Goal: Task Accomplishment & Management: Manage account settings

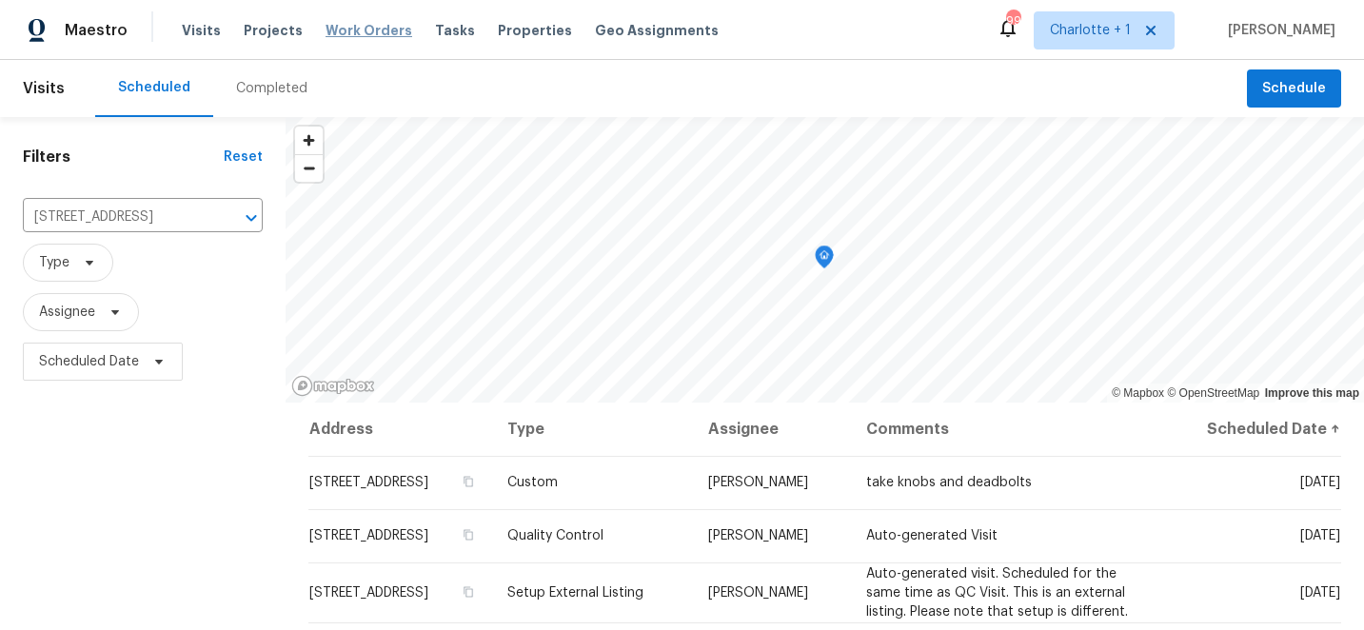
click at [344, 29] on span "Work Orders" at bounding box center [368, 30] width 87 height 19
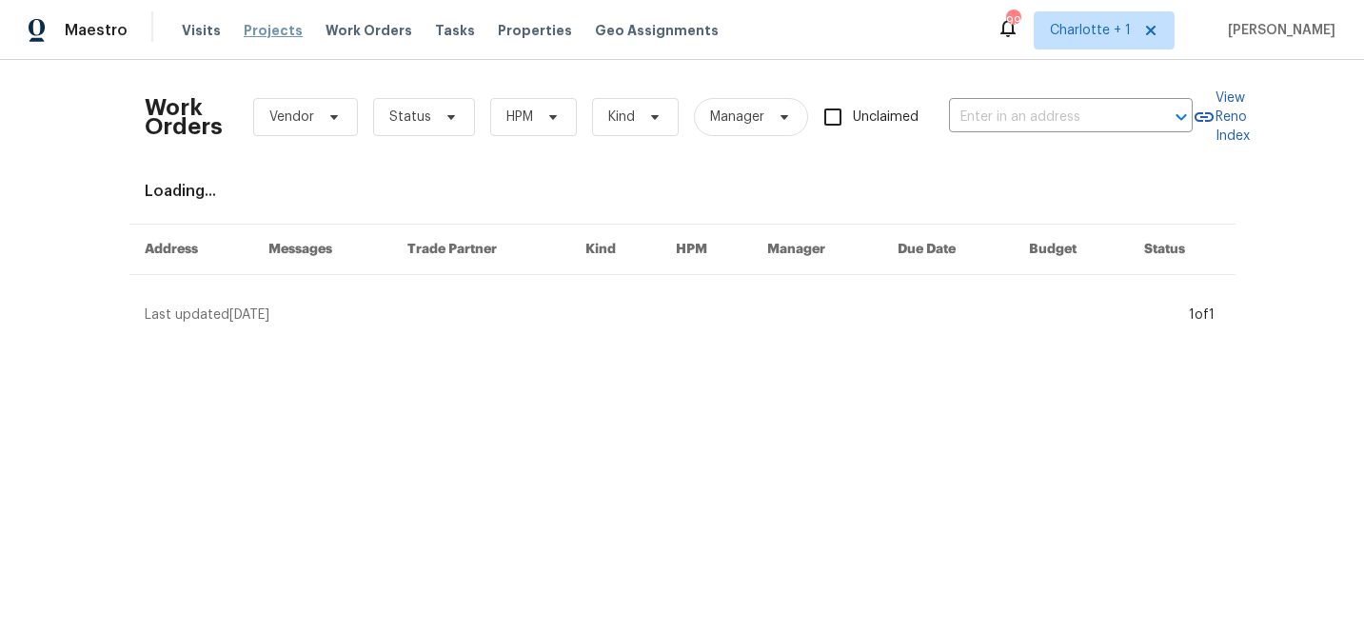
click at [267, 28] on span "Projects" at bounding box center [273, 30] width 59 height 19
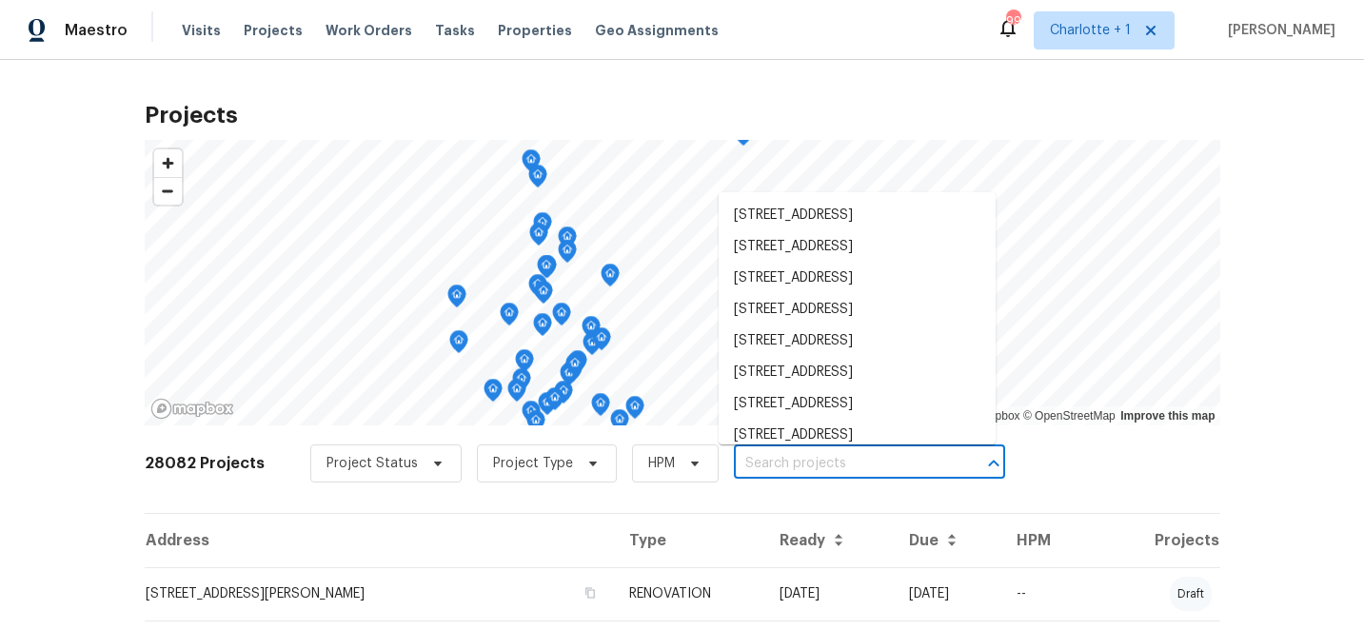
click at [752, 468] on input "text" at bounding box center [843, 464] width 218 height 30
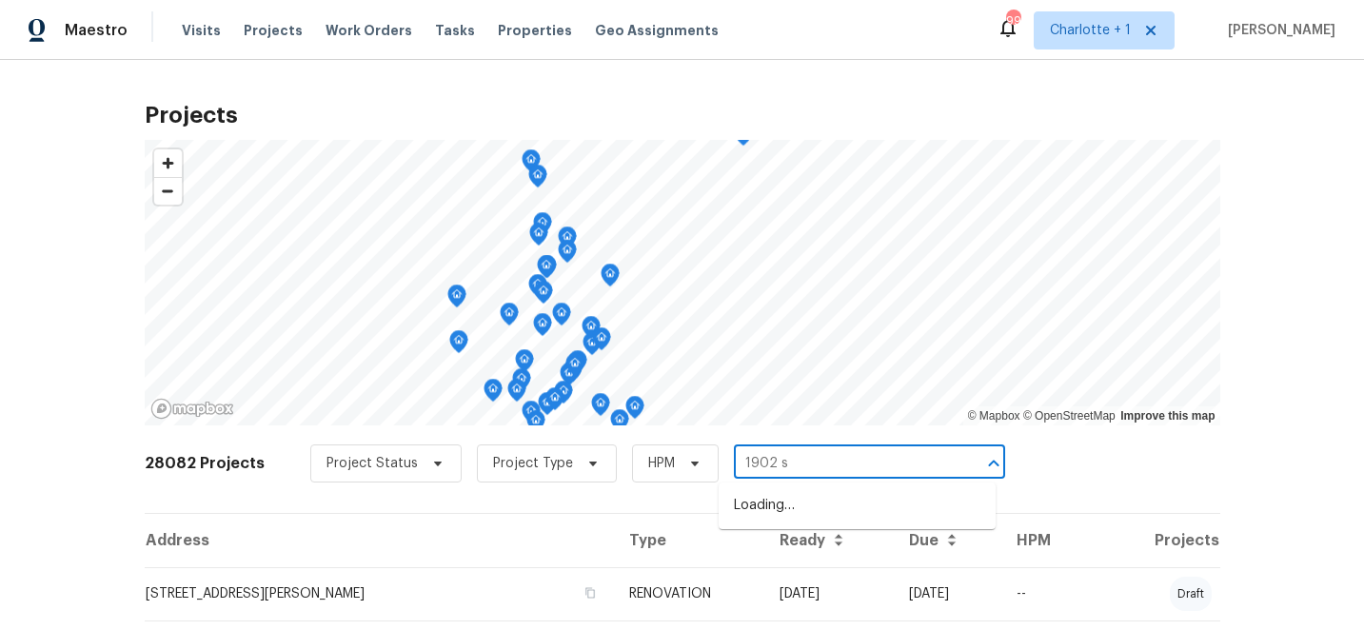
type input "1902 st"
click at [798, 509] on li "1902 Stonewyck Ave, Kannapolis, NC 28081" at bounding box center [857, 505] width 277 height 31
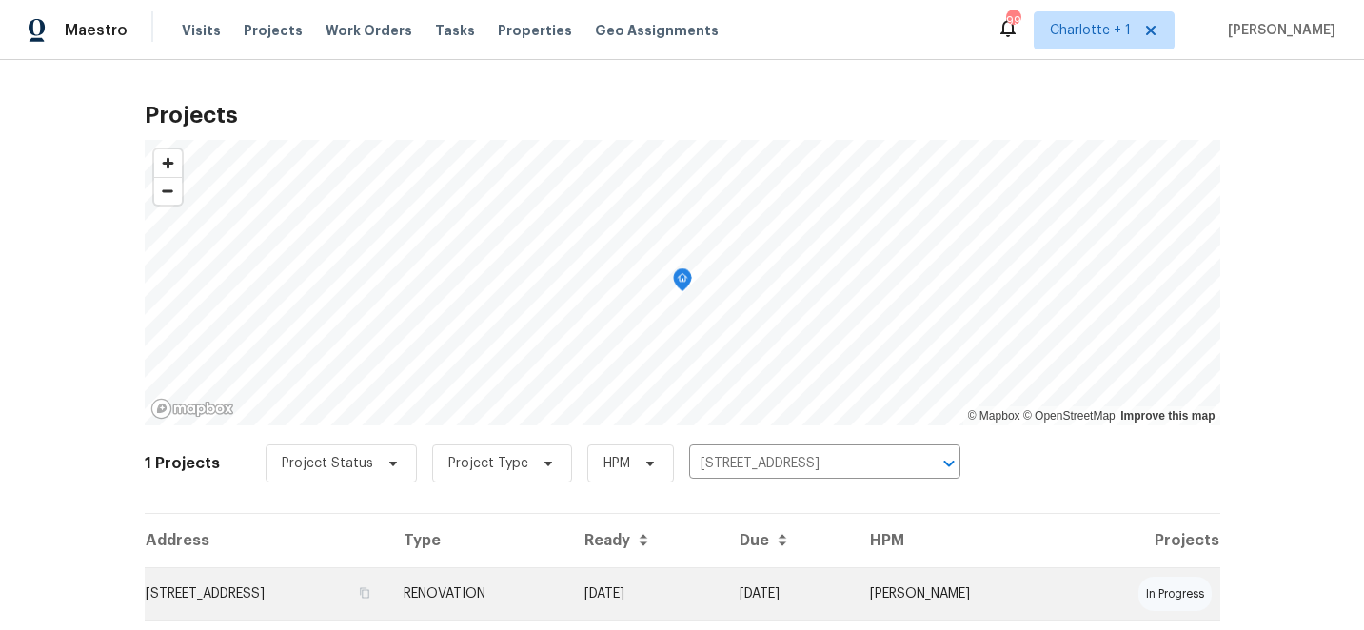
click at [721, 591] on td "09/23/25" at bounding box center [647, 593] width 156 height 53
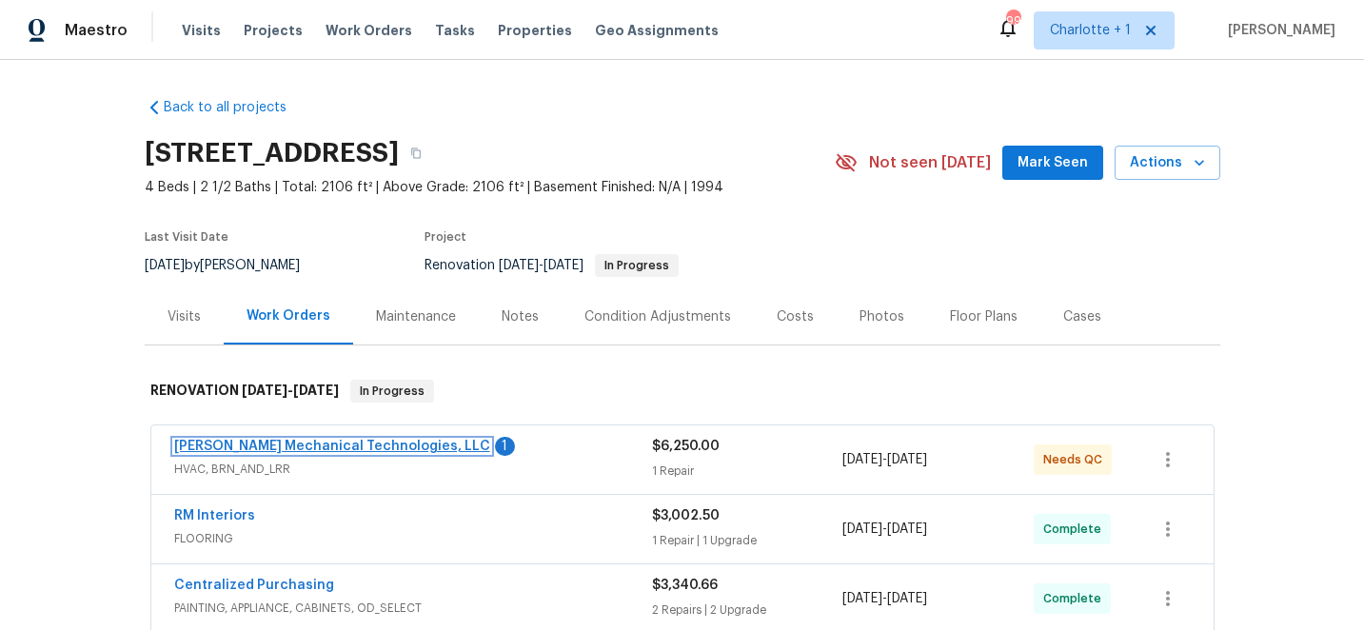
click at [340, 442] on link "Johnson's Mechanical Technologies, LLC" at bounding box center [332, 446] width 316 height 13
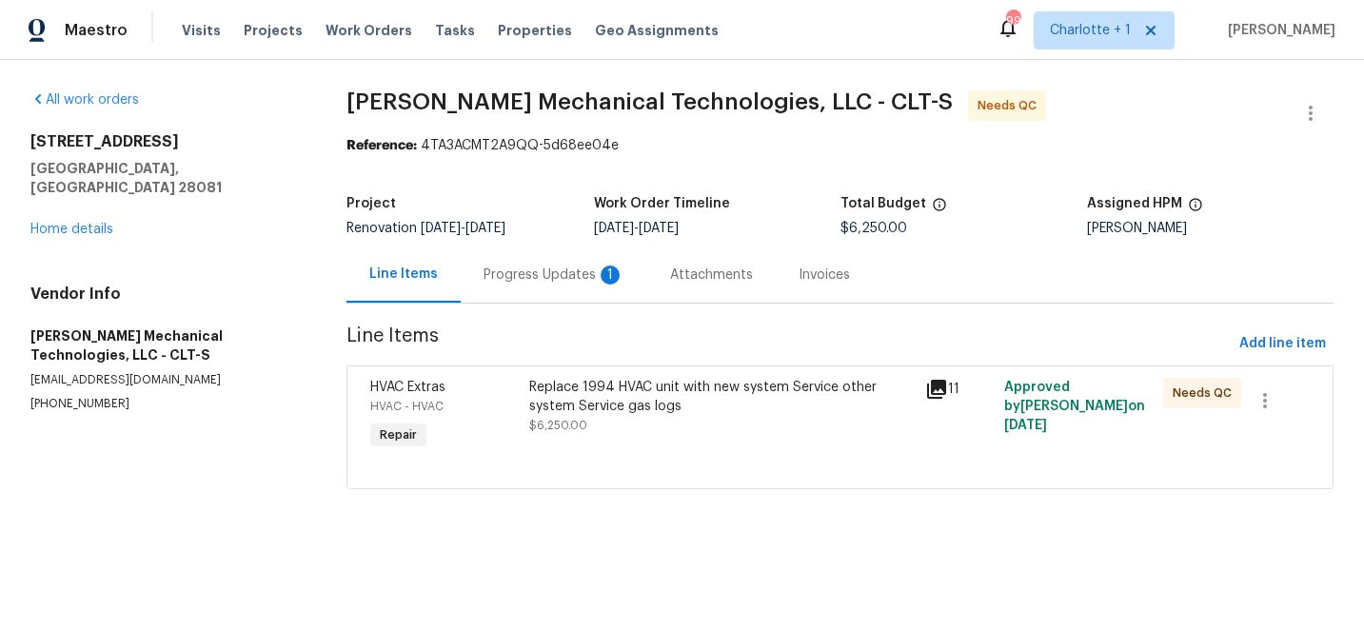
click at [528, 276] on div "Progress Updates 1" at bounding box center [553, 275] width 141 height 19
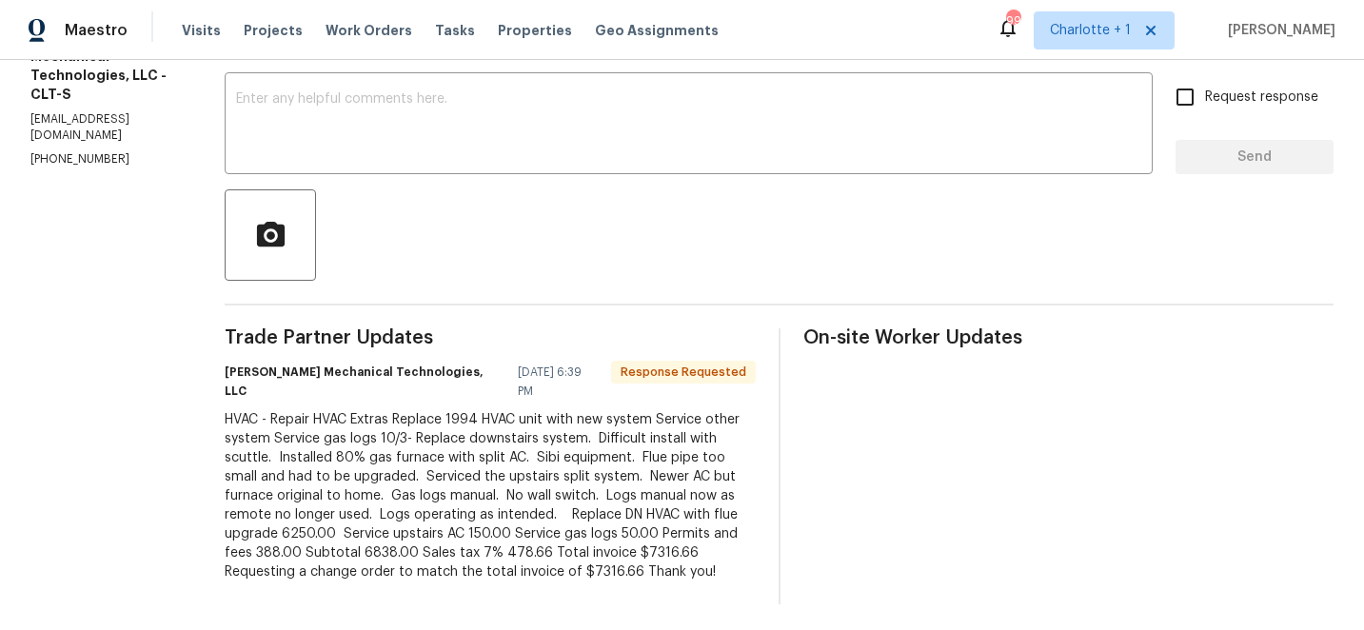
scroll to position [323, 0]
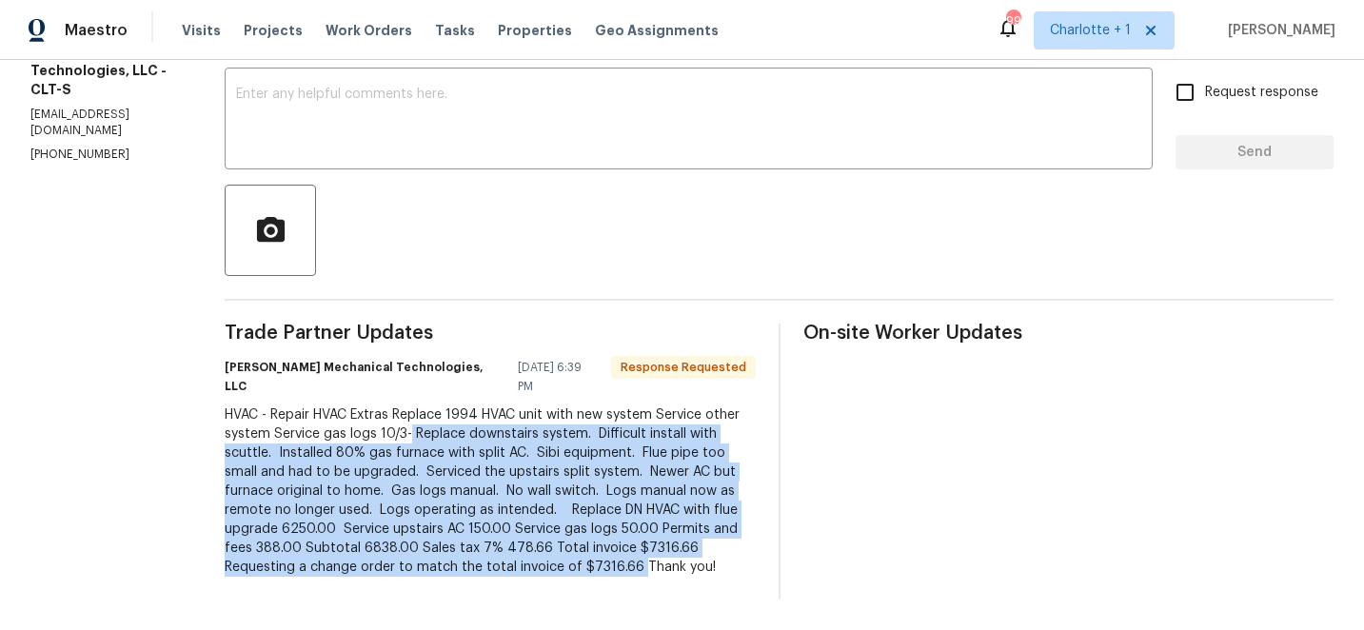
drag, startPoint x: 484, startPoint y: 416, endPoint x: 731, endPoint y: 548, distance: 279.8
click at [731, 548] on div "HVAC - Repair HVAC Extras Replace 1994 HVAC unit with new system Service other …" at bounding box center [490, 490] width 531 height 171
copy div "Replace downstairs system. Difficult install with scuttle. Installed 80% gas fu…"
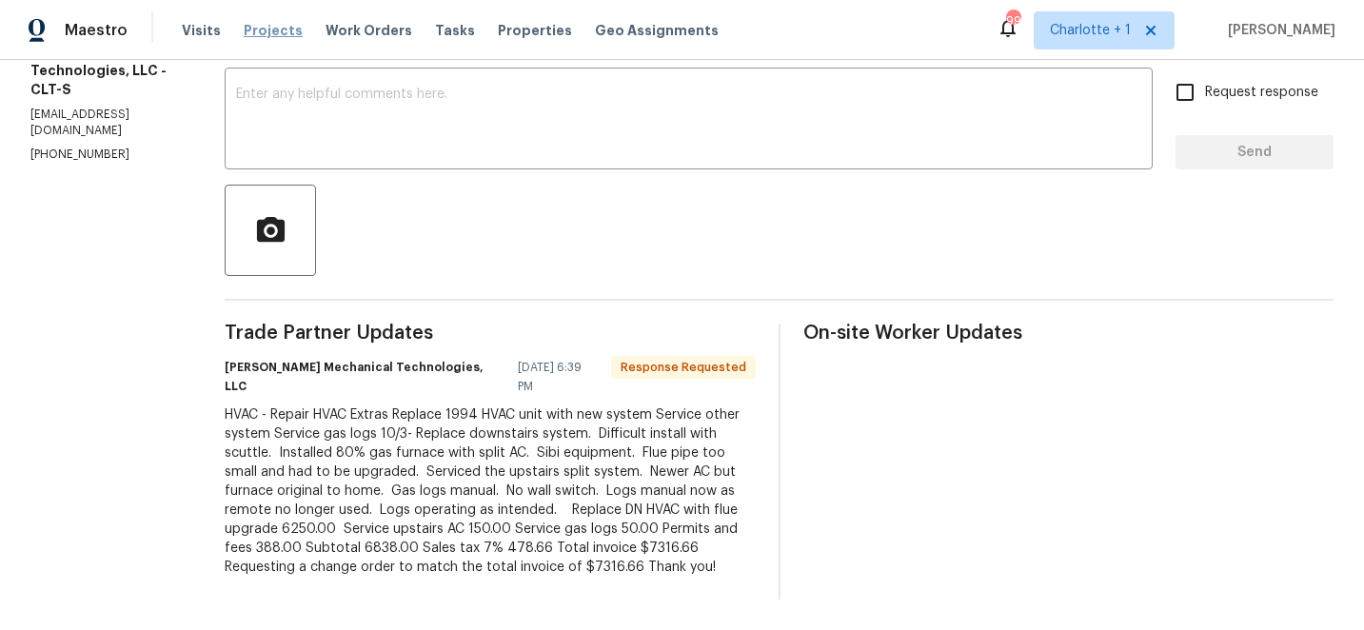
click at [266, 25] on span "Projects" at bounding box center [273, 30] width 59 height 19
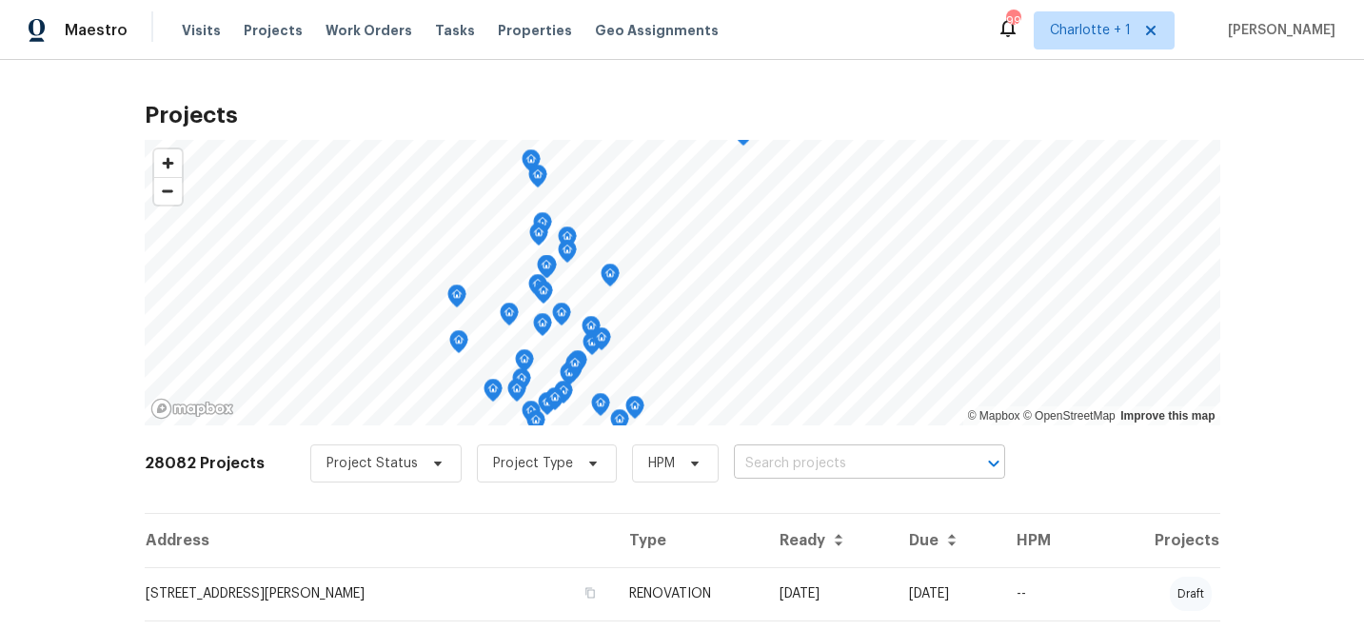
click at [763, 465] on input "text" at bounding box center [843, 464] width 218 height 30
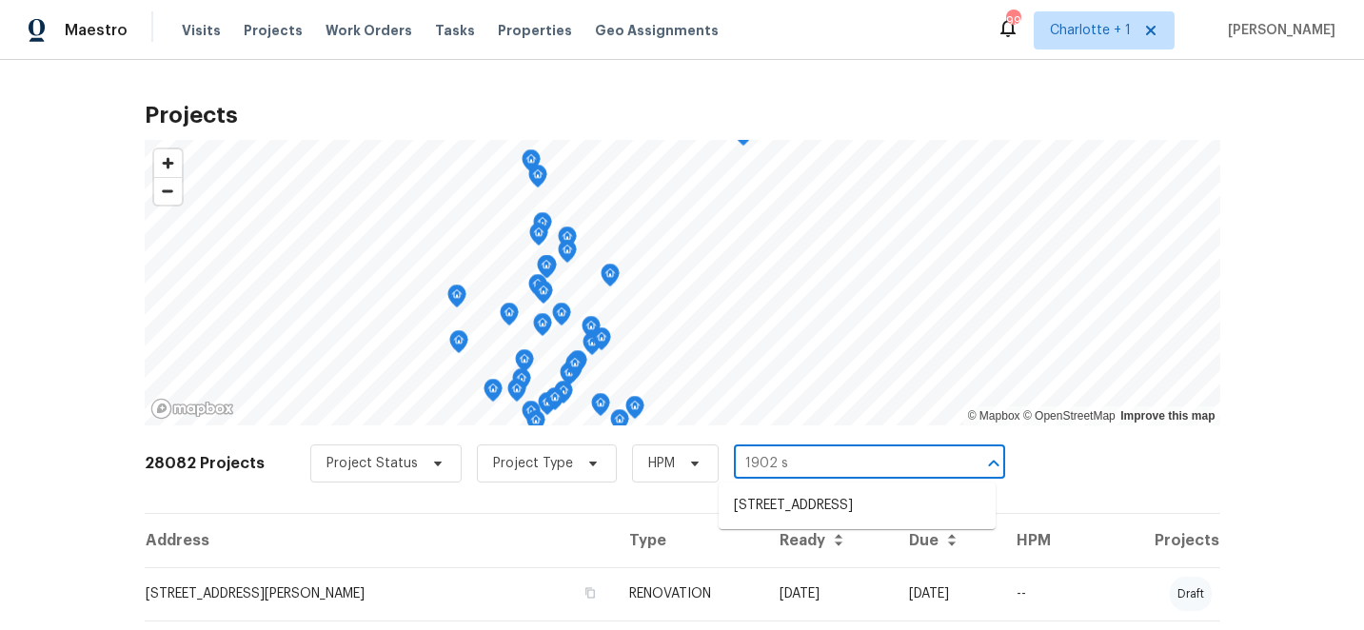
type input "1902 st"
click at [781, 503] on li "1902 Stonewyck Ave, Kannapolis, NC 28081" at bounding box center [857, 505] width 277 height 31
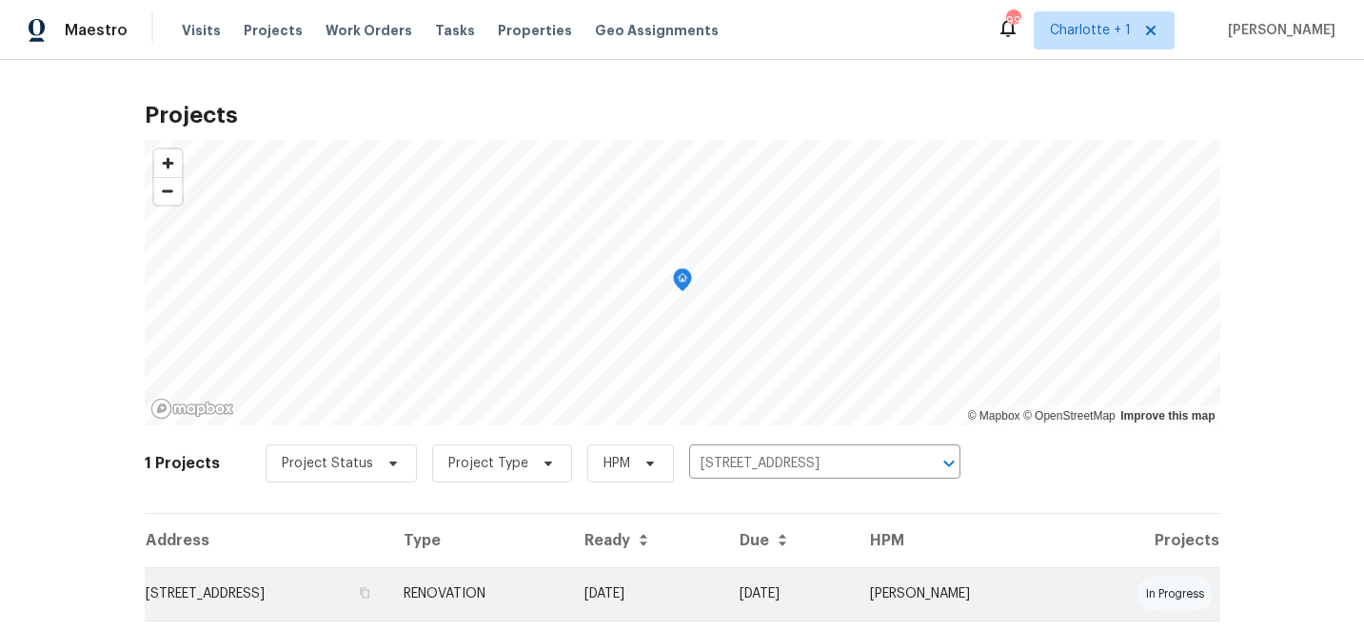
click at [568, 574] on td "RENOVATION" at bounding box center [478, 593] width 180 height 53
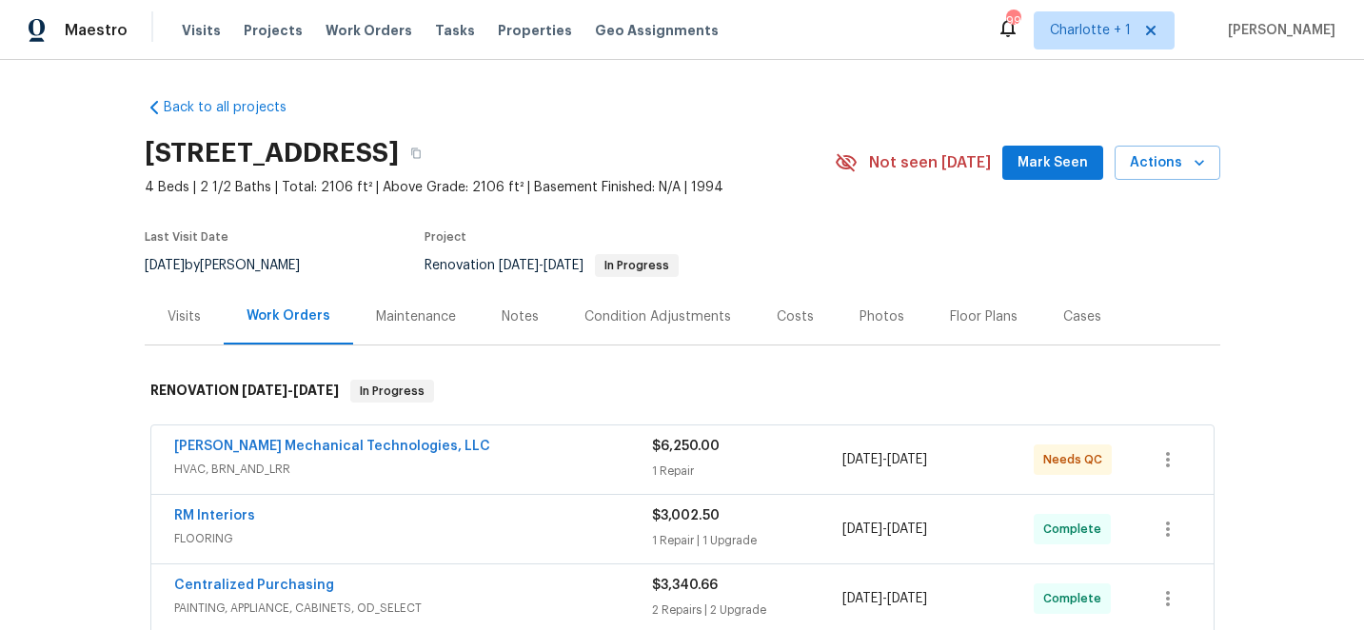
click at [354, 439] on span "Johnson's Mechanical Technologies, LLC" at bounding box center [332, 446] width 316 height 19
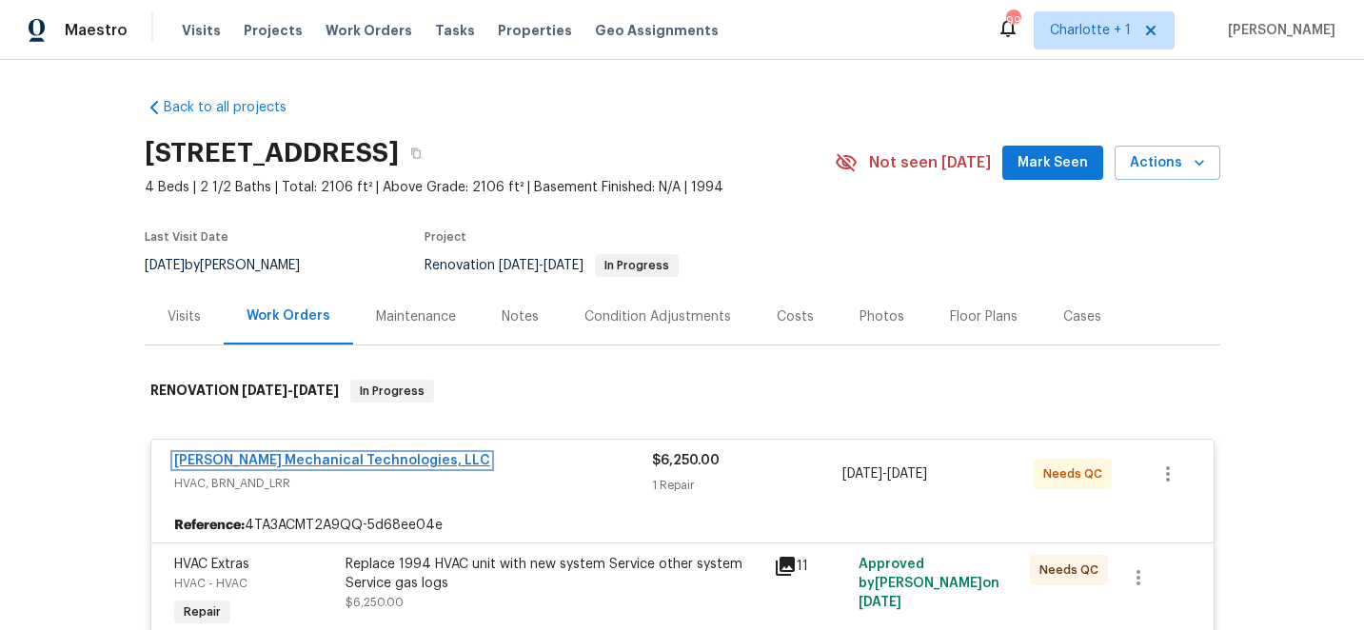
click at [345, 465] on link "Johnson's Mechanical Technologies, LLC" at bounding box center [332, 460] width 316 height 13
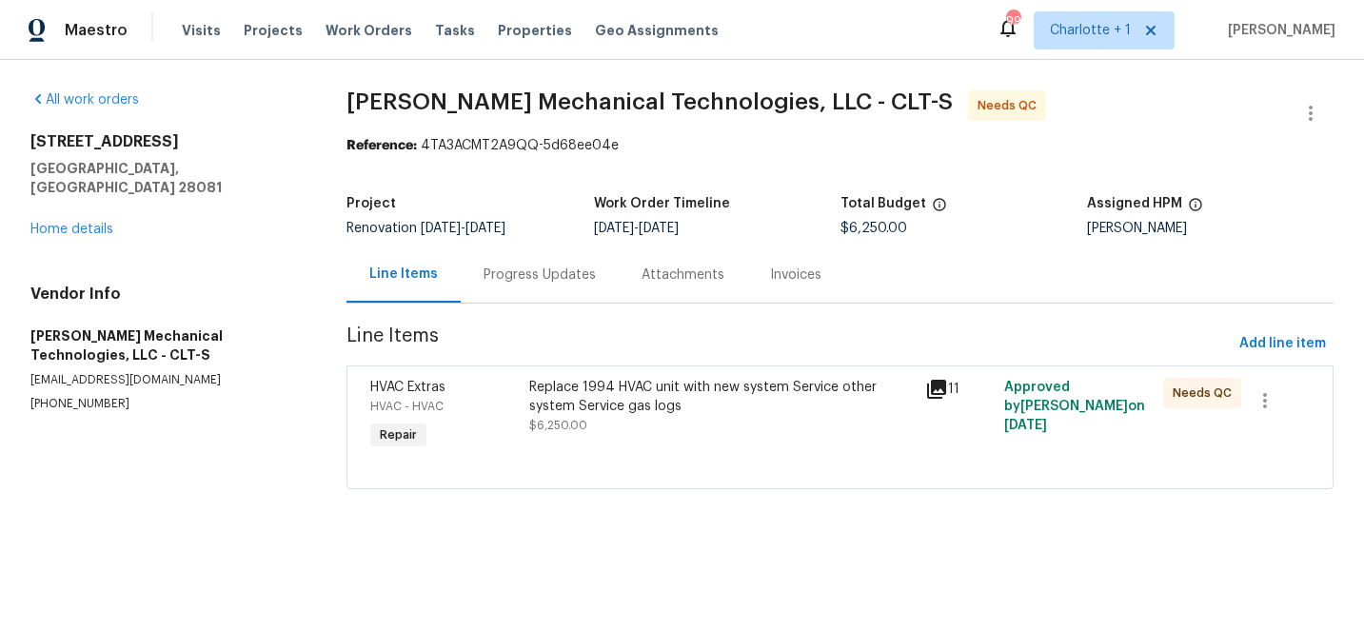
click at [620, 397] on div "Replace 1994 HVAC unit with new system Service other system Service gas logs" at bounding box center [721, 397] width 384 height 38
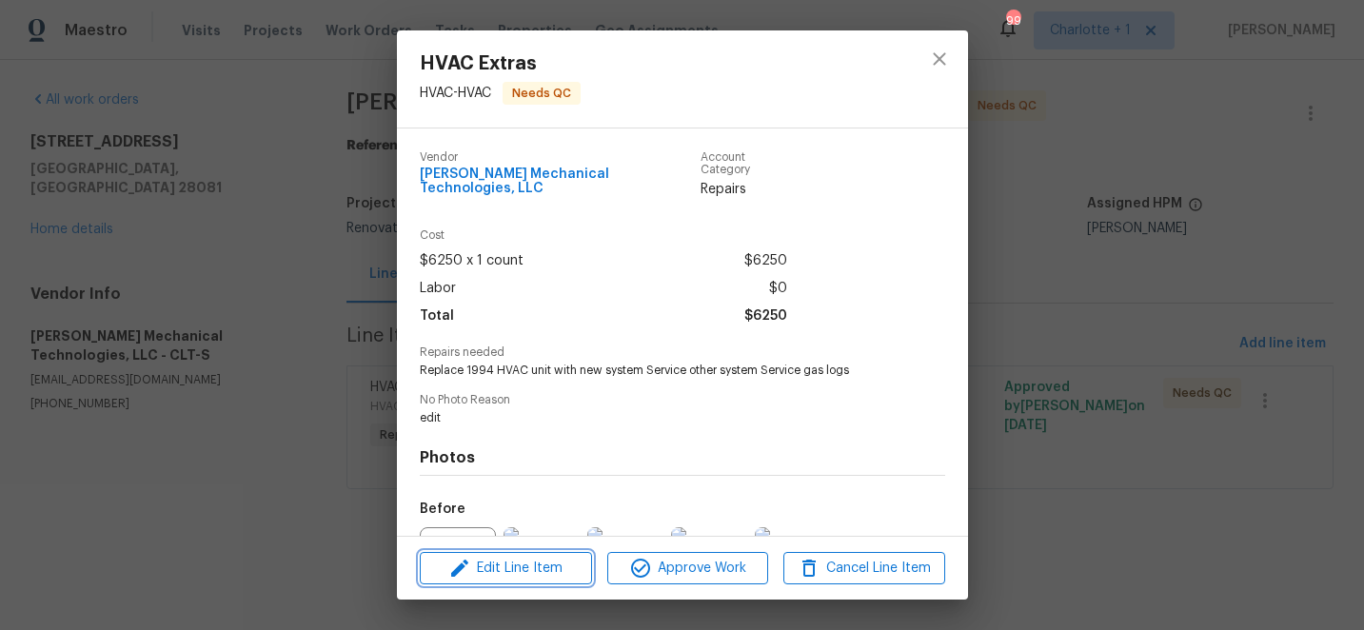
click at [546, 562] on span "Edit Line Item" at bounding box center [505, 569] width 161 height 24
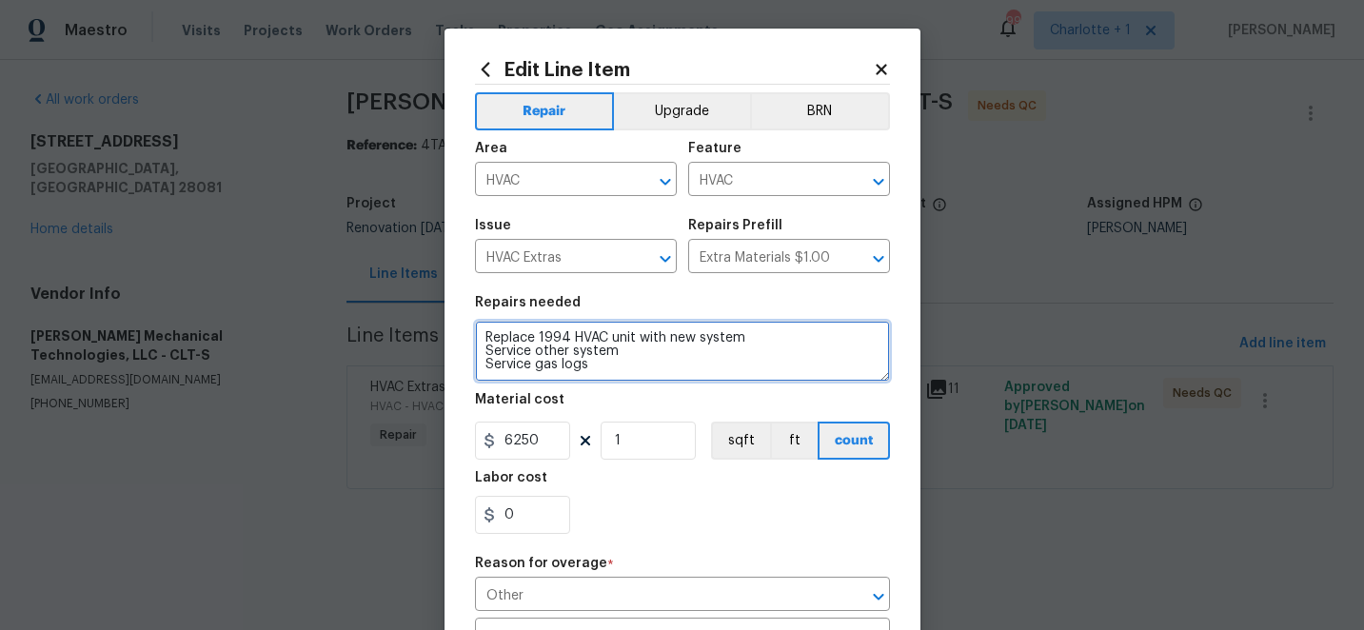
click at [609, 371] on textarea "Replace 1994 HVAC unit with new system Service other system Service gas logs" at bounding box center [682, 351] width 415 height 61
paste textarea "Replace downstairs system. Difficult install with scuttle. Installed 80% gas fu…"
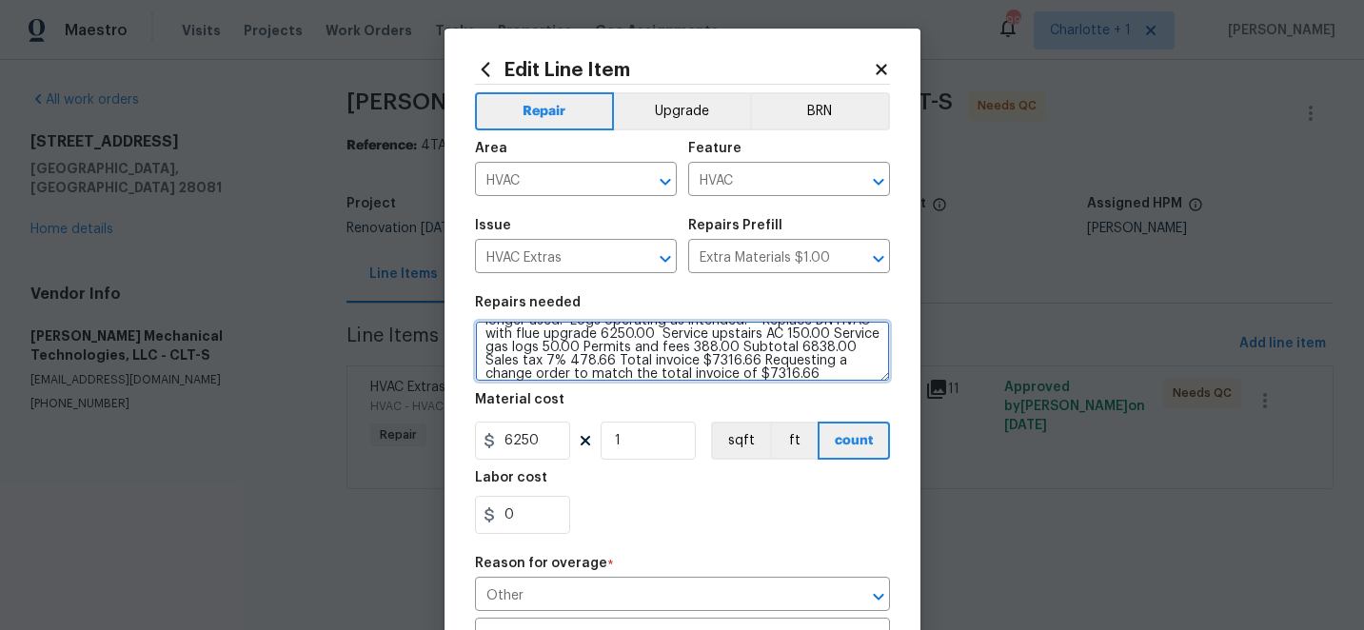
type textarea "Replace 1994 HVAC unit with new system Service other system Service gas logs Re…"
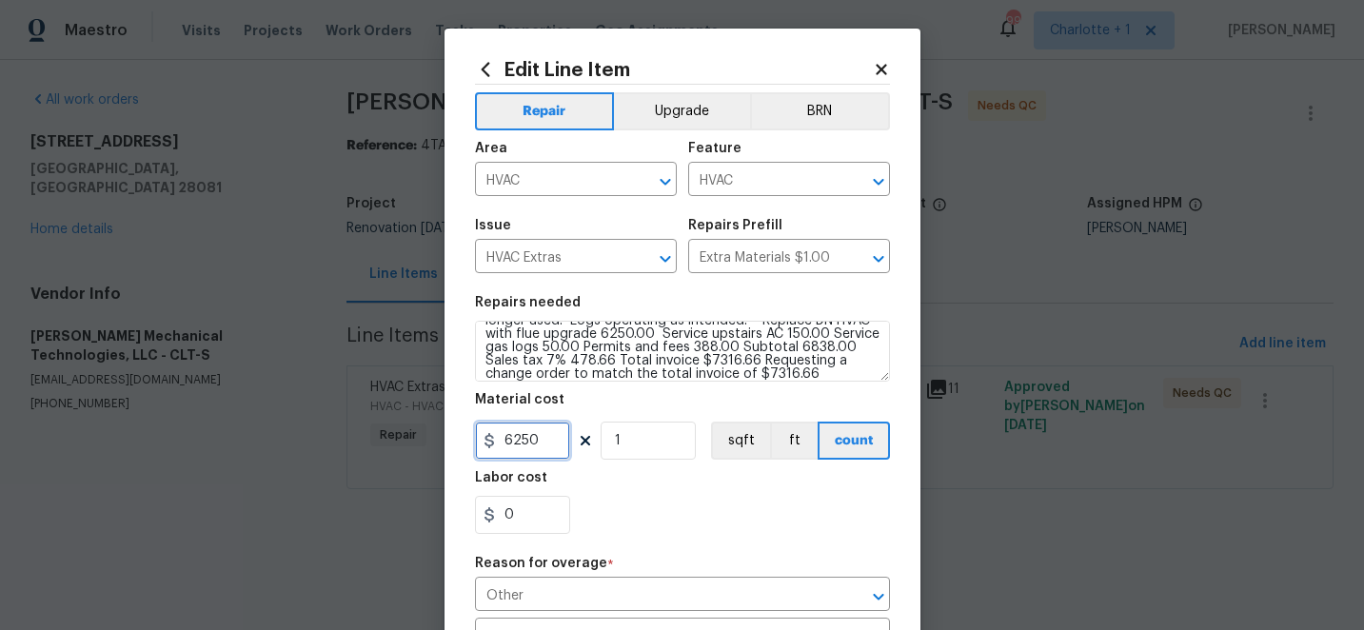
click at [546, 441] on input "6250" at bounding box center [522, 441] width 95 height 38
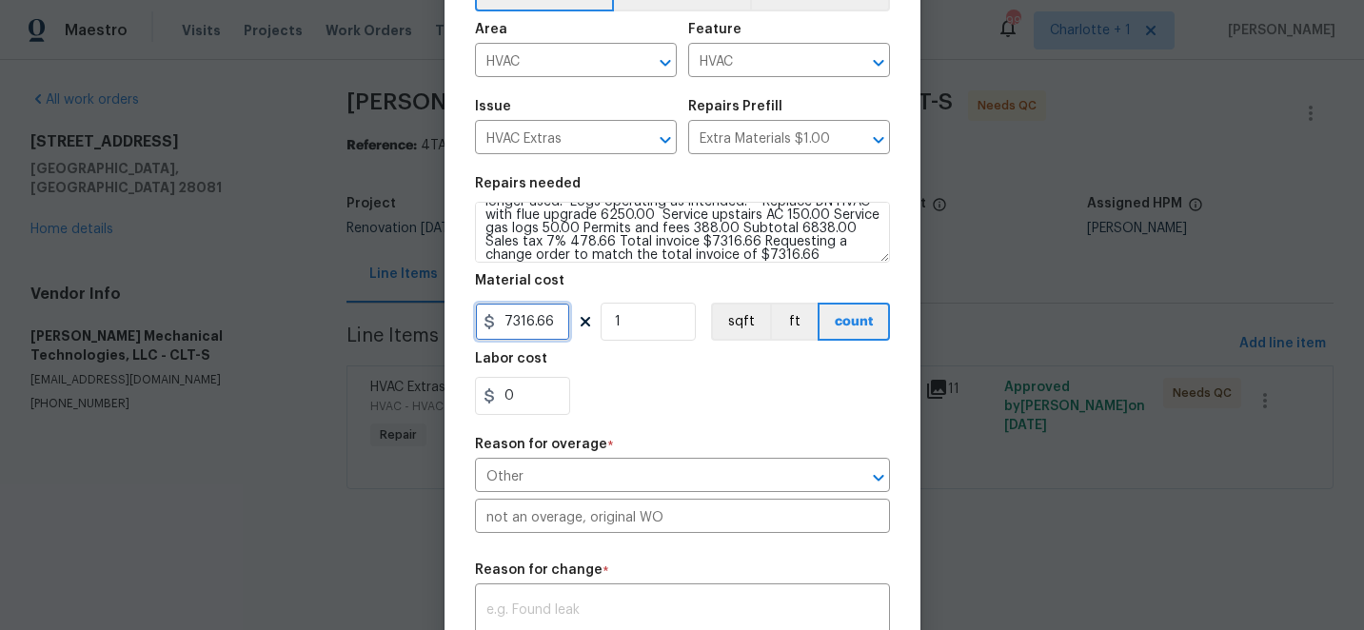
scroll to position [181, 0]
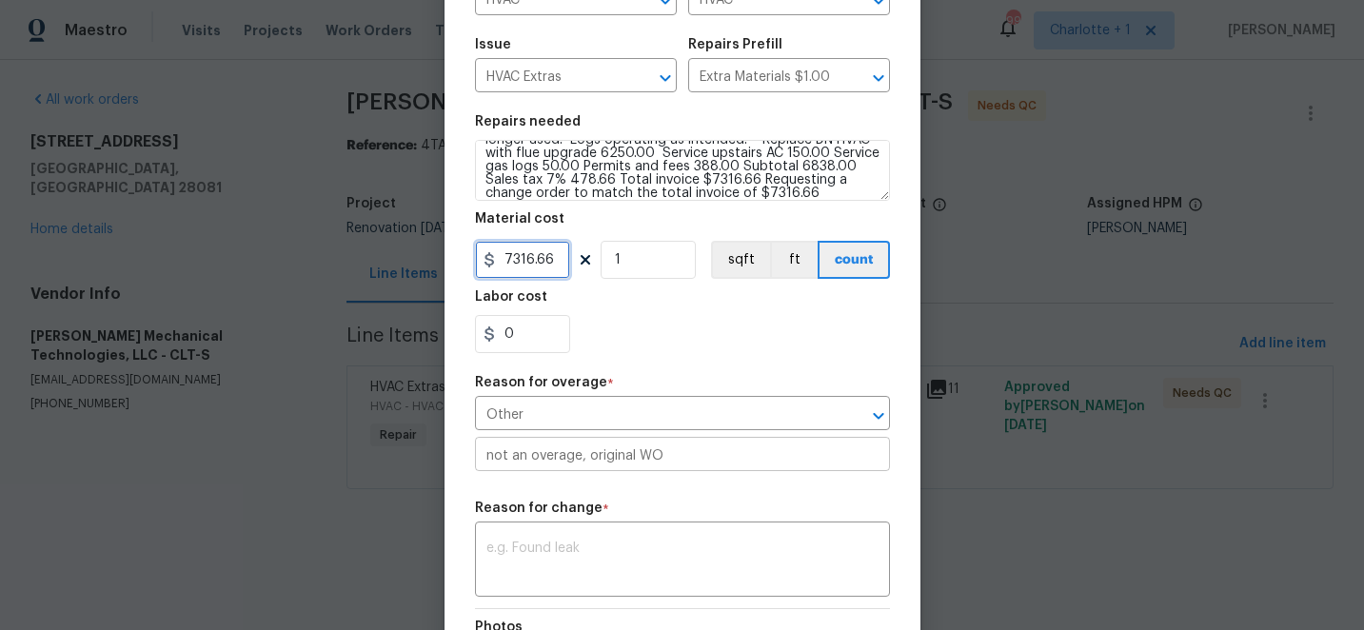
type input "7316.66"
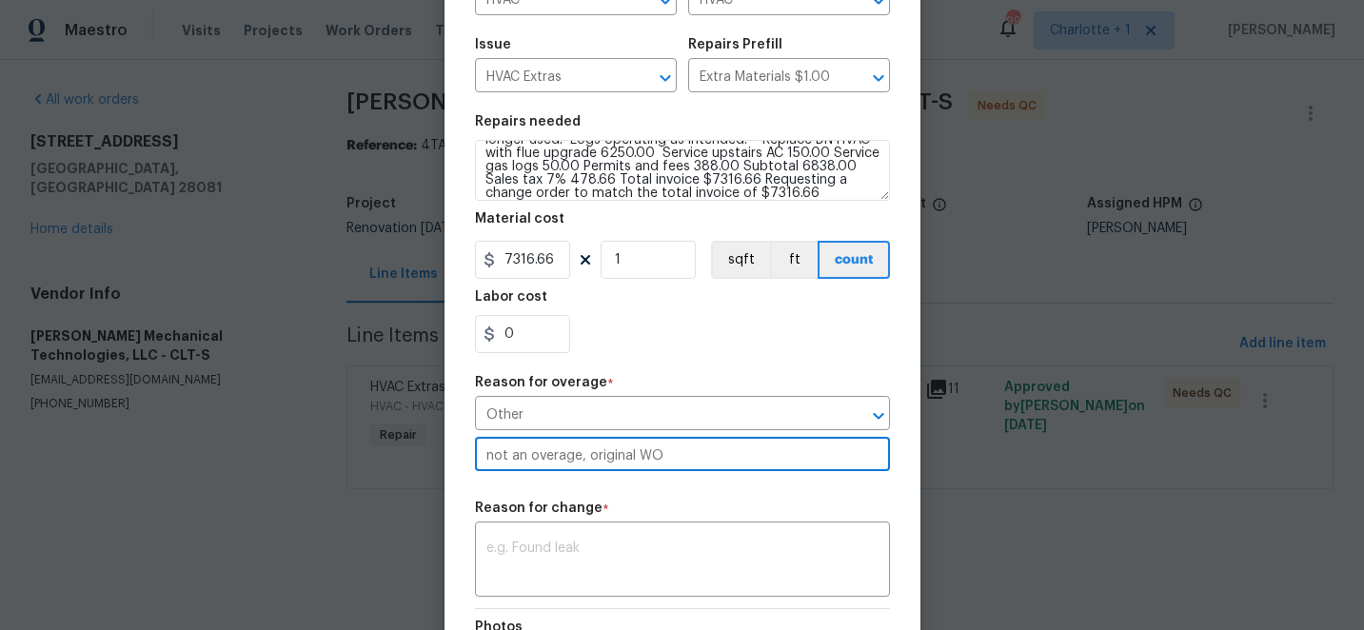
click at [666, 459] on input "not an overage, original WO" at bounding box center [682, 457] width 415 height 30
type input "n"
type input "I"
type input "Intricate install, flue pipe changes, permit, etc..."
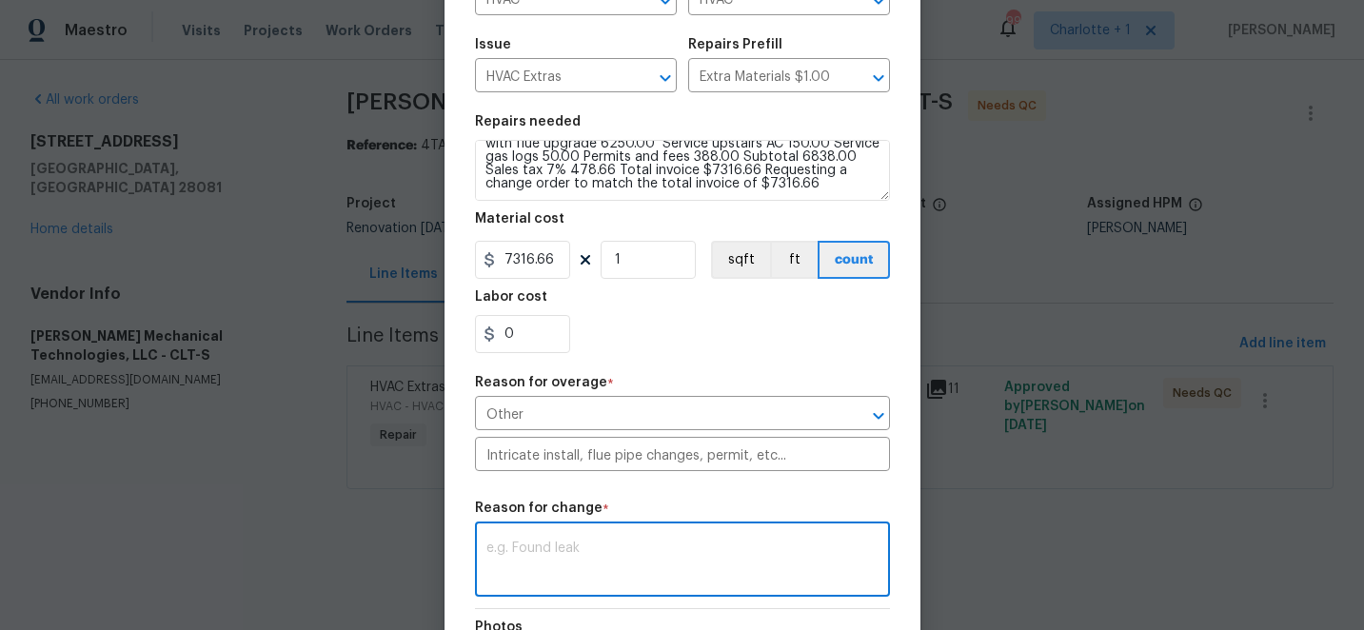
click at [576, 546] on textarea at bounding box center [682, 562] width 392 height 40
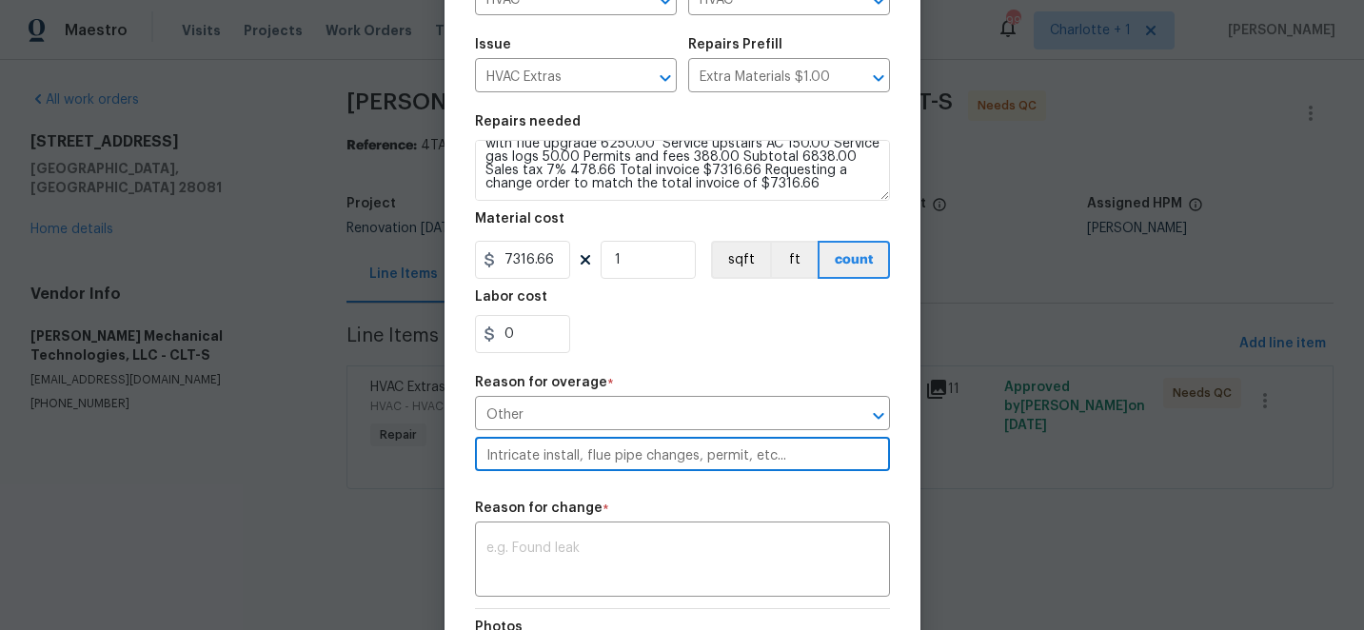
drag, startPoint x: 788, startPoint y: 459, endPoint x: 465, endPoint y: 457, distance: 322.6
click at [465, 457] on div "Edit Line Item Repair Upgrade BRN Area HVAC ​ Feature HVAC ​ Issue HVAC Extras …" at bounding box center [682, 360] width 476 height 1025
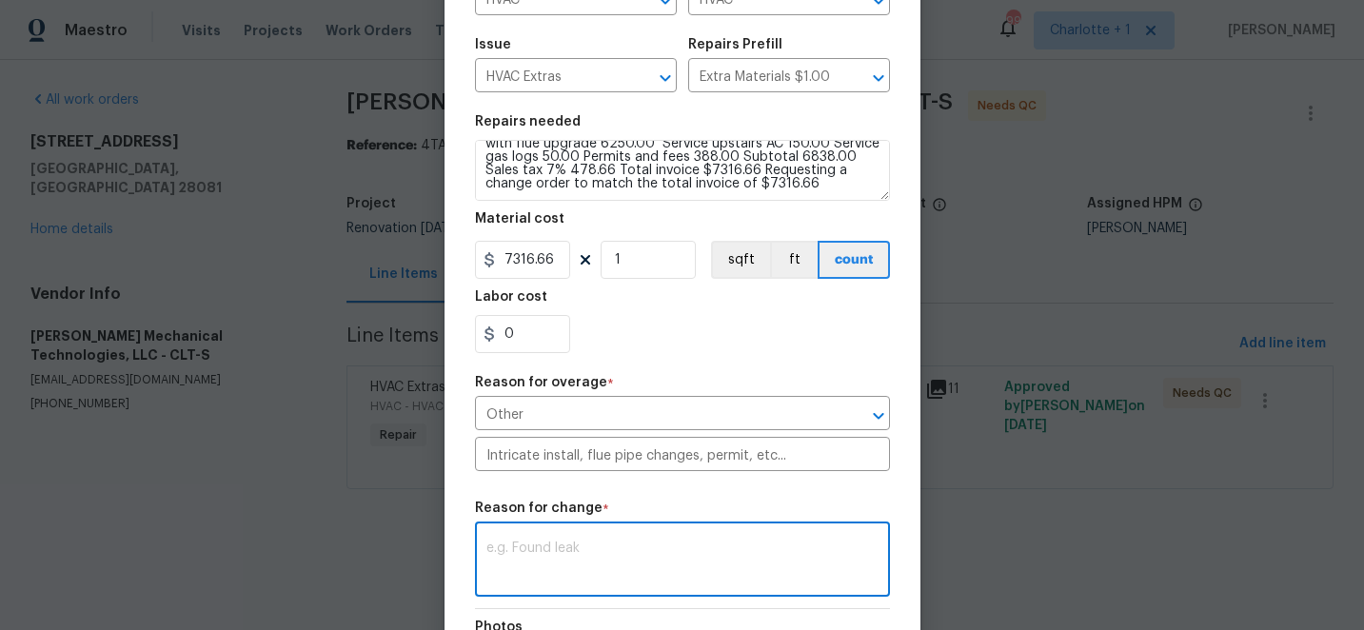
click at [512, 552] on textarea at bounding box center [682, 562] width 392 height 40
paste textarea "Intricate install, flue pipe changes, permit, etc..."
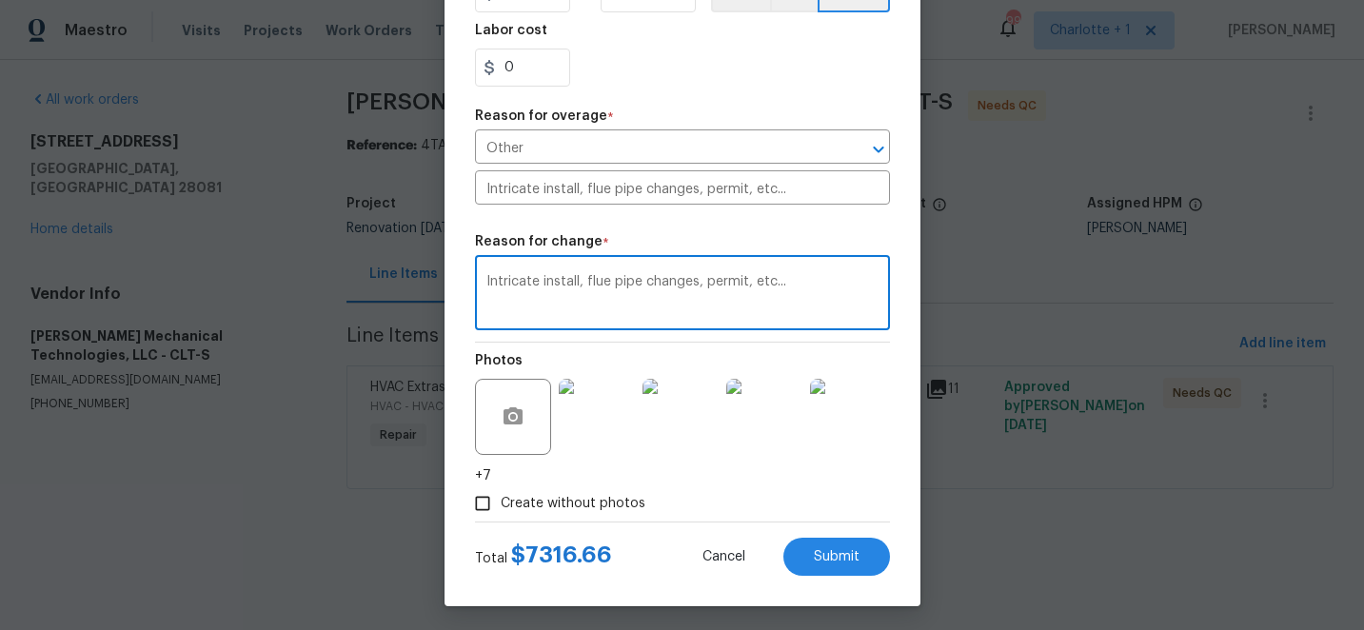
scroll to position [454, 0]
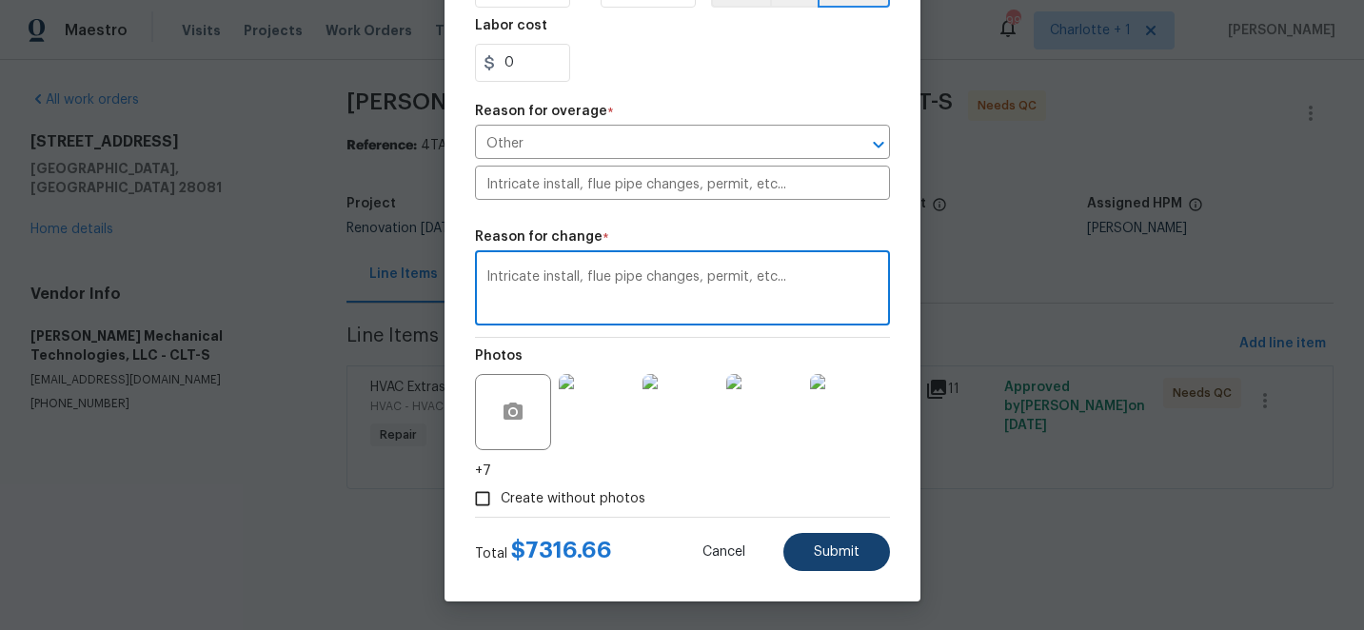
type textarea "Intricate install, flue pipe changes, permit, etc..."
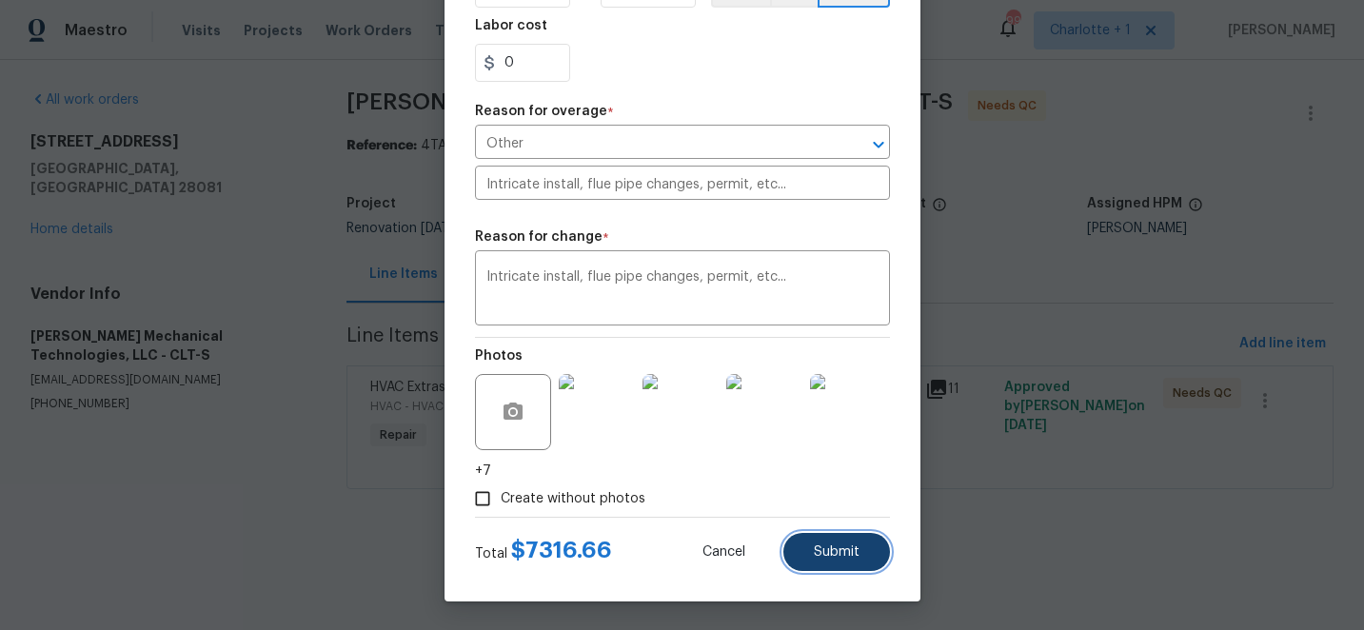
click at [848, 551] on span "Submit" at bounding box center [837, 552] width 46 height 14
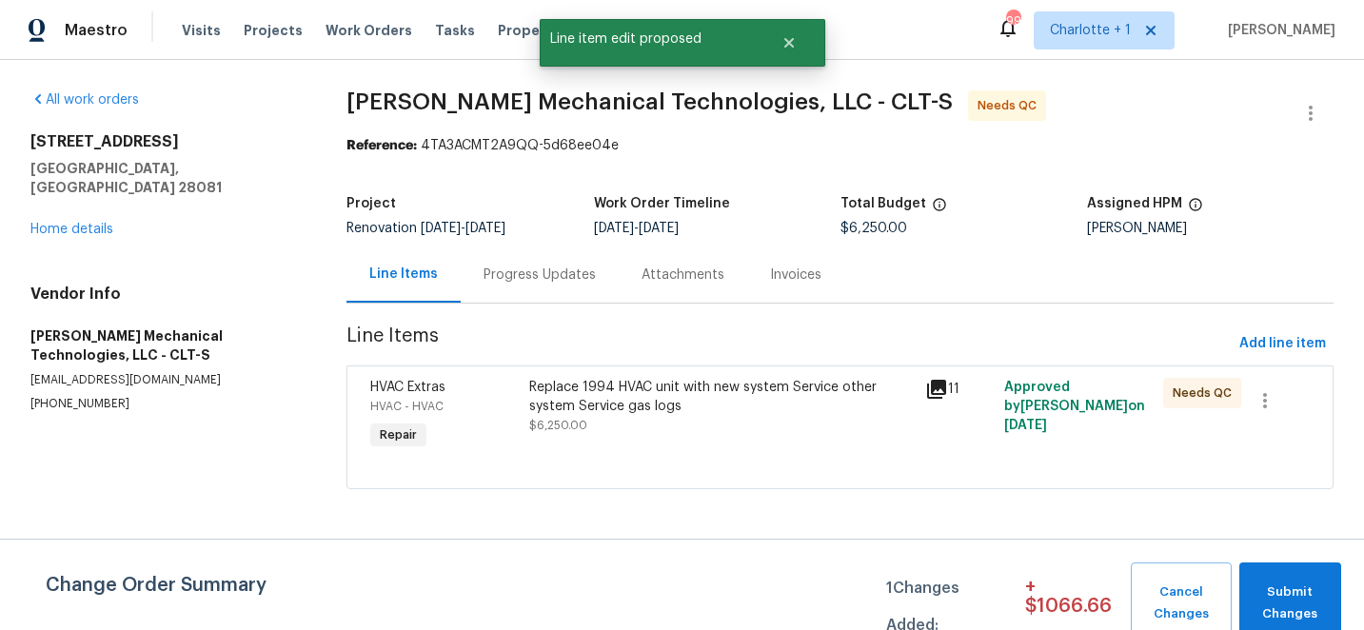
scroll to position [0, 0]
click at [1311, 601] on span "Submit Changes" at bounding box center [1290, 603] width 83 height 44
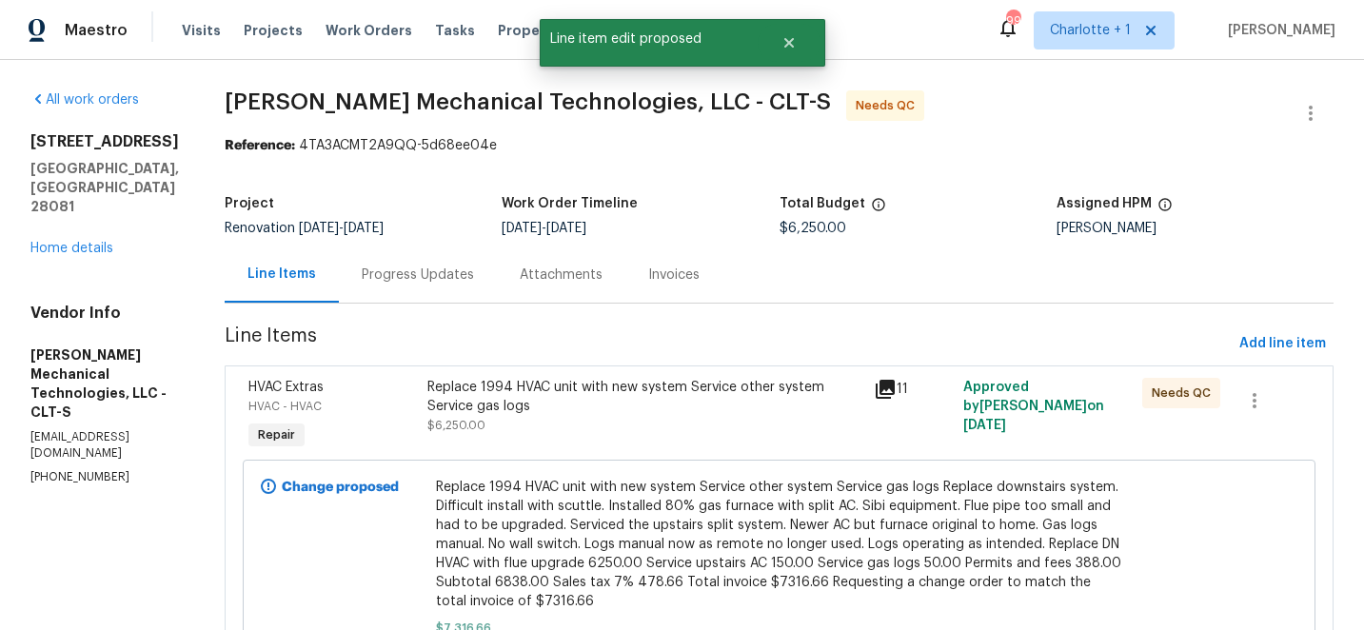
click at [641, 395] on div "Replace 1994 HVAC unit with new system Service other system Service gas logs" at bounding box center [645, 397] width 436 height 38
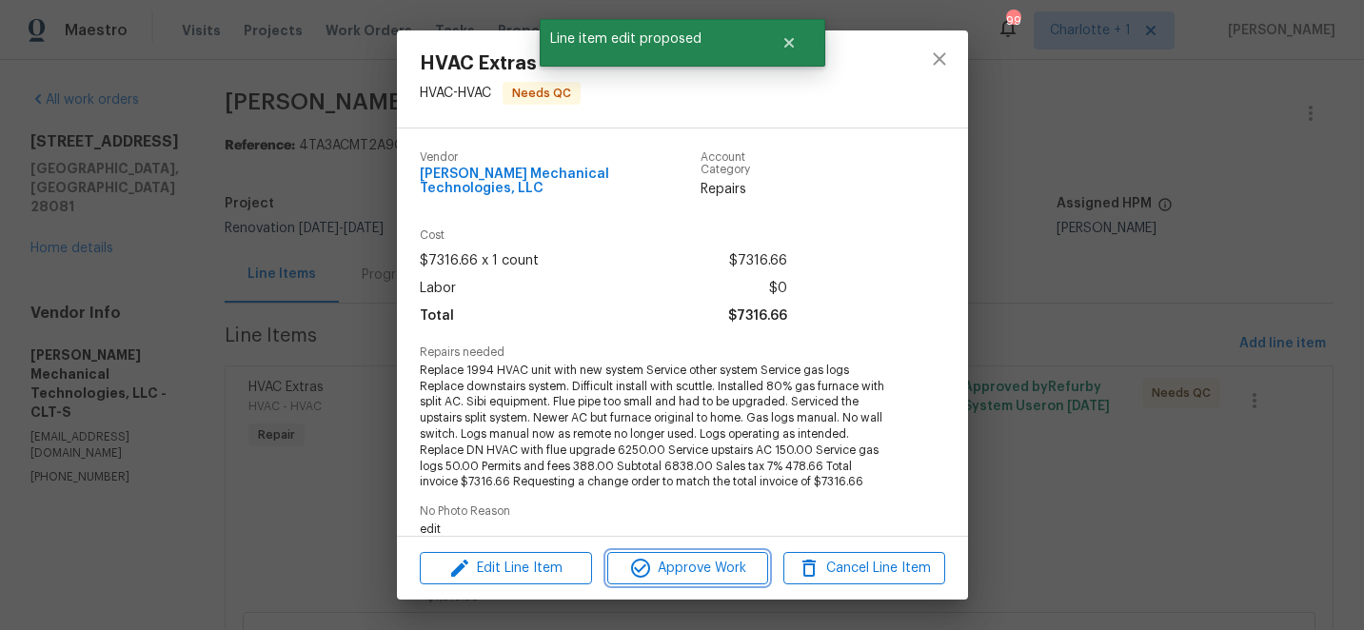
click at [691, 563] on span "Approve Work" at bounding box center [687, 569] width 149 height 24
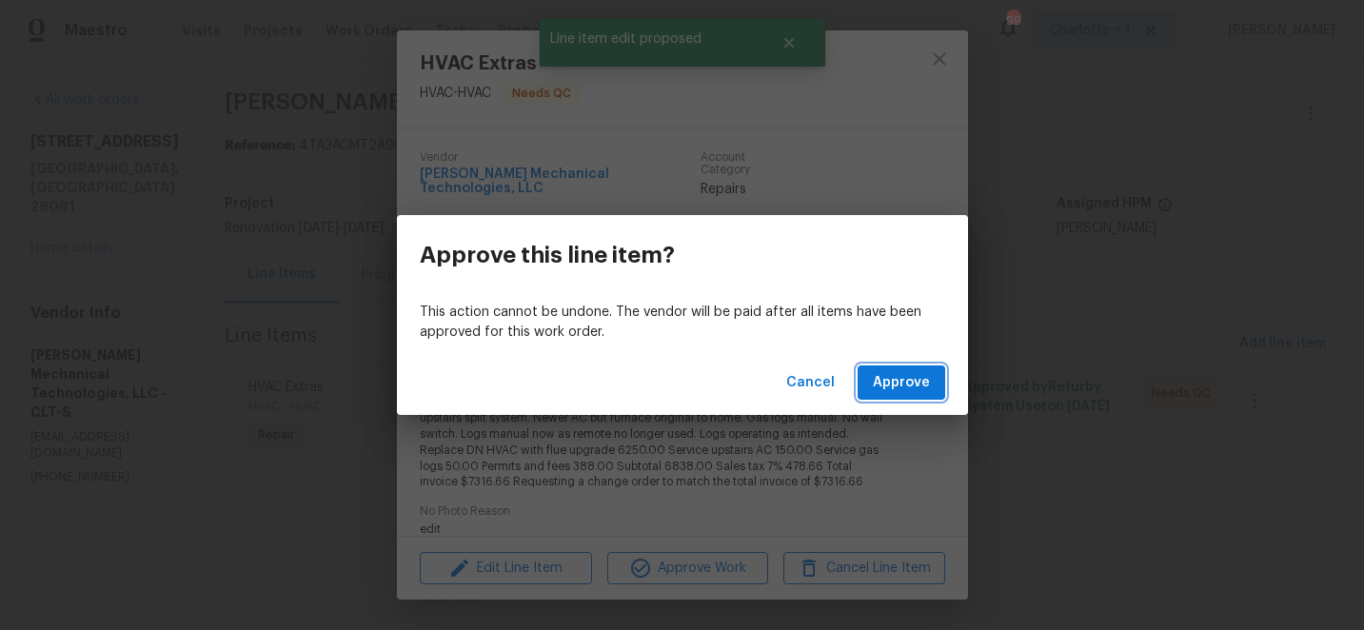
click at [894, 367] on button "Approve" at bounding box center [901, 382] width 88 height 35
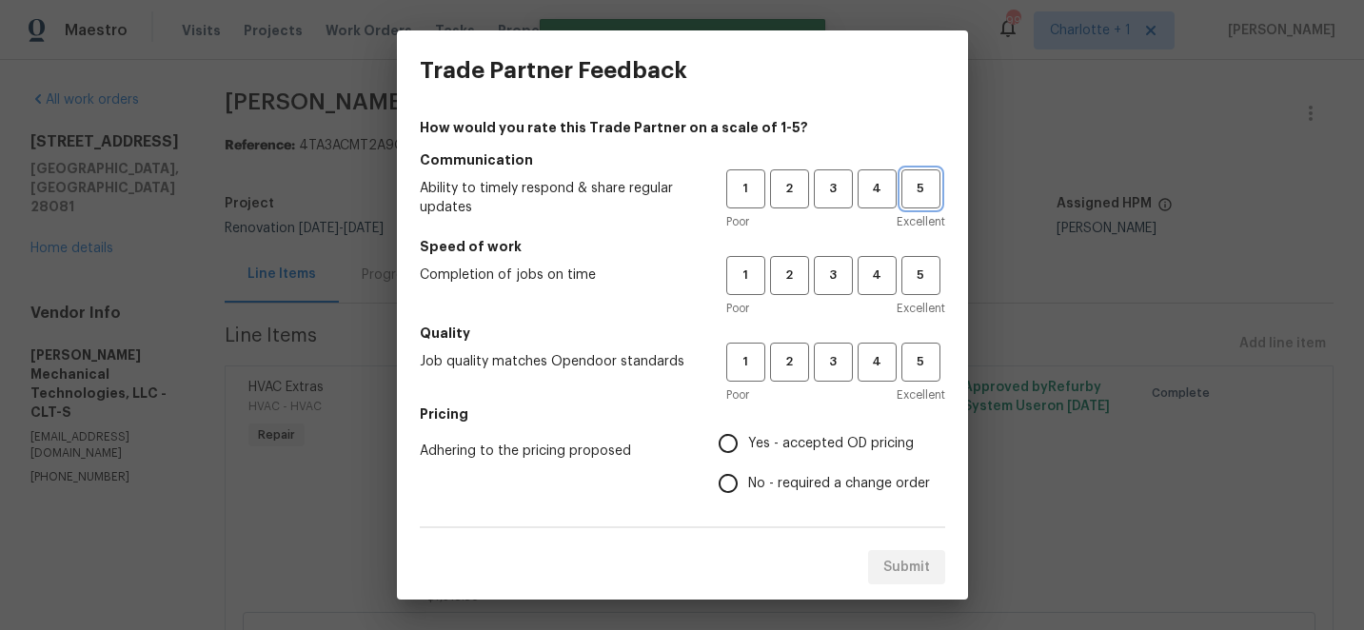
click at [921, 189] on span "5" at bounding box center [920, 189] width 35 height 22
click at [921, 294] on button "5" at bounding box center [920, 275] width 39 height 39
click at [921, 373] on button "5" at bounding box center [920, 362] width 39 height 39
click at [729, 483] on input "No - required a change order" at bounding box center [728, 483] width 40 height 40
radio input "true"
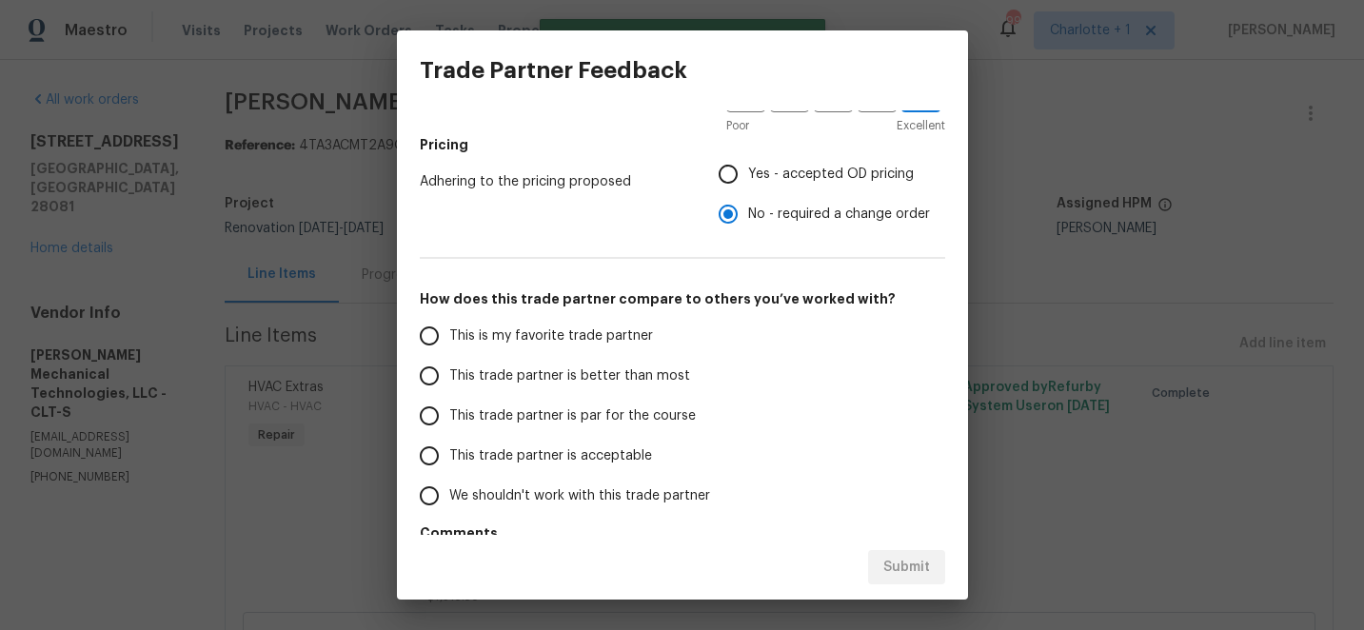
scroll to position [336, 0]
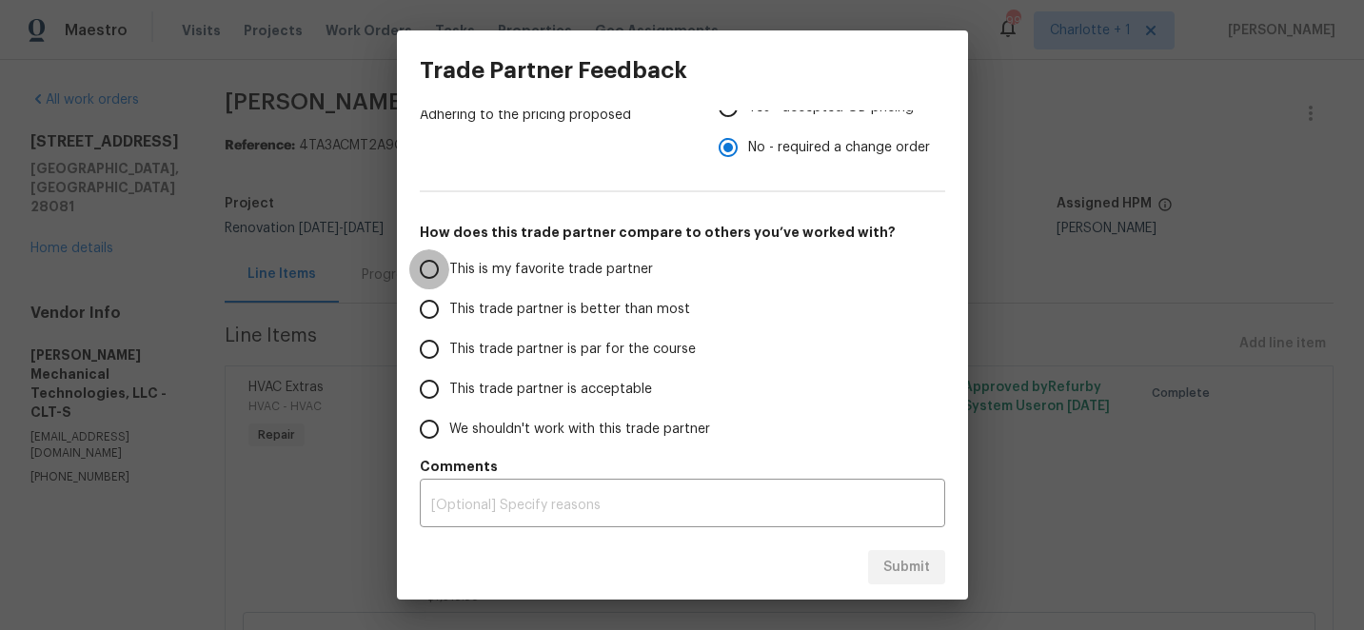
click at [432, 265] on input "This is my favorite trade partner" at bounding box center [429, 269] width 40 height 40
click at [890, 561] on span "Submit" at bounding box center [906, 568] width 47 height 24
radio input "true"
radio input "false"
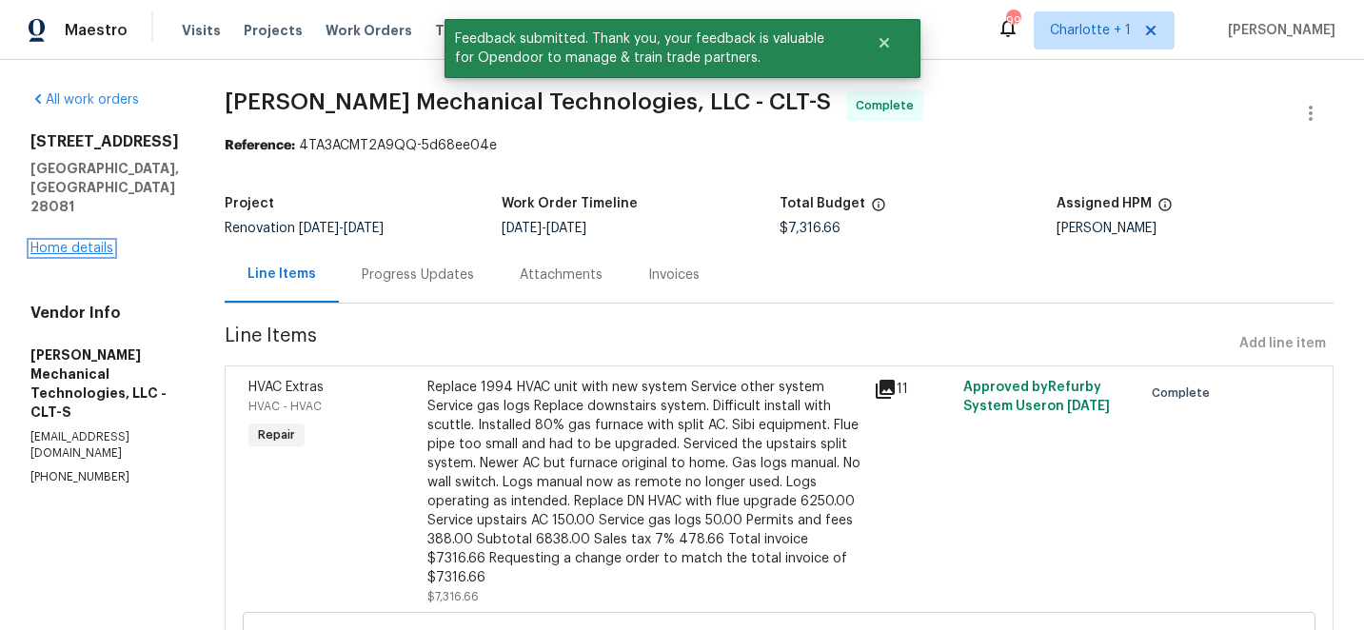
click at [79, 242] on link "Home details" at bounding box center [71, 248] width 83 height 13
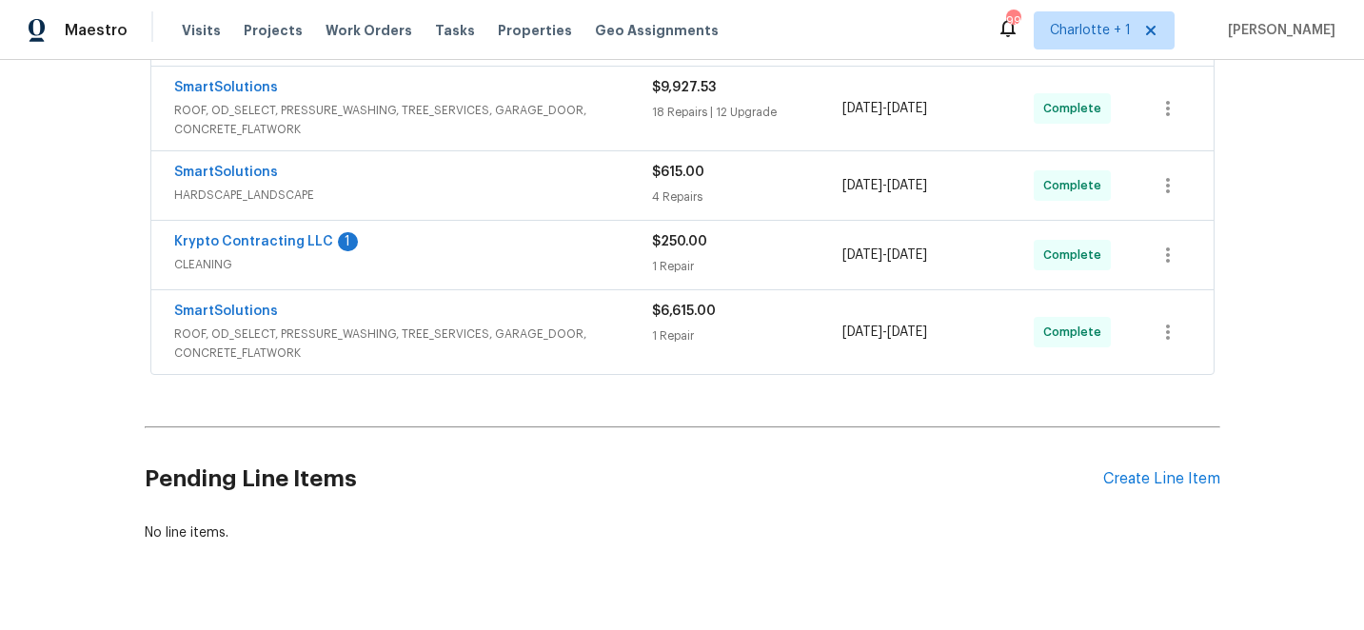
scroll to position [625, 0]
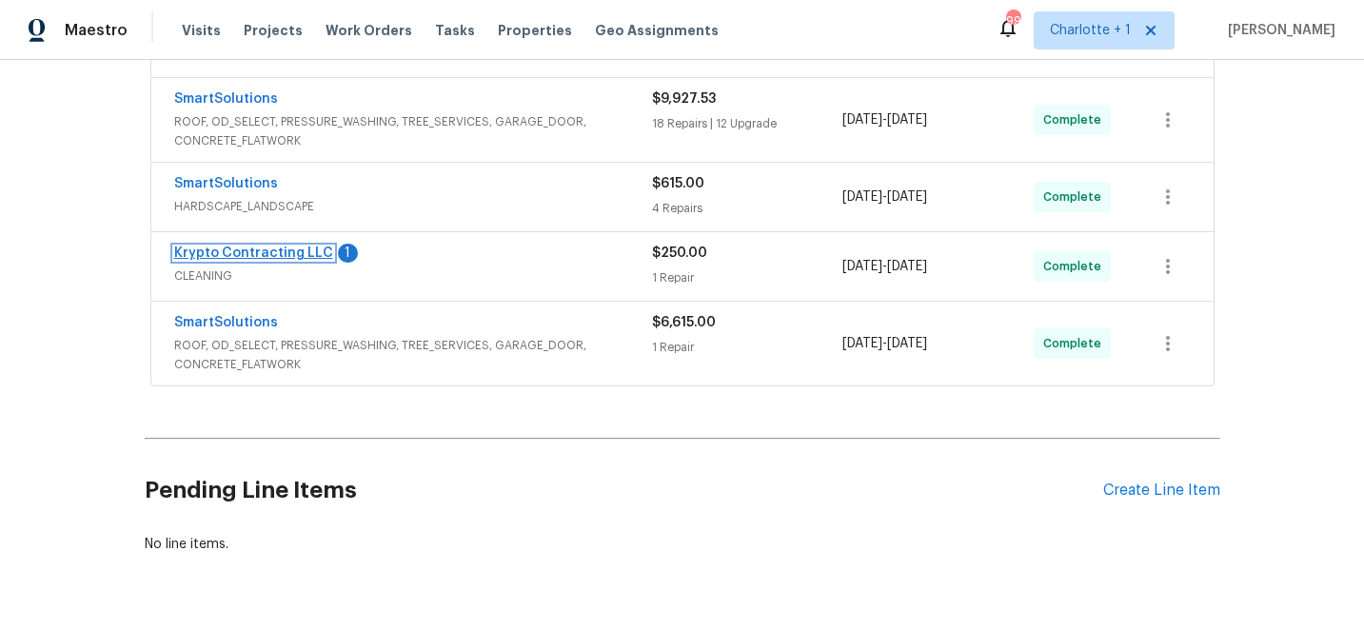
click at [261, 254] on link "Krypto Contracting LLC" at bounding box center [253, 252] width 159 height 13
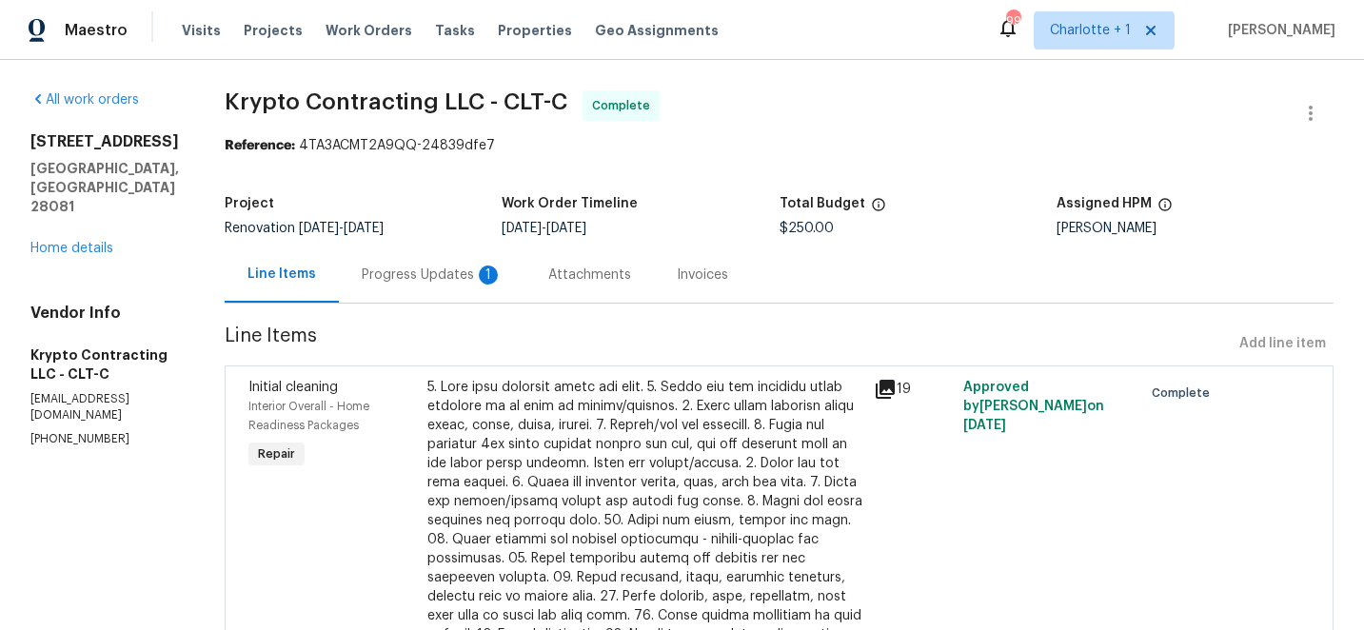
click at [425, 284] on div "Progress Updates 1" at bounding box center [432, 274] width 187 height 56
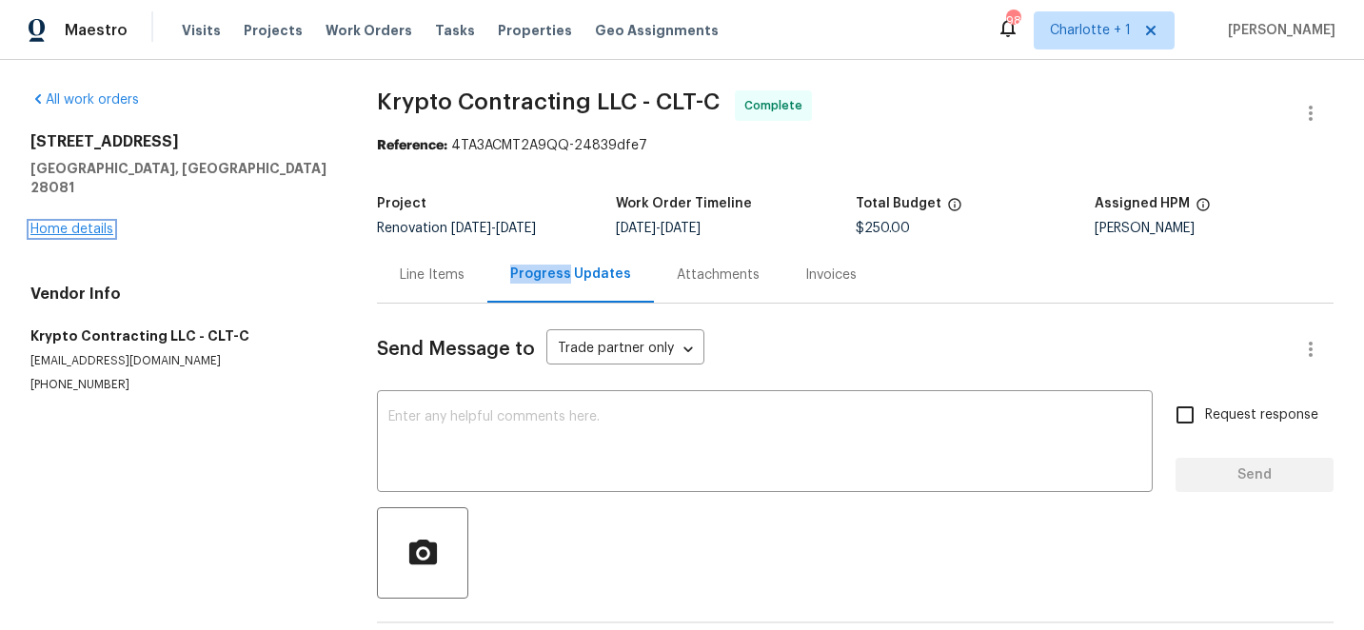
click at [93, 223] on link "Home details" at bounding box center [71, 229] width 83 height 13
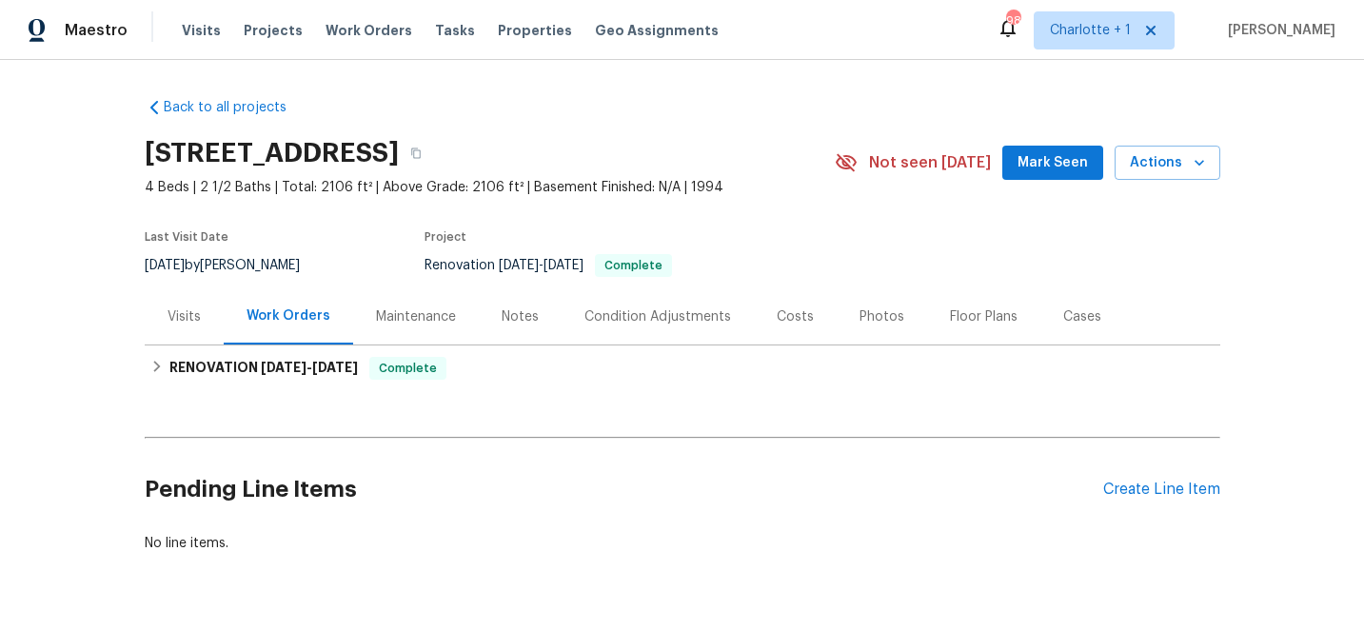
click at [791, 319] on div "Costs" at bounding box center [795, 316] width 37 height 19
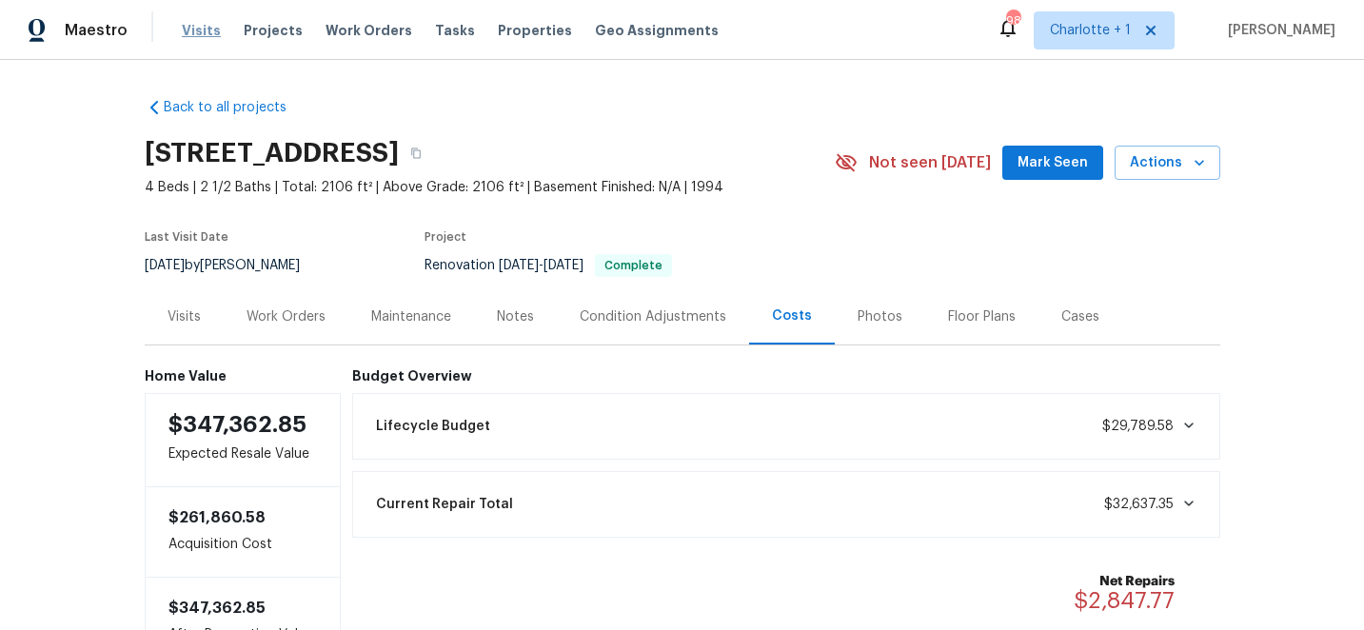
click at [194, 33] on span "Visits" at bounding box center [201, 30] width 39 height 19
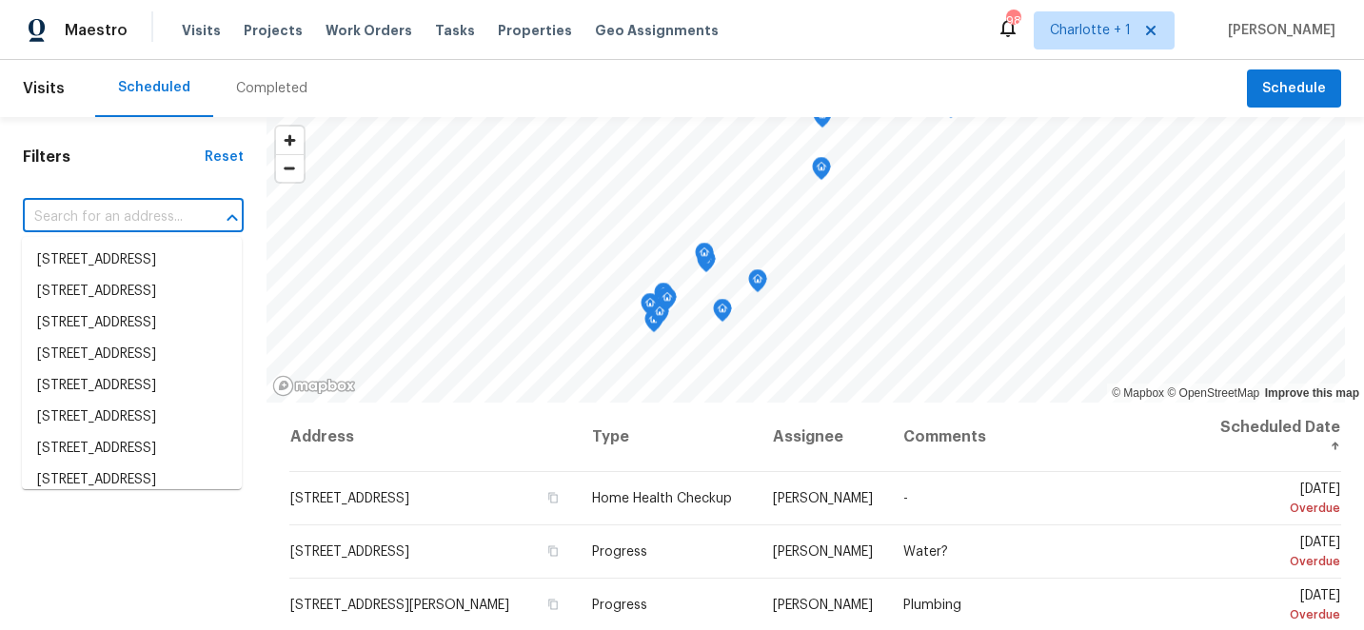
click at [187, 224] on input "text" at bounding box center [107, 218] width 168 height 30
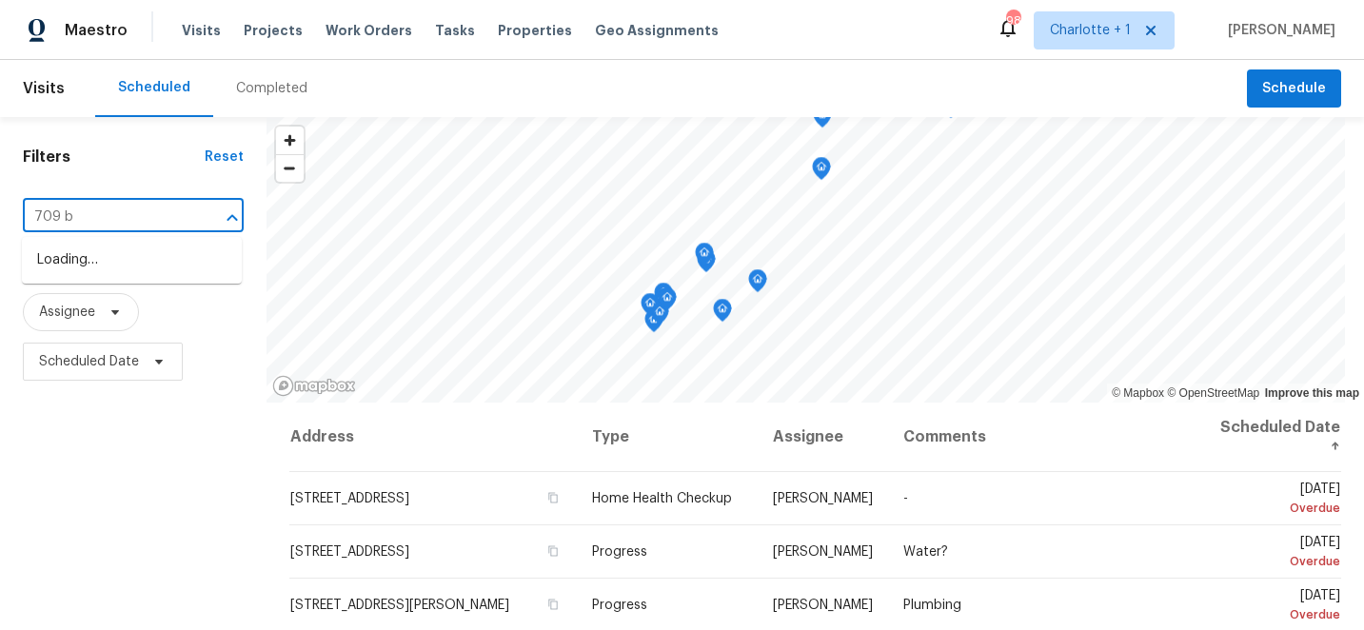
type input "709 br"
click at [152, 307] on li "709 Broad St, Gibsonville, NC 27249" at bounding box center [132, 291] width 220 height 31
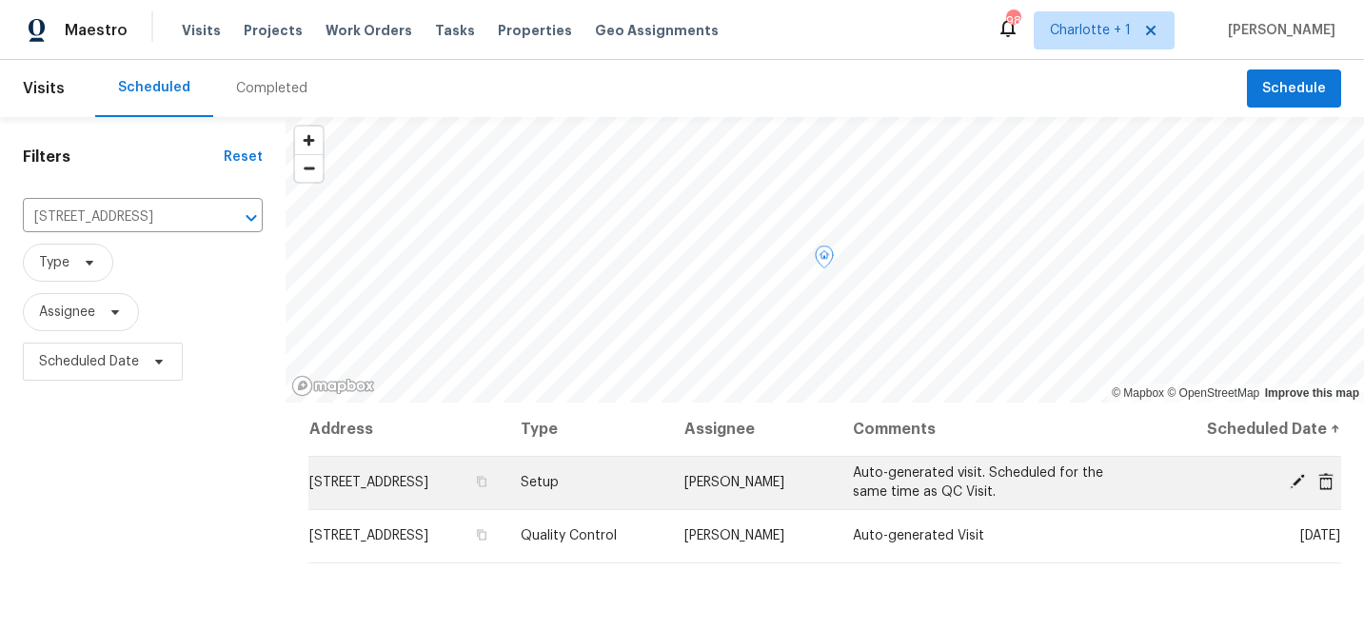
click at [1296, 476] on icon at bounding box center [1297, 481] width 17 height 17
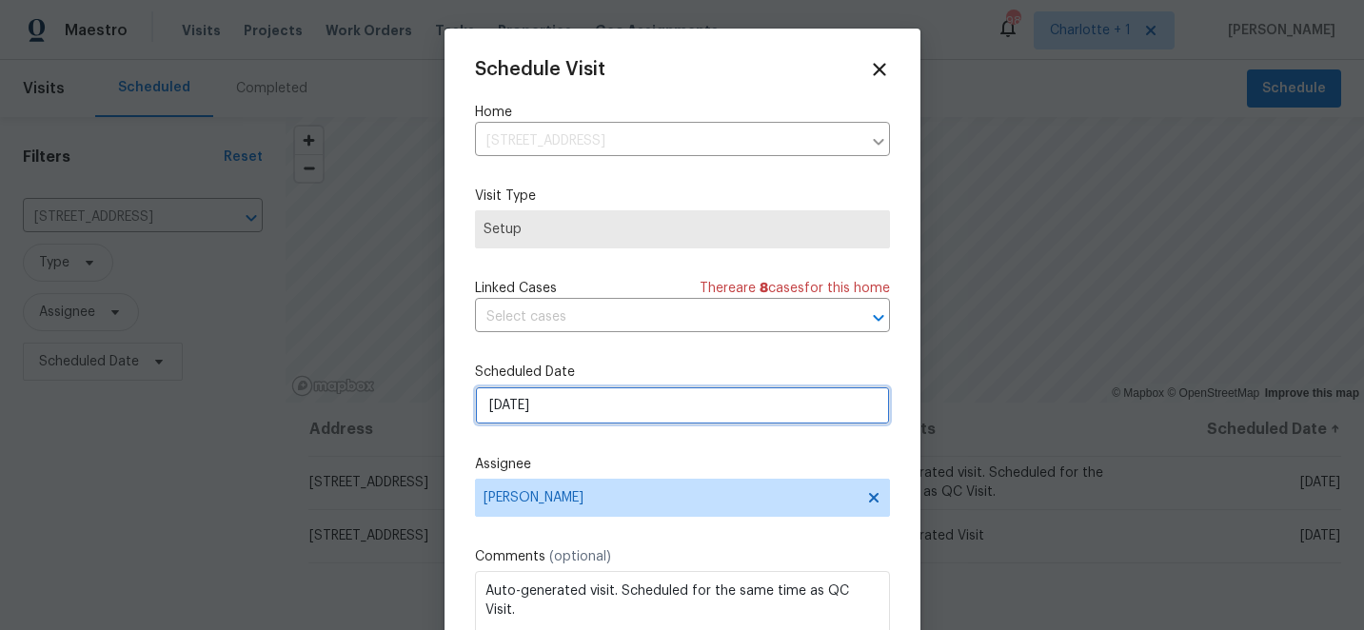
click at [597, 406] on input "10/15/2025" at bounding box center [682, 405] width 415 height 38
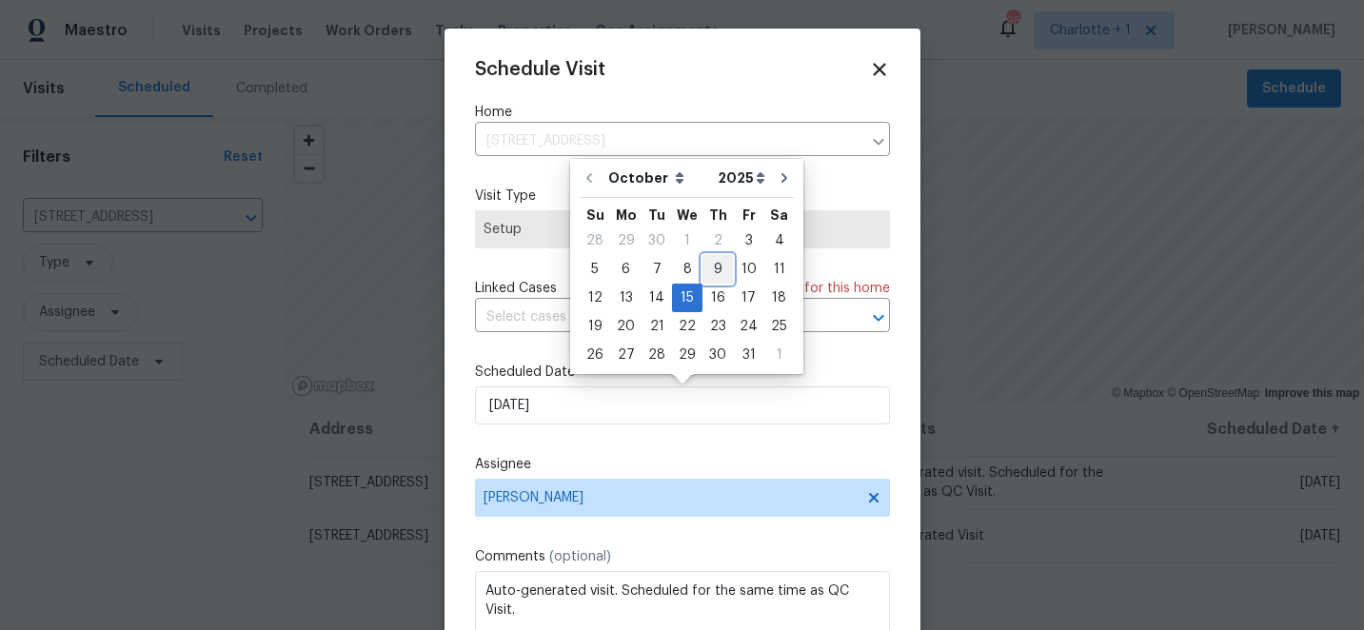
click at [717, 265] on div "9" at bounding box center [717, 269] width 30 height 27
type input "10/9/2025"
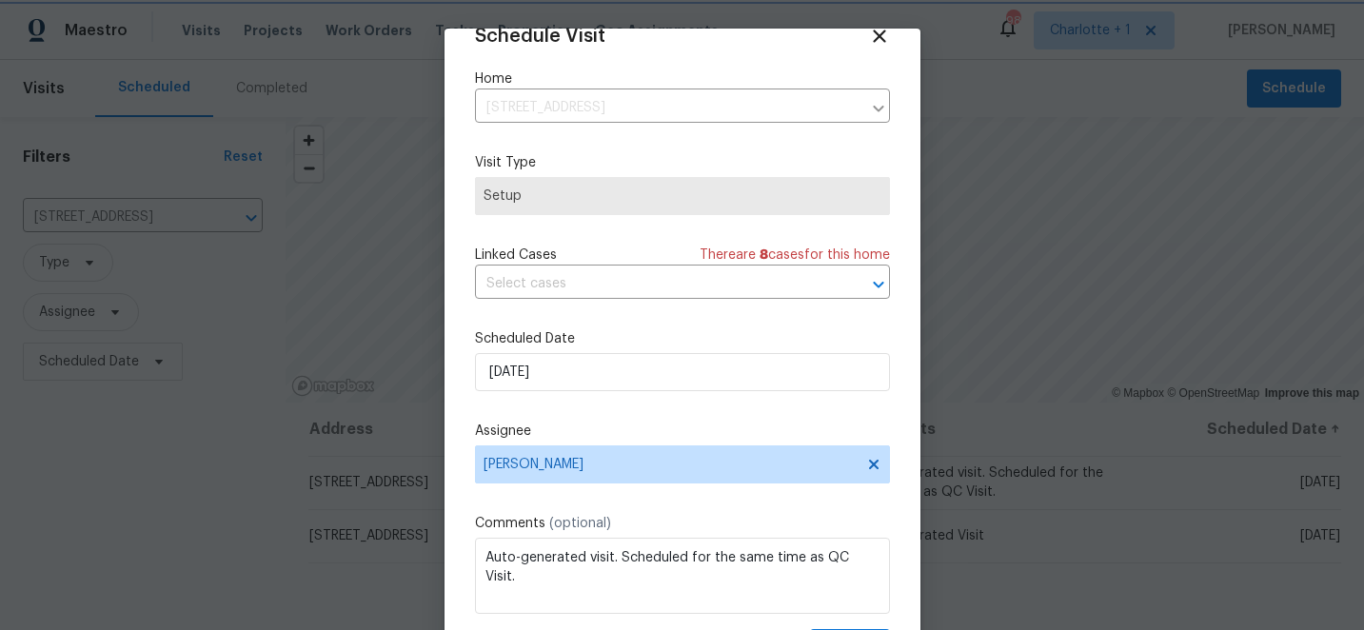
scroll to position [93, 0]
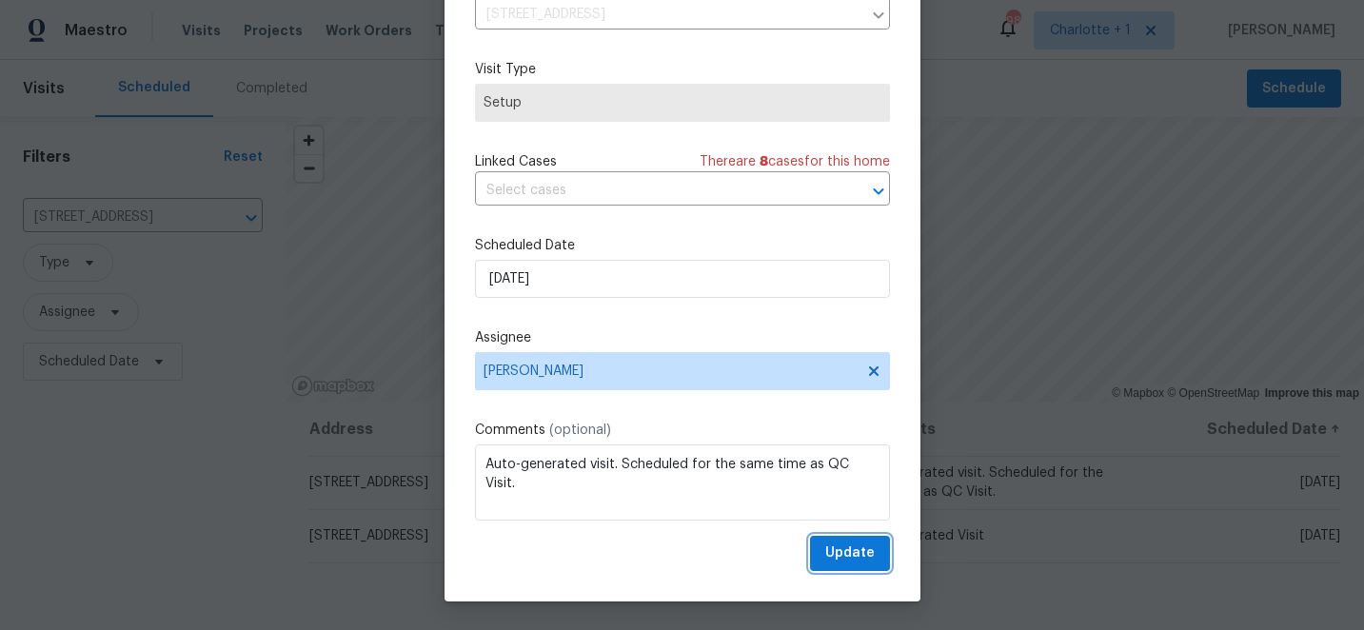
click at [845, 557] on span "Update" at bounding box center [849, 554] width 49 height 24
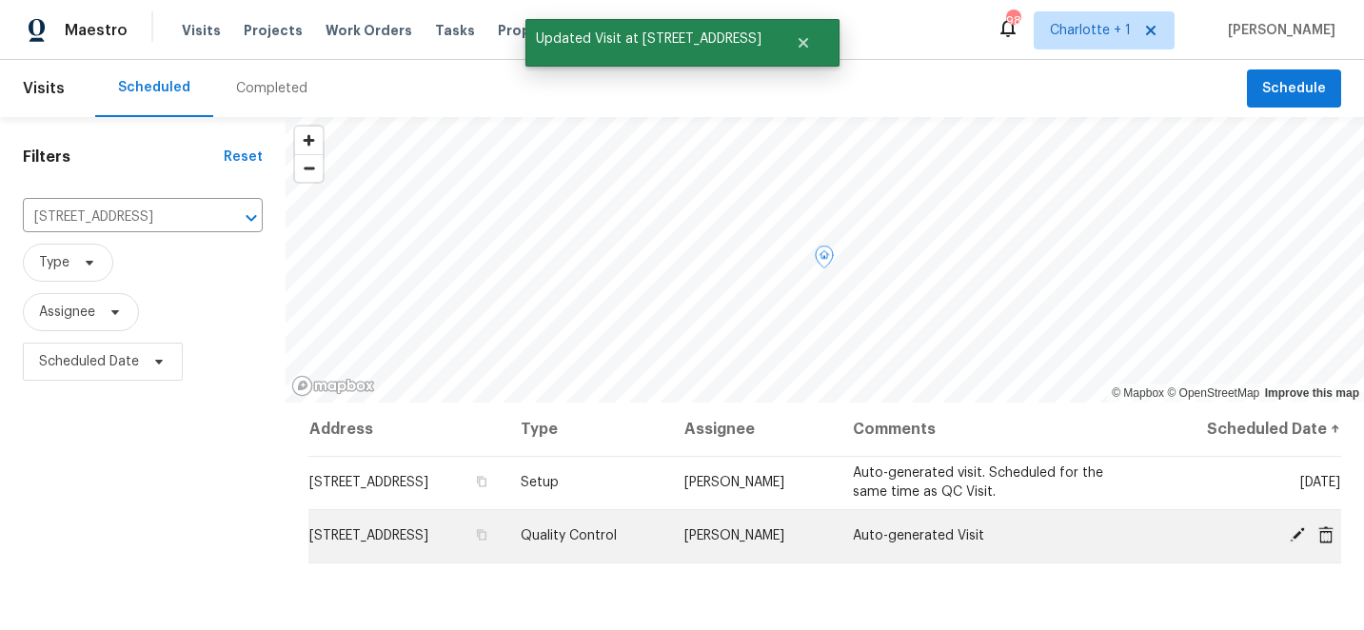
click at [1295, 533] on icon at bounding box center [1297, 534] width 15 height 15
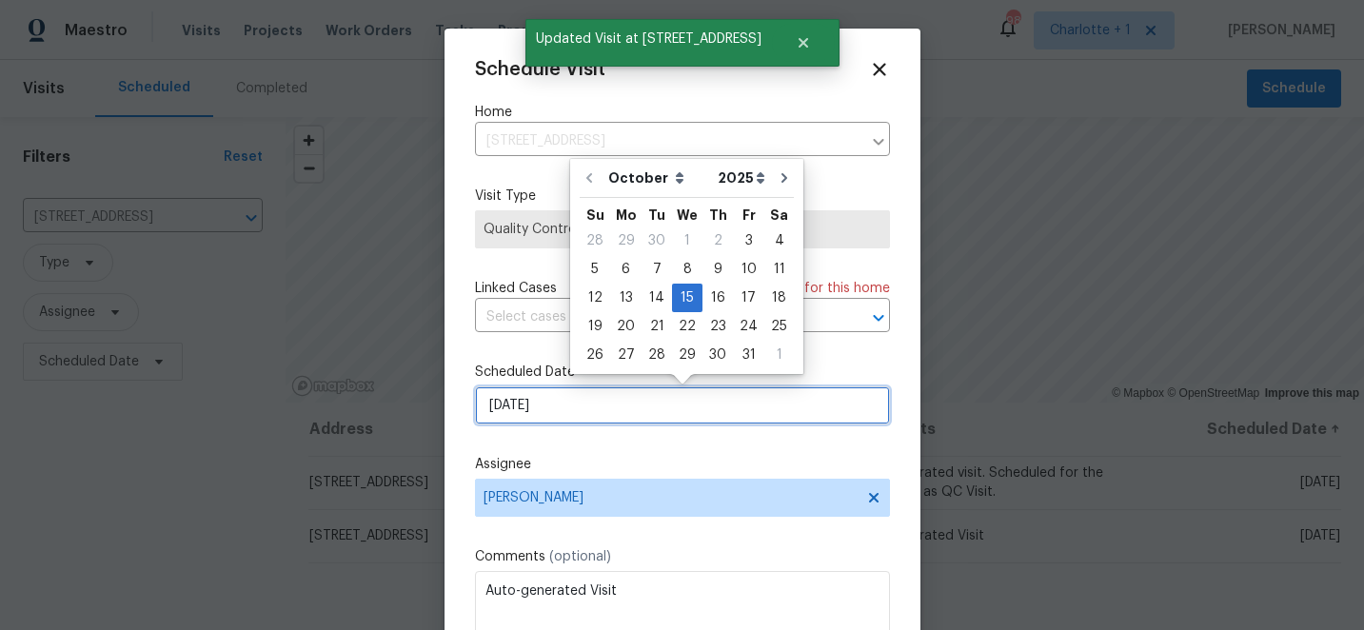
click at [547, 412] on input "10/15/2025" at bounding box center [682, 405] width 415 height 38
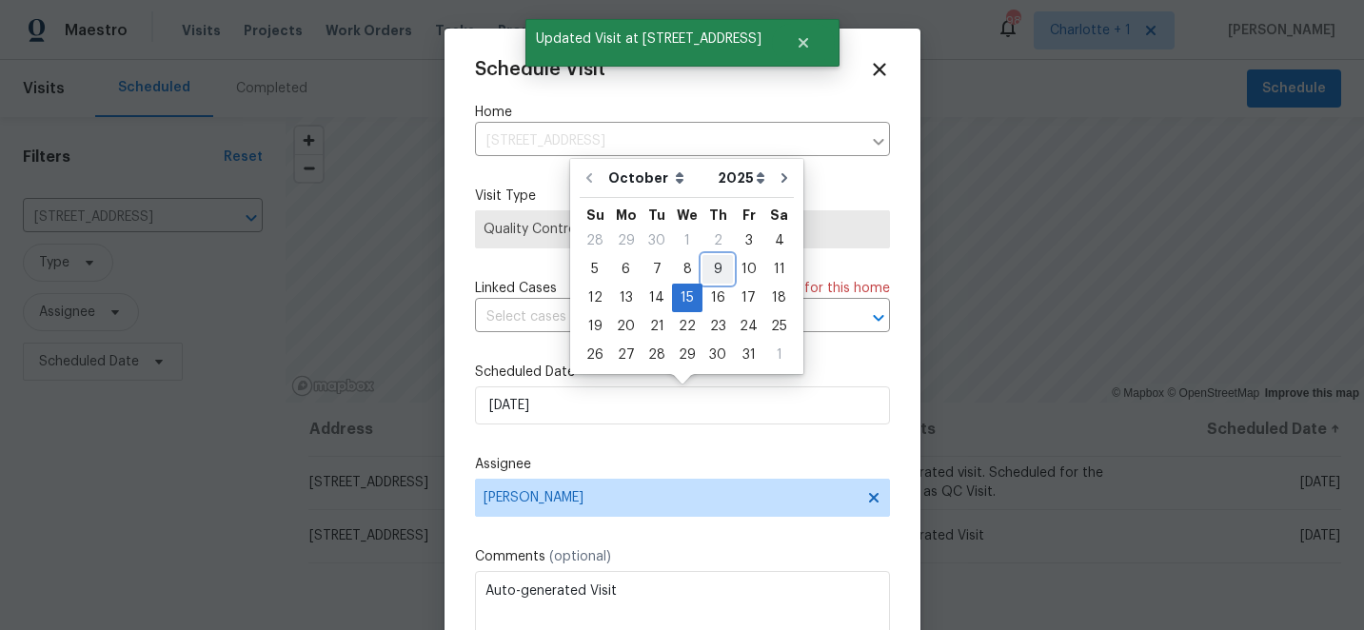
click at [717, 272] on div "9" at bounding box center [717, 269] width 30 height 27
type input "10/9/2025"
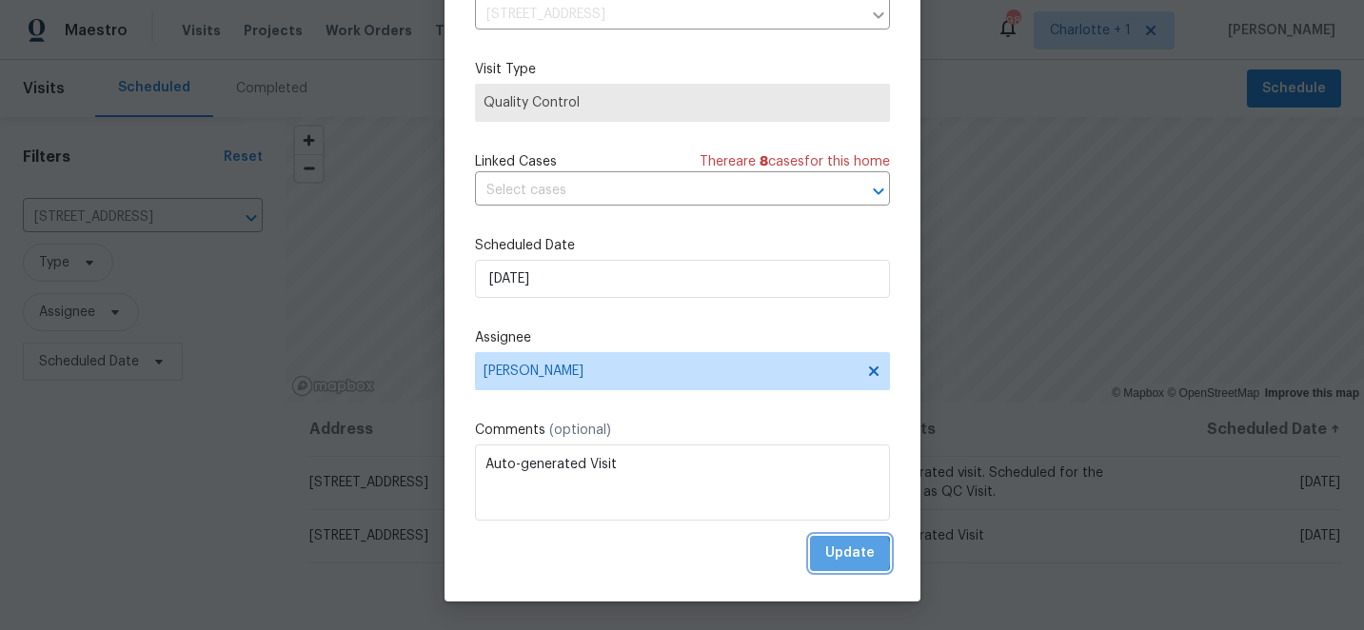
click at [843, 554] on span "Update" at bounding box center [849, 554] width 49 height 24
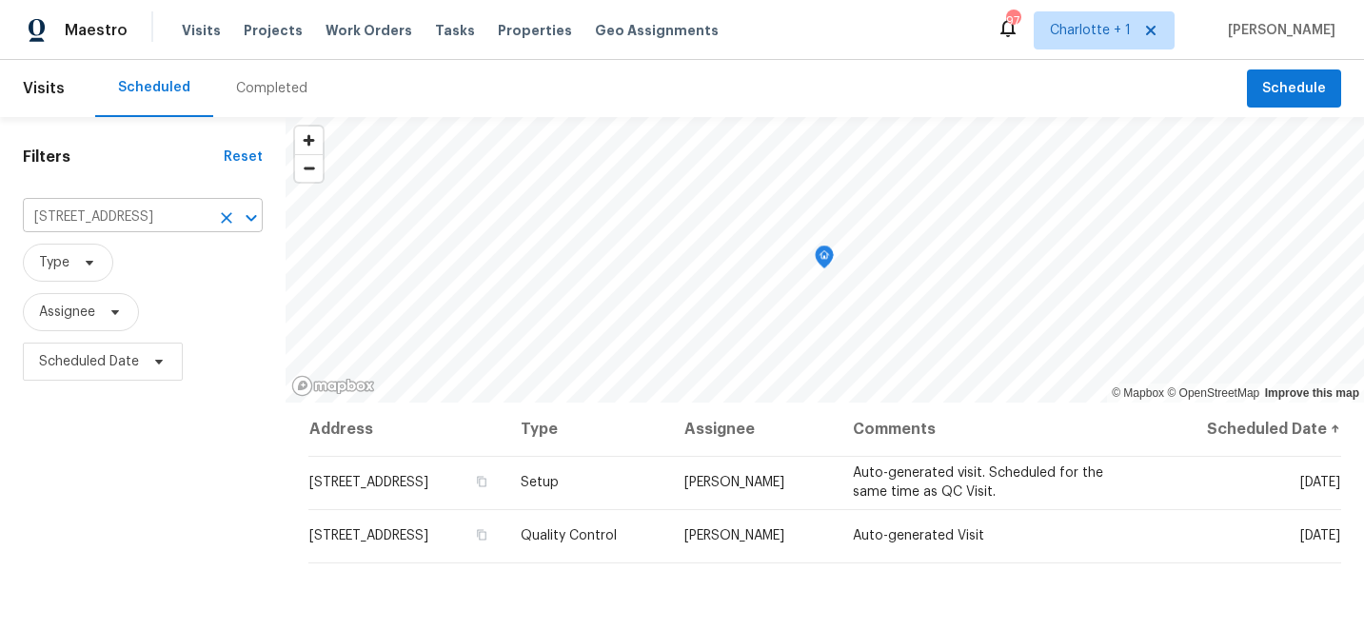
click at [234, 220] on icon "Clear" at bounding box center [226, 217] width 19 height 19
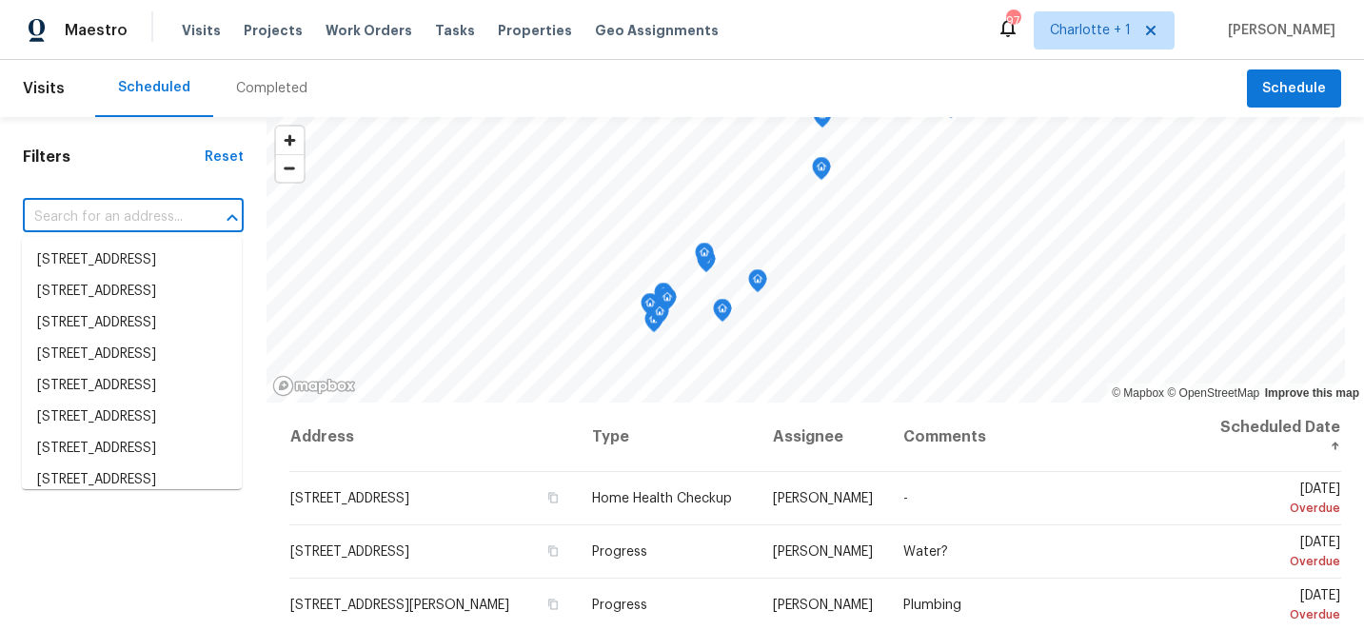
click at [105, 210] on input "text" at bounding box center [107, 218] width 168 height 30
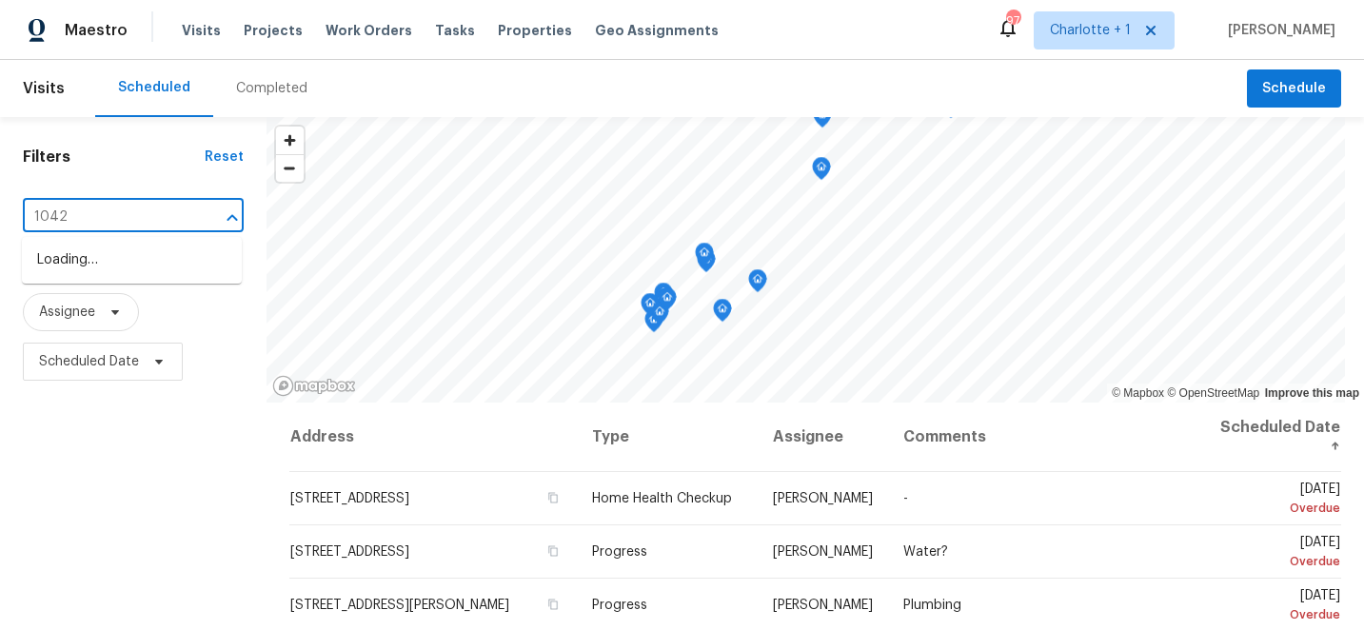
type input "1042 b"
click at [91, 307] on li "1042 Ball Park Rd, Thomasville, NC 27360" at bounding box center [132, 291] width 220 height 31
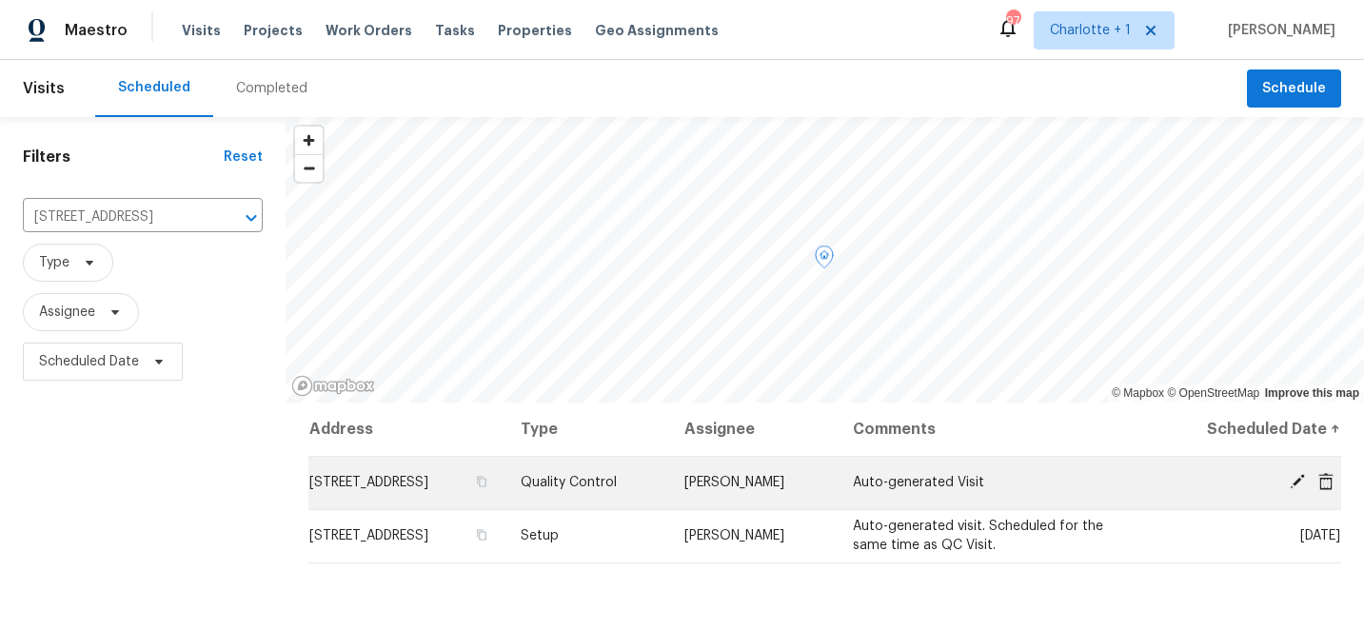
click at [1291, 479] on icon at bounding box center [1297, 481] width 17 height 17
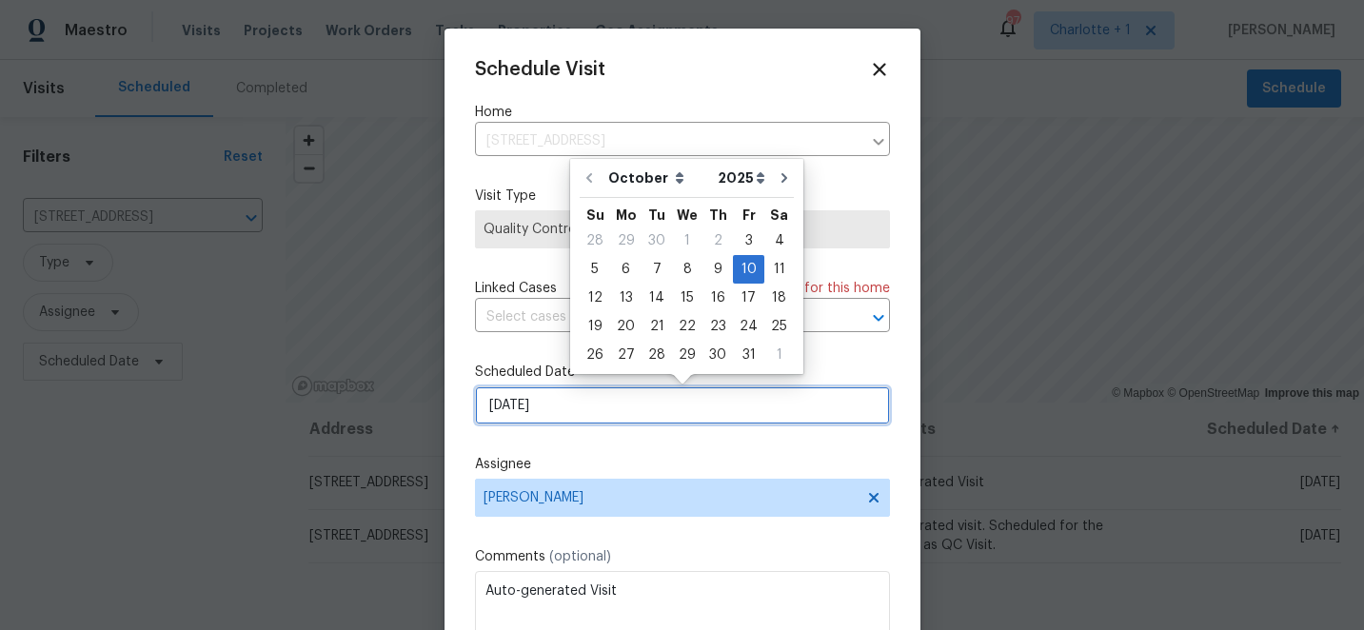
click at [655, 412] on input "10/10/2025" at bounding box center [682, 405] width 415 height 38
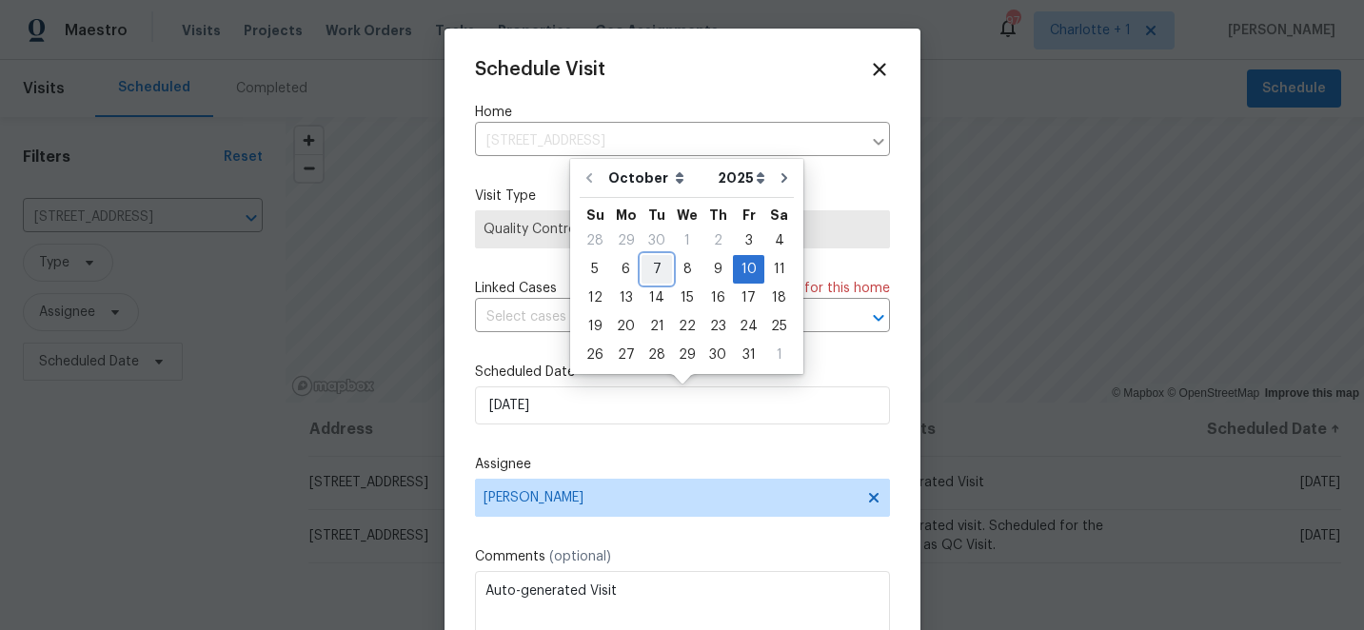
click at [652, 258] on div "7" at bounding box center [656, 269] width 30 height 27
type input "10/7/2025"
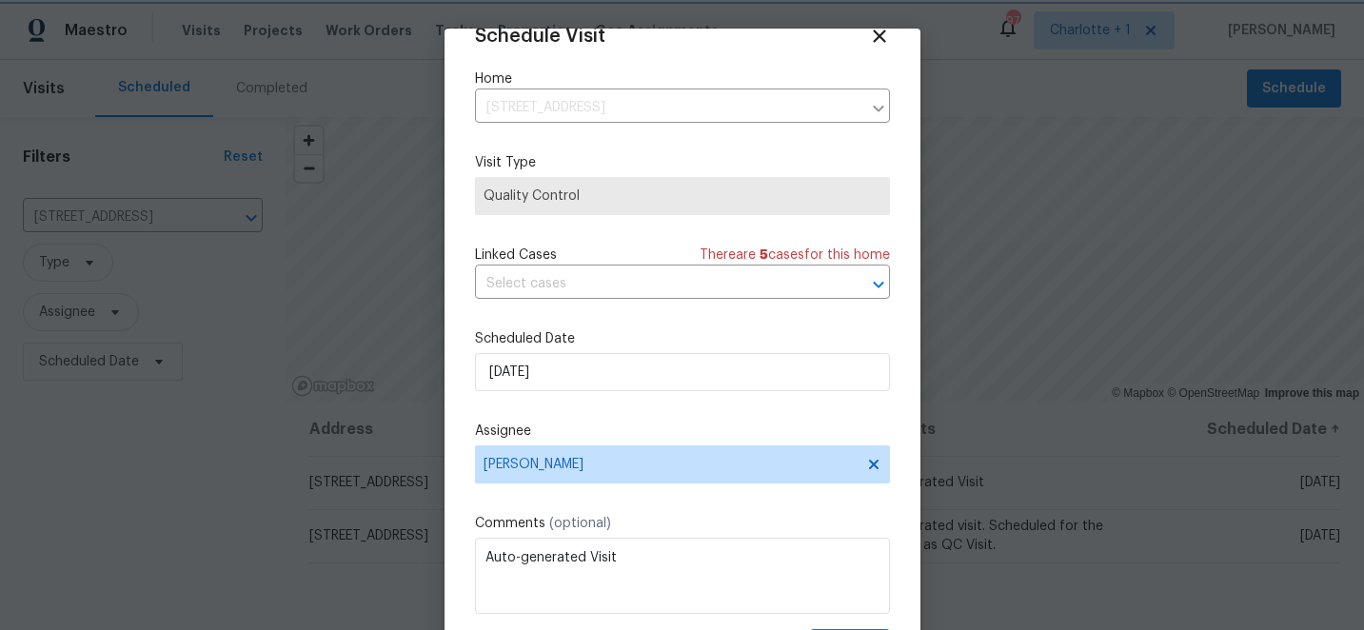
scroll to position [93, 0]
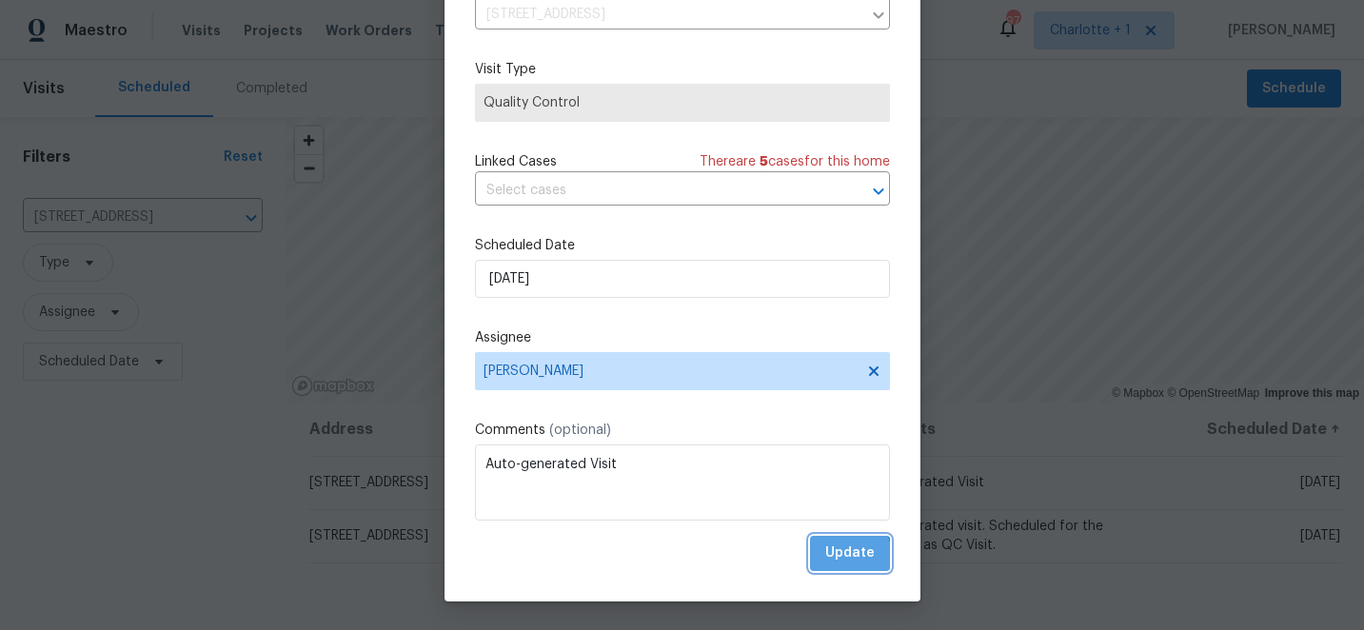
click at [842, 557] on span "Update" at bounding box center [849, 554] width 49 height 24
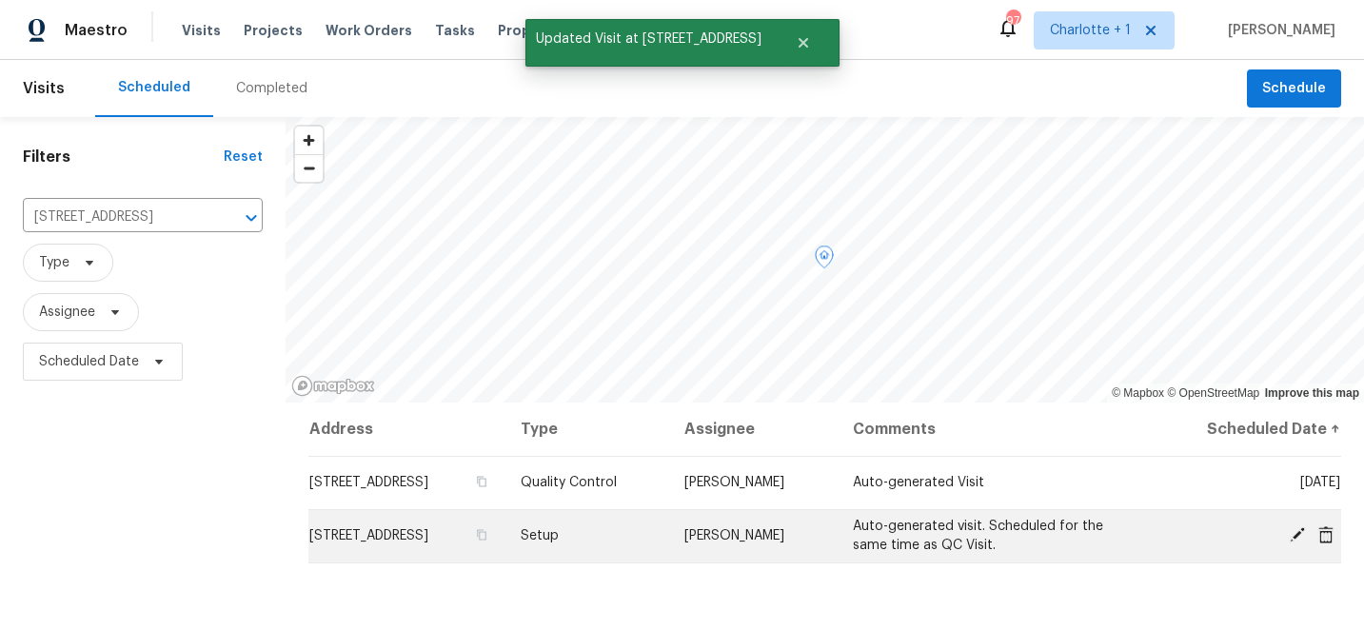
click at [1300, 529] on icon at bounding box center [1297, 534] width 15 height 15
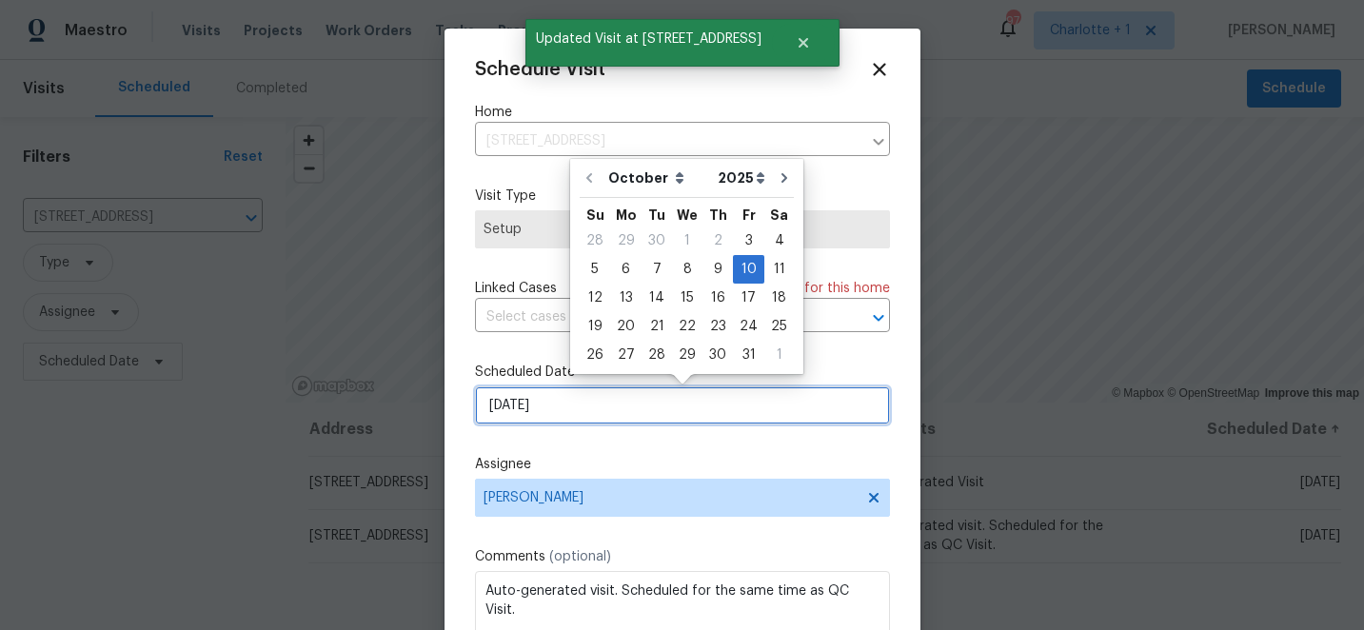
click at [567, 406] on input "10/10/2025" at bounding box center [682, 405] width 415 height 38
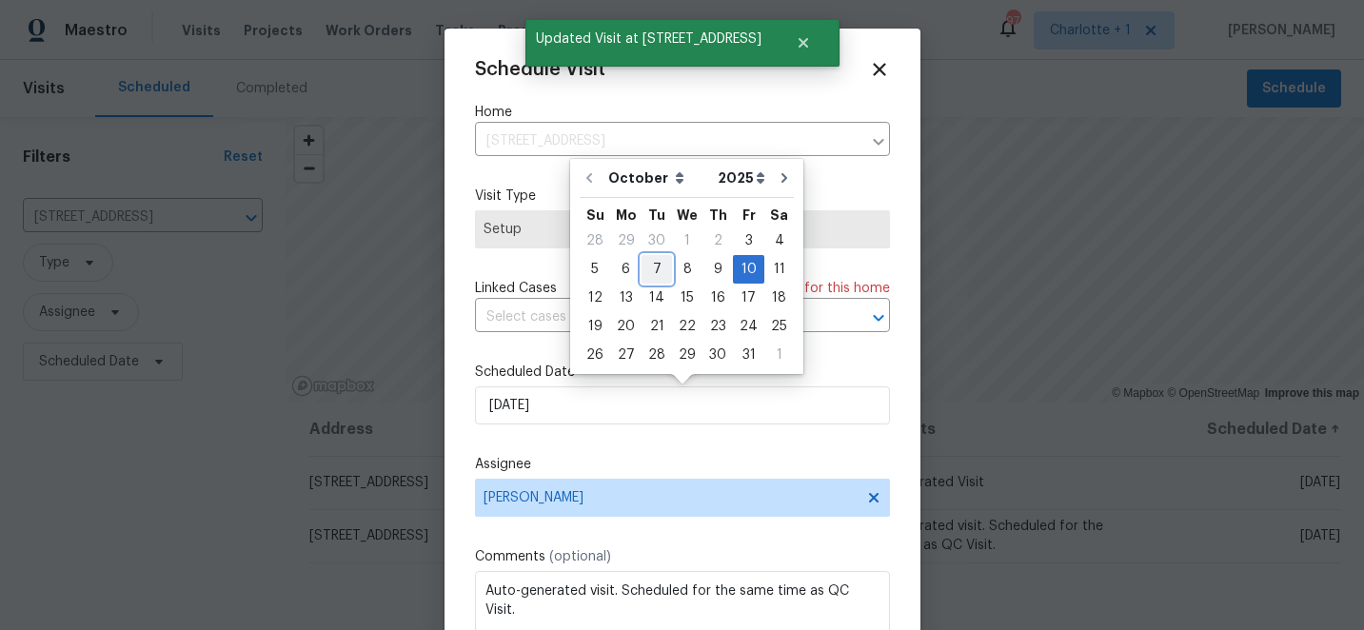
click at [652, 265] on div "7" at bounding box center [656, 269] width 30 height 27
type input "10/7/2025"
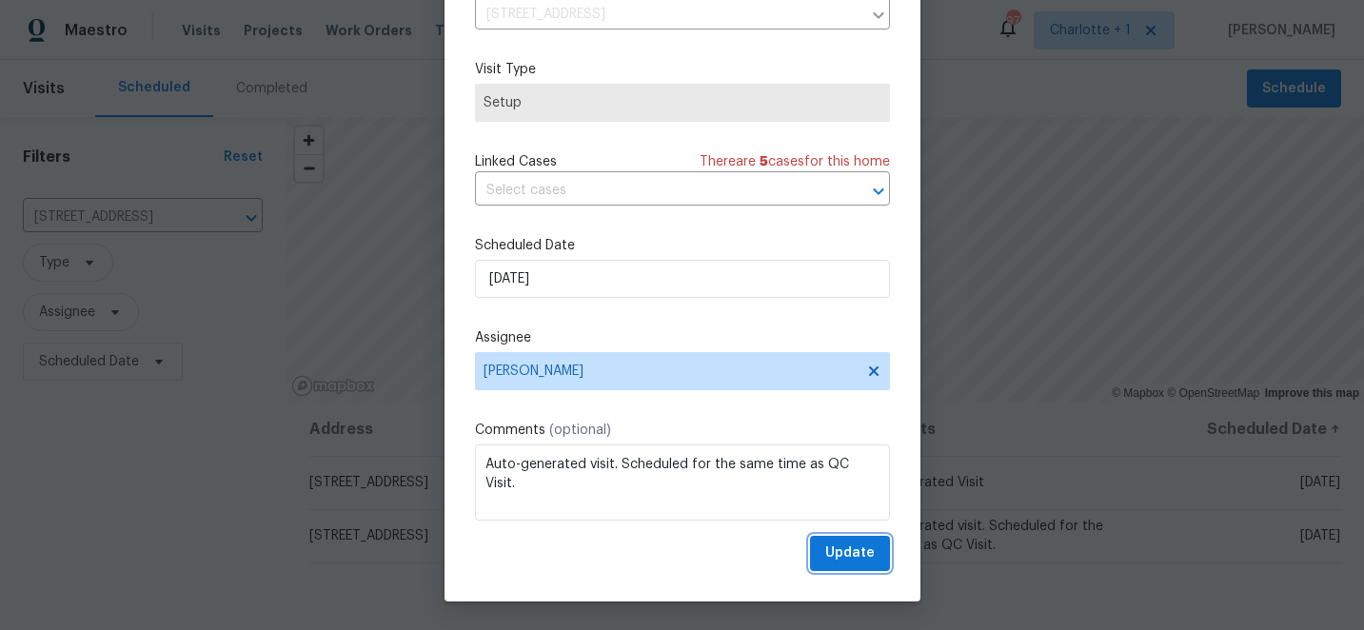
click at [857, 564] on span "Update" at bounding box center [849, 554] width 49 height 24
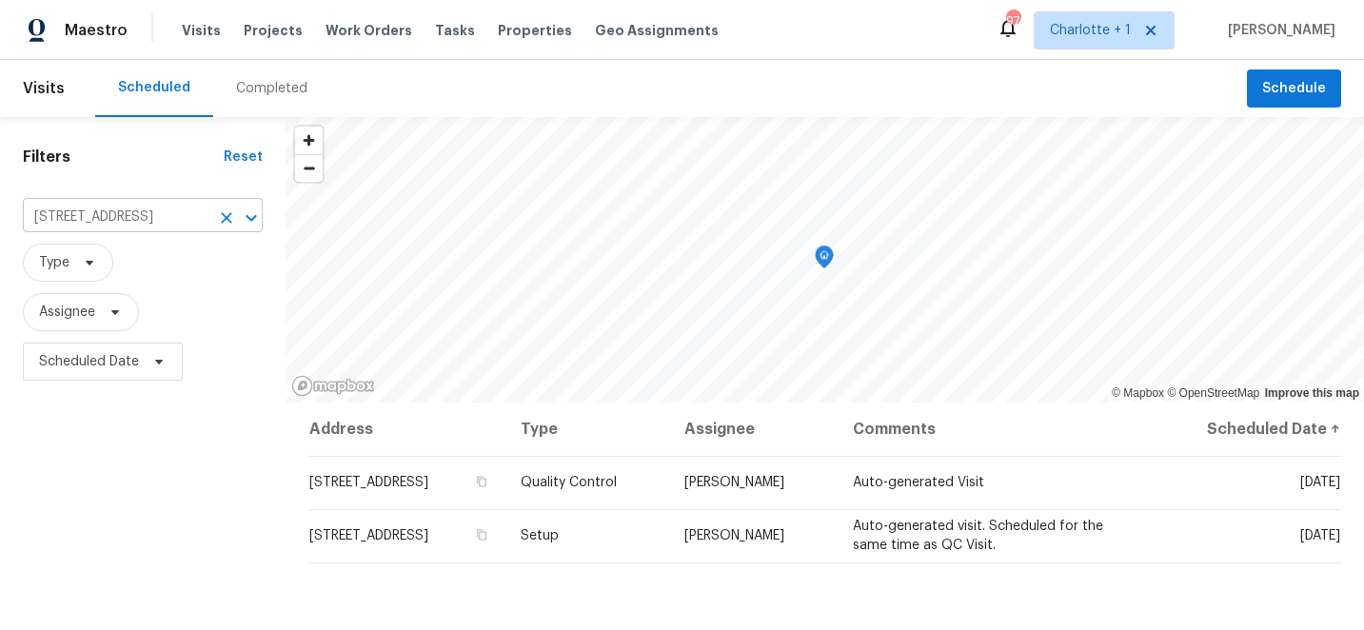
click at [229, 222] on icon "Clear" at bounding box center [226, 217] width 11 height 11
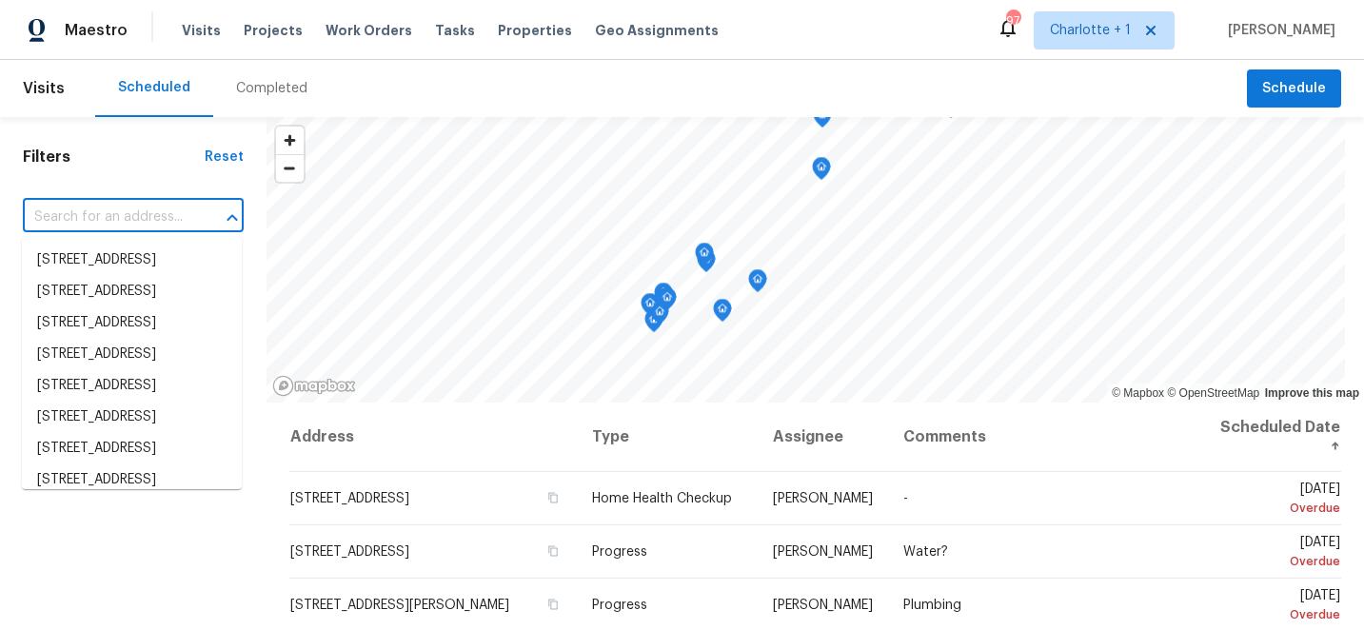
click at [108, 215] on input "text" at bounding box center [107, 218] width 168 height 30
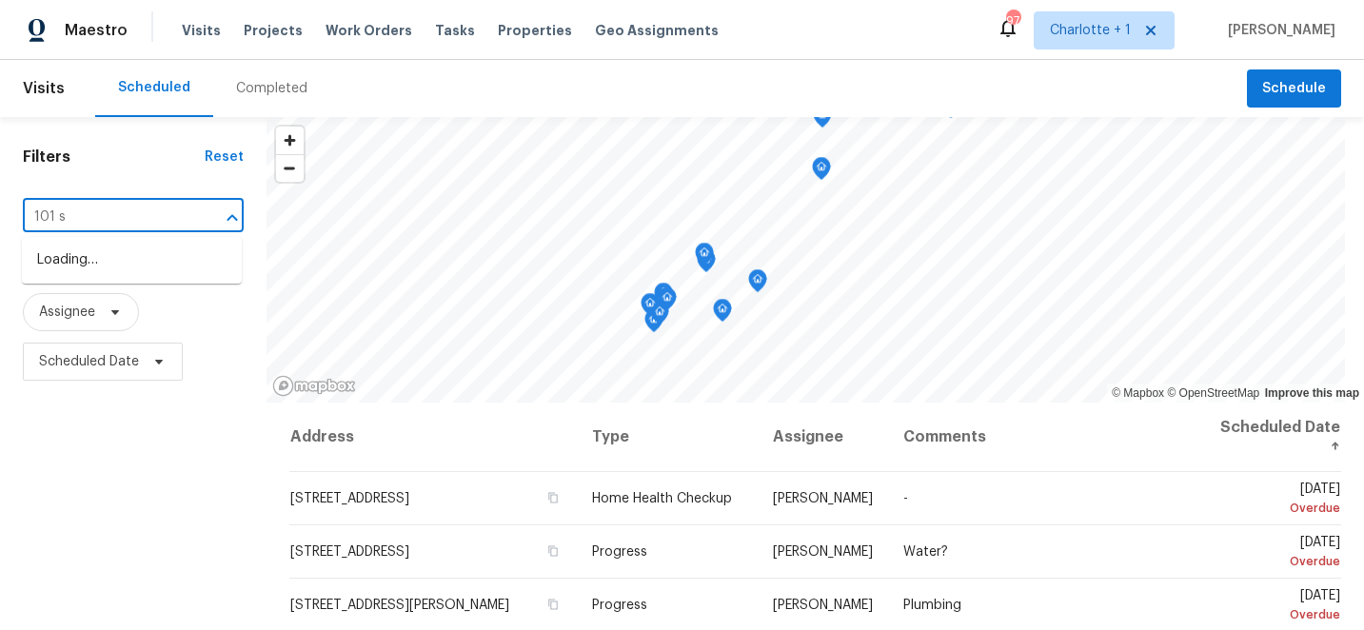
type input "101 st"
click at [108, 307] on li "101 Still Water Cir, Gibsonville, NC 27249" at bounding box center [132, 291] width 220 height 31
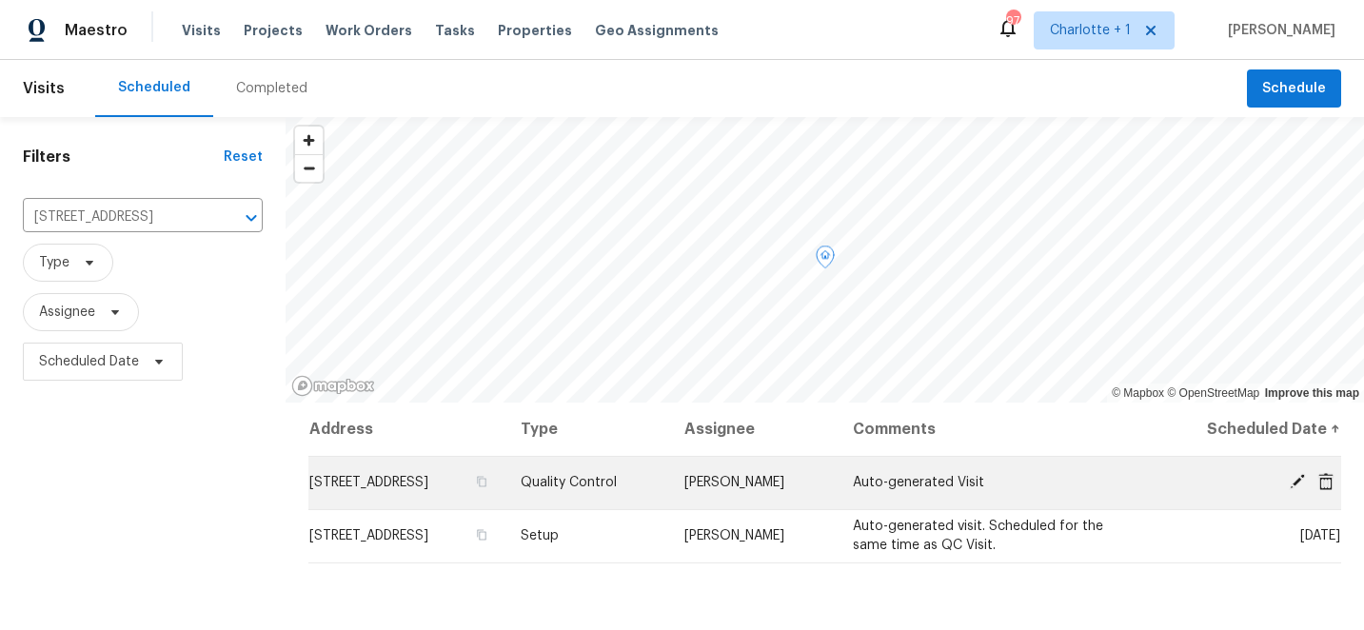
click at [1291, 483] on icon at bounding box center [1297, 481] width 17 height 17
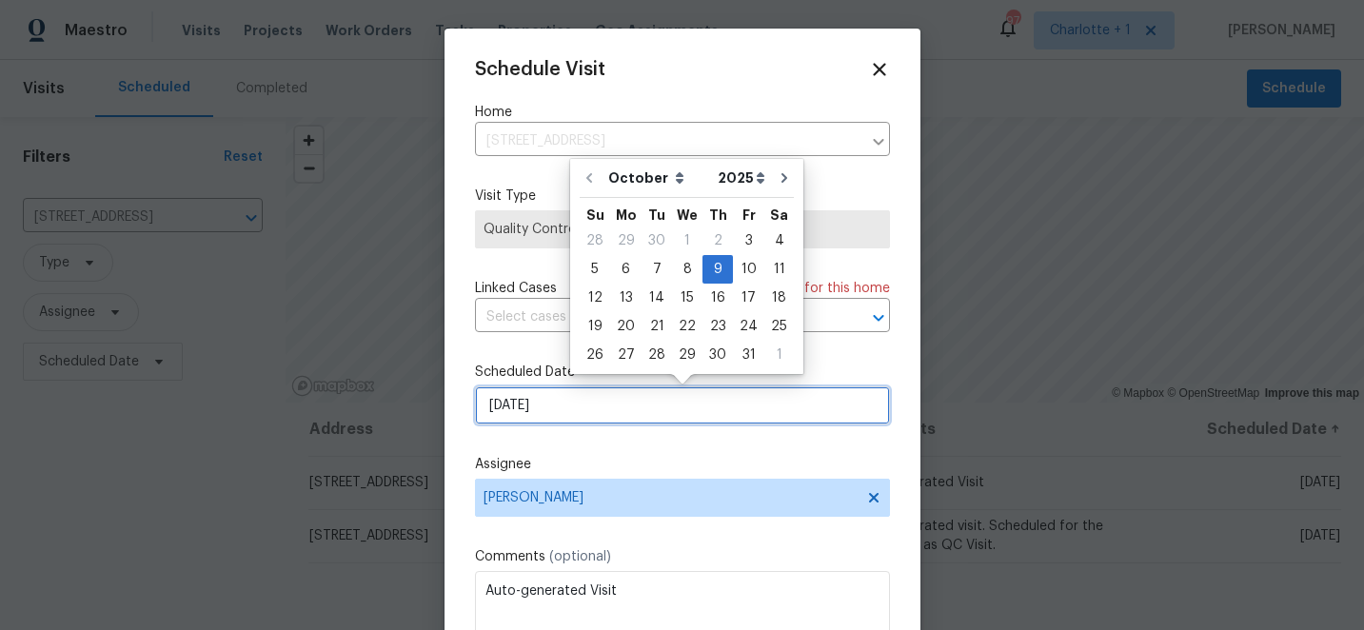
click at [648, 411] on input "10/9/2025" at bounding box center [682, 405] width 415 height 38
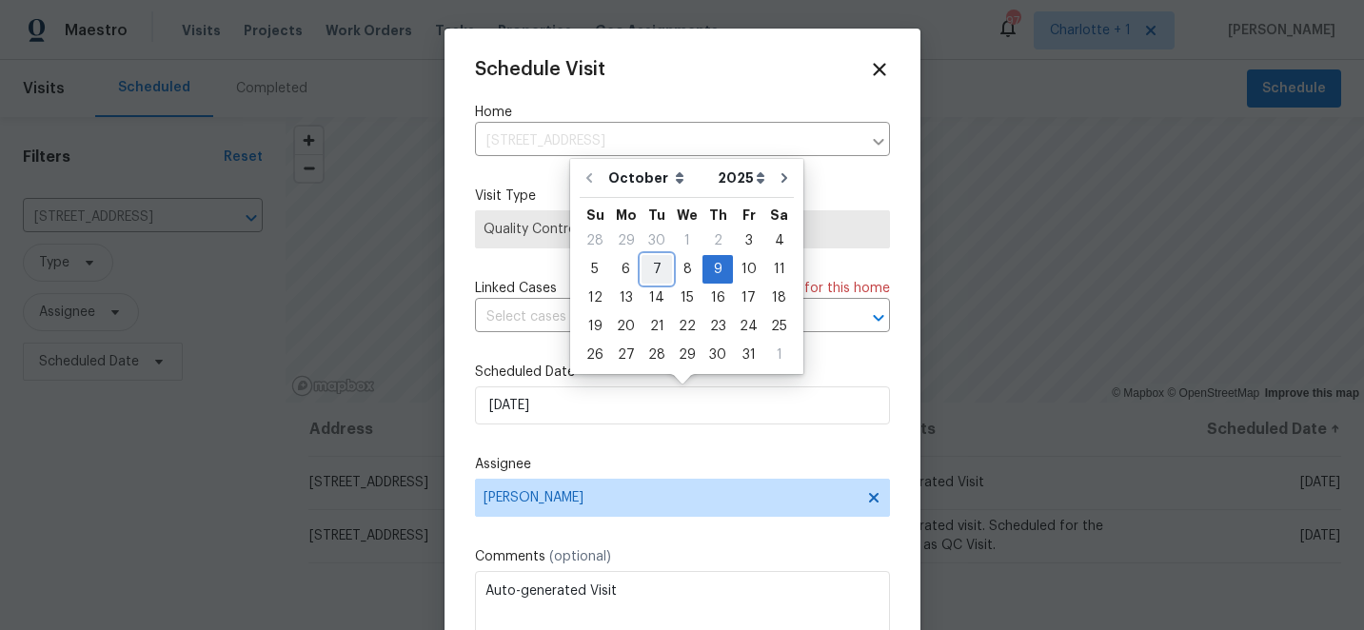
click at [652, 266] on div "7" at bounding box center [656, 269] width 30 height 27
type input "10/7/2025"
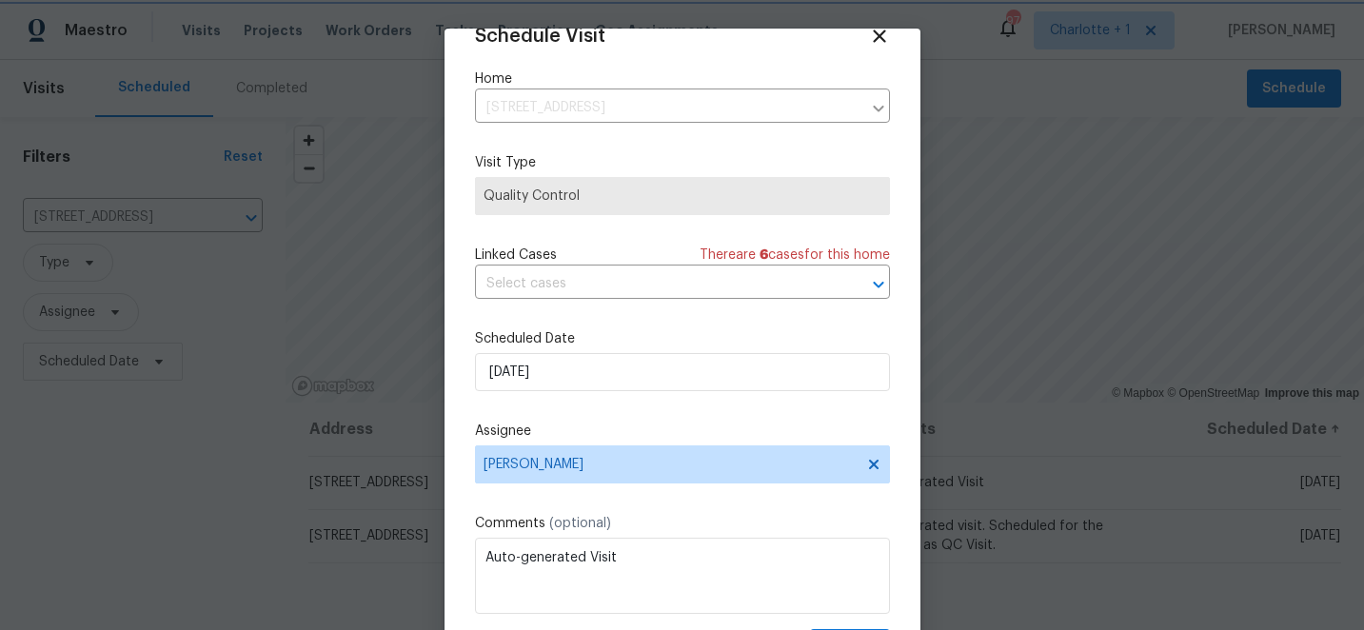
scroll to position [93, 0]
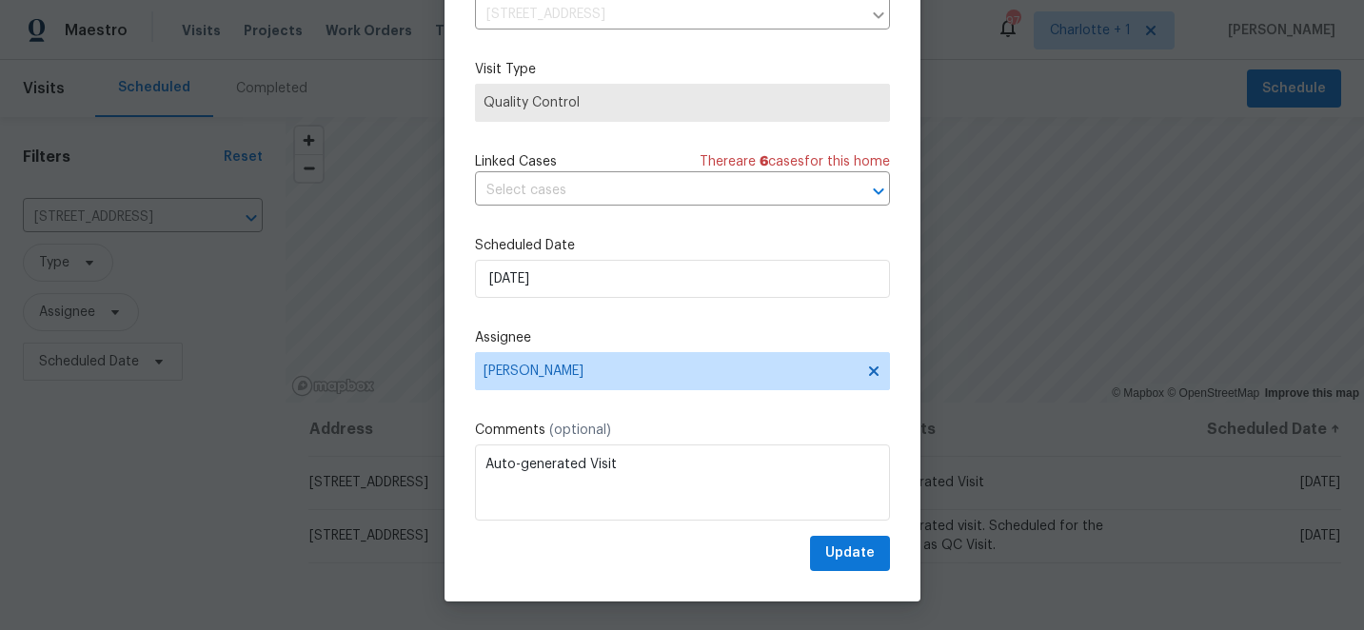
click at [852, 577] on div "Schedule Visit Home 101 Still Water Cir, Gibsonville, NC 27249 ​ Visit Type Qua…" at bounding box center [682, 268] width 476 height 666
click at [866, 537] on button "Update" at bounding box center [850, 553] width 80 height 35
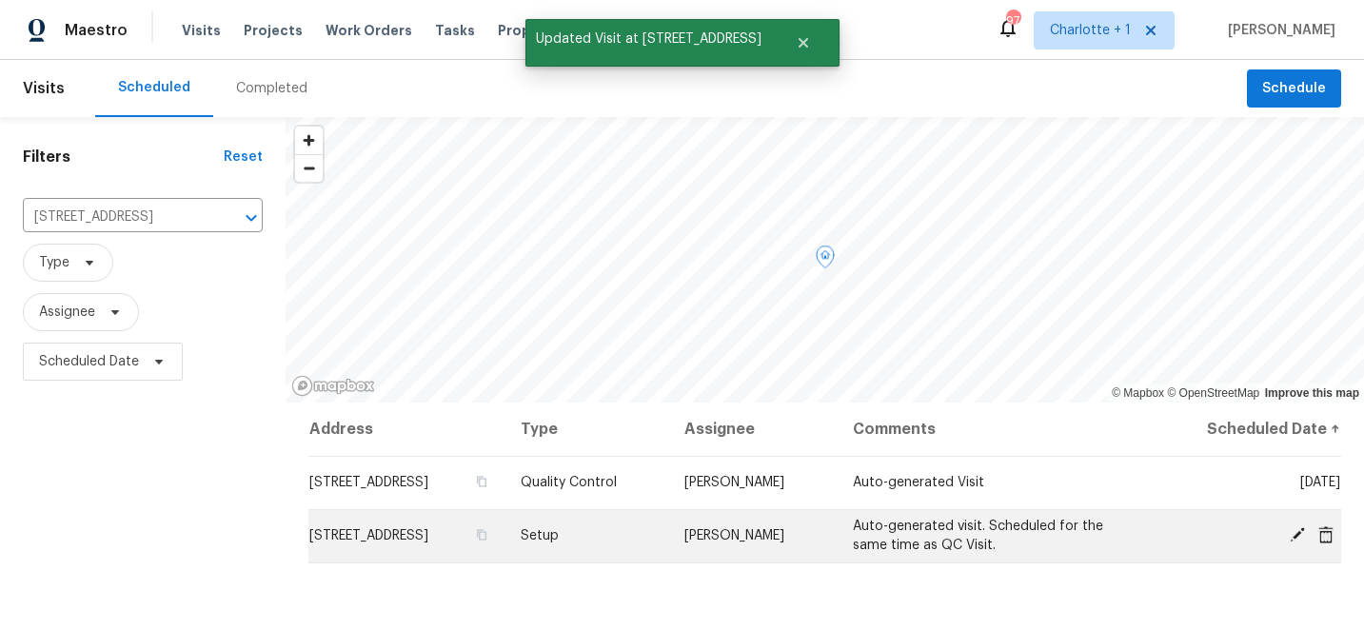
click at [1297, 537] on icon at bounding box center [1297, 534] width 15 height 15
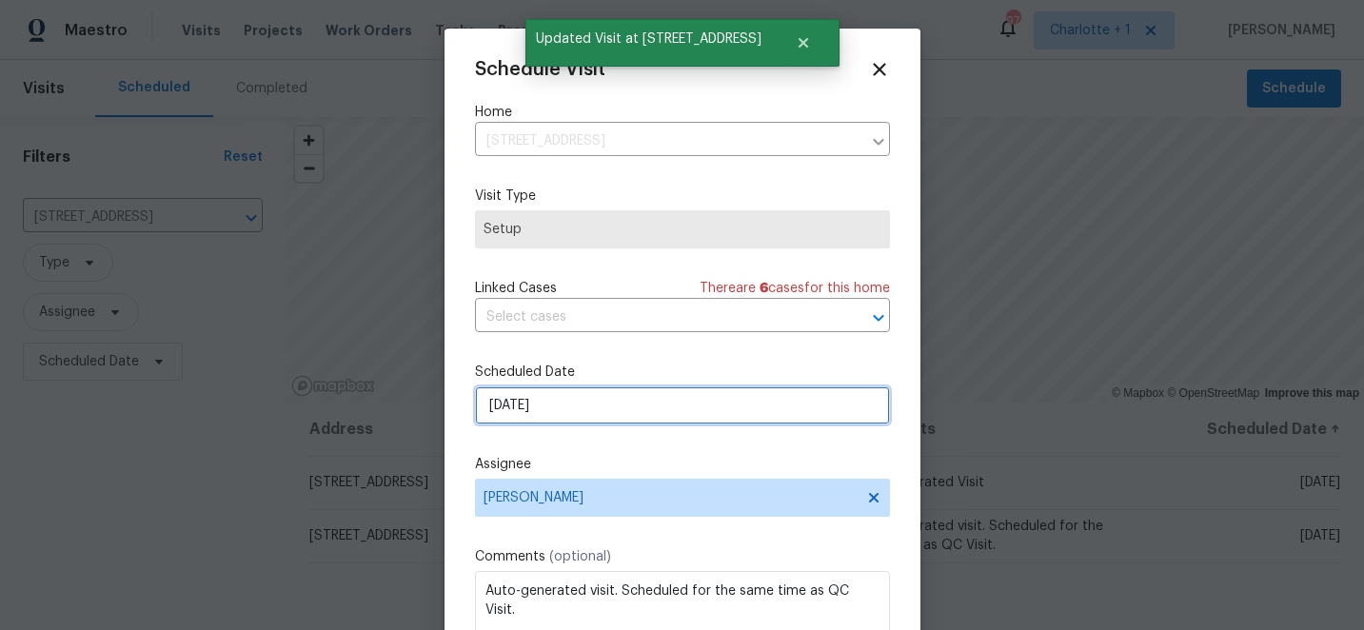
click at [615, 403] on input "10/9/2025" at bounding box center [682, 405] width 415 height 38
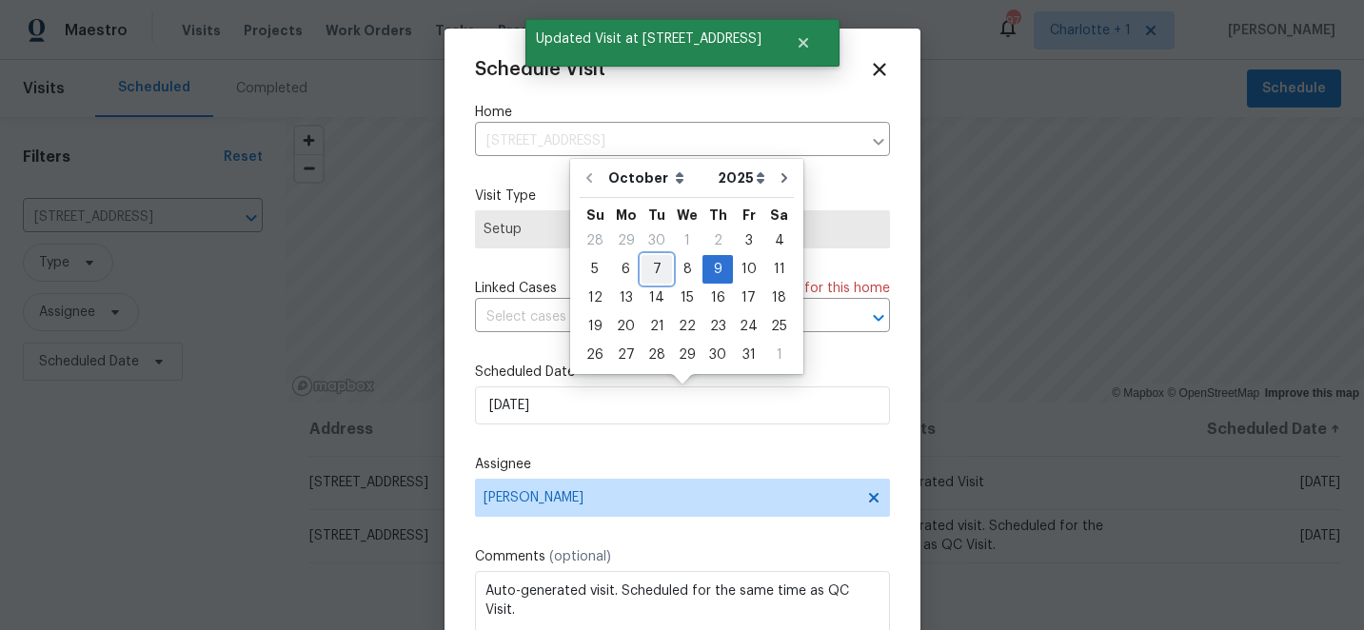
click at [654, 261] on div "7" at bounding box center [656, 269] width 30 height 27
type input "10/7/2025"
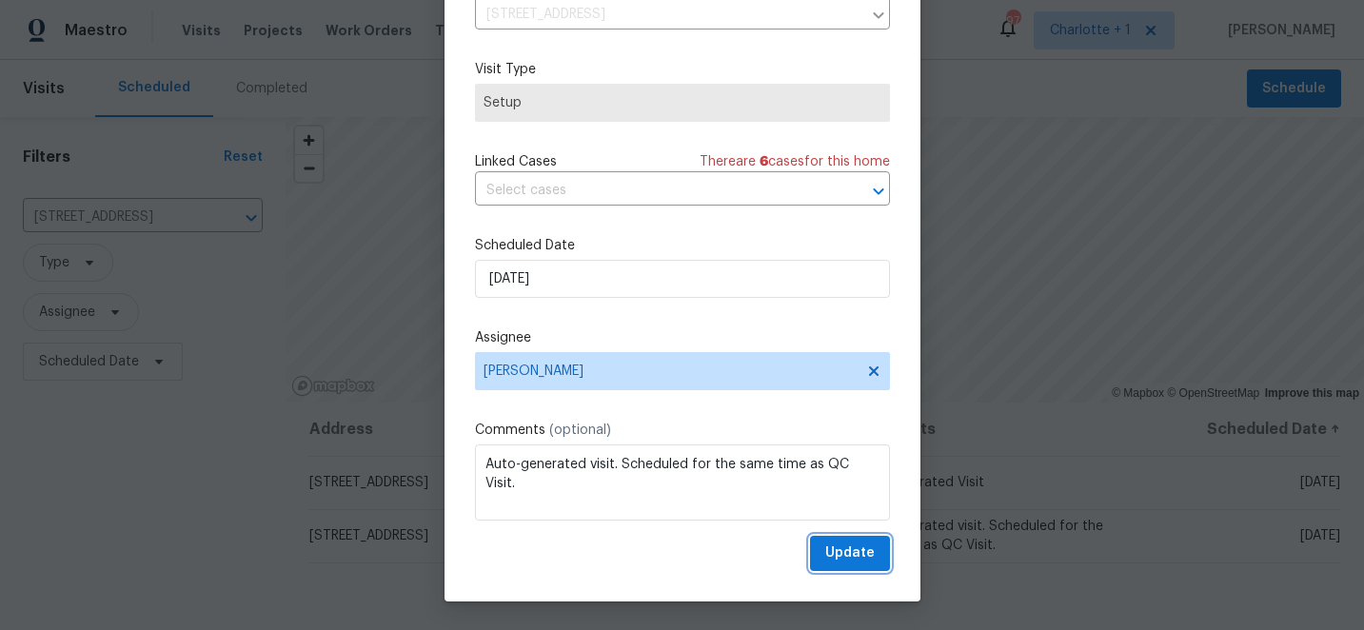
click at [851, 552] on span "Update" at bounding box center [849, 554] width 49 height 24
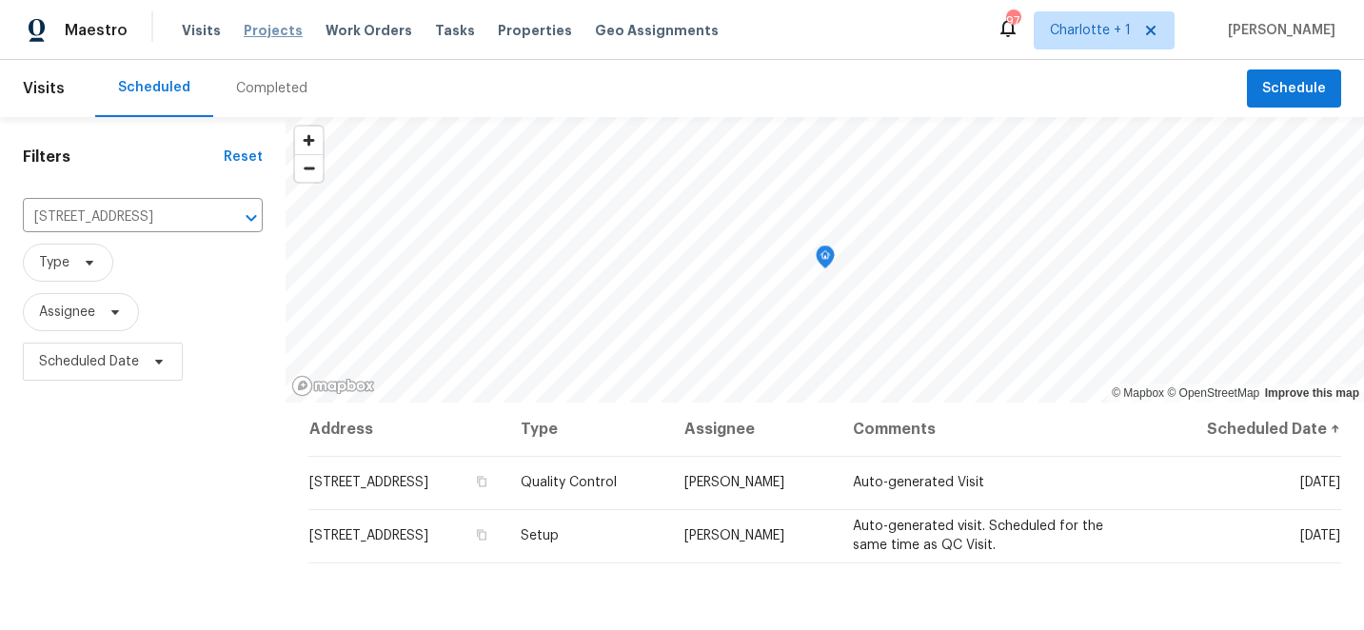
click at [261, 31] on span "Projects" at bounding box center [273, 30] width 59 height 19
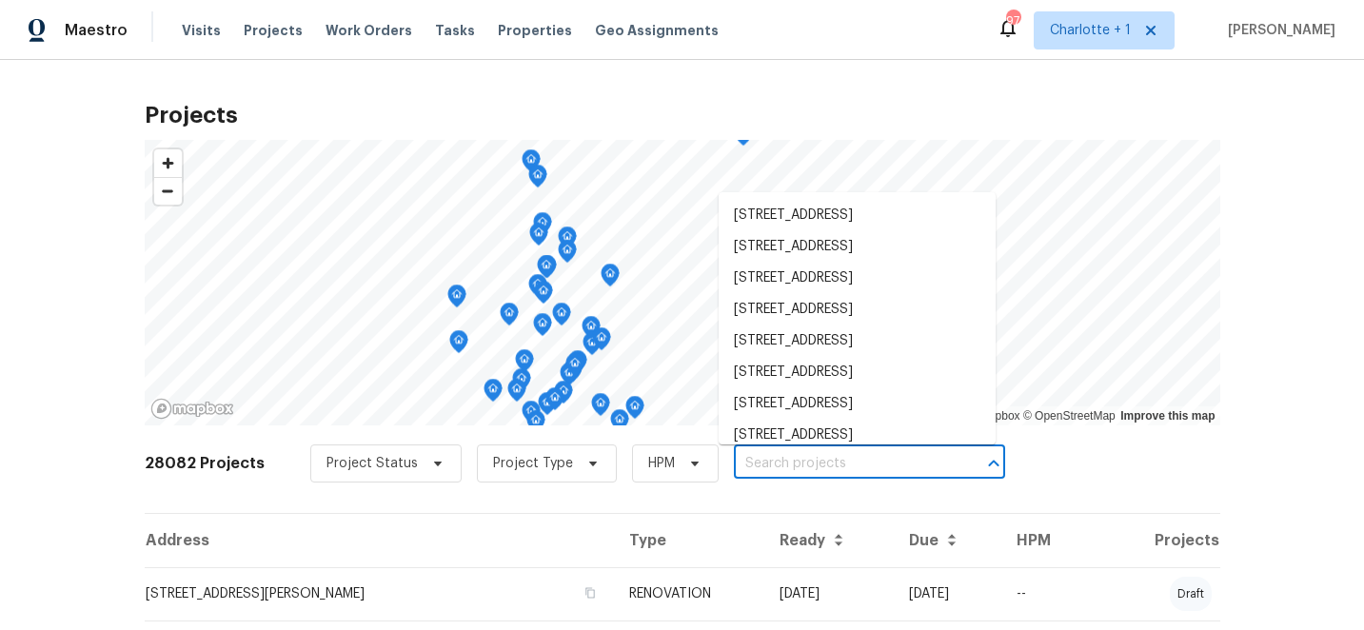
click at [739, 466] on input "text" at bounding box center [843, 464] width 218 height 30
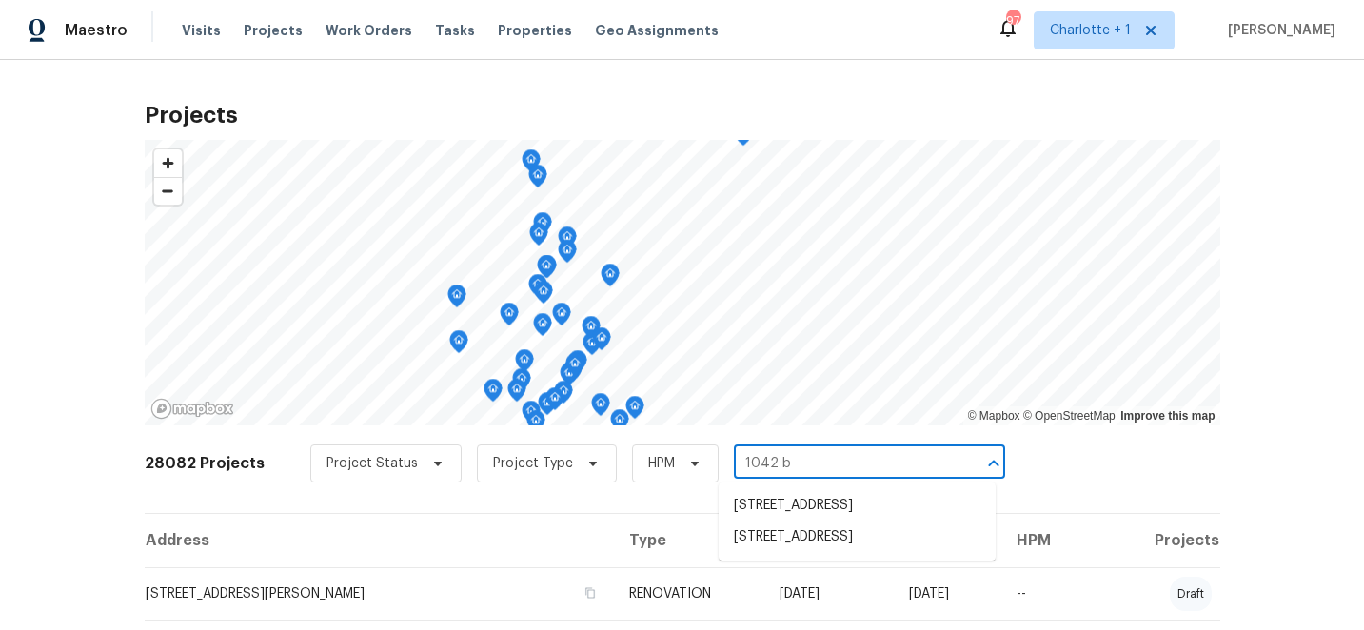
type input "1042 ba"
click at [771, 514] on li "1042 Ball Park Rd, Thomasville, NC 27360" at bounding box center [857, 505] width 277 height 31
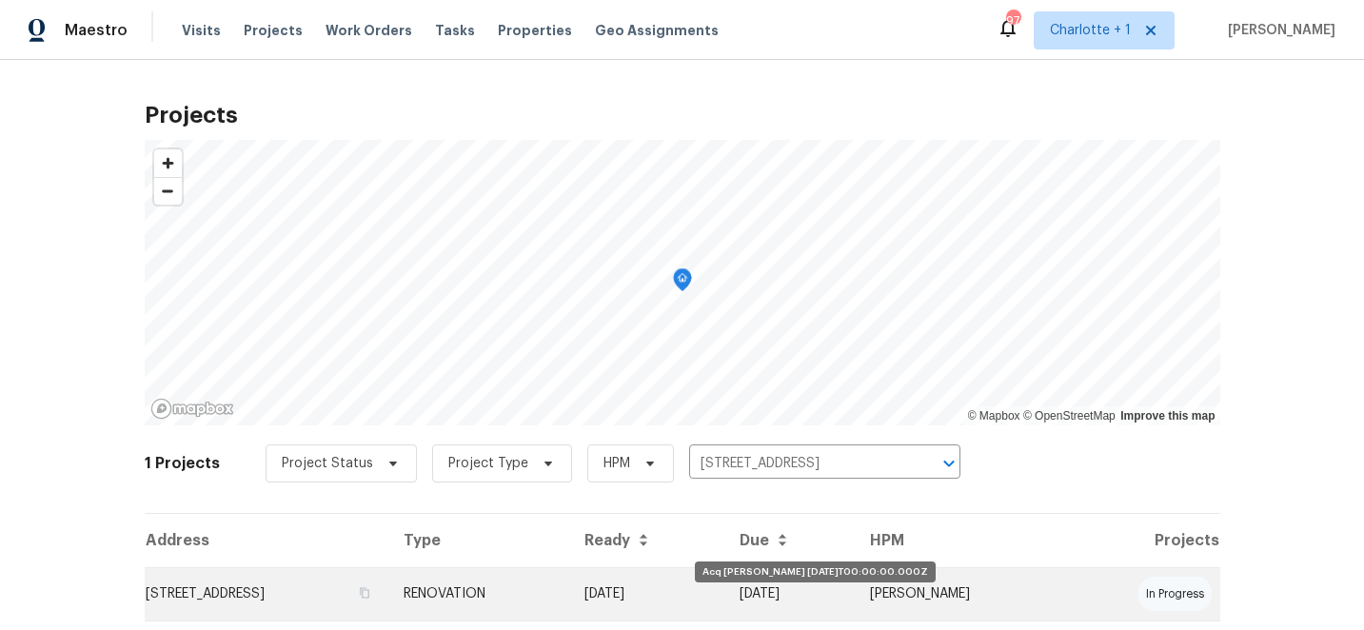
click at [725, 584] on td "[DATE]" at bounding box center [647, 593] width 156 height 53
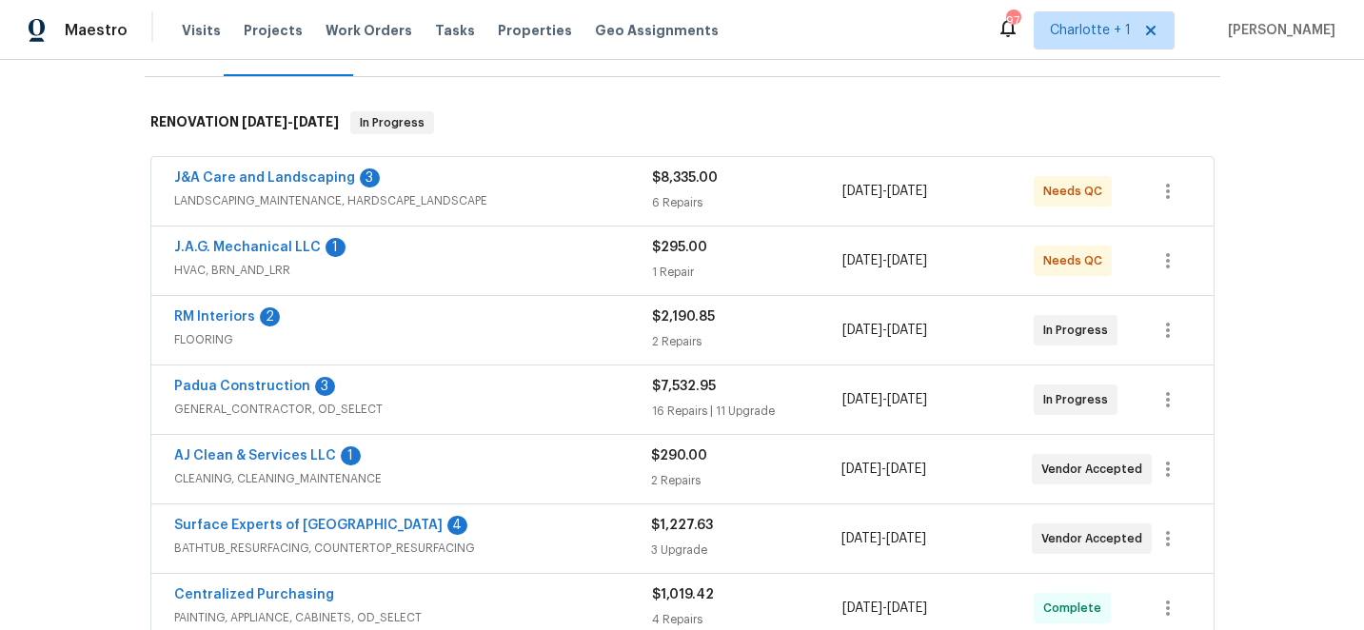
scroll to position [289, 0]
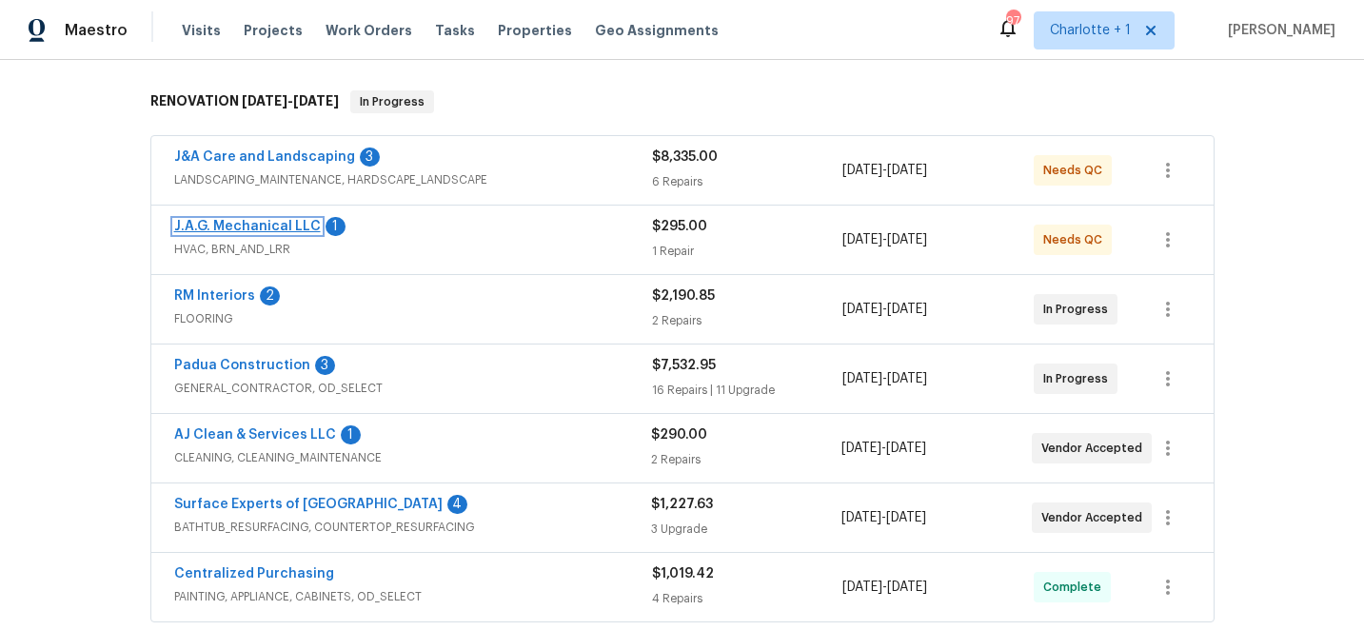
click at [267, 227] on link "J.A.G. Mechanical LLC" at bounding box center [247, 226] width 147 height 13
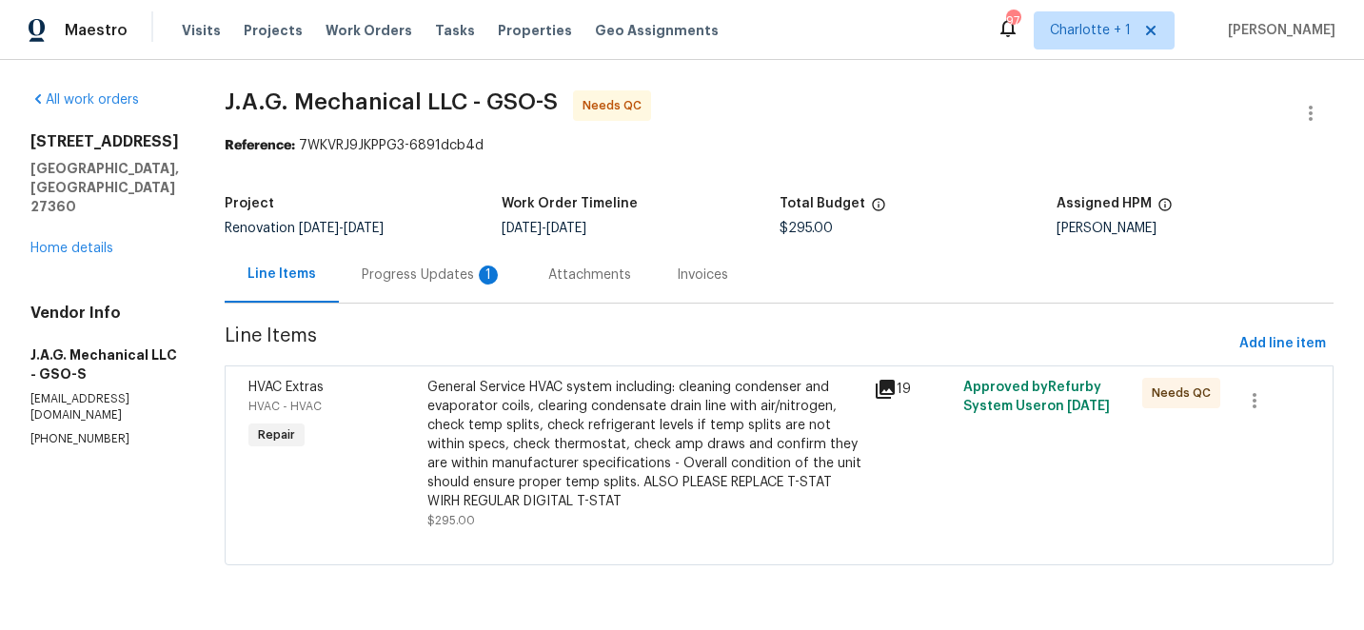
click at [407, 273] on div "Progress Updates 1" at bounding box center [432, 275] width 141 height 19
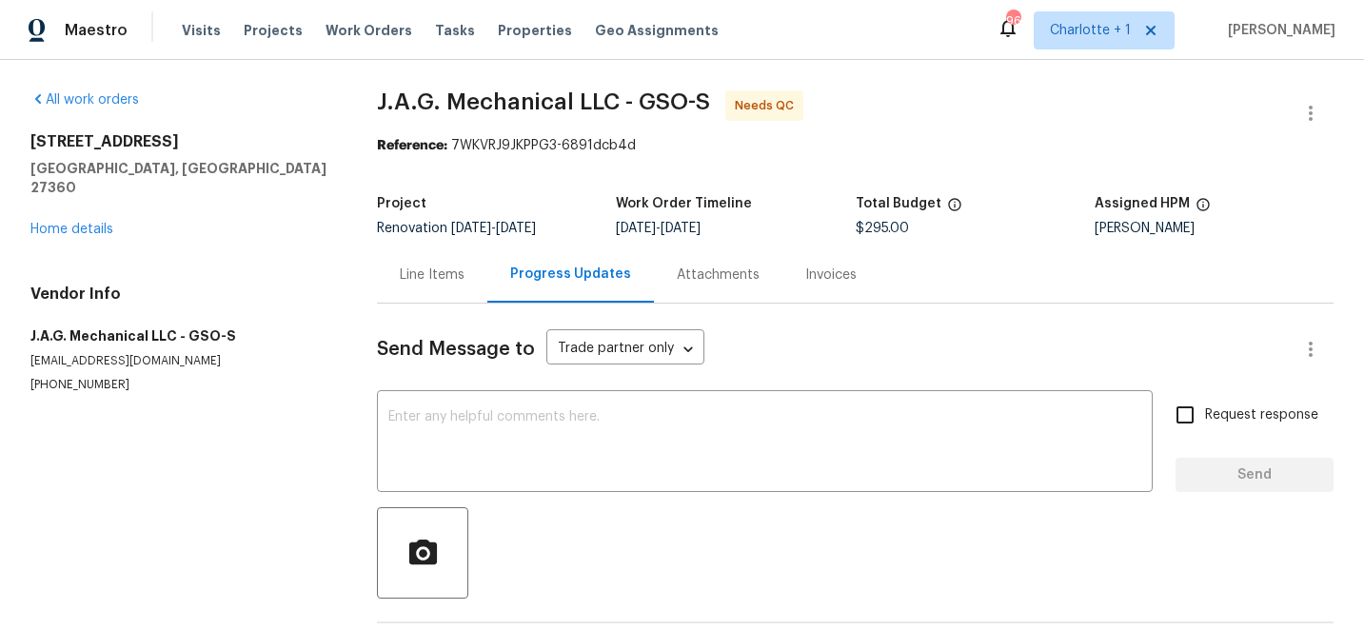
click at [420, 267] on div "Line Items" at bounding box center [432, 275] width 65 height 19
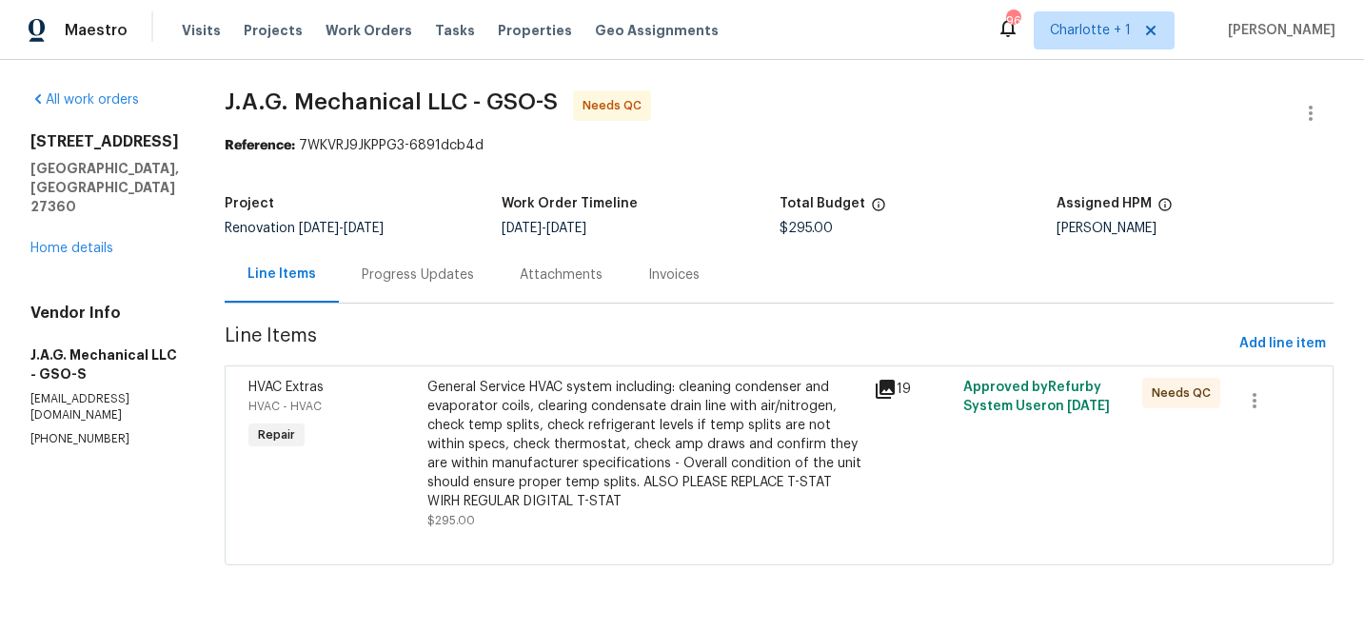
click at [525, 411] on div "General Service HVAC system including: cleaning condenser and evaporator coils,…" at bounding box center [645, 444] width 436 height 133
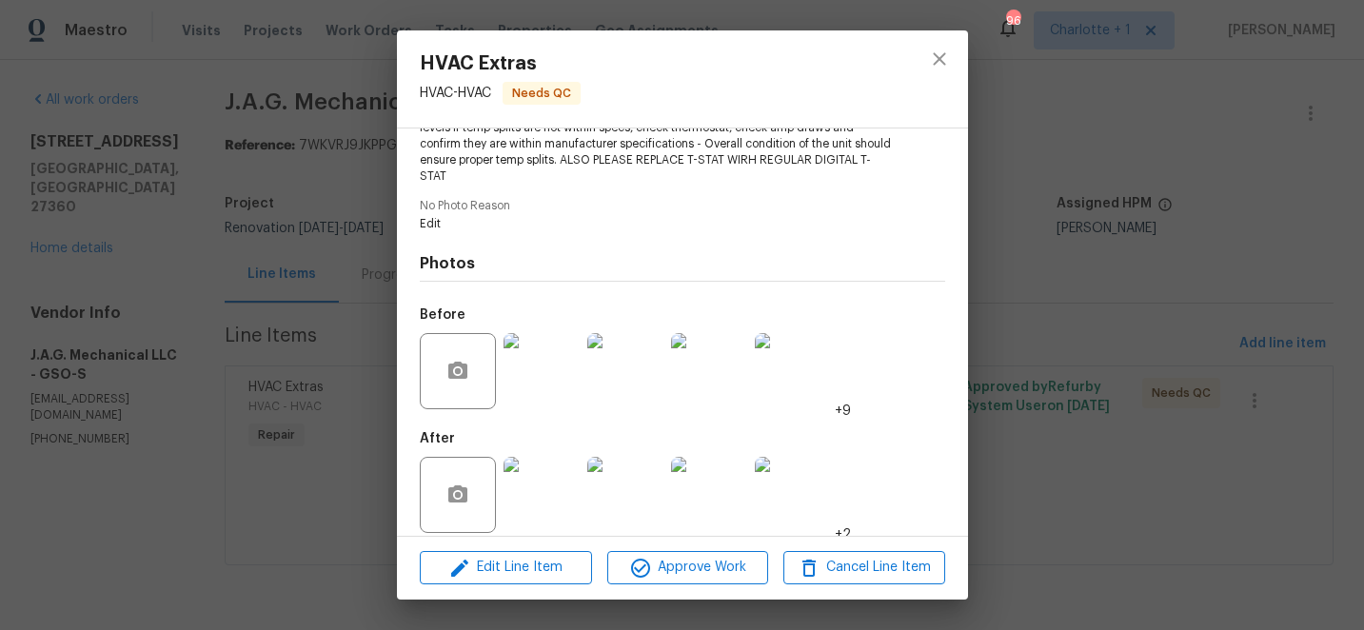
scroll to position [263, 0]
click at [543, 496] on img at bounding box center [541, 494] width 76 height 76
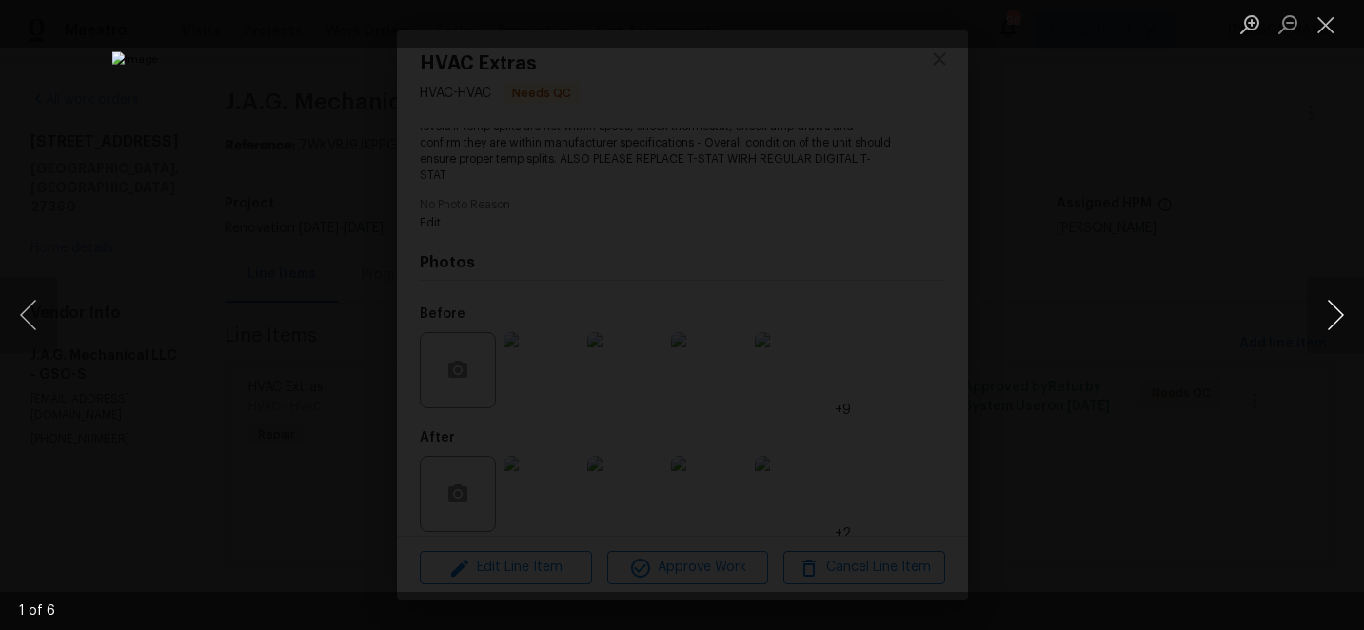
click at [1334, 320] on button "Next image" at bounding box center [1335, 315] width 57 height 76
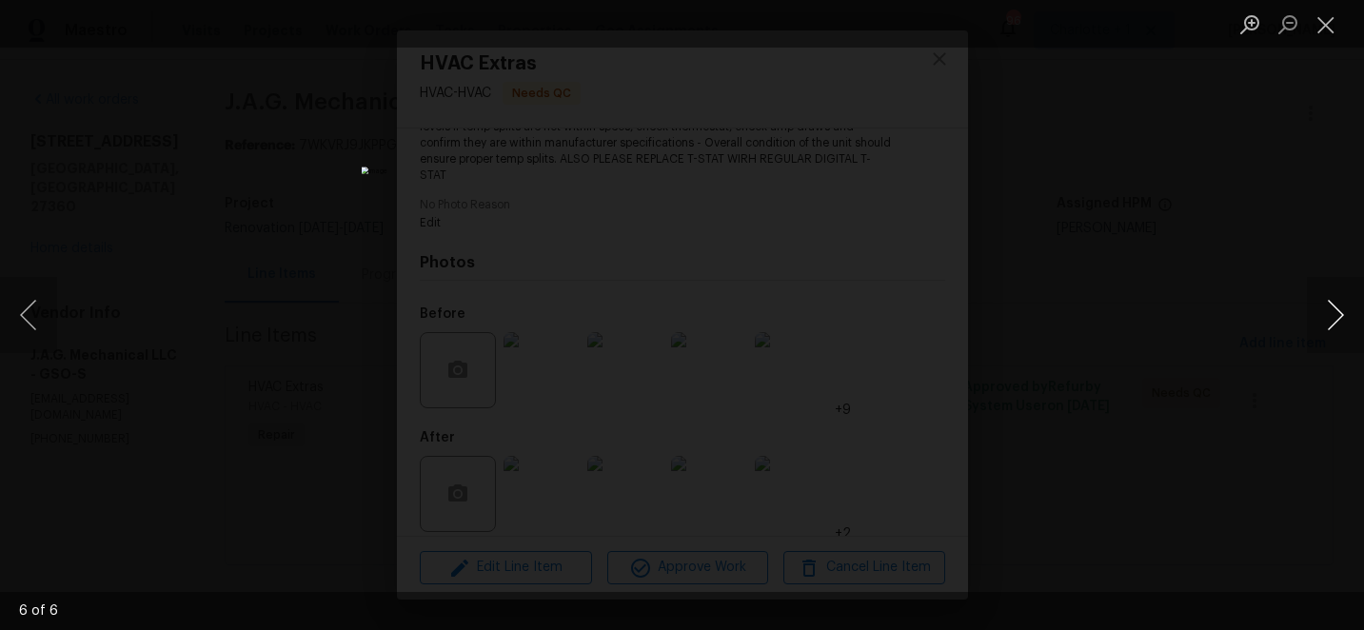
click at [1334, 320] on button "Next image" at bounding box center [1335, 315] width 57 height 76
click at [30, 306] on button "Previous image" at bounding box center [28, 315] width 57 height 76
click at [1337, 323] on button "Next image" at bounding box center [1335, 315] width 57 height 76
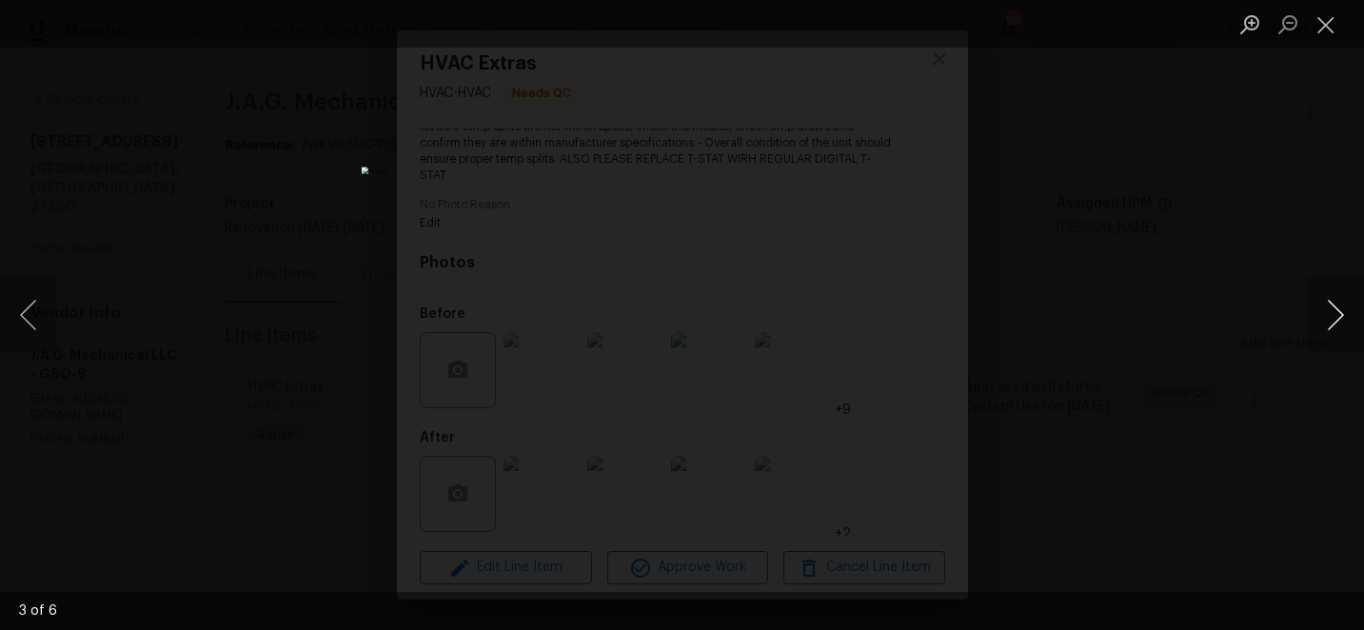
click at [1337, 323] on button "Next image" at bounding box center [1335, 315] width 57 height 76
click at [1321, 34] on button "Close lightbox" at bounding box center [1326, 24] width 38 height 33
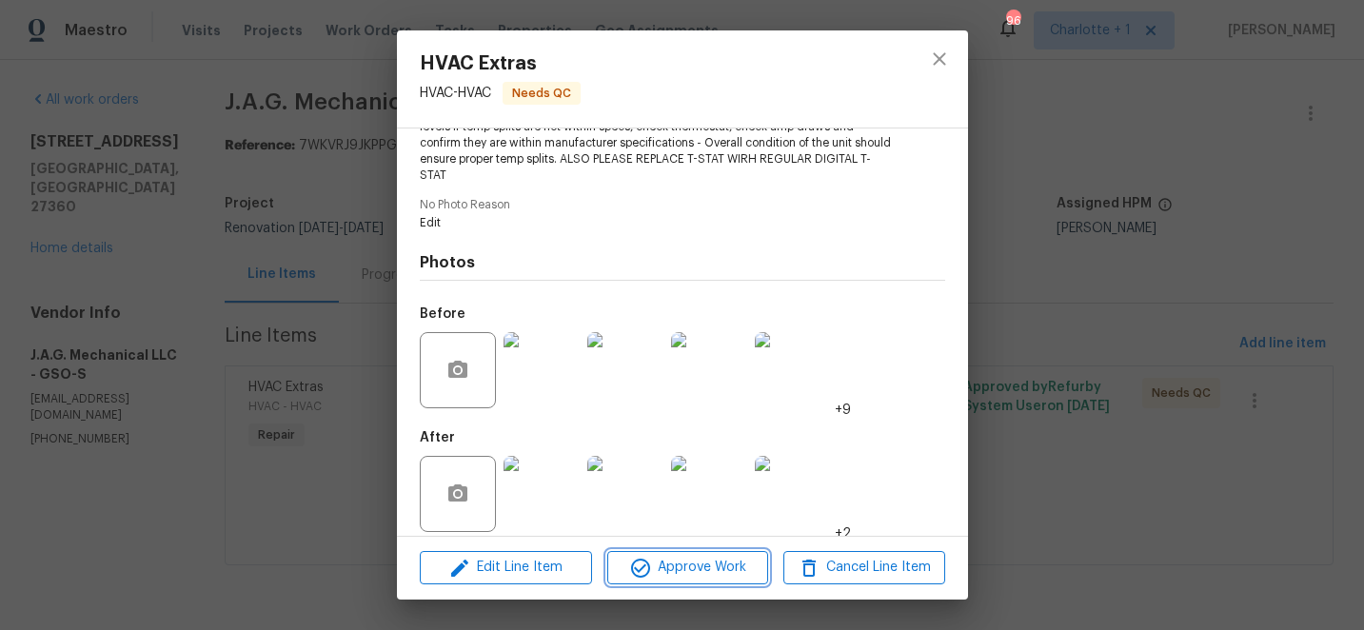
click at [716, 569] on span "Approve Work" at bounding box center [687, 568] width 149 height 24
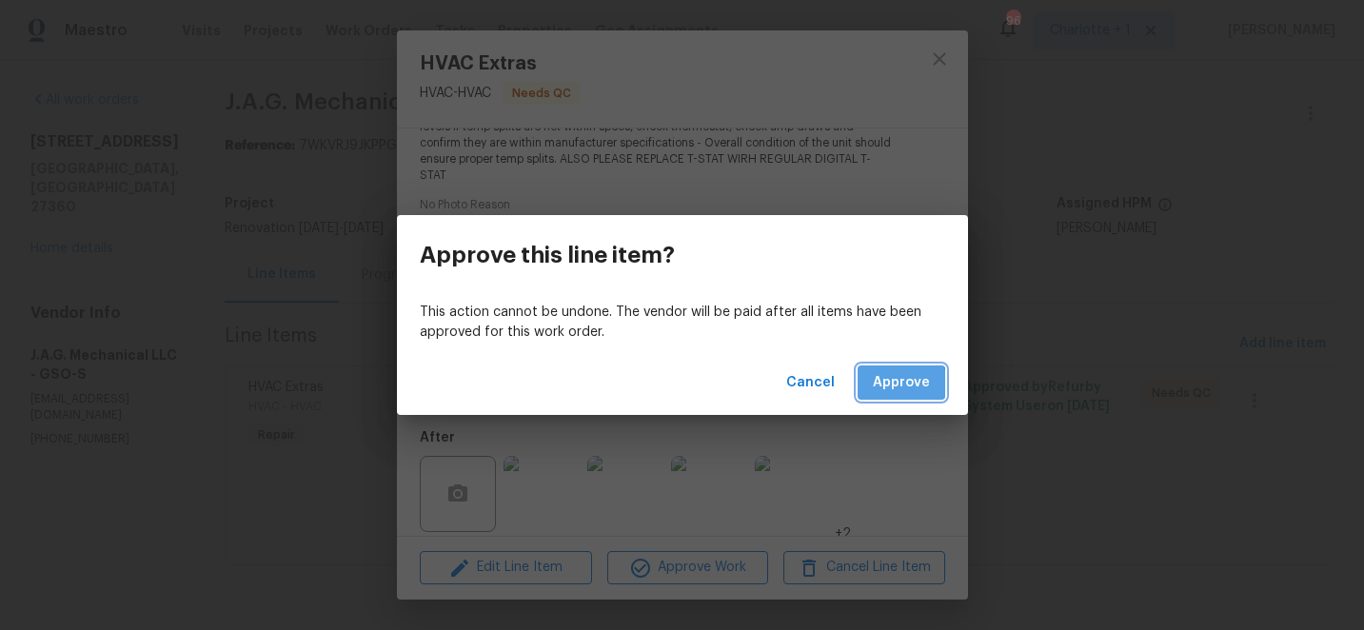
click at [902, 384] on span "Approve" at bounding box center [901, 383] width 57 height 24
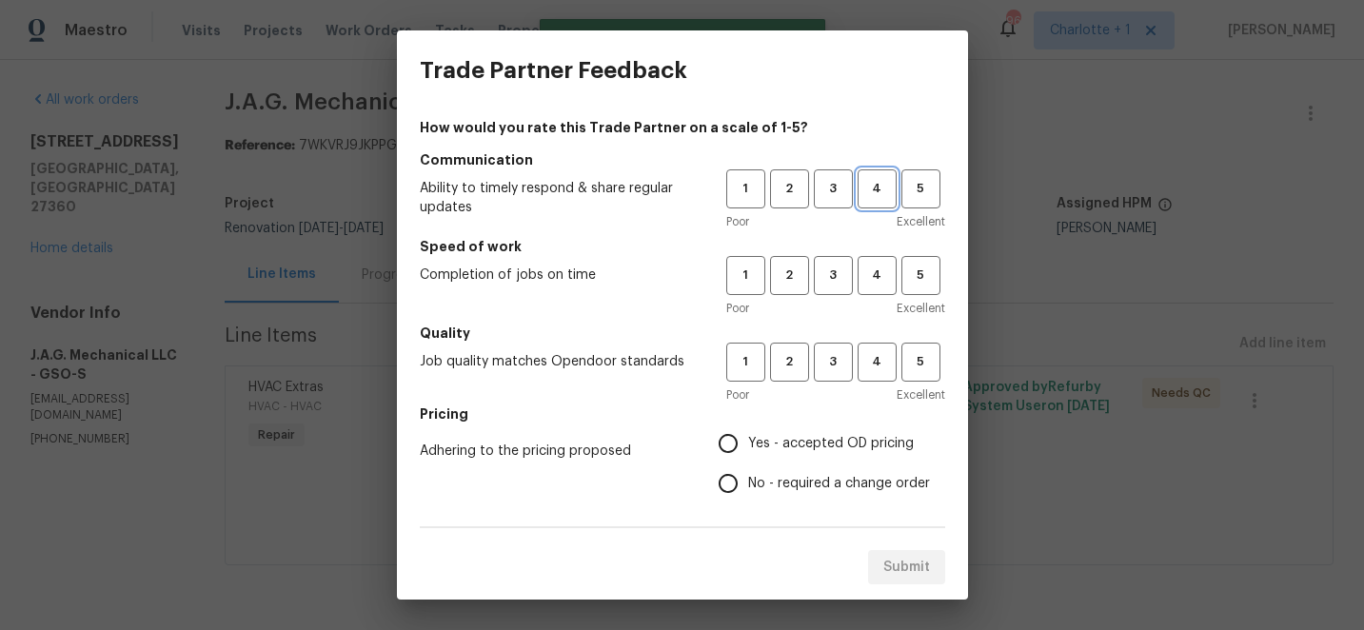
click at [874, 188] on span "4" at bounding box center [876, 189] width 35 height 22
click at [873, 292] on button "4" at bounding box center [876, 275] width 39 height 39
click at [880, 364] on span "4" at bounding box center [876, 362] width 35 height 22
click at [727, 444] on input "Yes - accepted OD pricing" at bounding box center [728, 444] width 40 height 40
radio input "true"
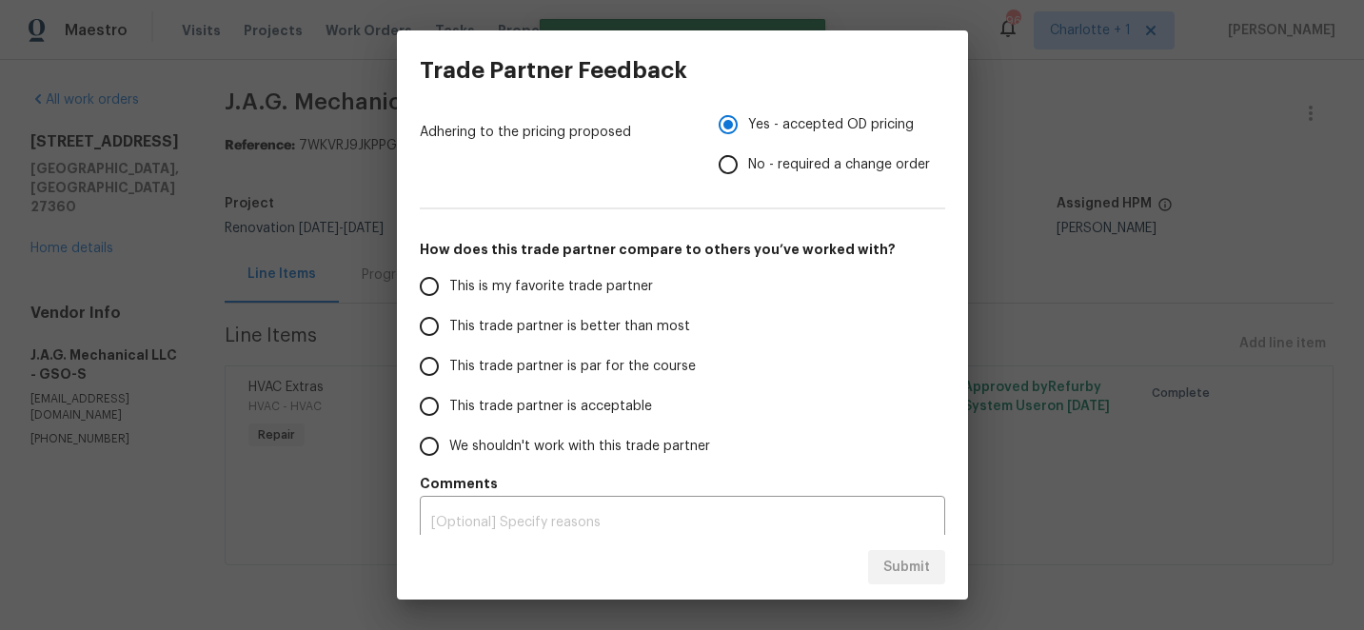
scroll to position [336, 0]
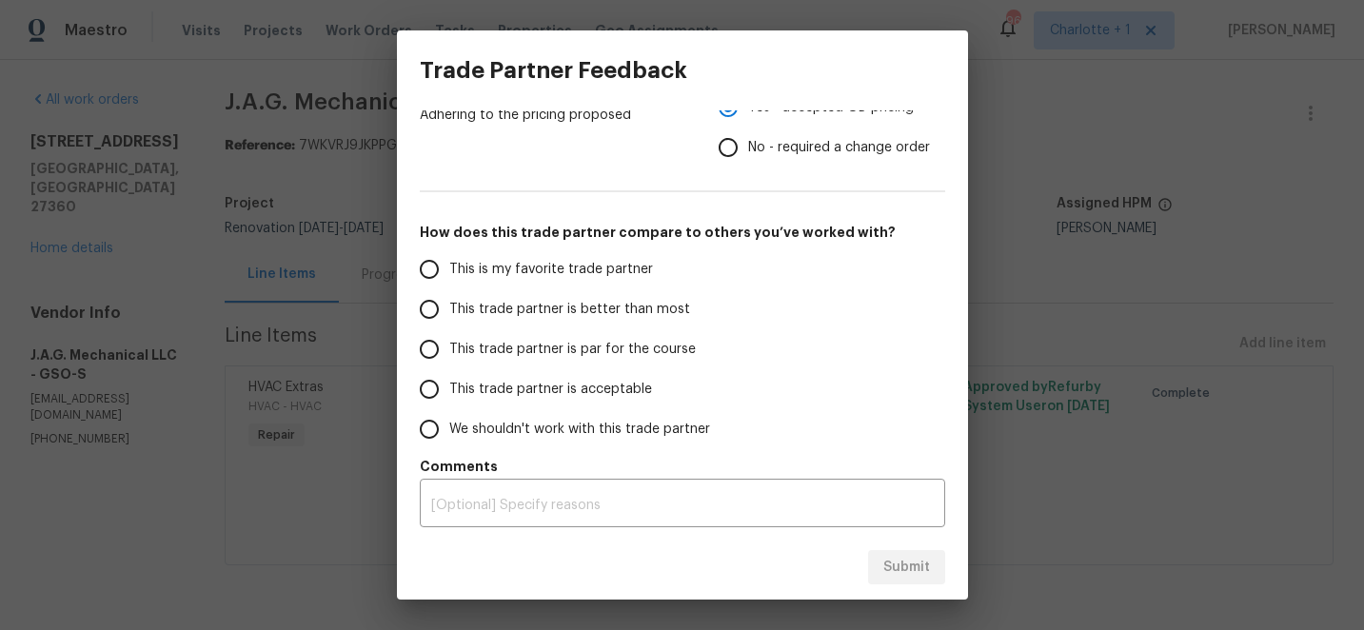
click at [433, 309] on input "This trade partner is better than most" at bounding box center [429, 309] width 40 height 40
click at [916, 564] on span "Submit" at bounding box center [906, 568] width 47 height 24
radio input "true"
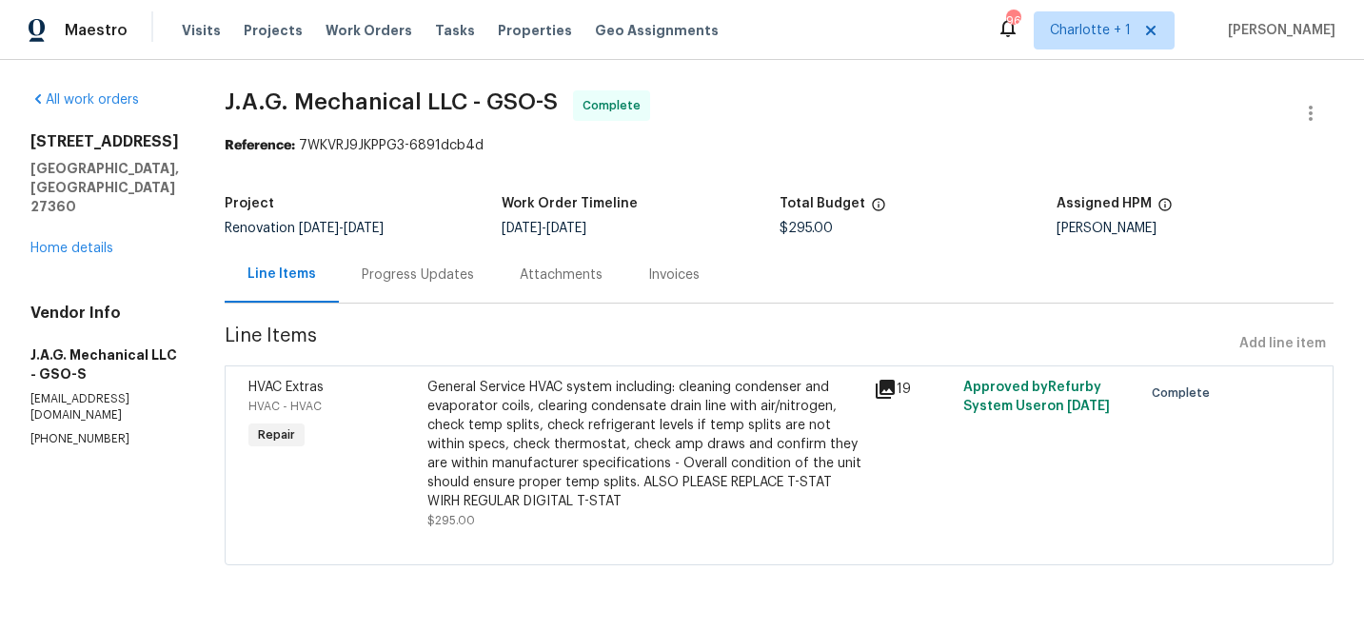
radio input "false"
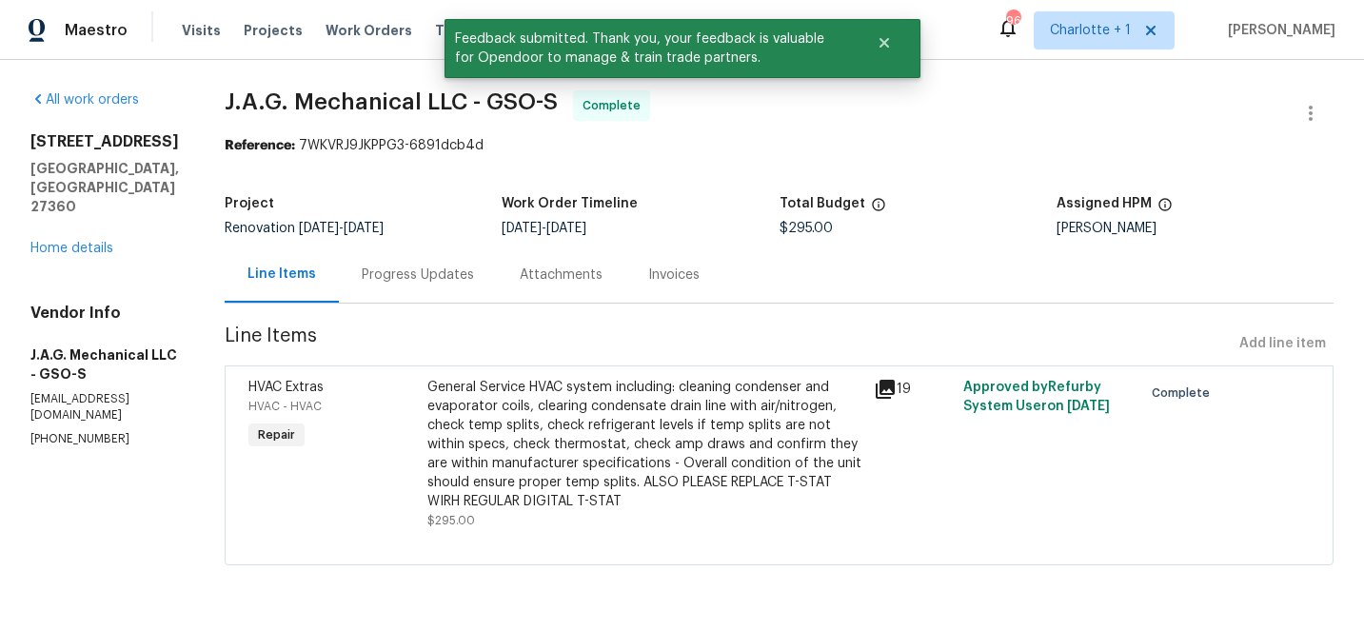
click at [51, 236] on div "1042 Ball Park Rd Thomasville, NC 27360 Home details" at bounding box center [104, 195] width 148 height 126
click at [62, 242] on link "Home details" at bounding box center [71, 248] width 83 height 13
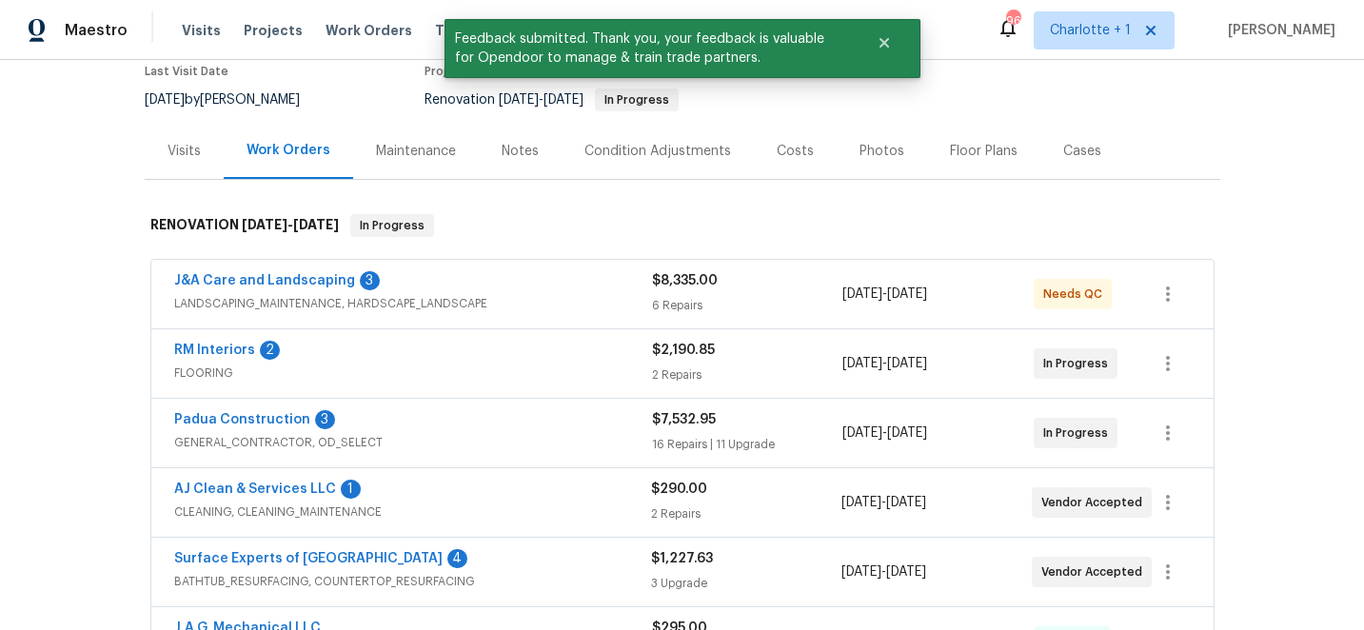
scroll to position [168, 0]
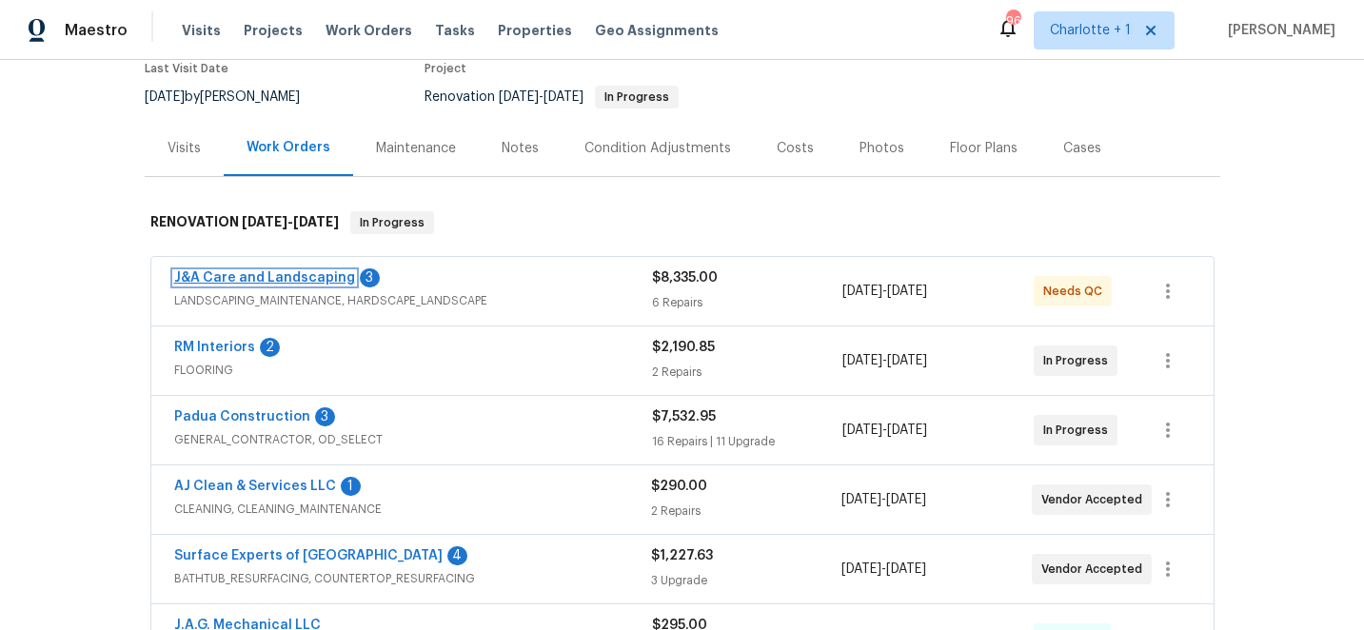
click at [233, 277] on link "J&A Care and Landscaping" at bounding box center [264, 277] width 181 height 13
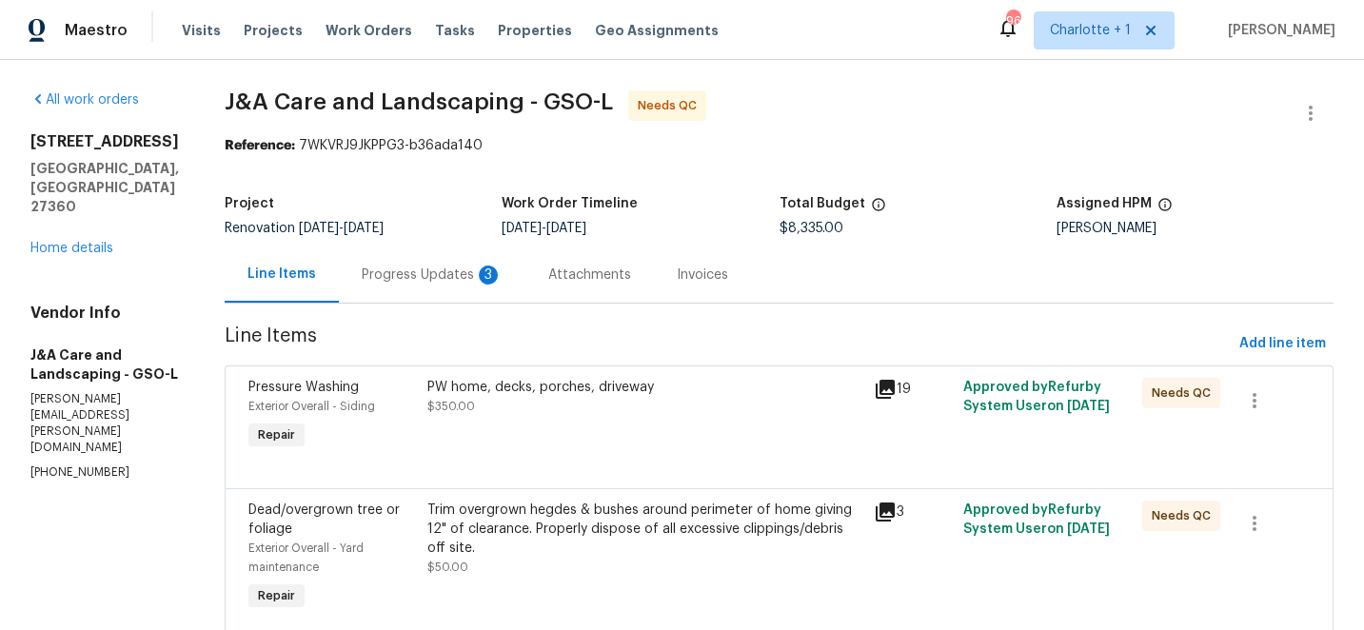
click at [552, 390] on div "PW home, decks, porches, driveway" at bounding box center [645, 387] width 436 height 19
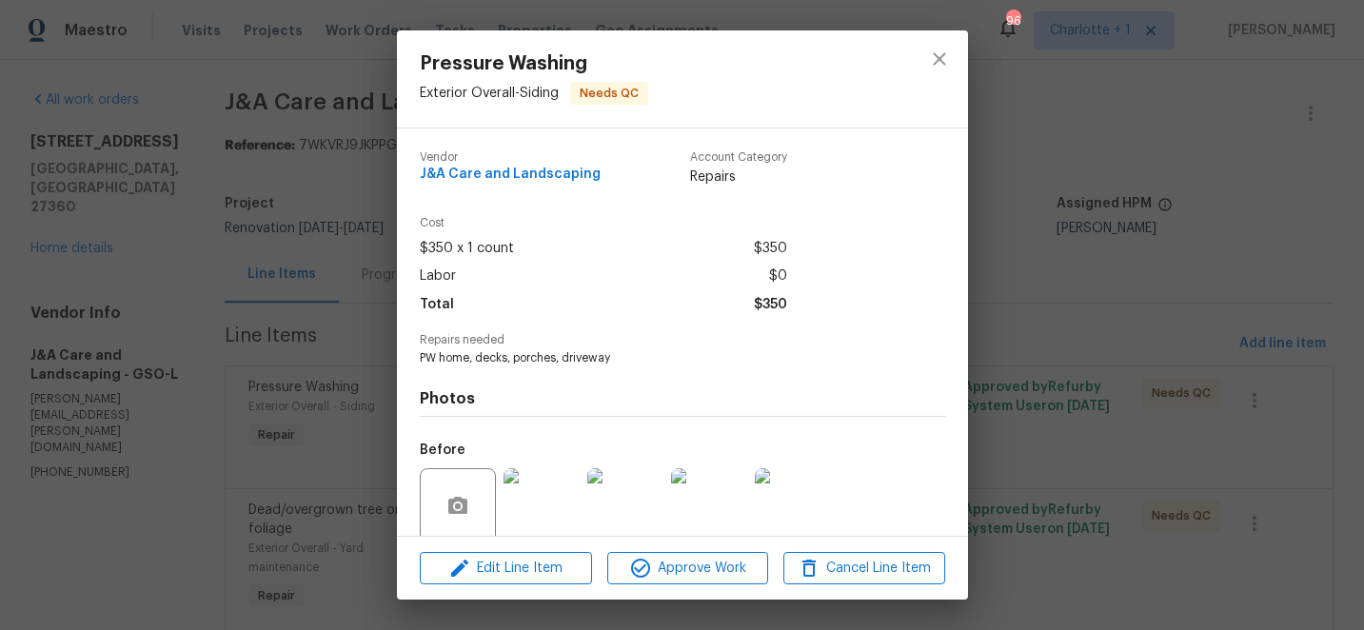
scroll to position [150, 0]
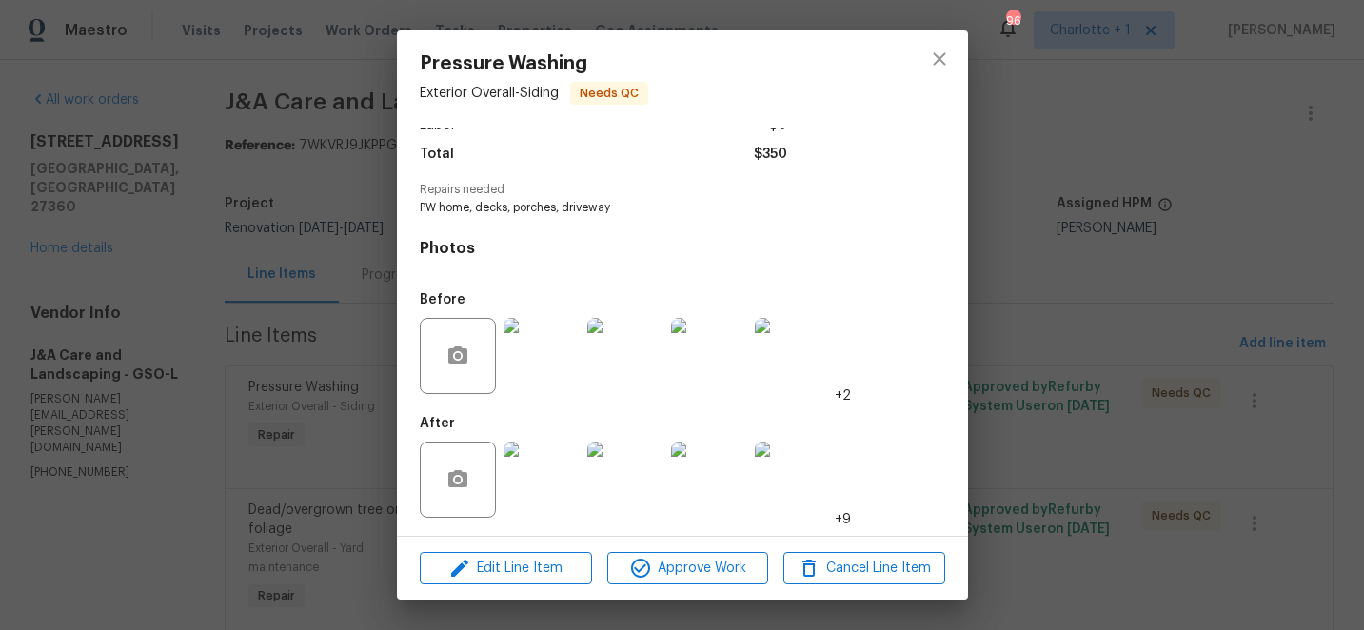
click at [541, 477] on img at bounding box center [541, 480] width 76 height 76
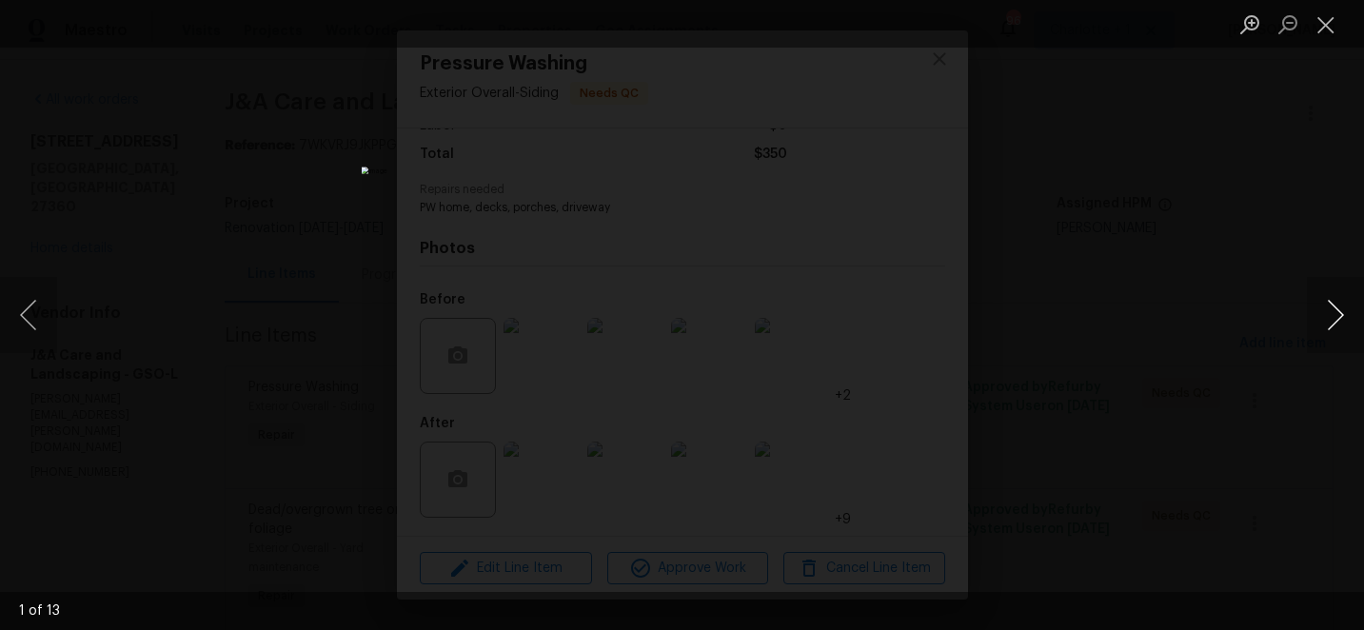
click at [1337, 315] on button "Next image" at bounding box center [1335, 315] width 57 height 76
click at [1337, 312] on button "Next image" at bounding box center [1335, 315] width 57 height 76
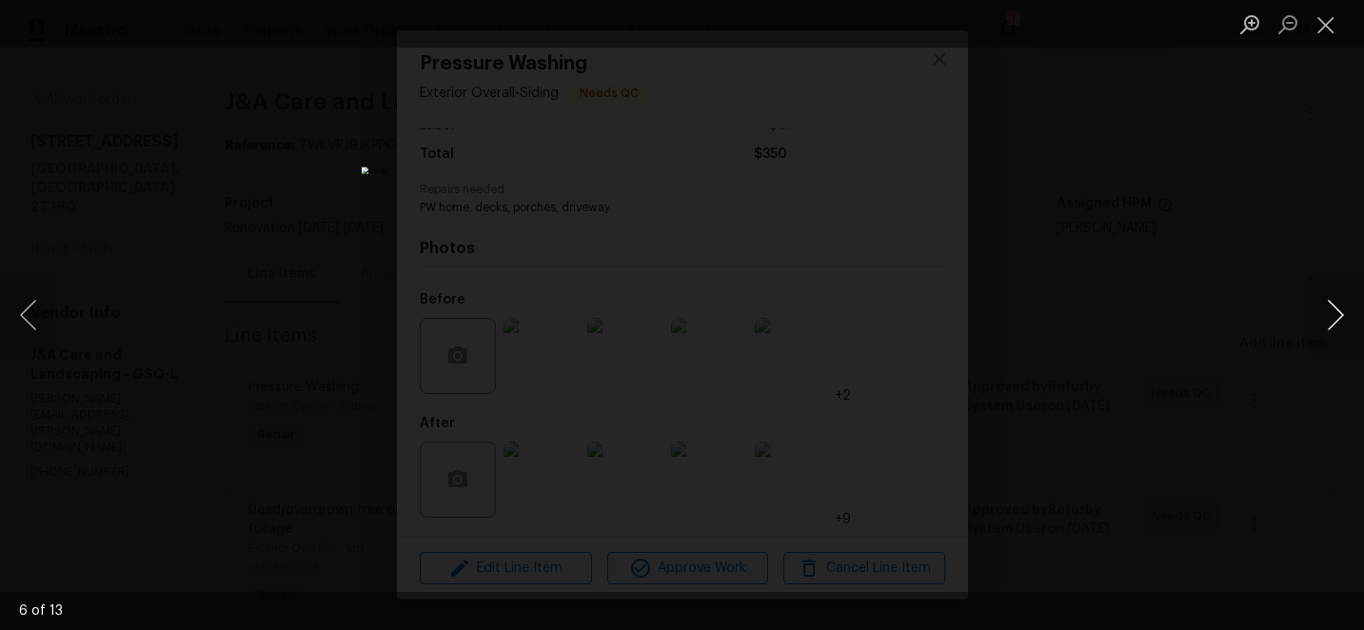
click at [1337, 312] on button "Next image" at bounding box center [1335, 315] width 57 height 76
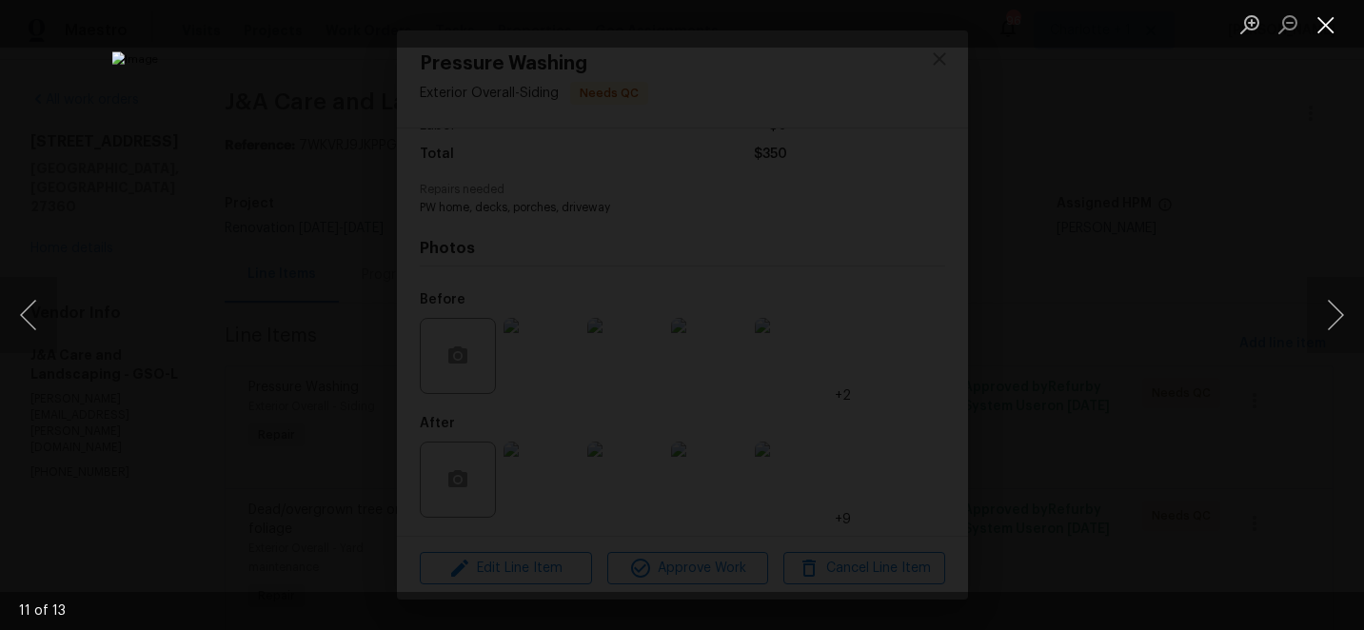
click at [1325, 20] on button "Close lightbox" at bounding box center [1326, 24] width 38 height 33
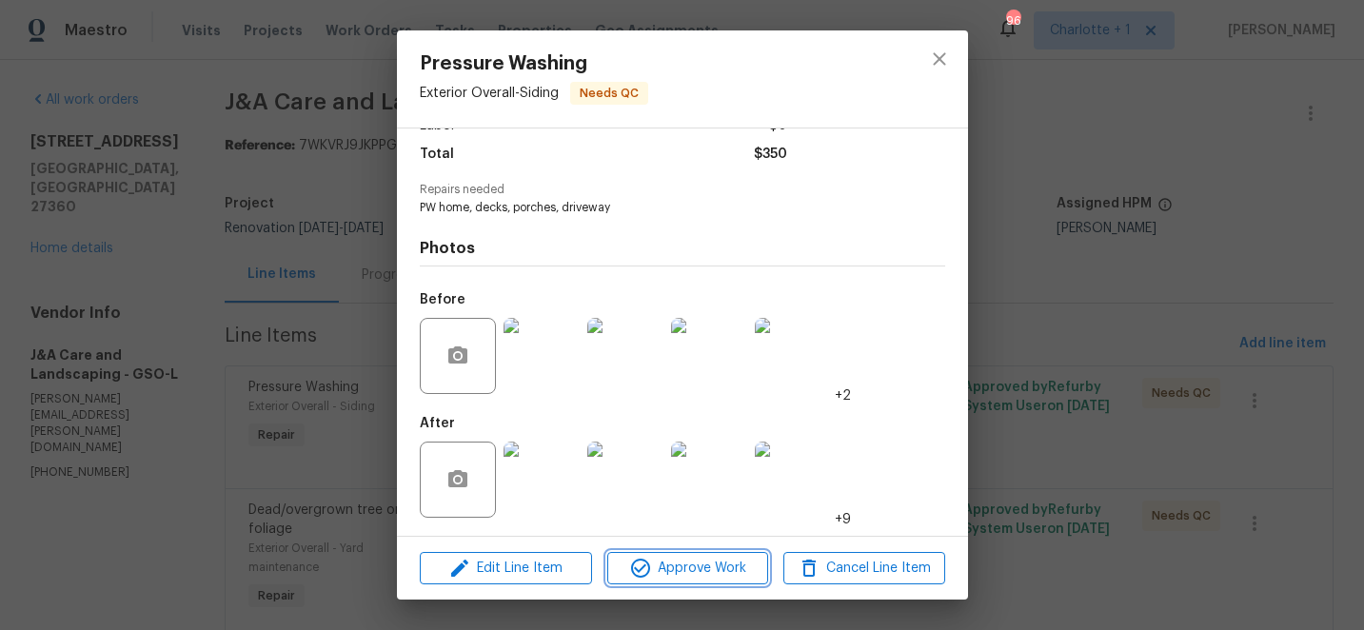
click at [691, 570] on span "Approve Work" at bounding box center [687, 569] width 149 height 24
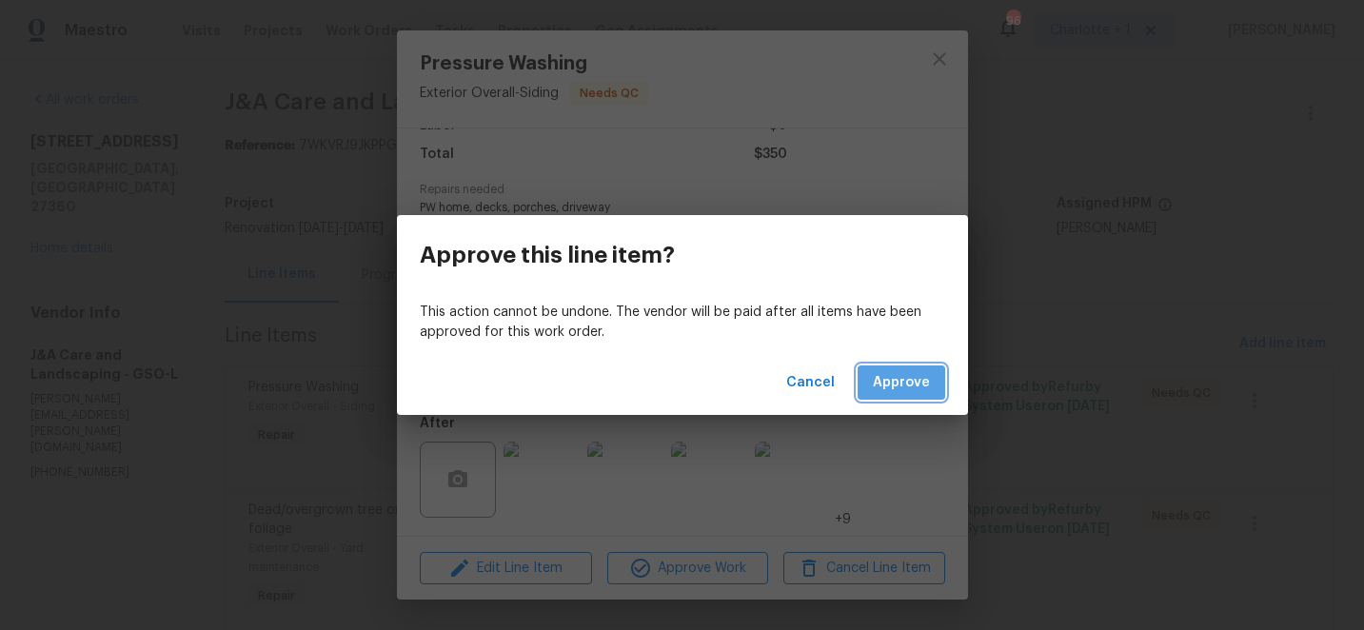
click at [906, 372] on span "Approve" at bounding box center [901, 383] width 57 height 24
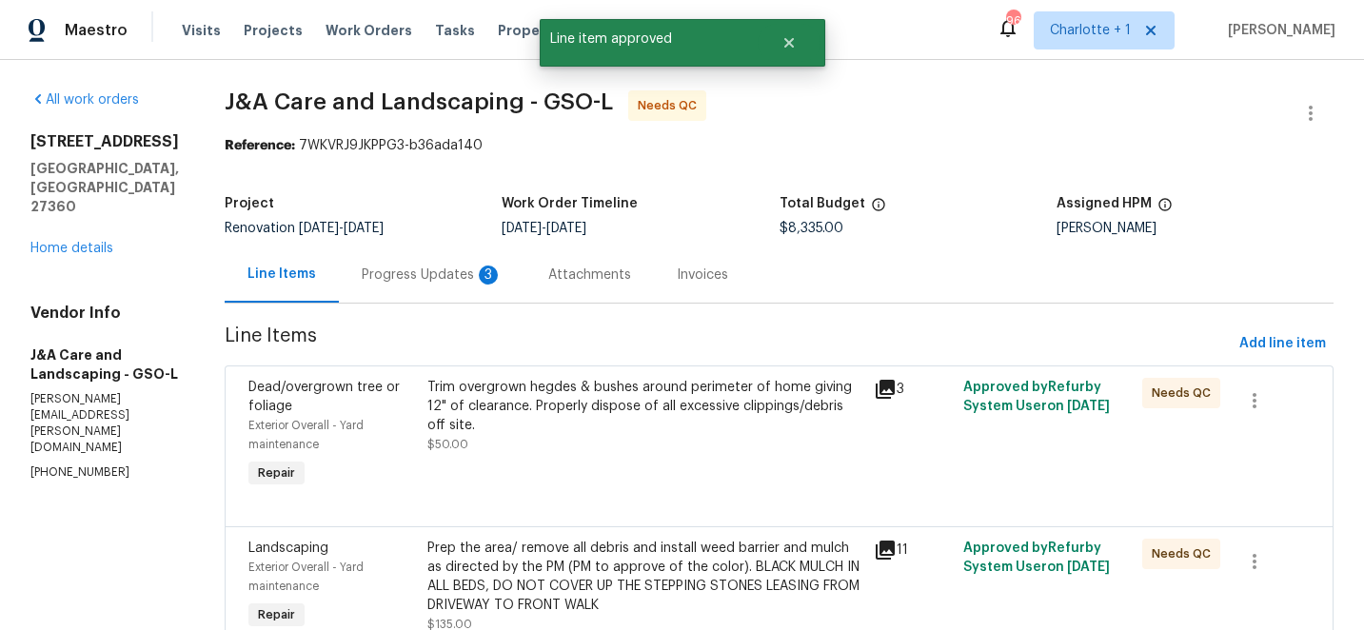
click at [583, 396] on div "Trim overgrown hegdes & bushes around perimeter of home giving 12" of clearance…" at bounding box center [645, 406] width 436 height 57
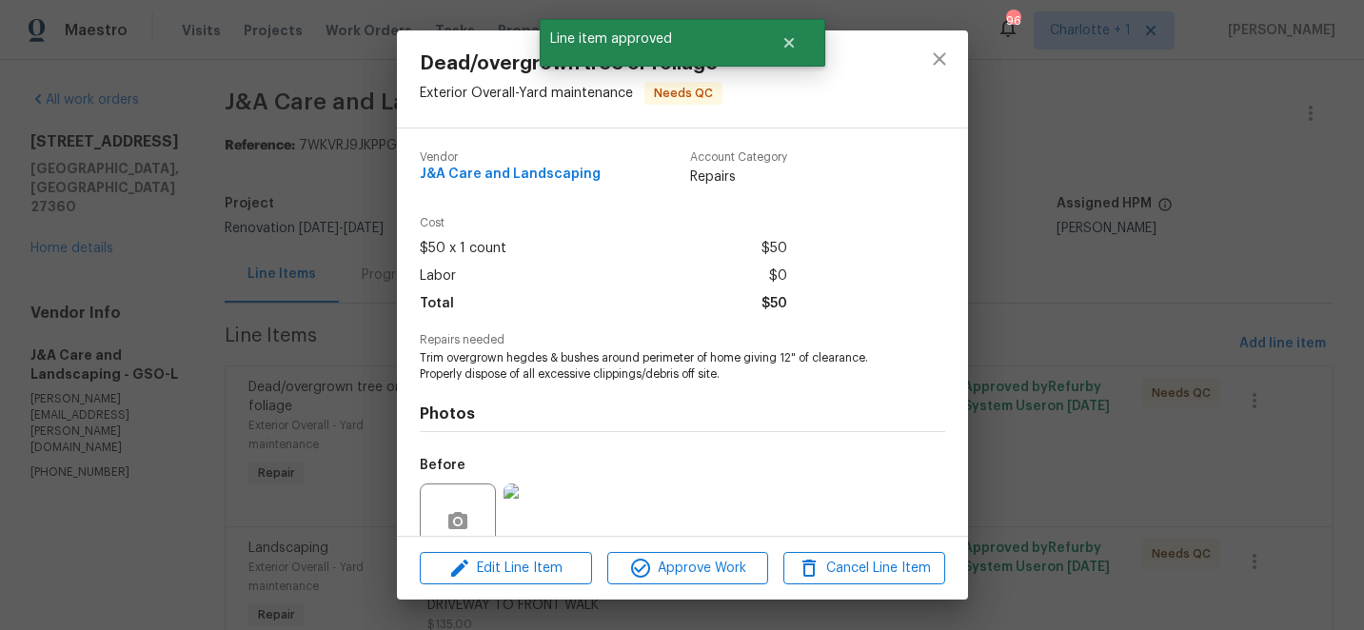
scroll to position [167, 0]
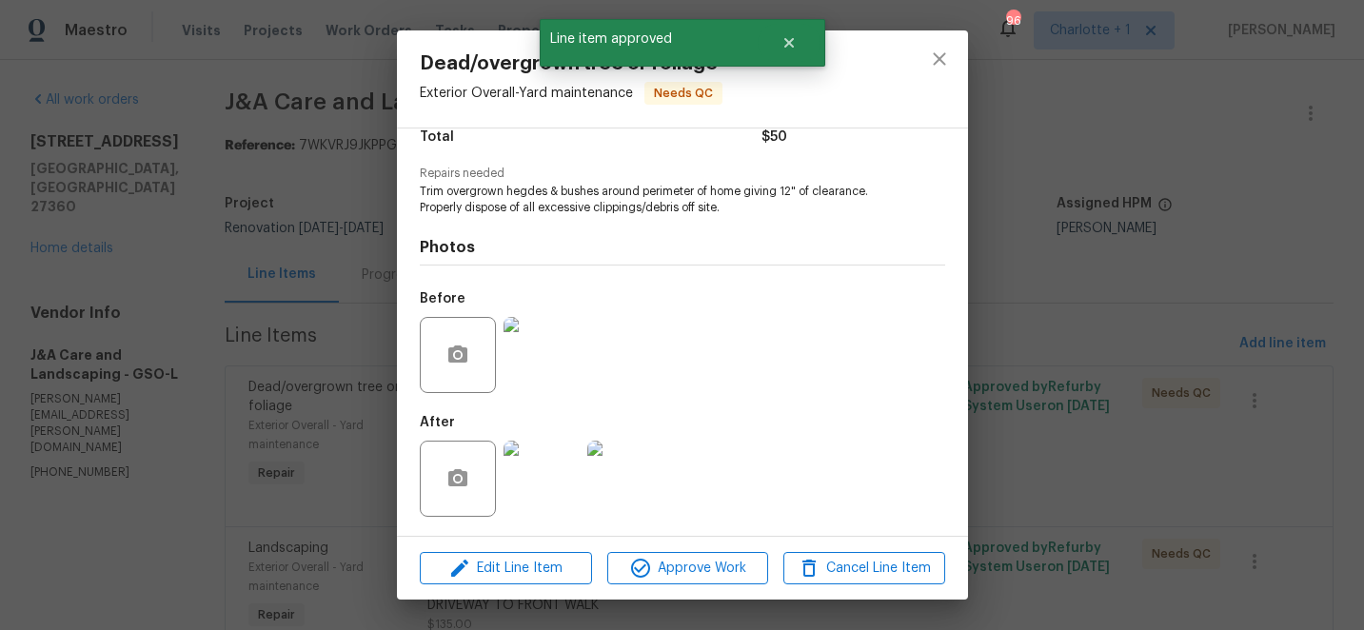
click at [508, 484] on img at bounding box center [541, 479] width 76 height 76
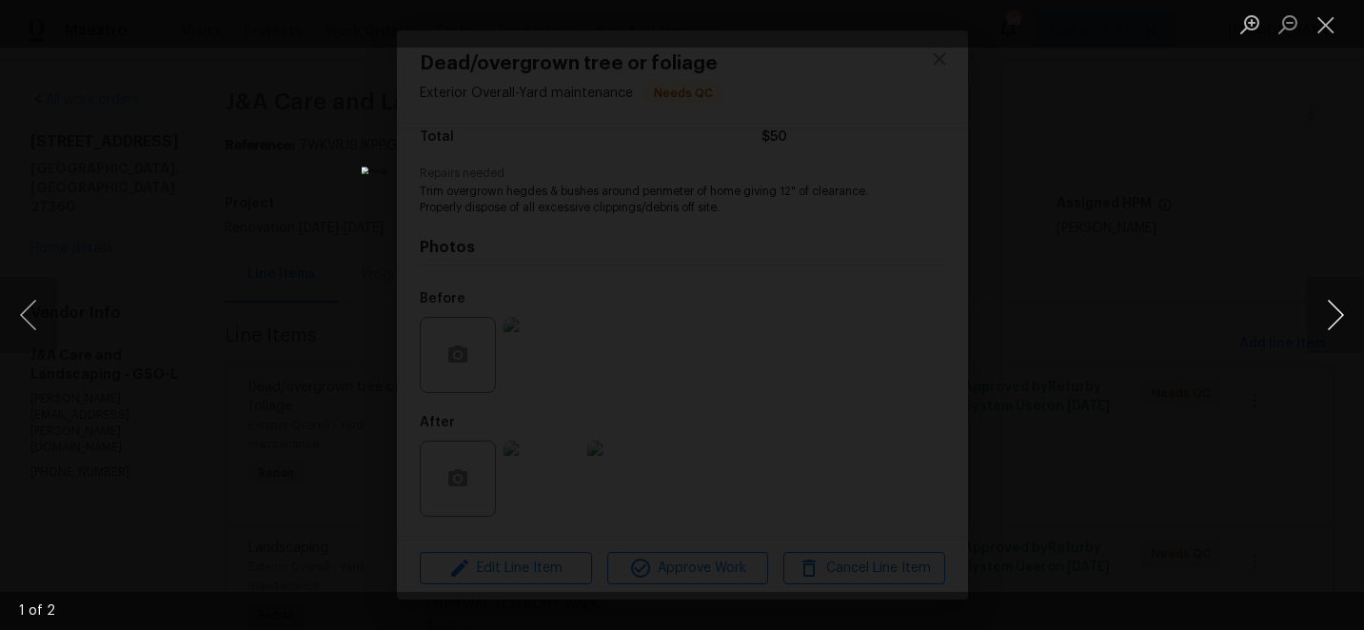
click at [1332, 300] on button "Next image" at bounding box center [1335, 315] width 57 height 76
click at [1325, 27] on button "Close lightbox" at bounding box center [1326, 24] width 38 height 33
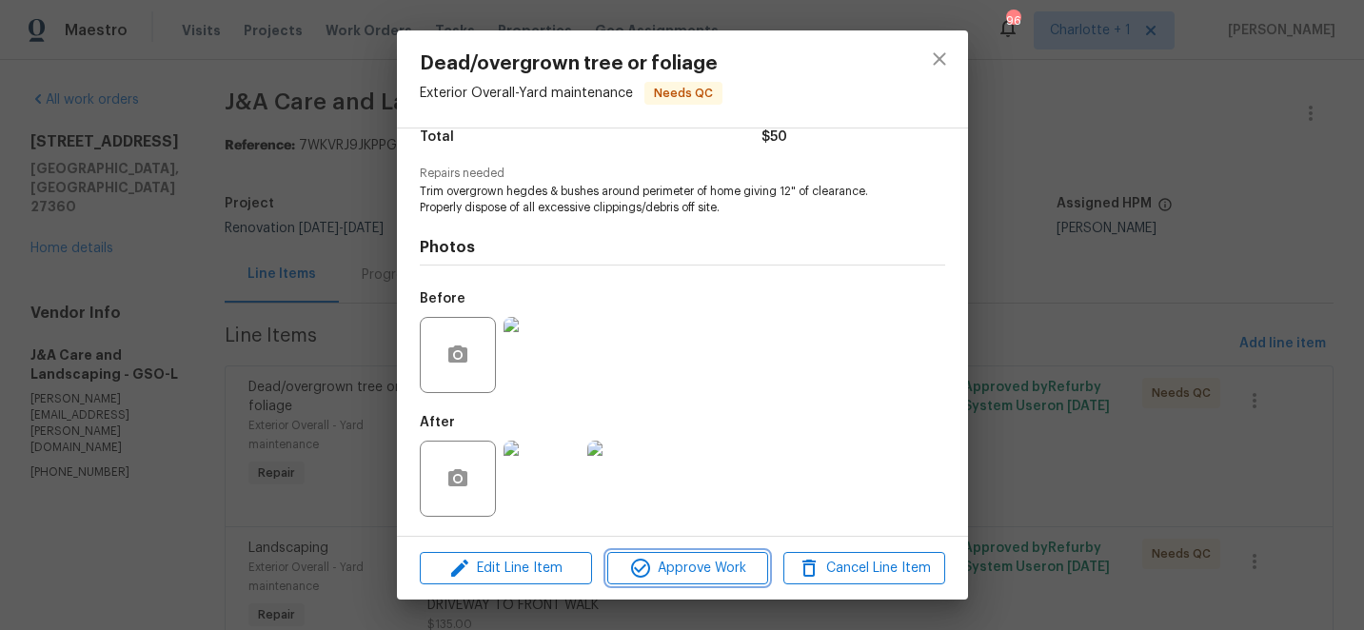
click at [699, 574] on span "Approve Work" at bounding box center [687, 569] width 149 height 24
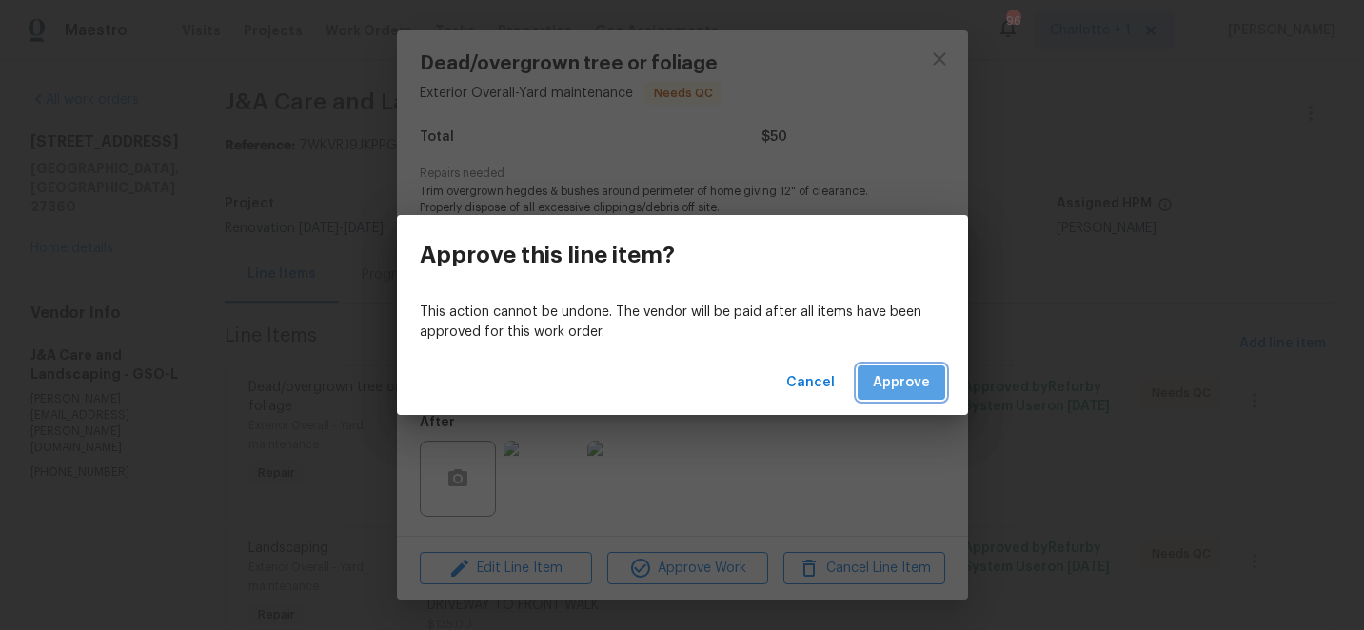
click at [900, 396] on button "Approve" at bounding box center [901, 382] width 88 height 35
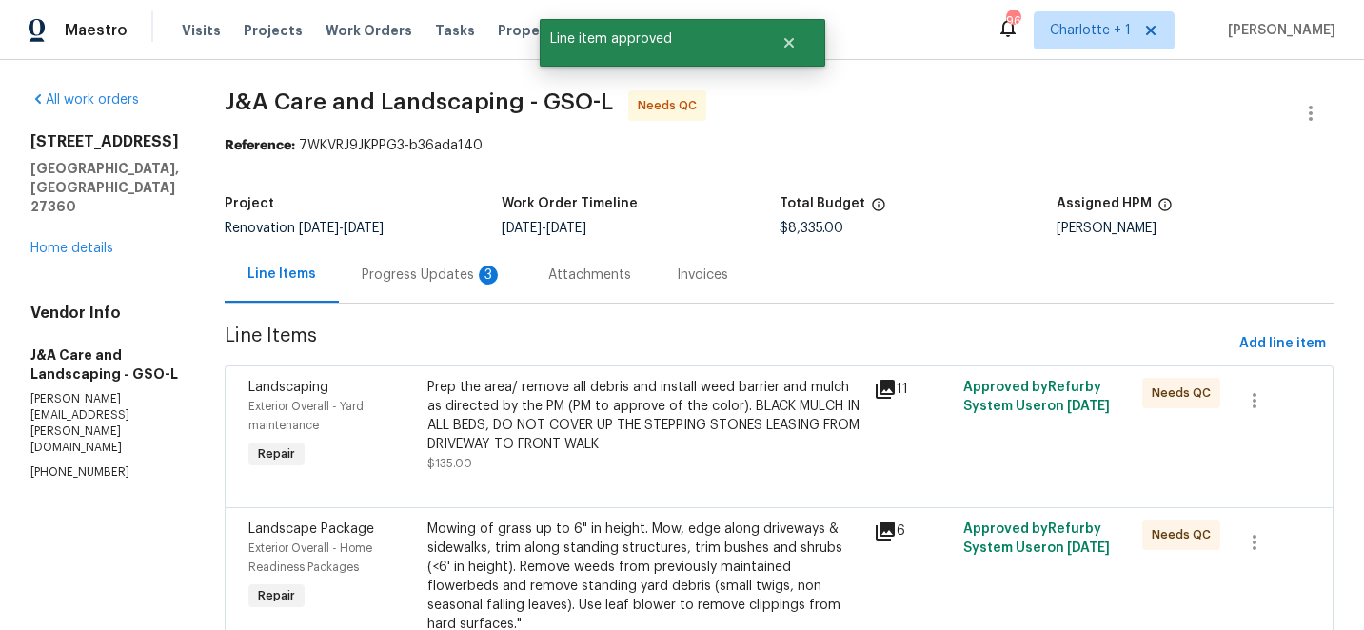
click at [667, 410] on div "Prep the area/ remove all debris and install weed barrier and mulch as directed…" at bounding box center [645, 416] width 436 height 76
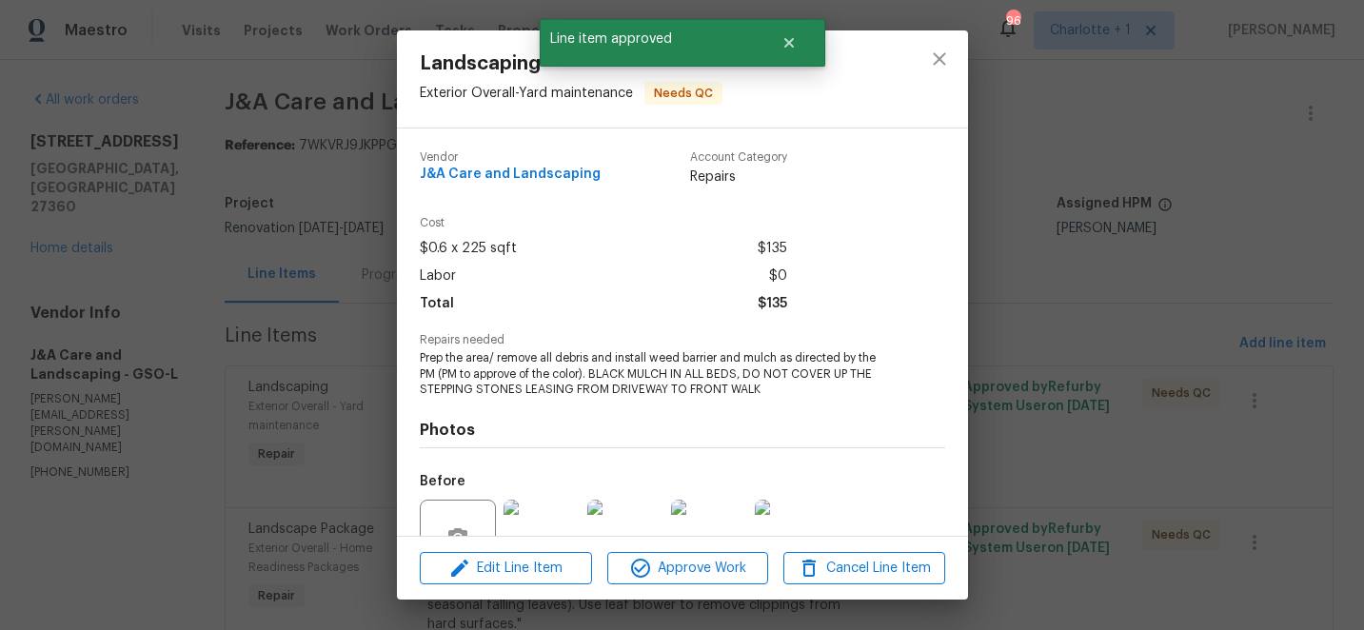
scroll to position [183, 0]
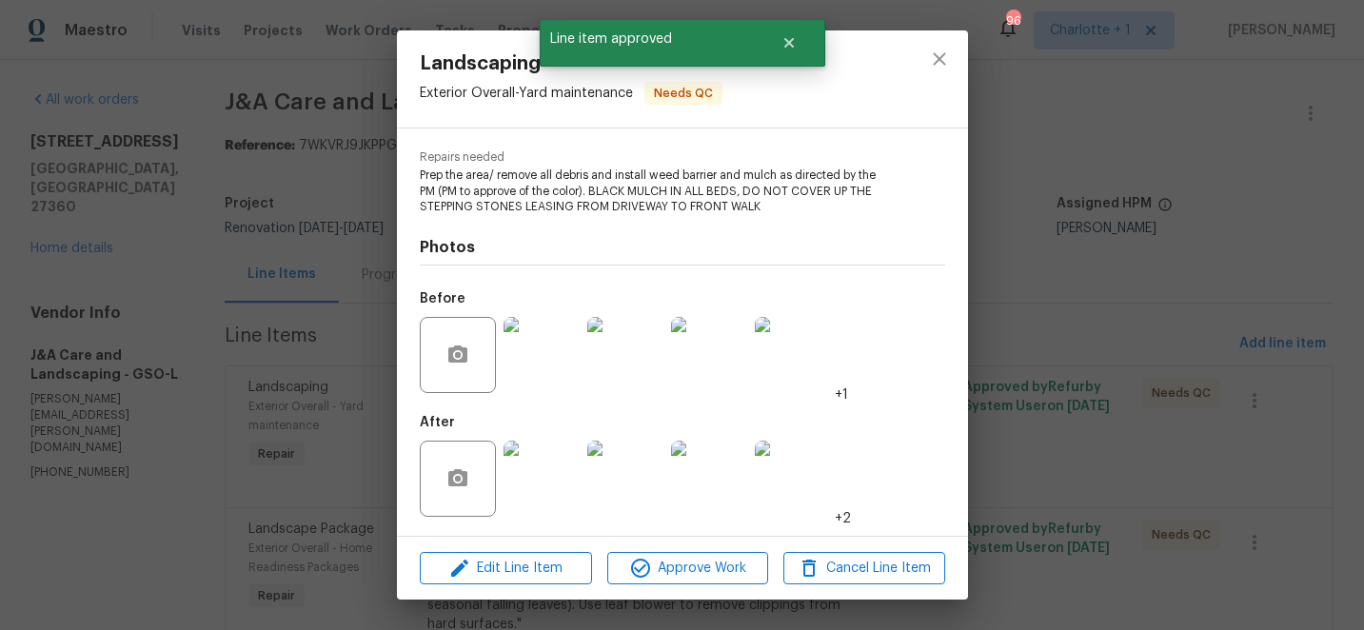
click at [536, 475] on img at bounding box center [541, 479] width 76 height 76
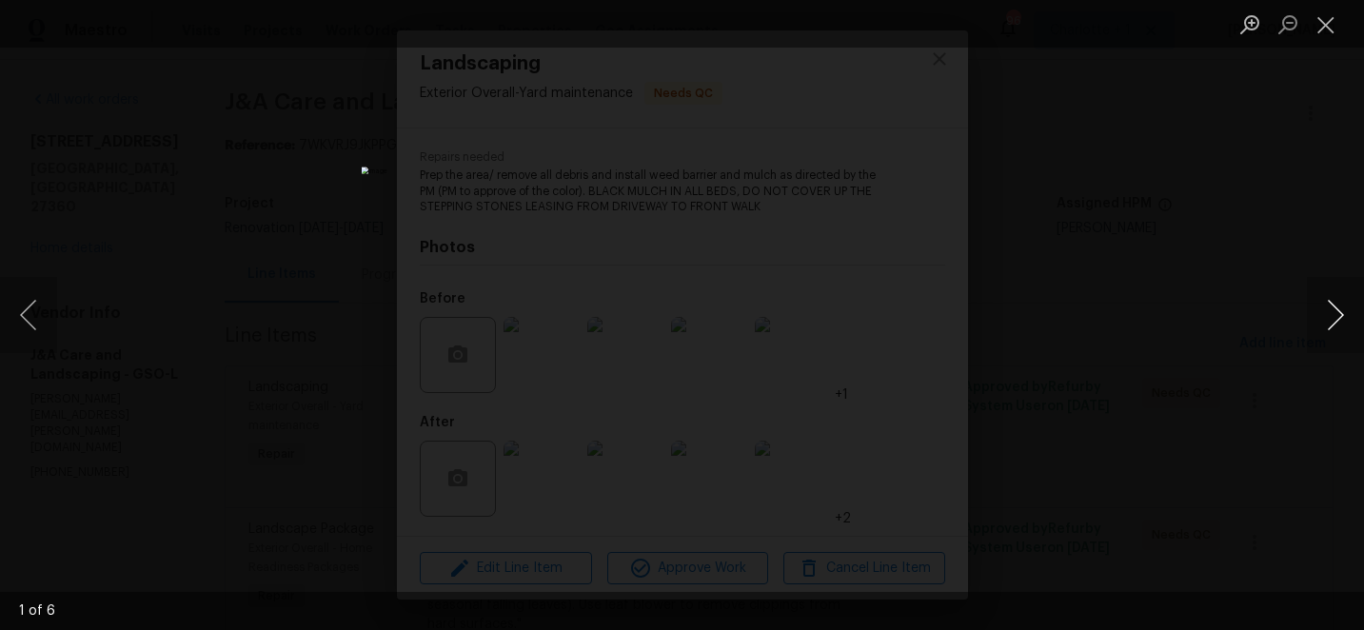
click at [1331, 313] on button "Next image" at bounding box center [1335, 315] width 57 height 76
click at [1323, 27] on button "Close lightbox" at bounding box center [1326, 24] width 38 height 33
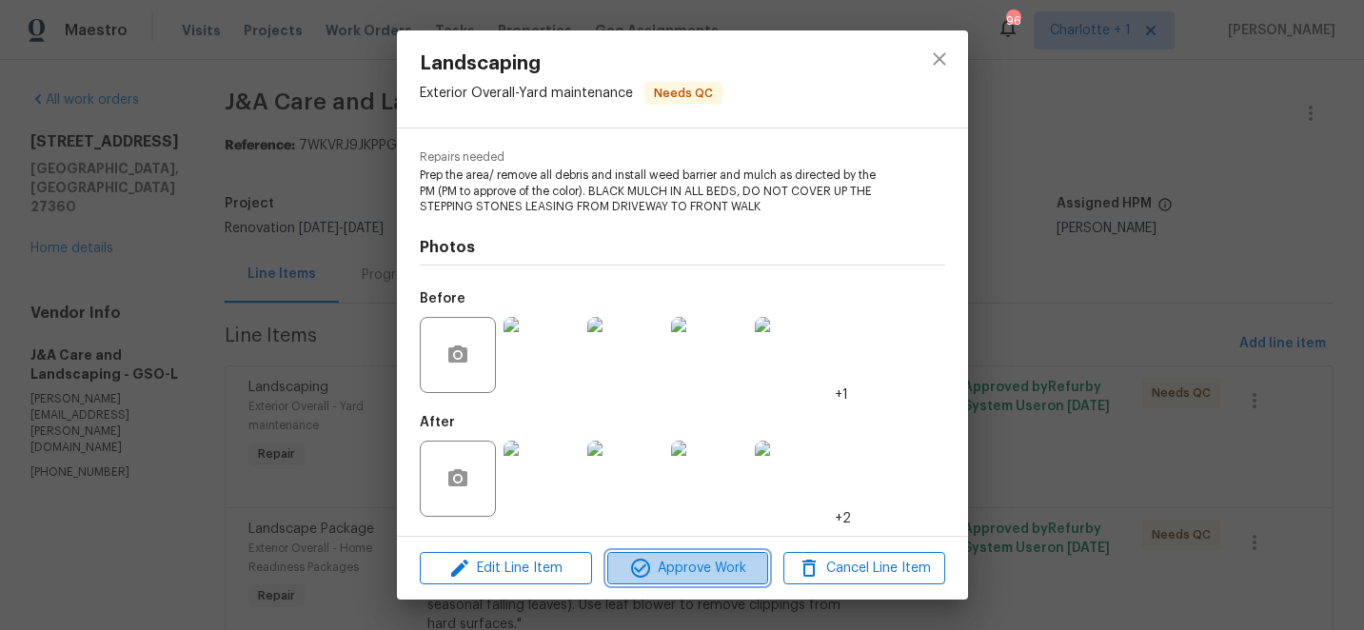
click at [698, 571] on span "Approve Work" at bounding box center [687, 569] width 149 height 24
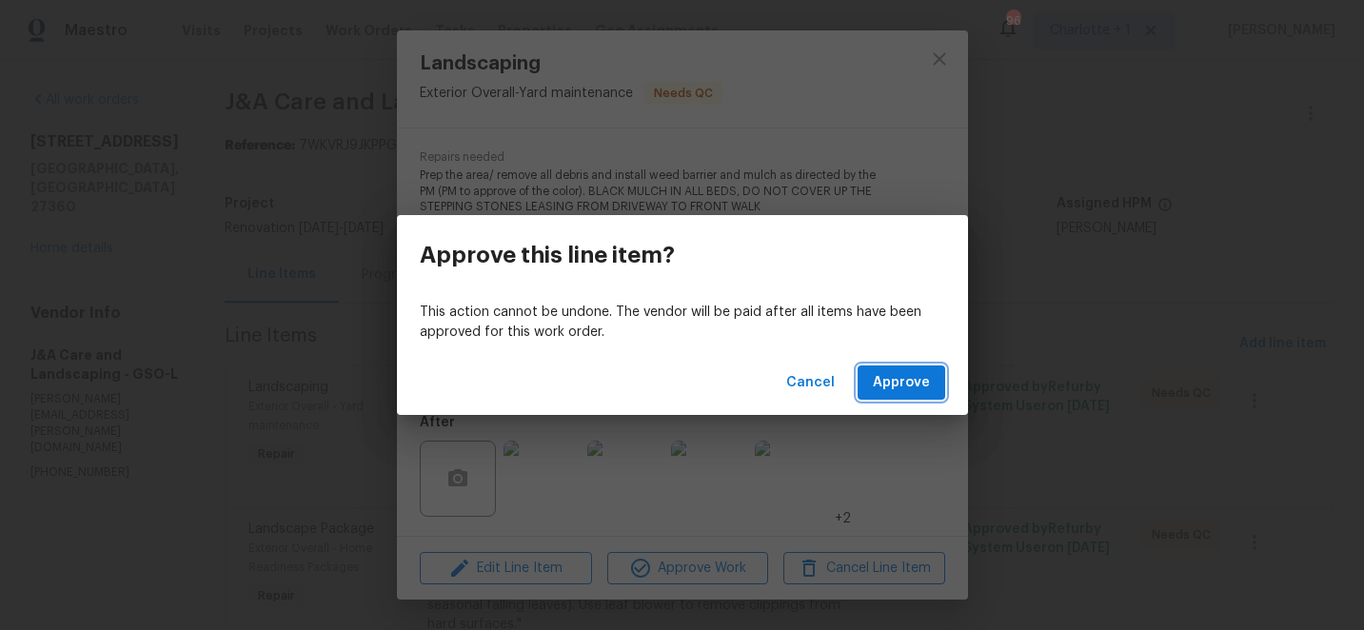
click at [910, 381] on span "Approve" at bounding box center [901, 383] width 57 height 24
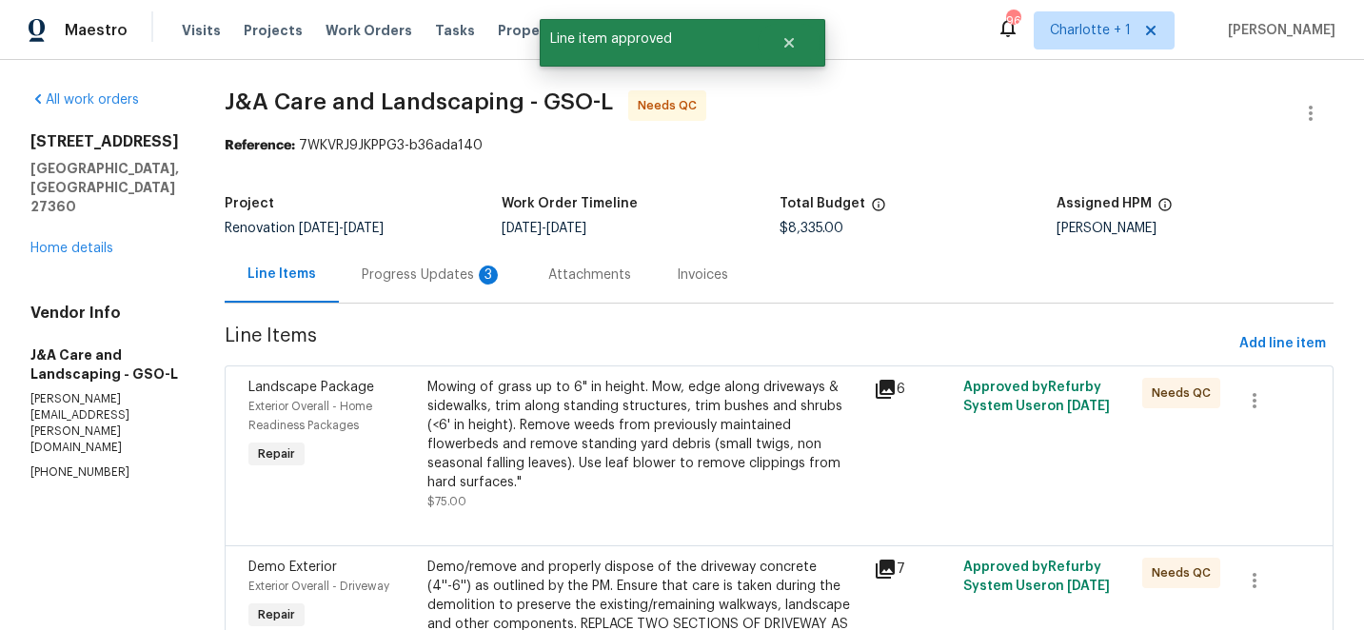
click at [607, 436] on div "Mowing of grass up to 6" in height. Mow, edge along driveways & sidewalks, trim…" at bounding box center [645, 435] width 436 height 114
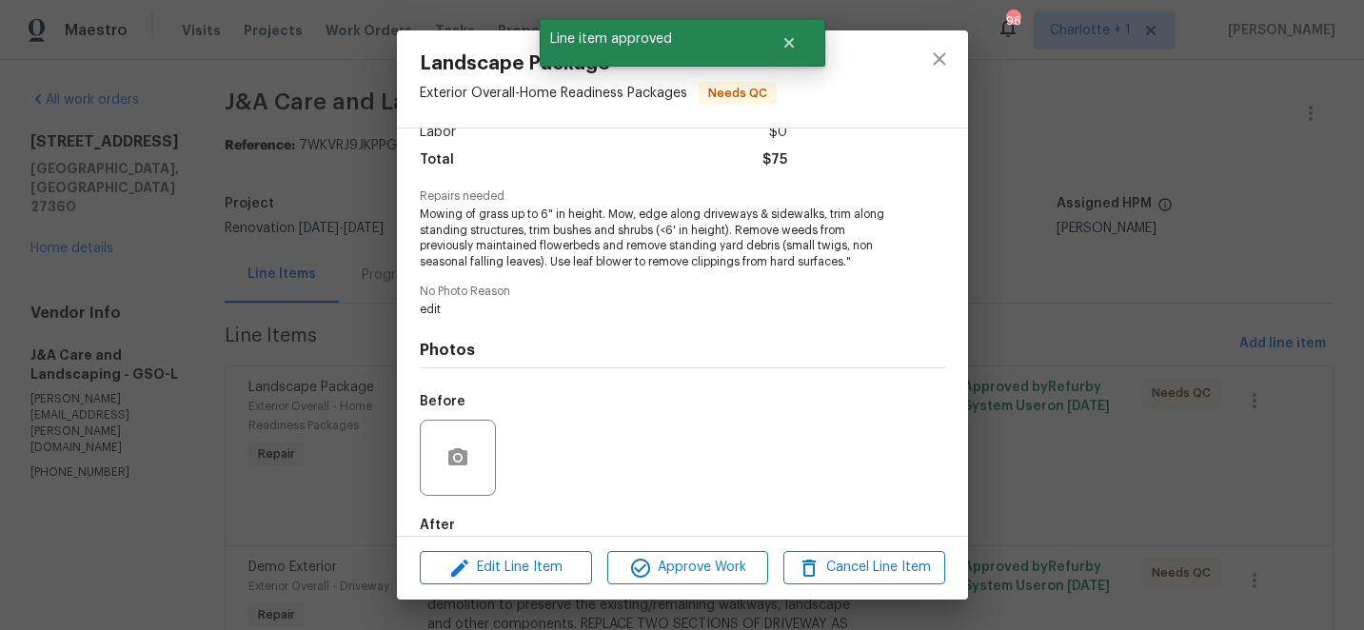
scroll to position [246, 0]
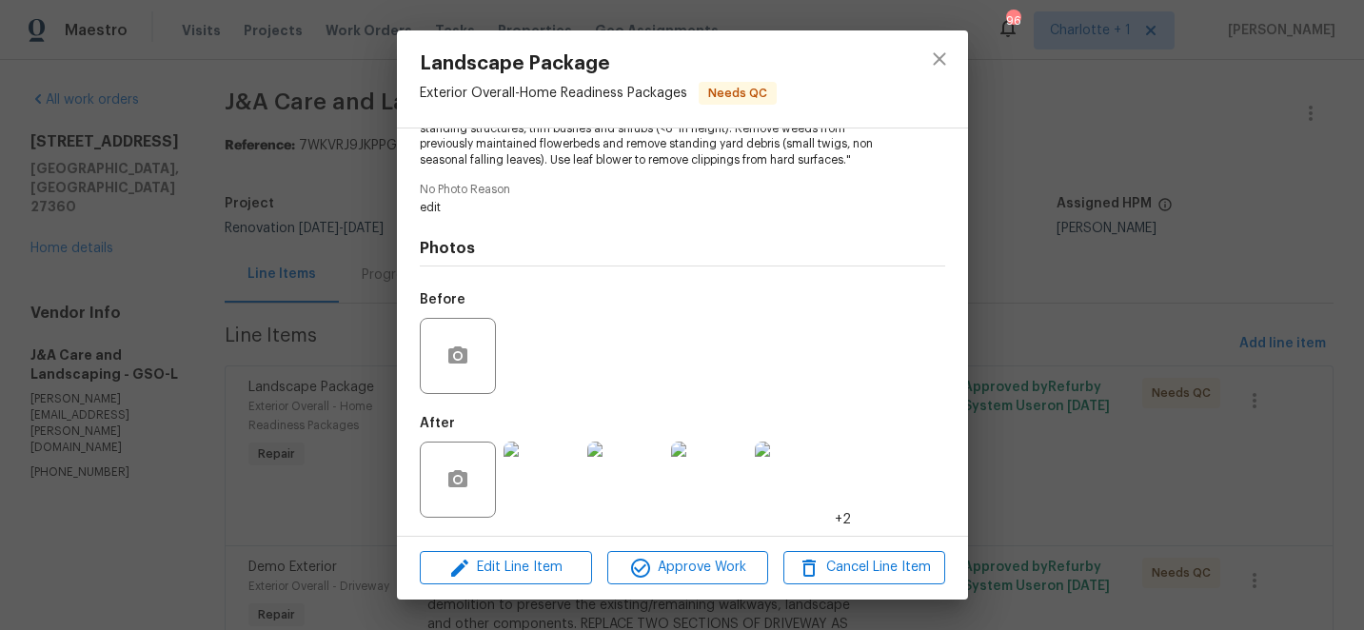
click at [527, 468] on img at bounding box center [541, 480] width 76 height 76
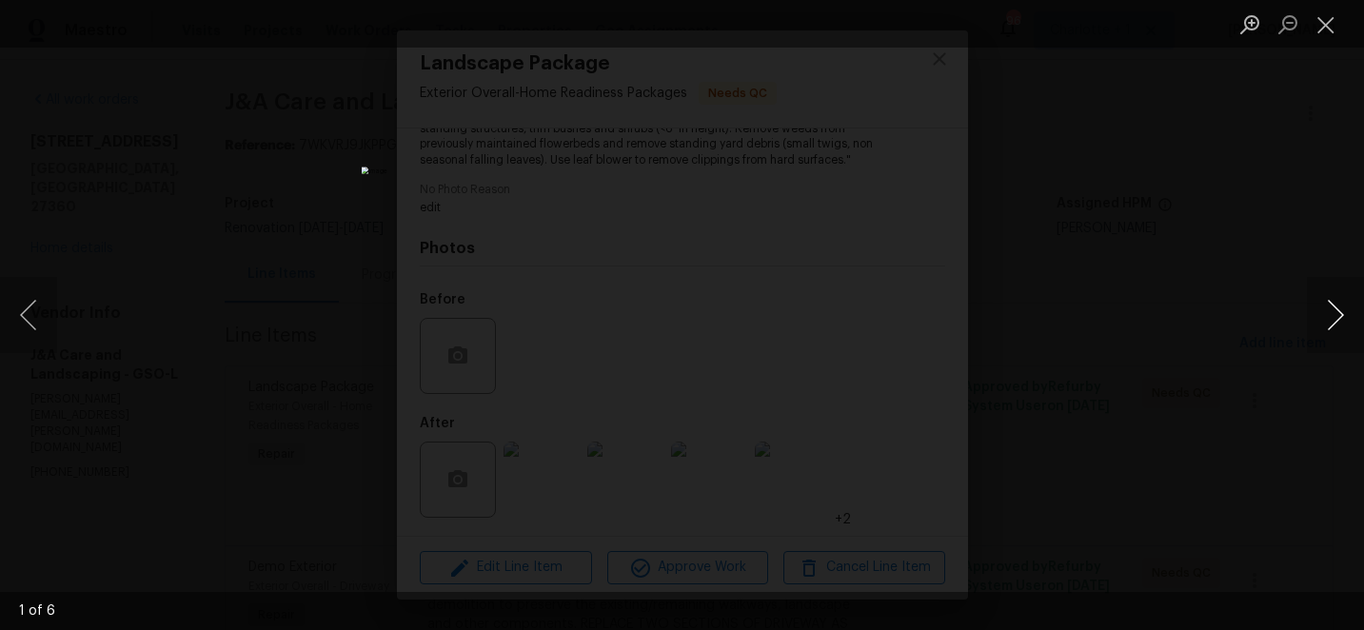
click at [1334, 314] on button "Next image" at bounding box center [1335, 315] width 57 height 76
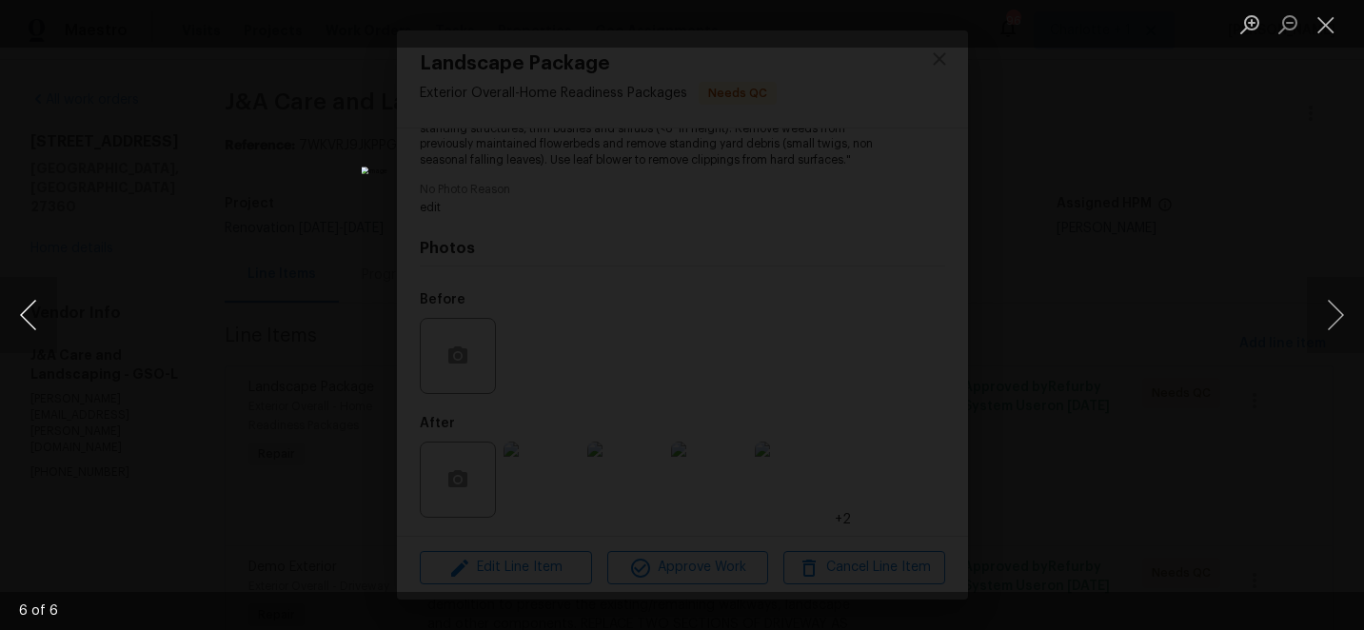
click at [30, 310] on button "Previous image" at bounding box center [28, 315] width 57 height 76
click at [1329, 26] on button "Close lightbox" at bounding box center [1326, 24] width 38 height 33
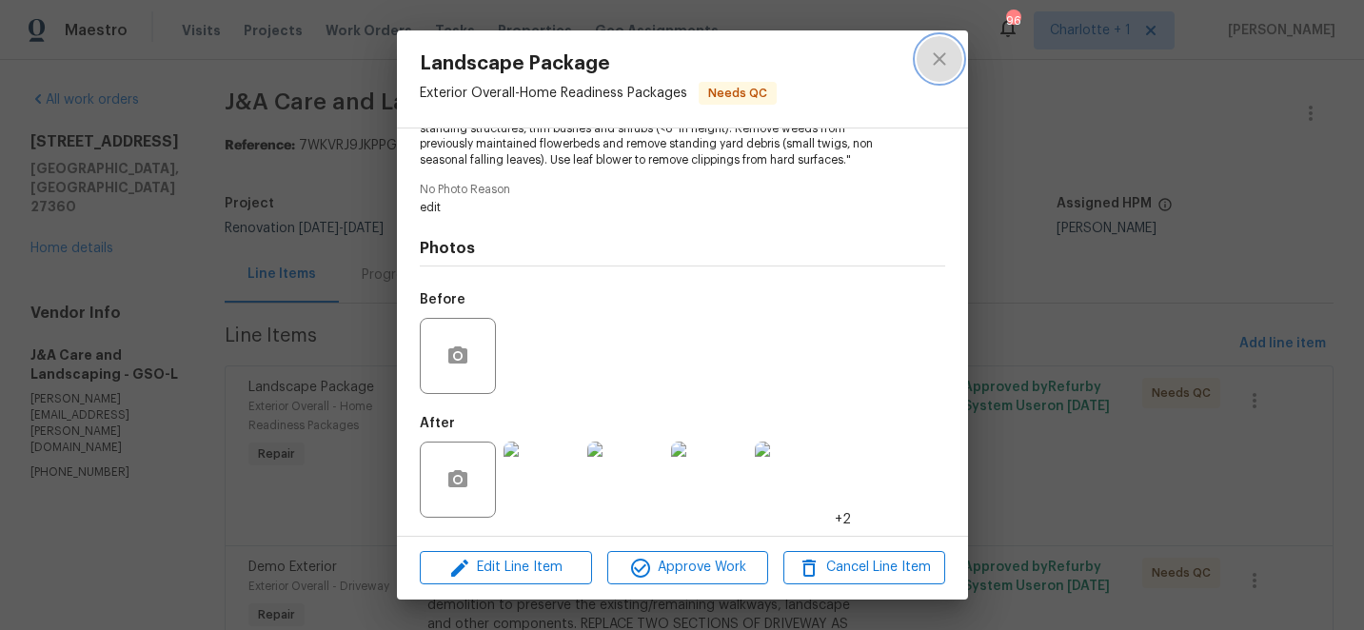
click at [938, 61] on icon "close" at bounding box center [939, 59] width 23 height 23
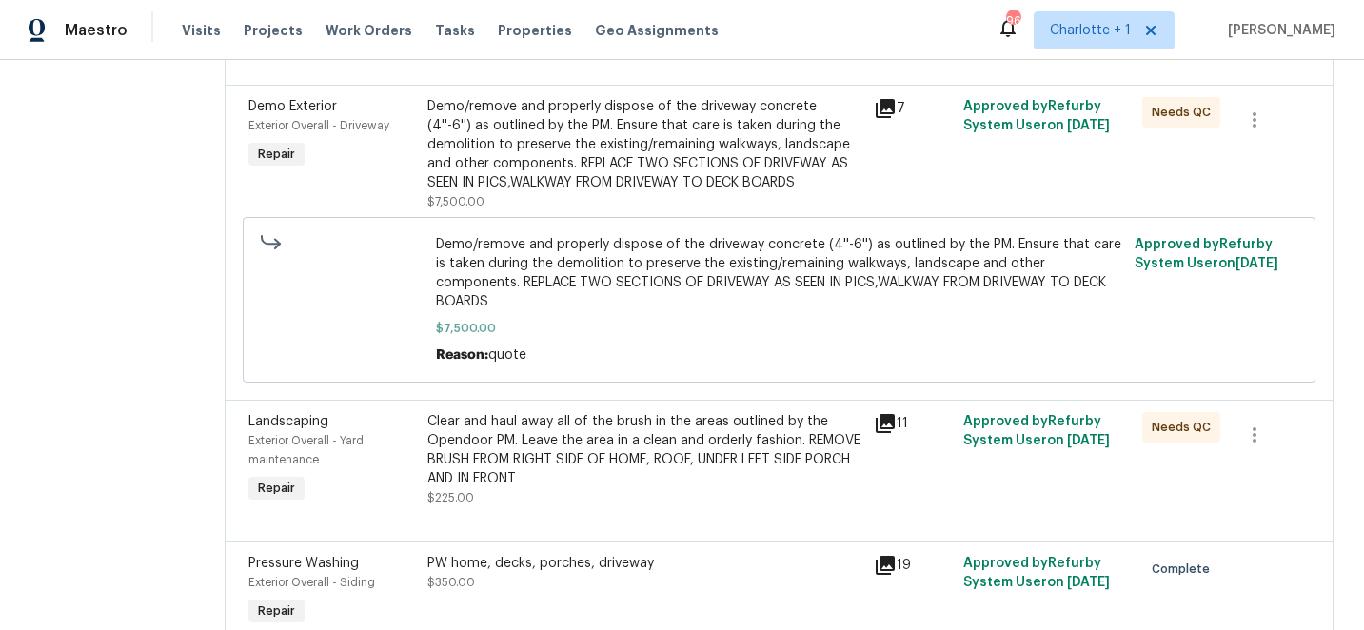
scroll to position [480, 0]
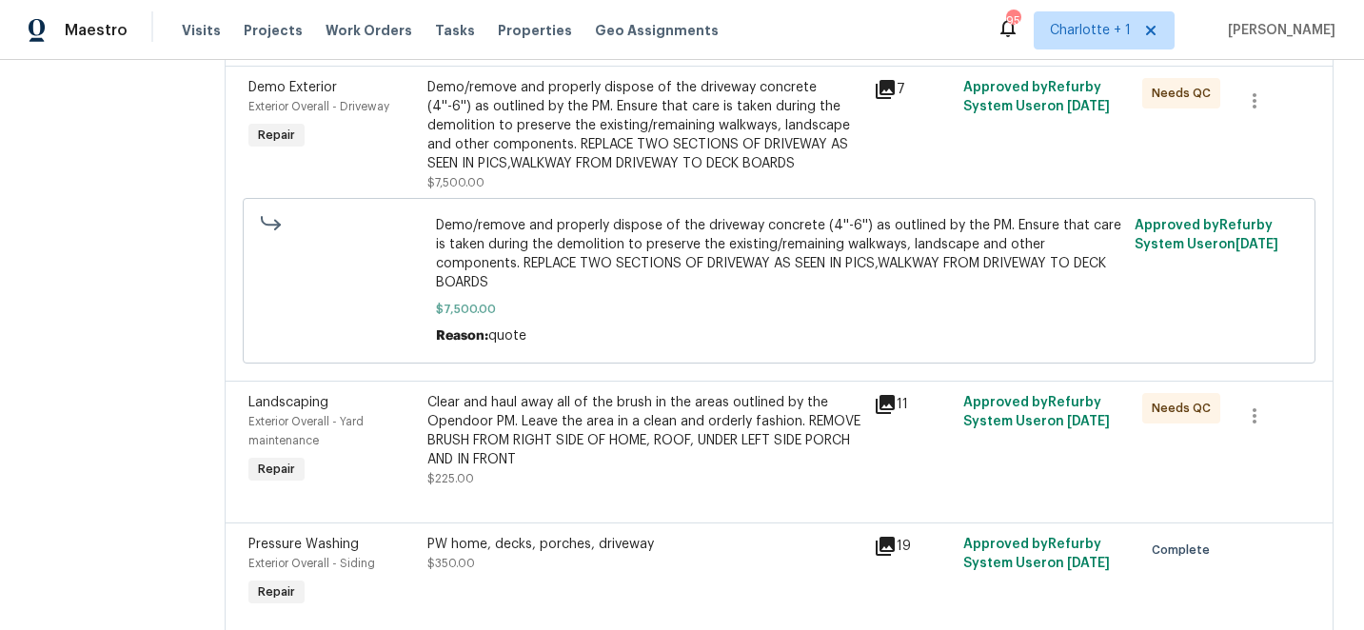
click at [634, 406] on div "Clear and haul away all of the brush in the areas outlined by the Opendoor PM. …" at bounding box center [645, 431] width 436 height 76
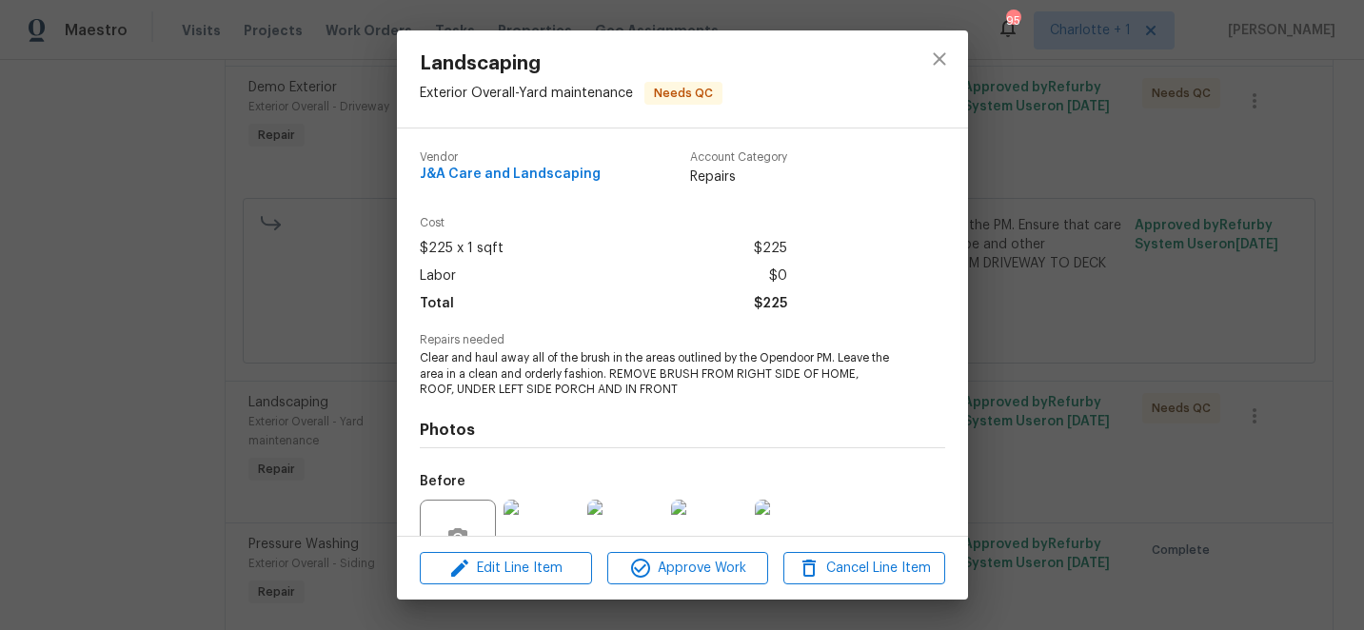
scroll to position [183, 0]
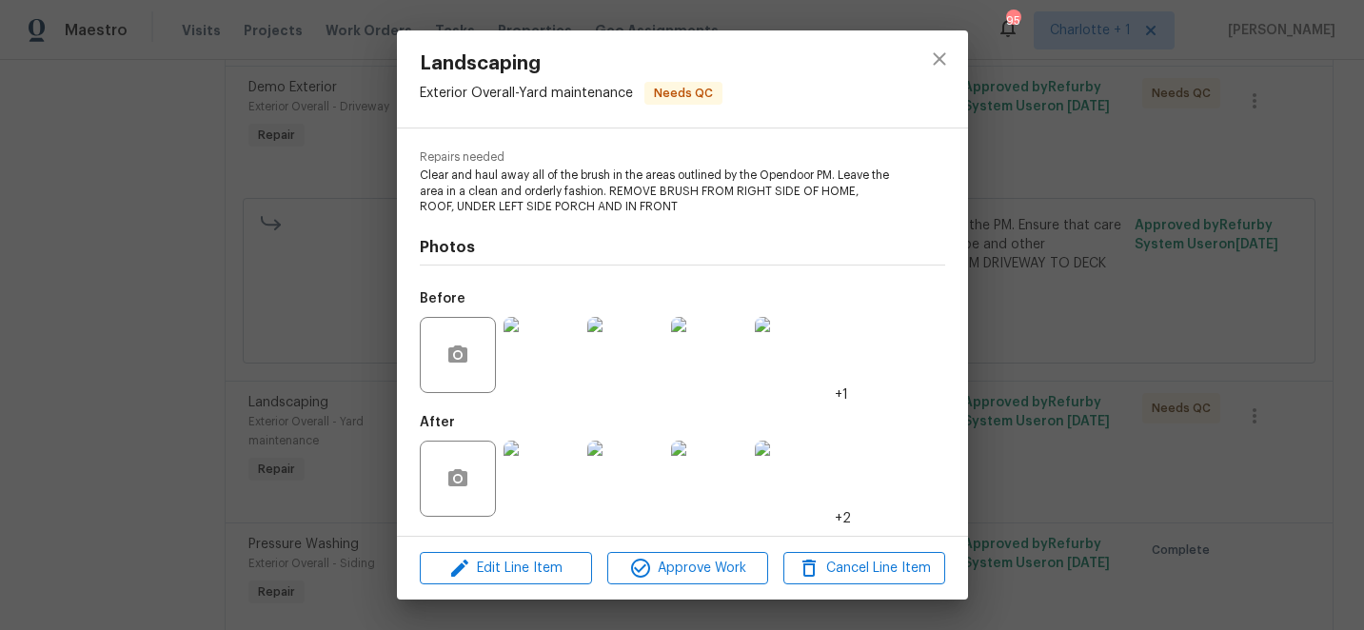
click at [542, 462] on img at bounding box center [541, 479] width 76 height 76
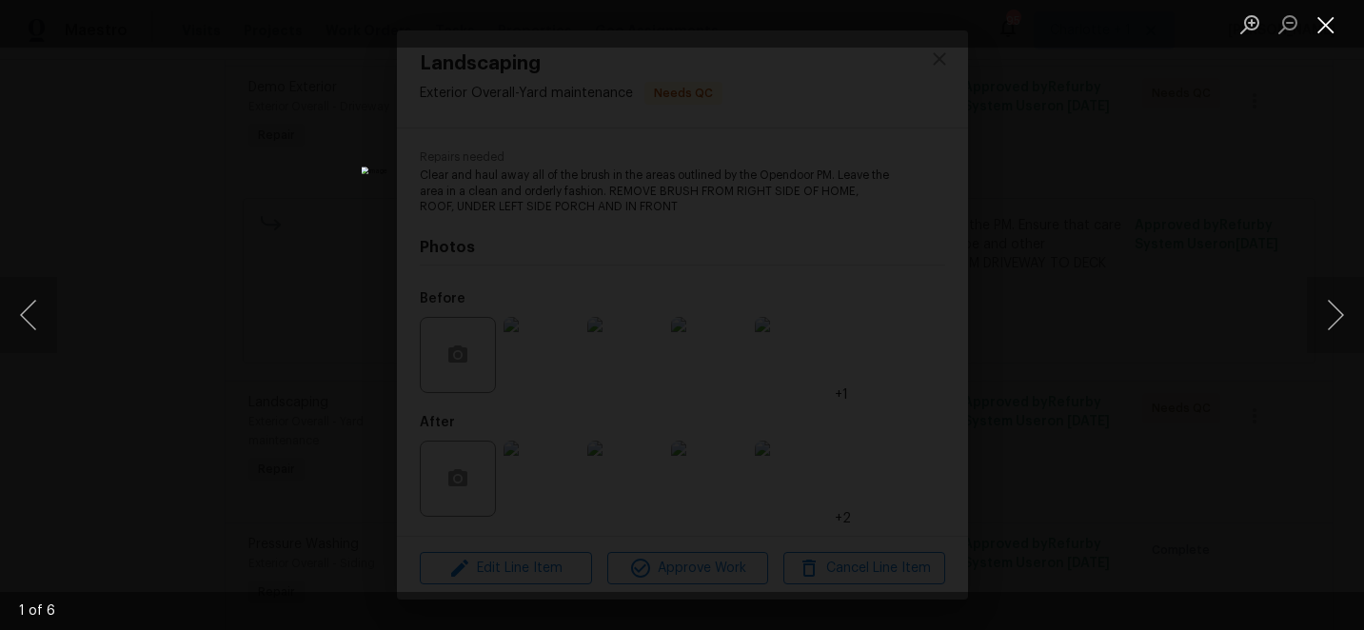
click at [1326, 29] on button "Close lightbox" at bounding box center [1326, 24] width 38 height 33
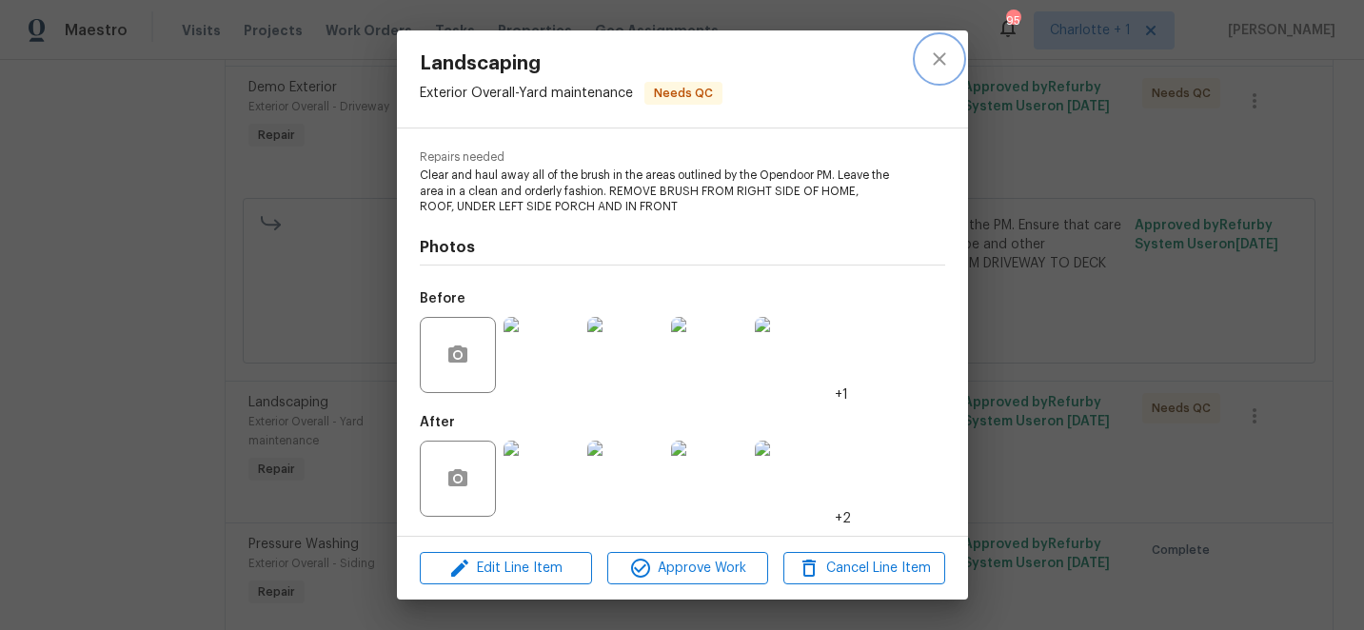
click at [942, 61] on icon "close" at bounding box center [939, 58] width 12 height 12
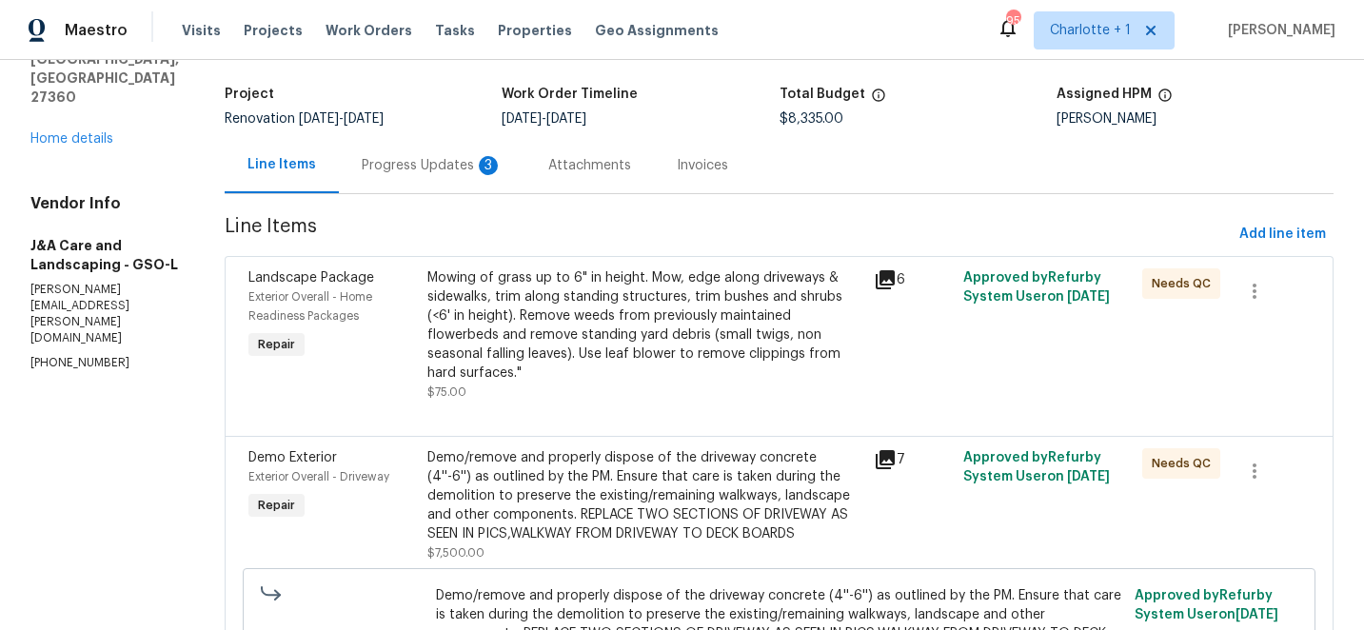
scroll to position [79, 0]
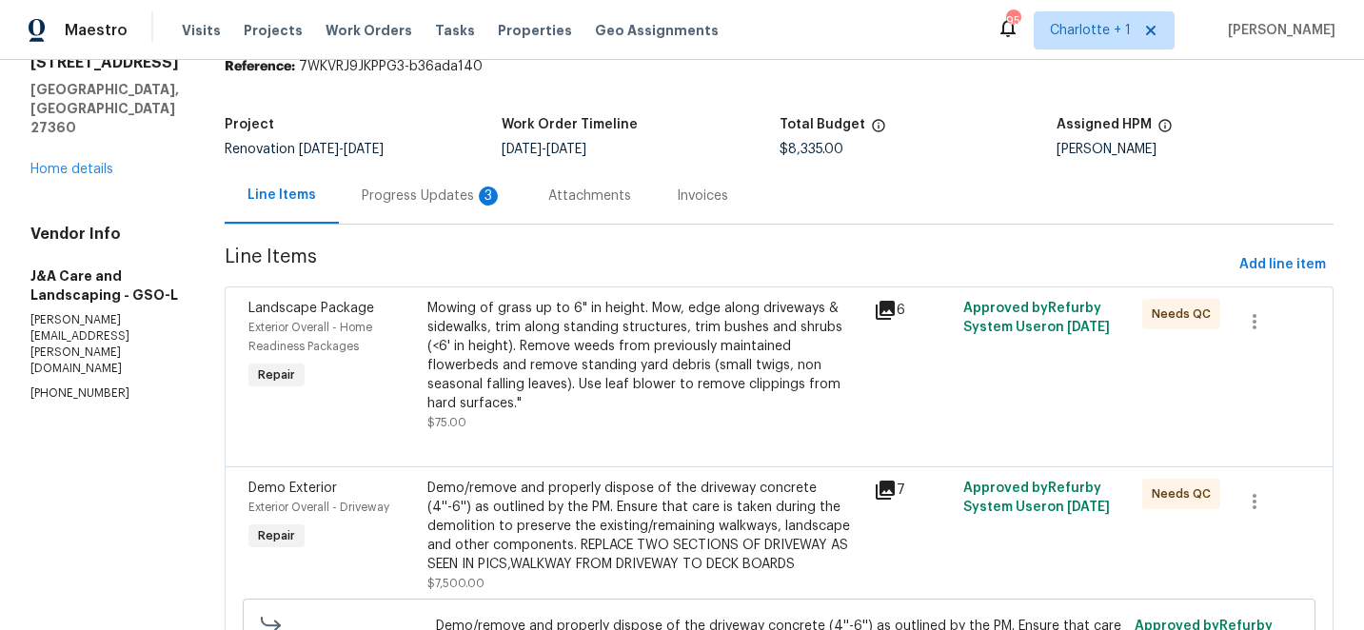
click at [466, 196] on div "Progress Updates 3" at bounding box center [432, 196] width 141 height 19
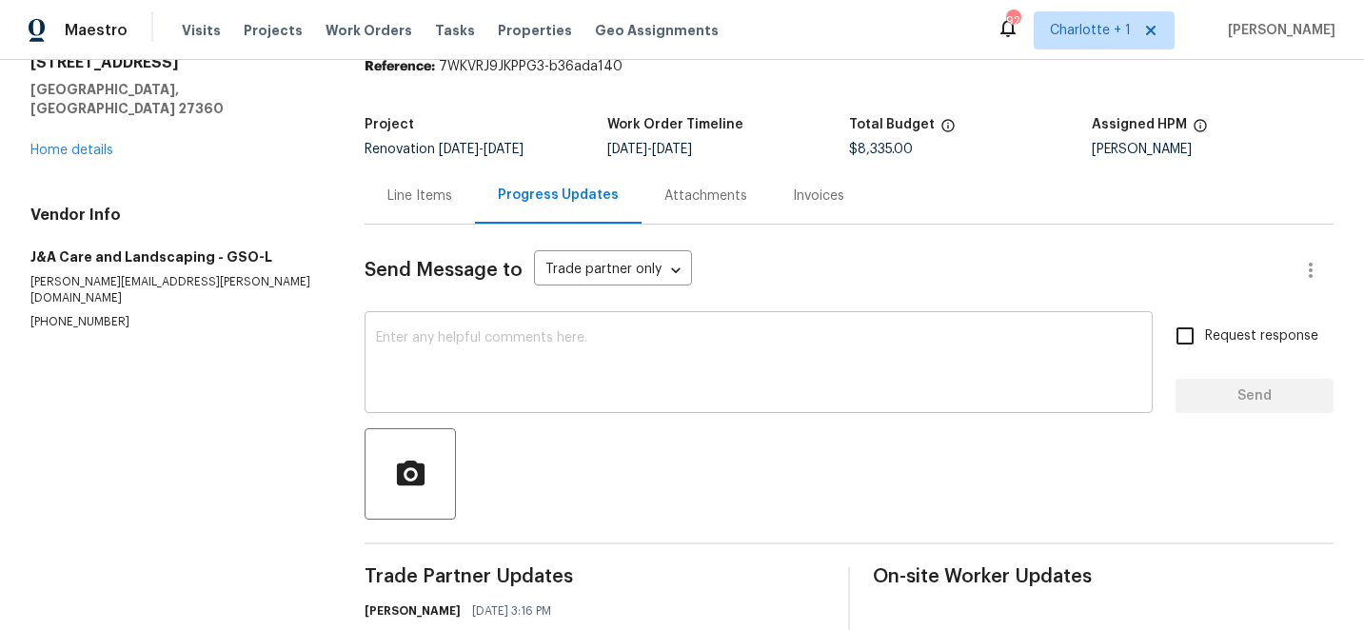
click at [530, 369] on textarea at bounding box center [758, 364] width 765 height 67
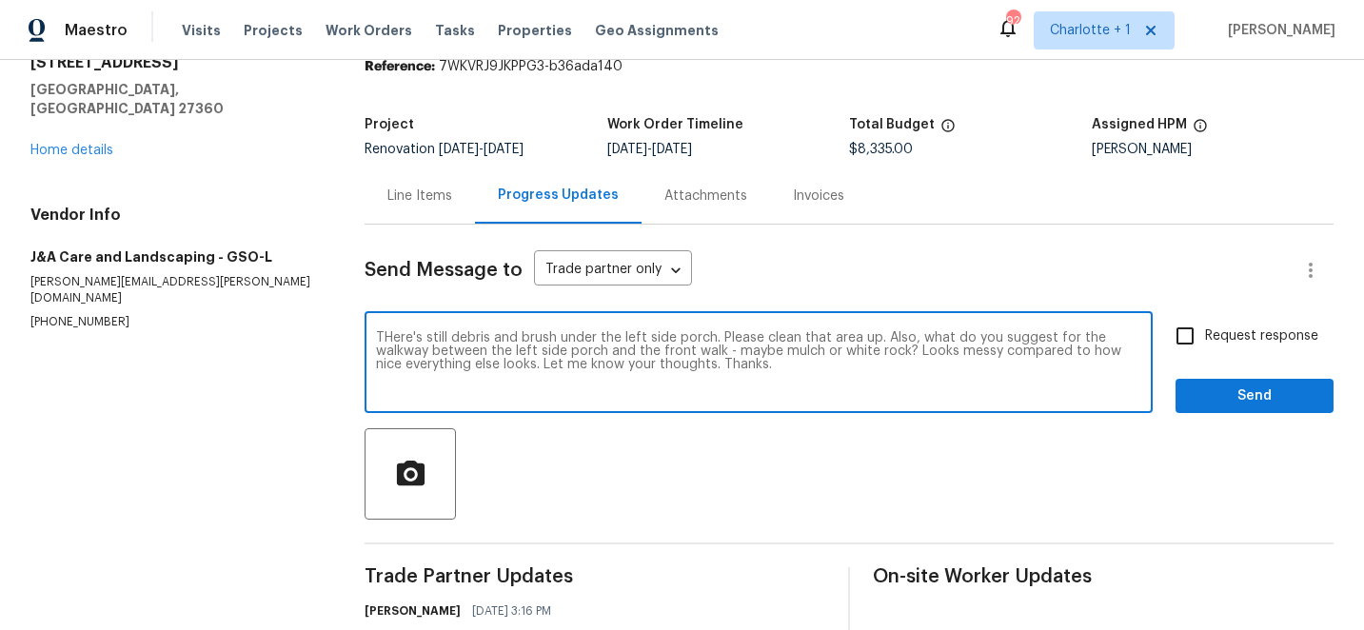
type textarea "THere's still debris and brush under the left side porch. Please clean that are…"
click at [1205, 336] on input "Request response" at bounding box center [1185, 336] width 40 height 40
checkbox input "true"
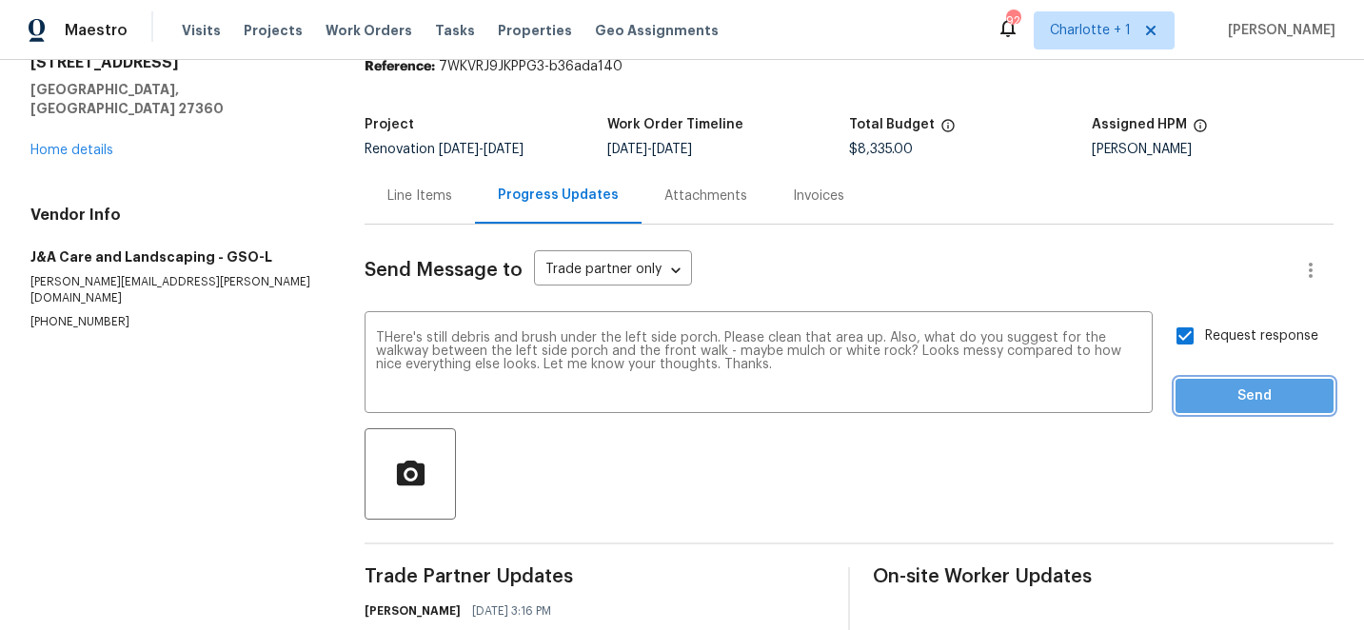
click at [1230, 397] on span "Send" at bounding box center [1255, 396] width 128 height 24
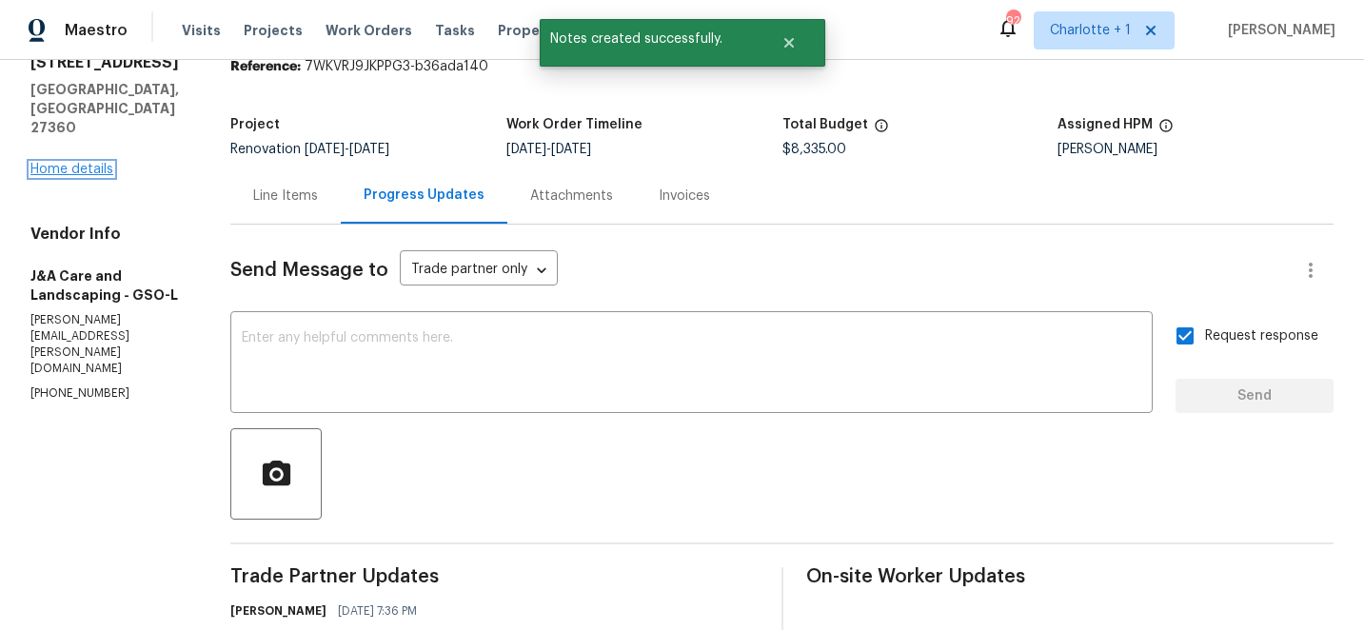
click at [87, 163] on link "Home details" at bounding box center [71, 169] width 83 height 13
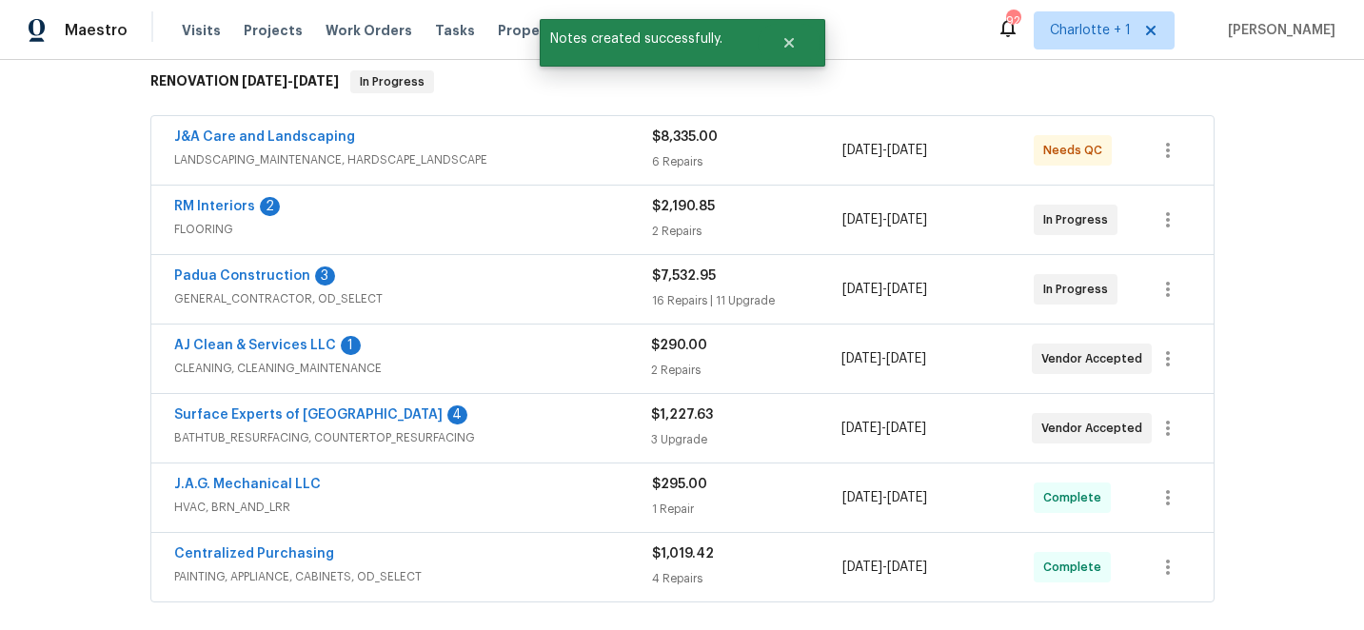
scroll to position [338, 0]
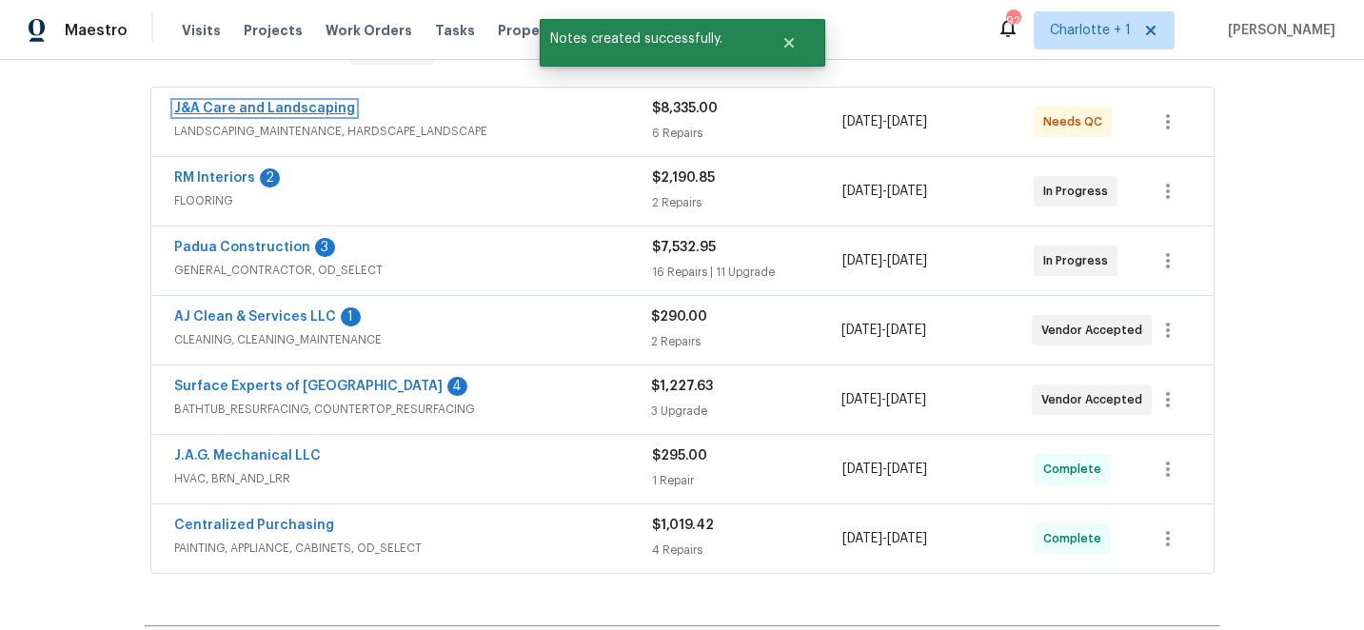
click at [310, 105] on link "J&A Care and Landscaping" at bounding box center [264, 108] width 181 height 13
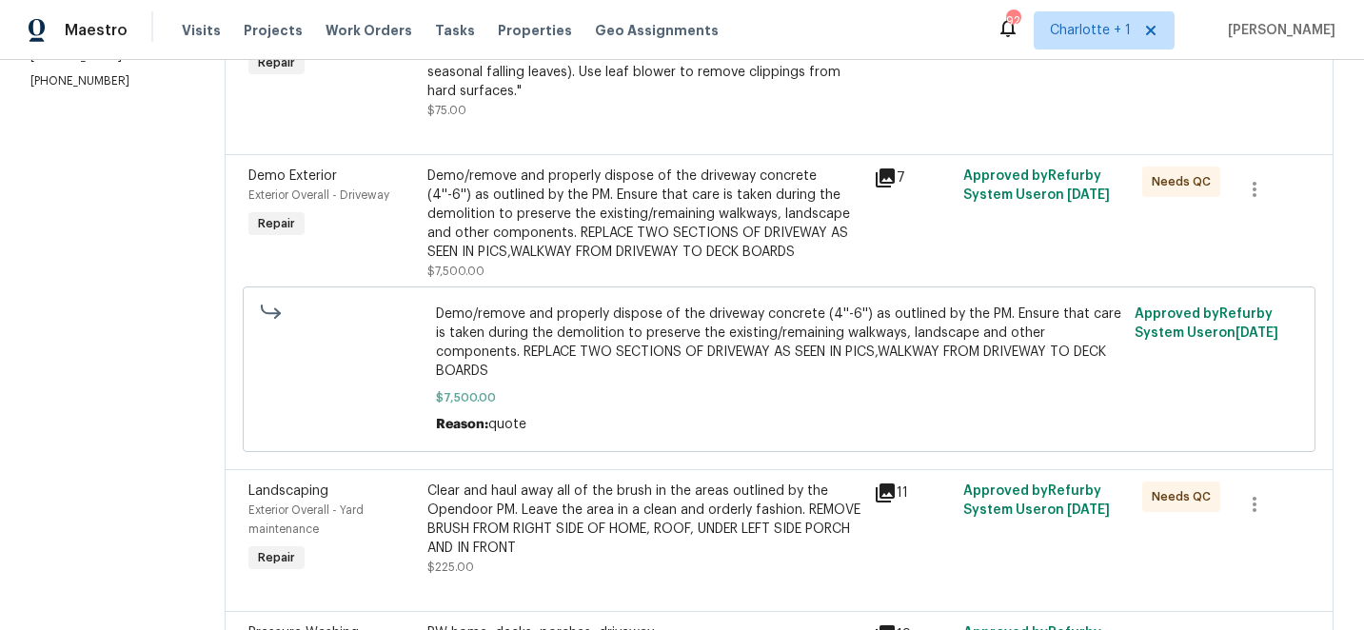
scroll to position [314, 0]
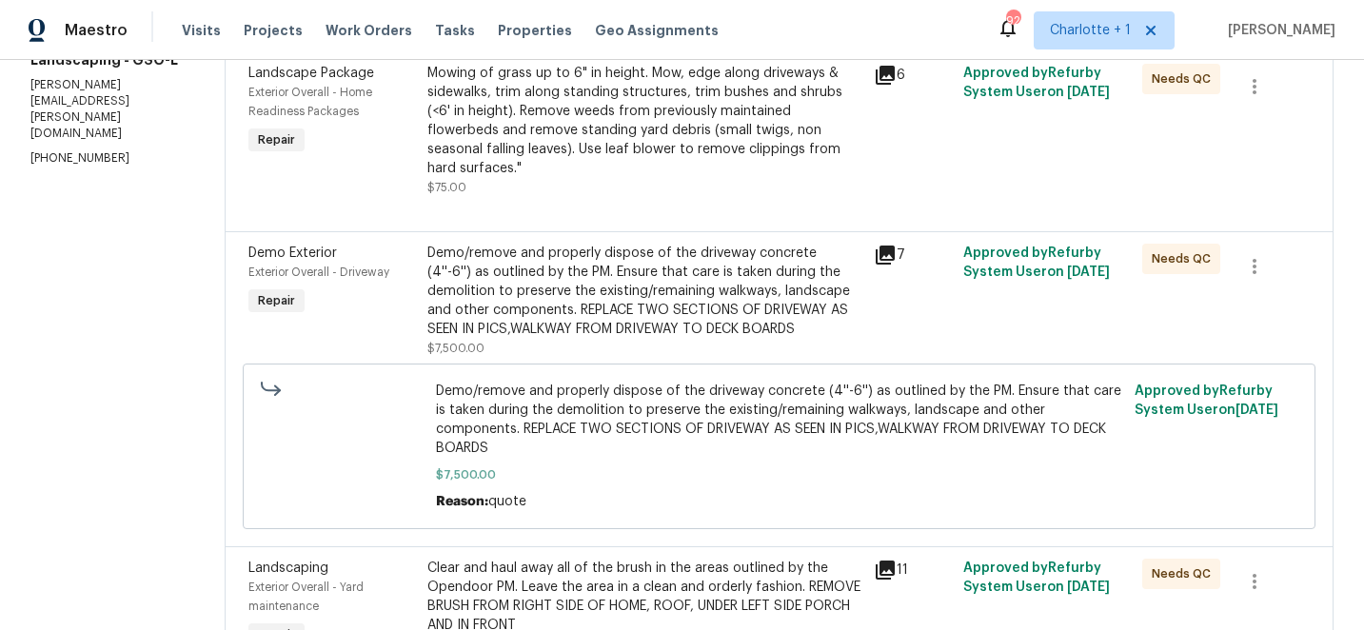
click at [501, 277] on div "Demo/remove and properly dispose of the driveway concrete (4''-6'') as outlined…" at bounding box center [645, 291] width 436 height 95
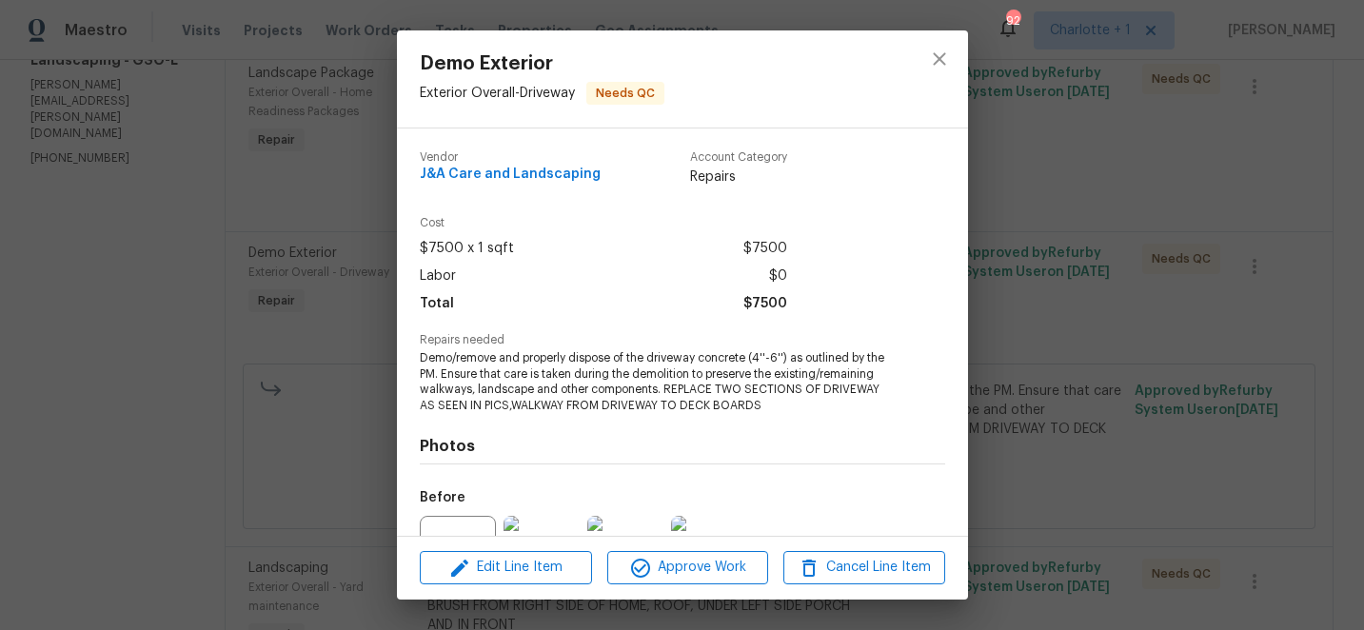
scroll to position [199, 0]
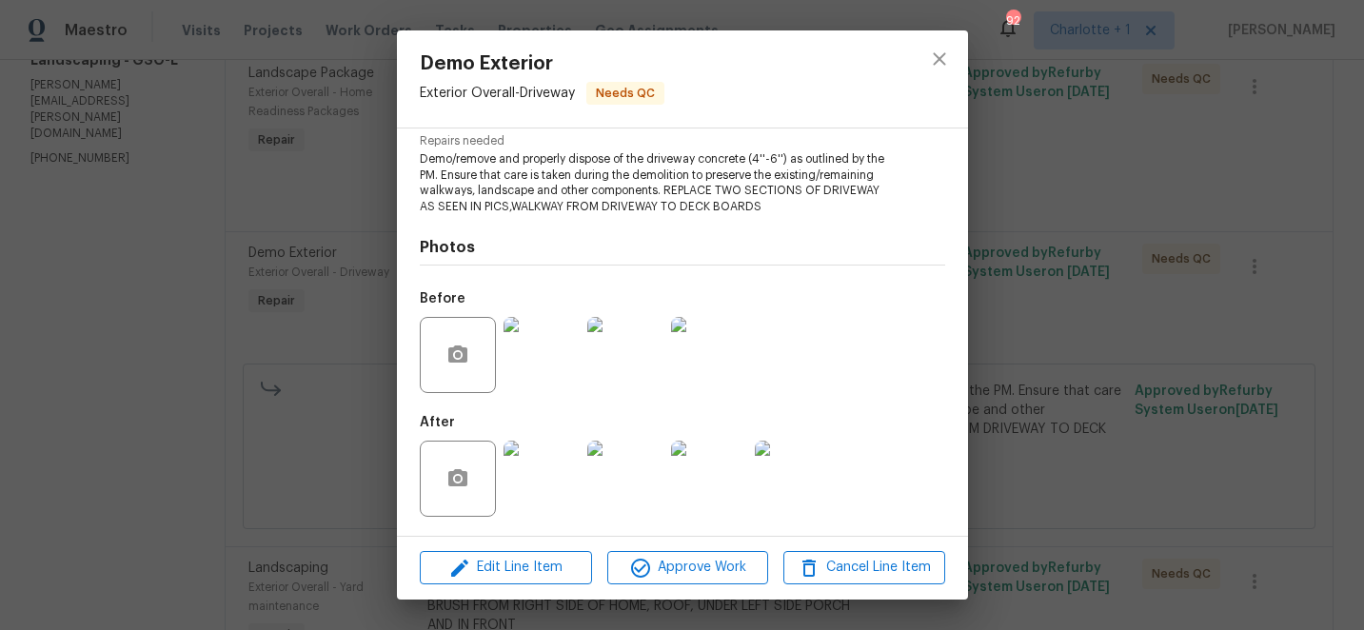
click at [521, 455] on img at bounding box center [541, 479] width 76 height 76
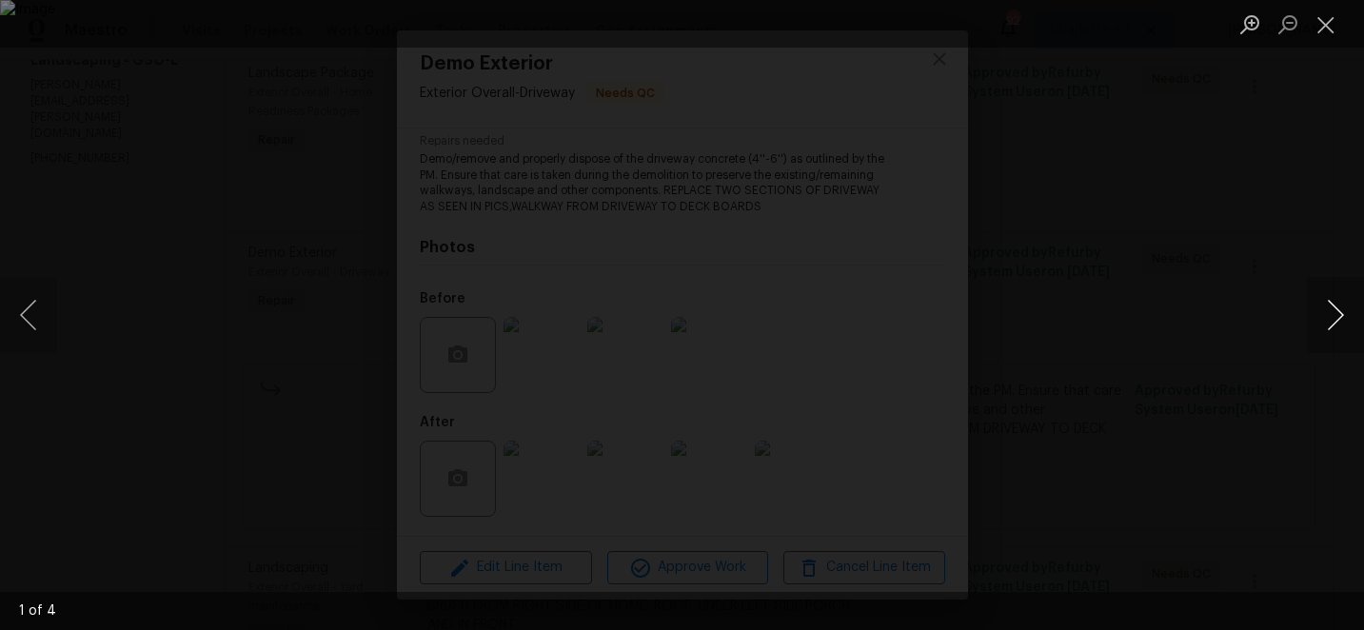
click at [1331, 317] on button "Next image" at bounding box center [1335, 315] width 57 height 76
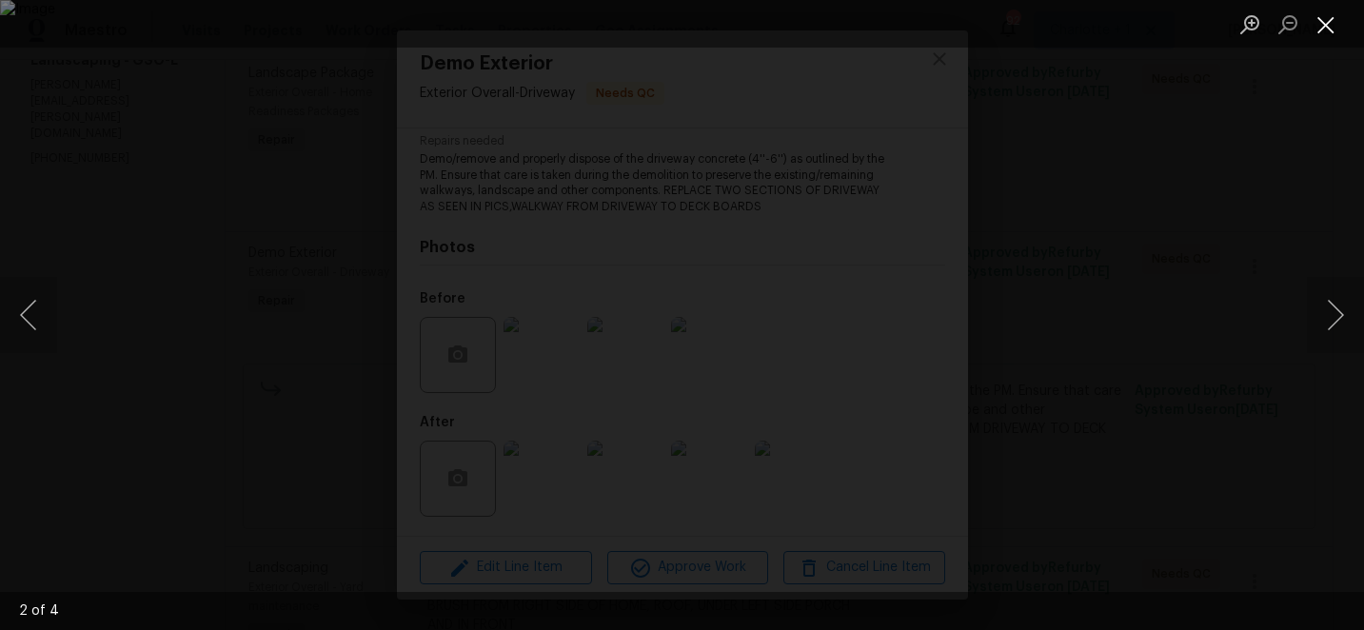
click at [1331, 32] on button "Close lightbox" at bounding box center [1326, 24] width 38 height 33
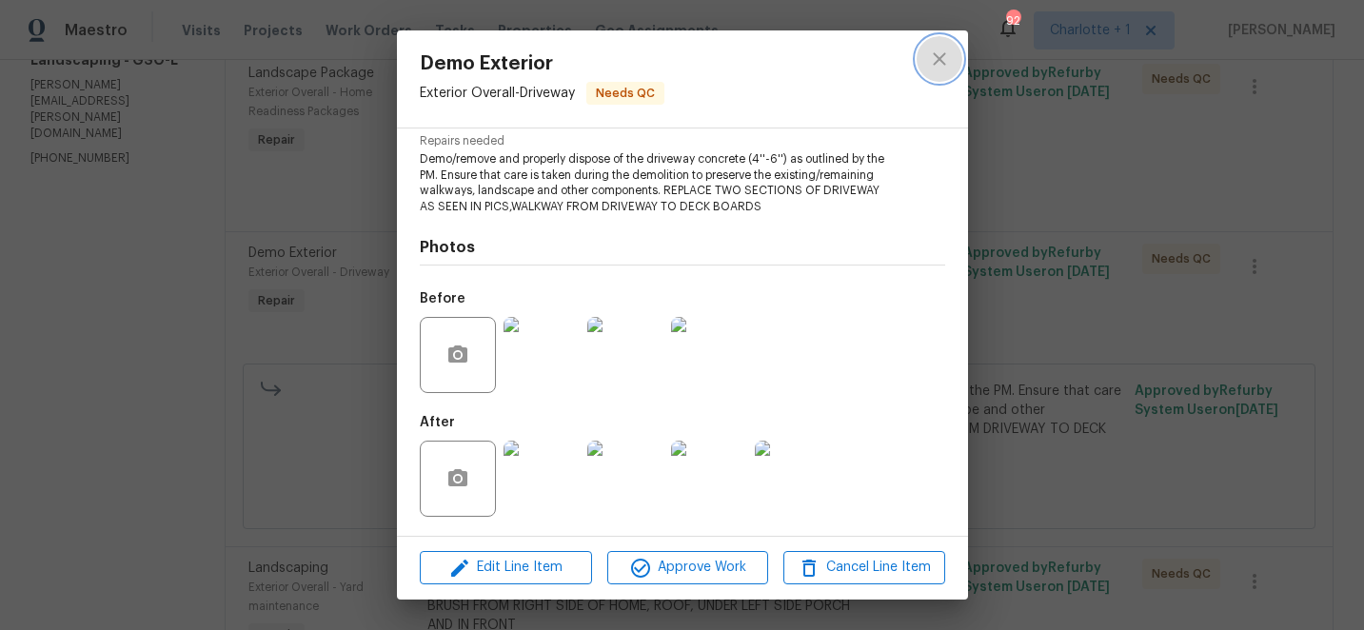
click at [942, 49] on icon "close" at bounding box center [939, 59] width 23 height 23
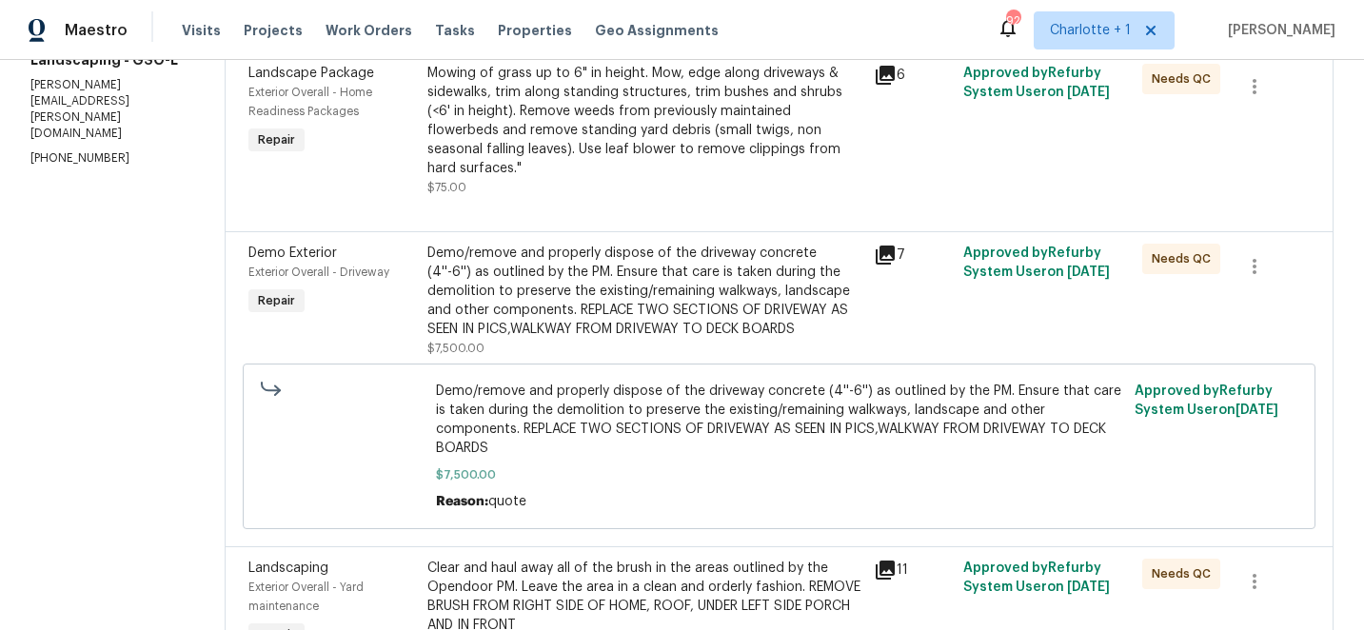
scroll to position [0, 0]
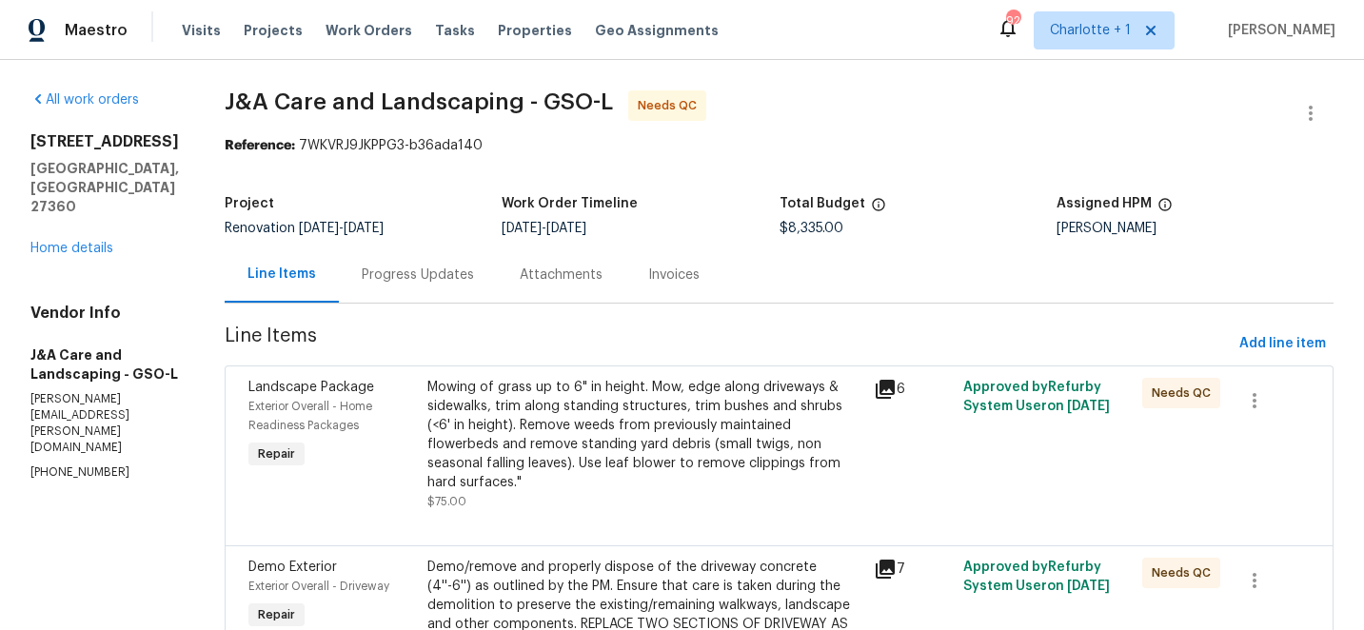
click at [430, 276] on div "Progress Updates" at bounding box center [418, 275] width 112 height 19
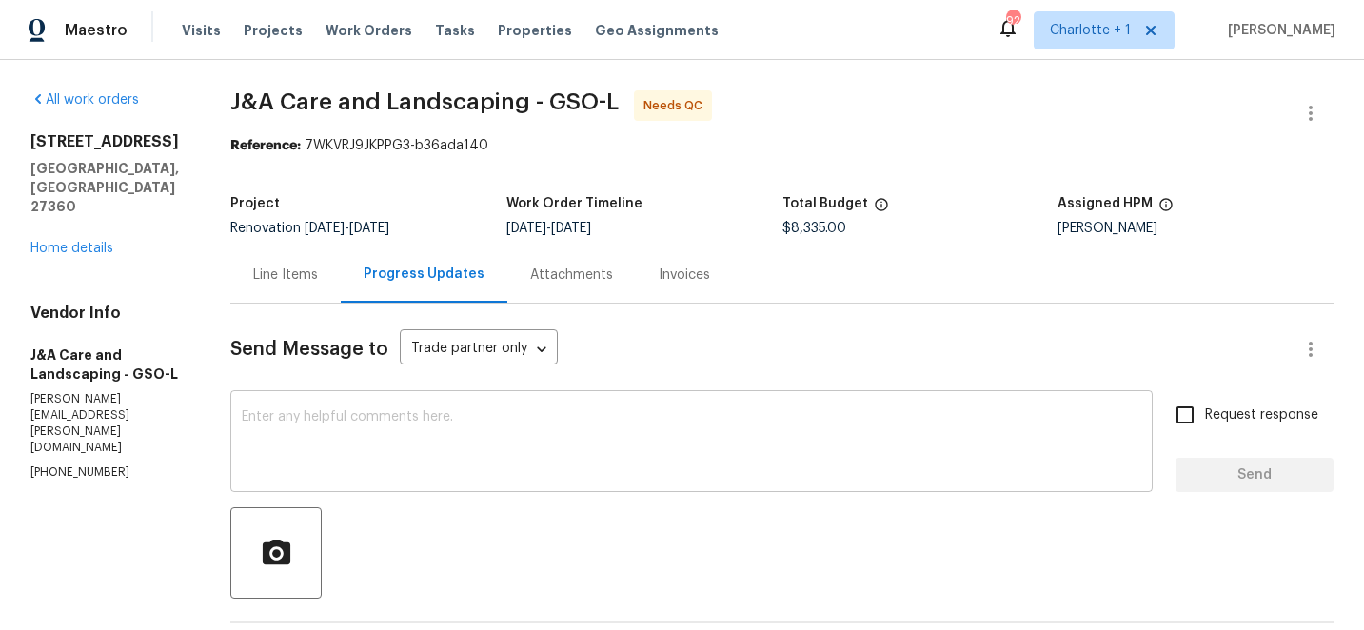
click at [485, 424] on textarea at bounding box center [691, 443] width 899 height 67
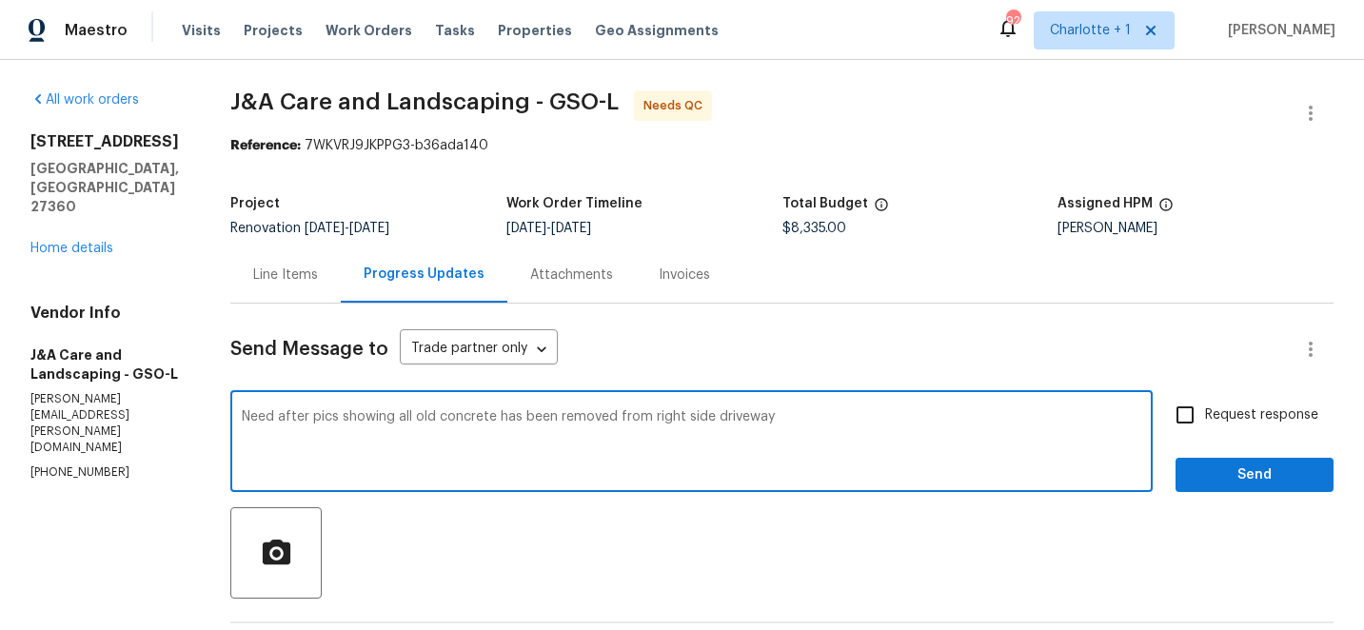
type textarea "Need after pics showing all old concrete has been removed from right side drive…"
click at [1186, 414] on input "Request response" at bounding box center [1185, 415] width 40 height 40
checkbox input "true"
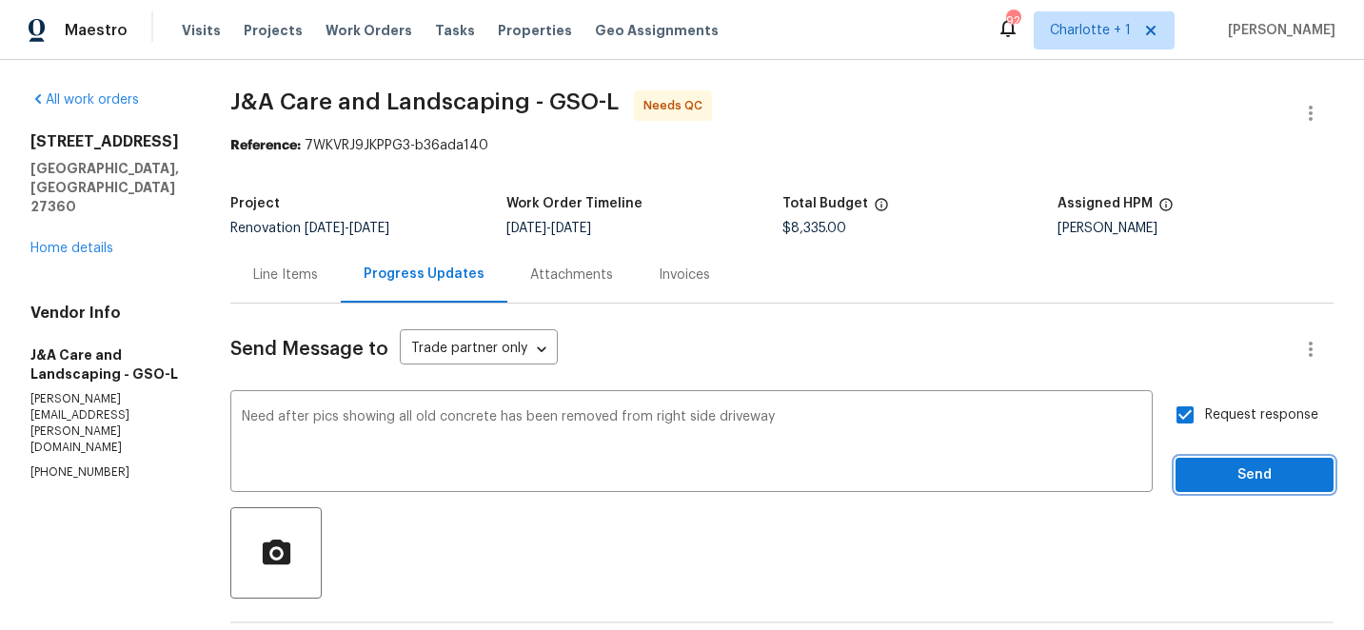
click at [1255, 479] on span "Send" at bounding box center [1255, 475] width 128 height 24
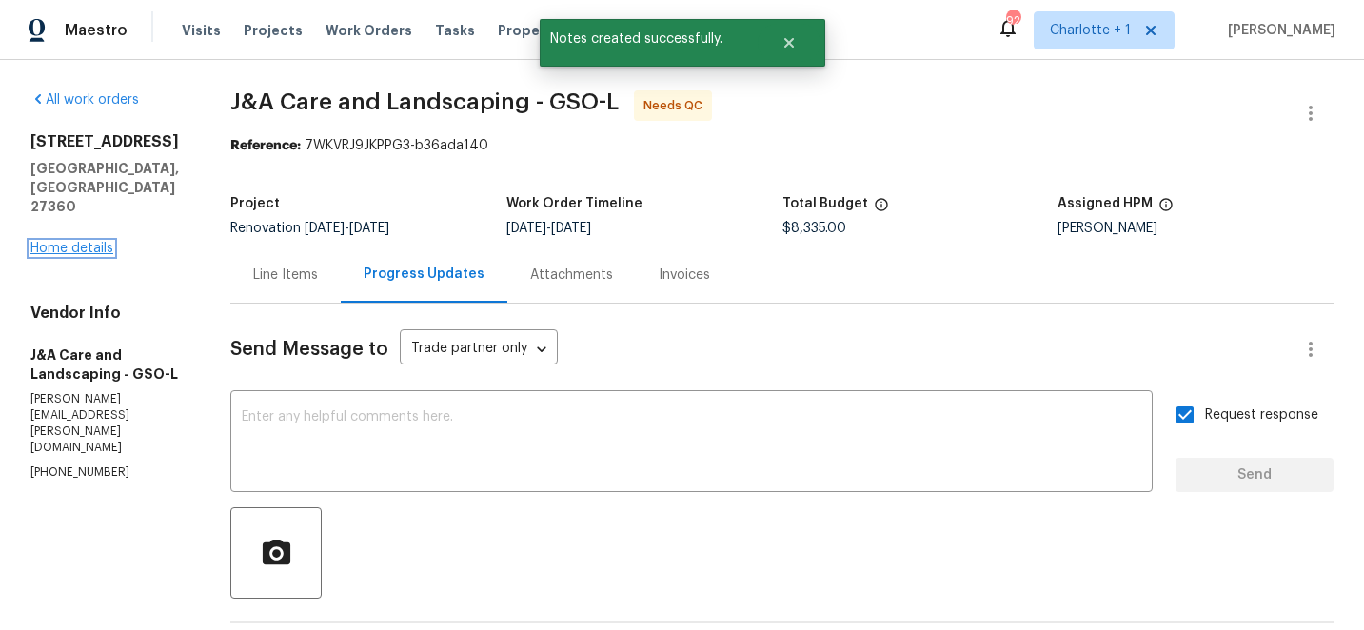
click at [76, 242] on link "Home details" at bounding box center [71, 248] width 83 height 13
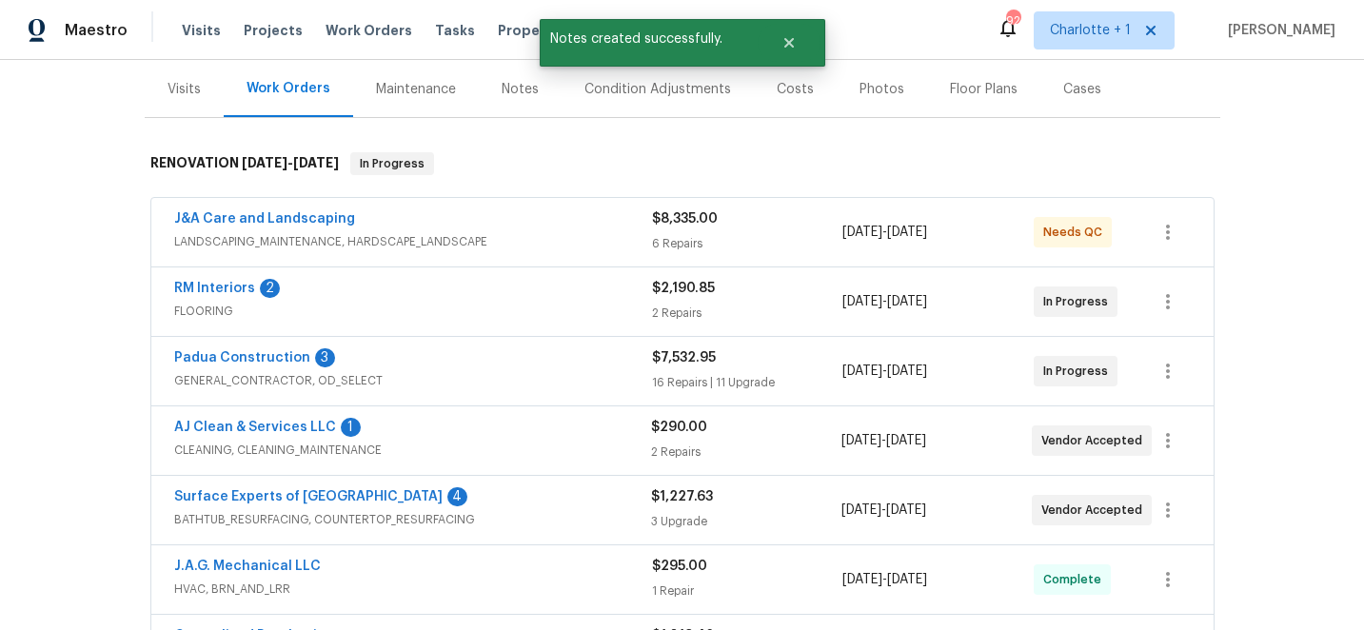
scroll to position [263, 0]
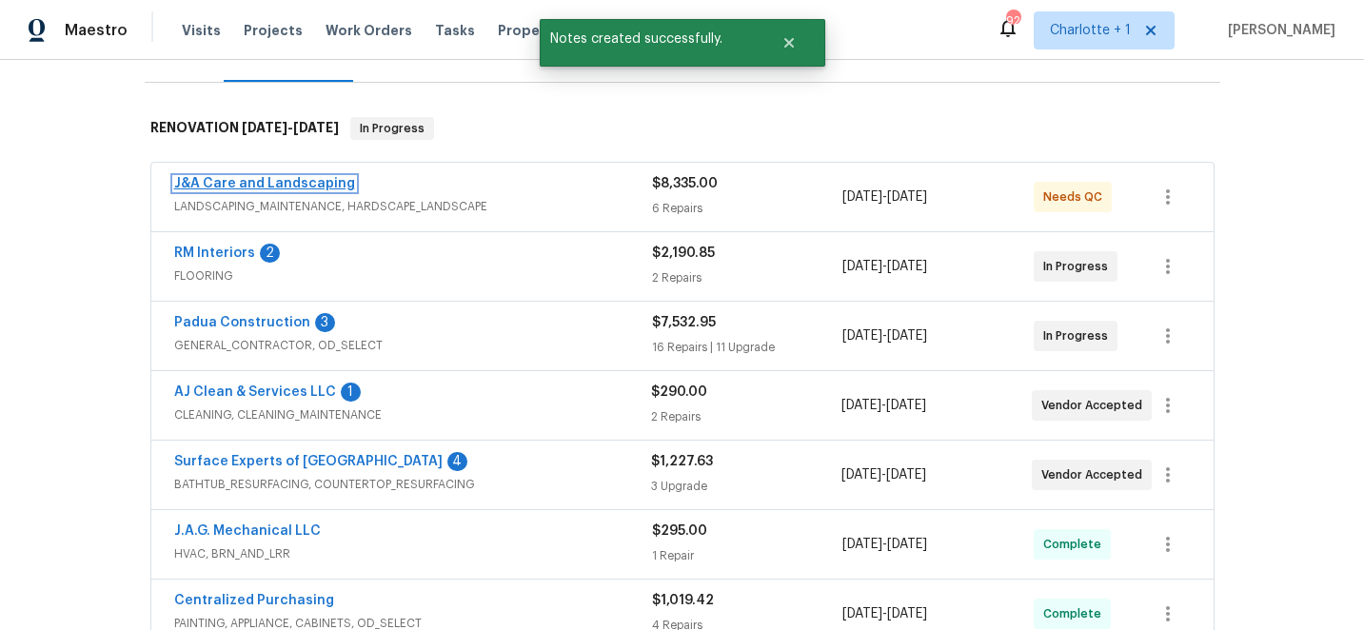
click at [231, 180] on link "J&A Care and Landscaping" at bounding box center [264, 183] width 181 height 13
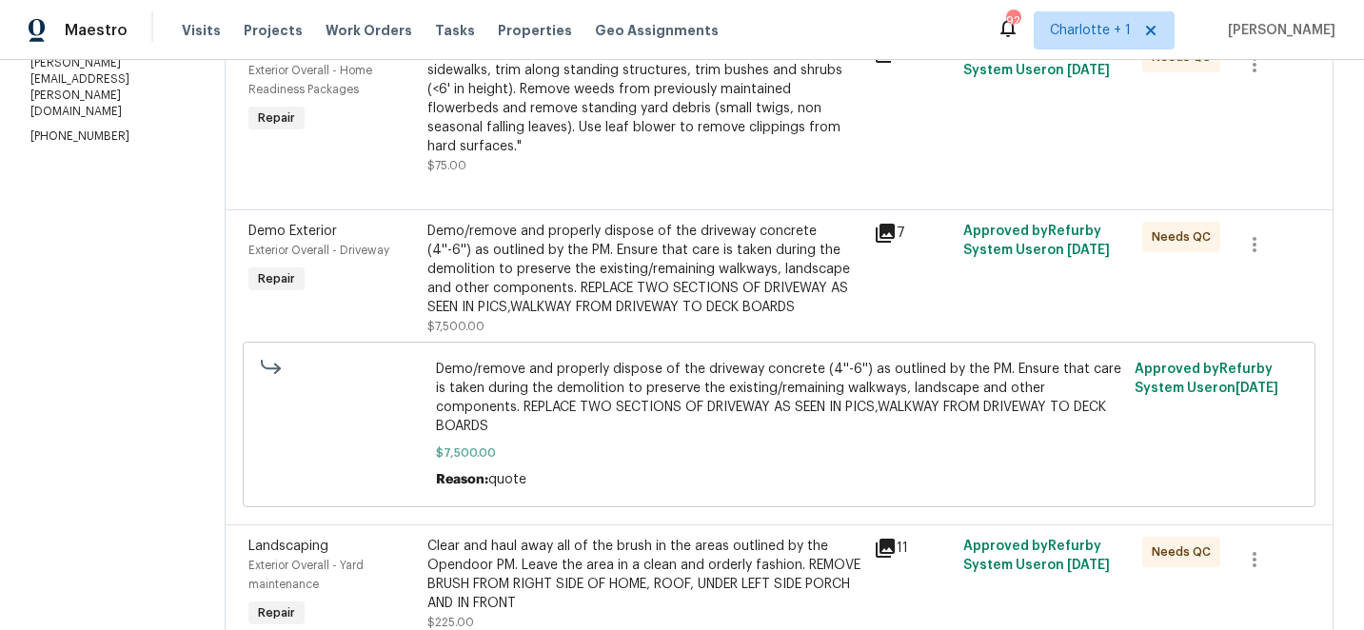
scroll to position [65, 0]
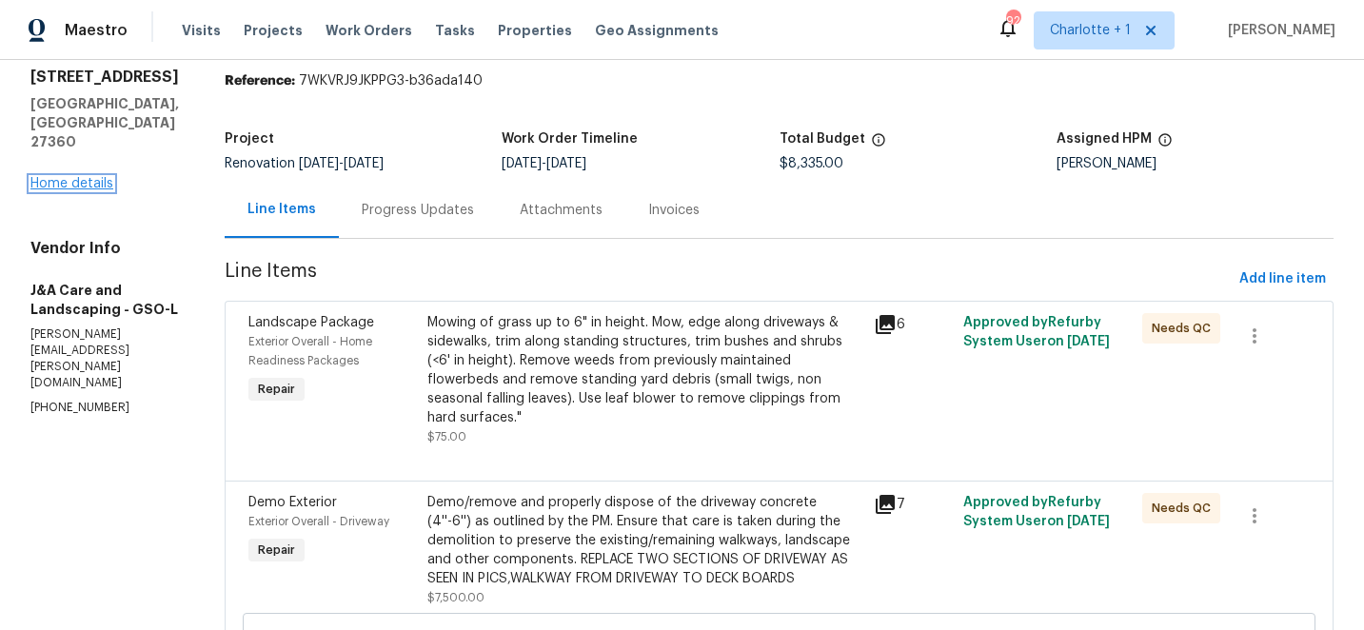
click at [101, 177] on link "Home details" at bounding box center [71, 183] width 83 height 13
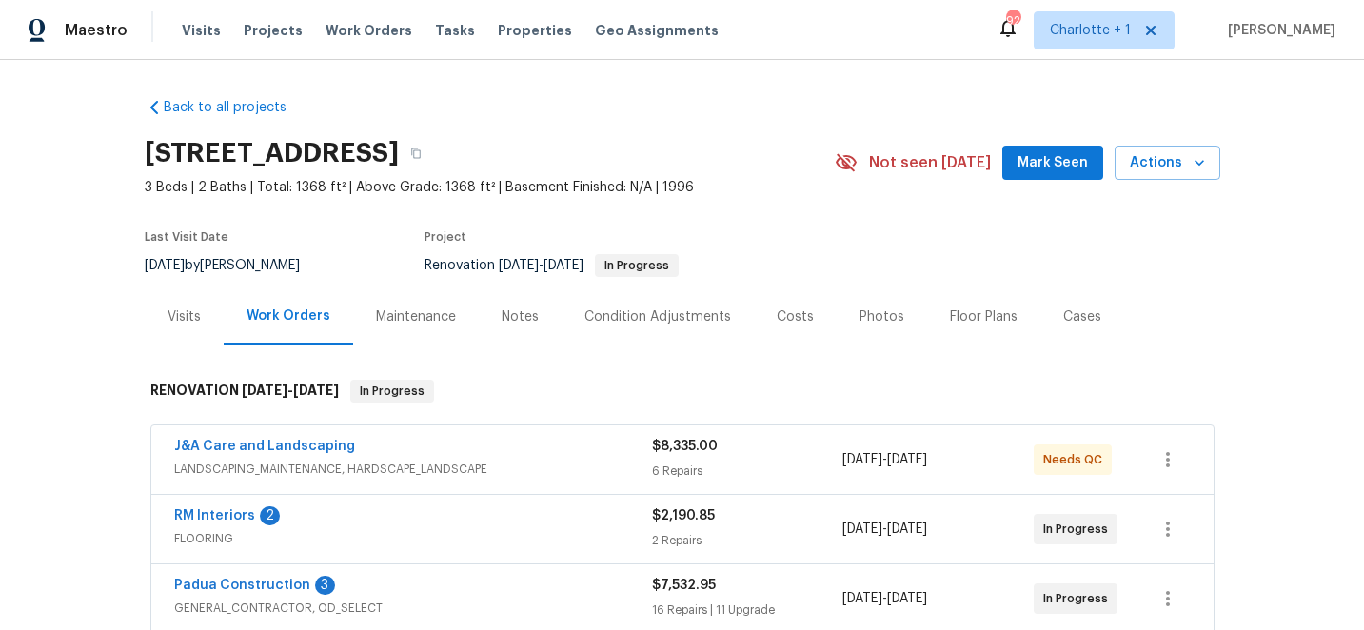
click at [786, 315] on div "Costs" at bounding box center [795, 316] width 37 height 19
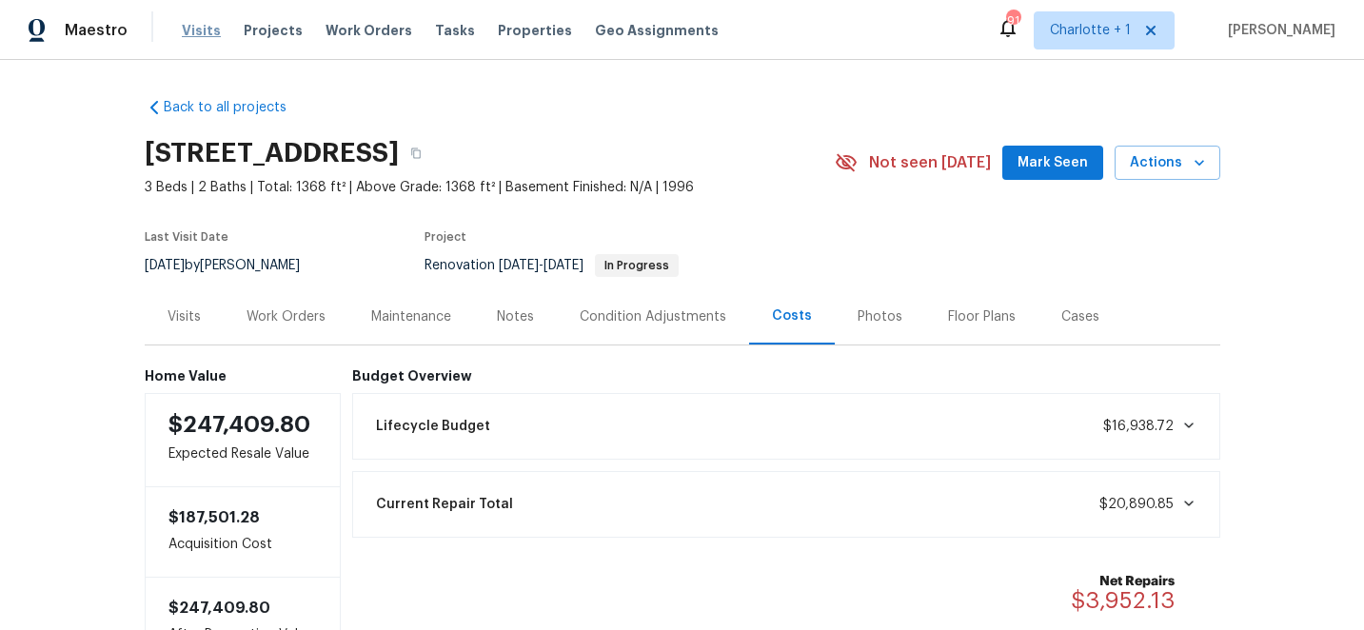
click at [185, 33] on span "Visits" at bounding box center [201, 30] width 39 height 19
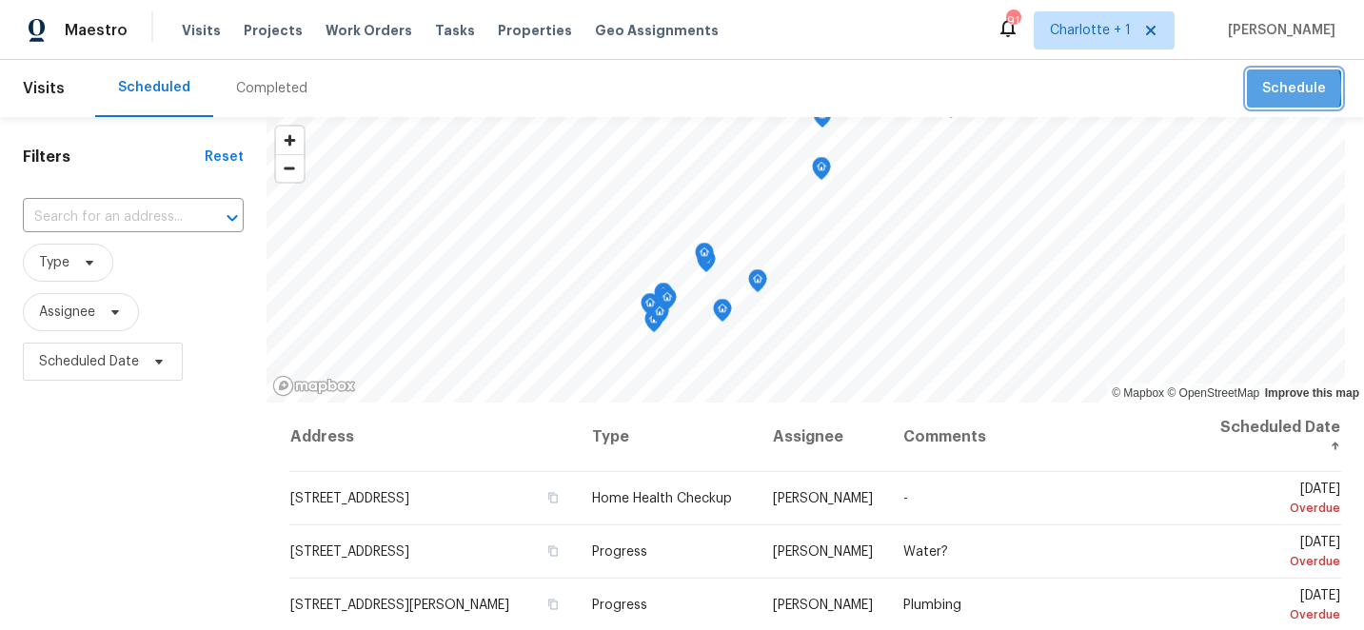
click at [1275, 89] on span "Schedule" at bounding box center [1294, 89] width 64 height 24
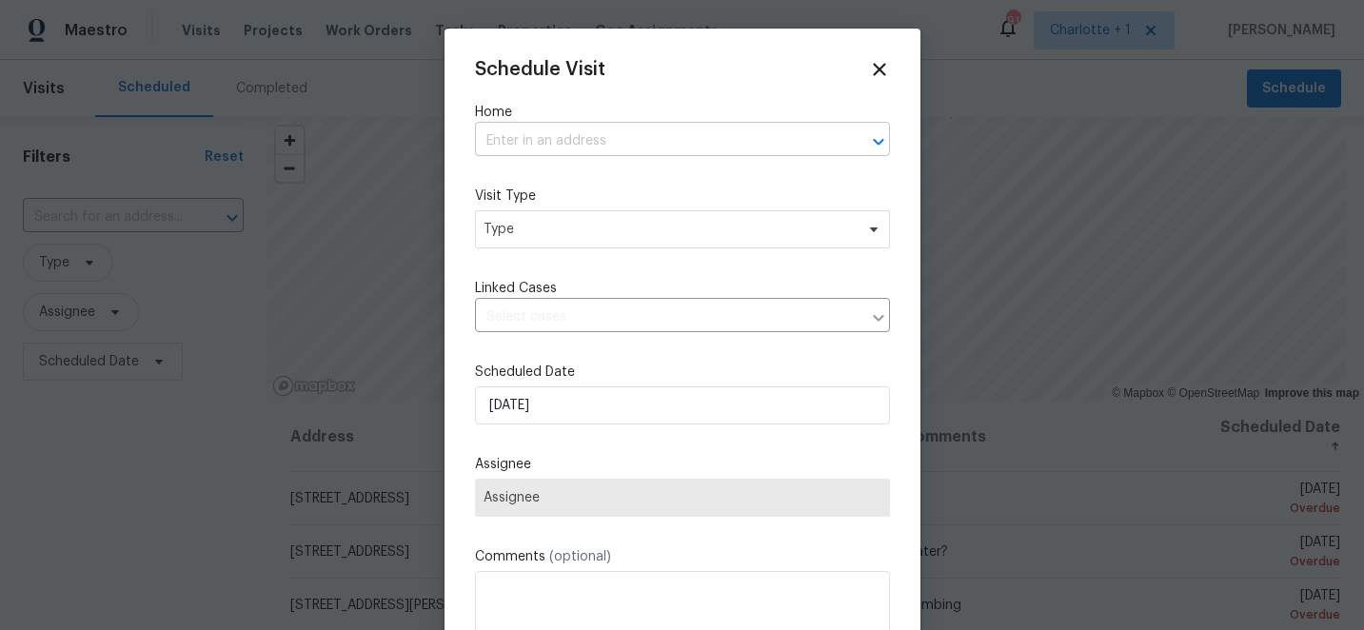
click at [542, 137] on input "text" at bounding box center [656, 142] width 362 height 30
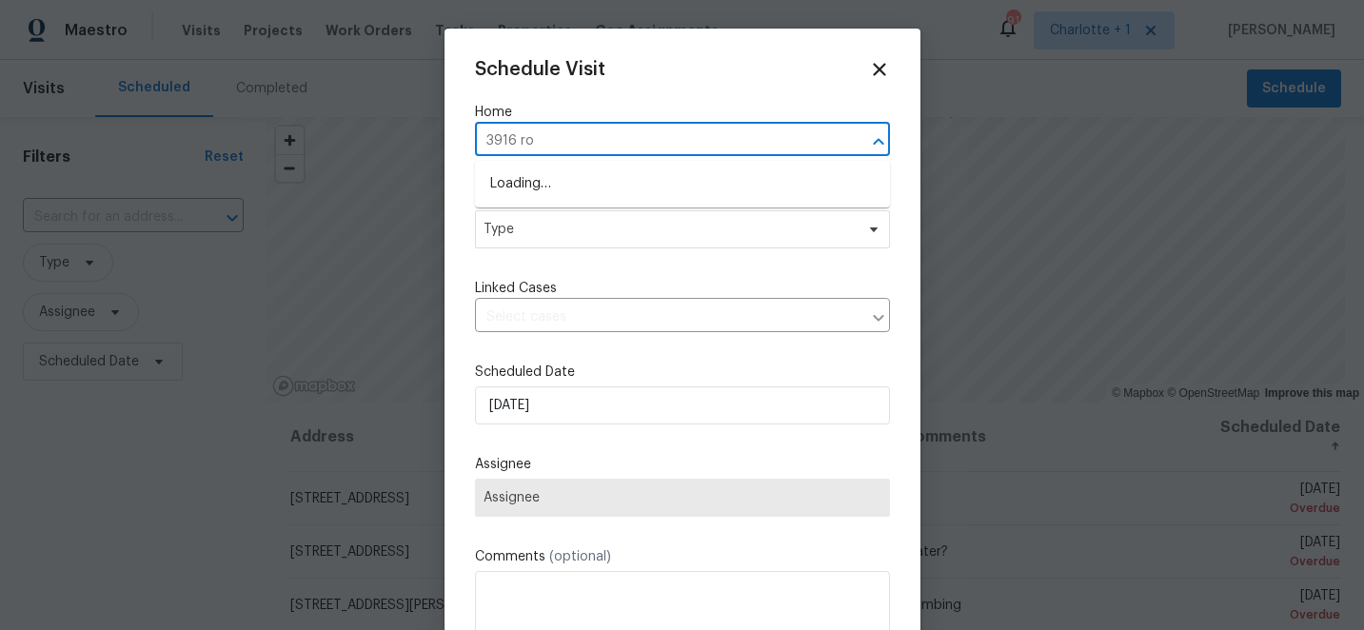
type input "3916 rol"
click at [538, 191] on li "[STREET_ADDRESS]" at bounding box center [682, 183] width 415 height 31
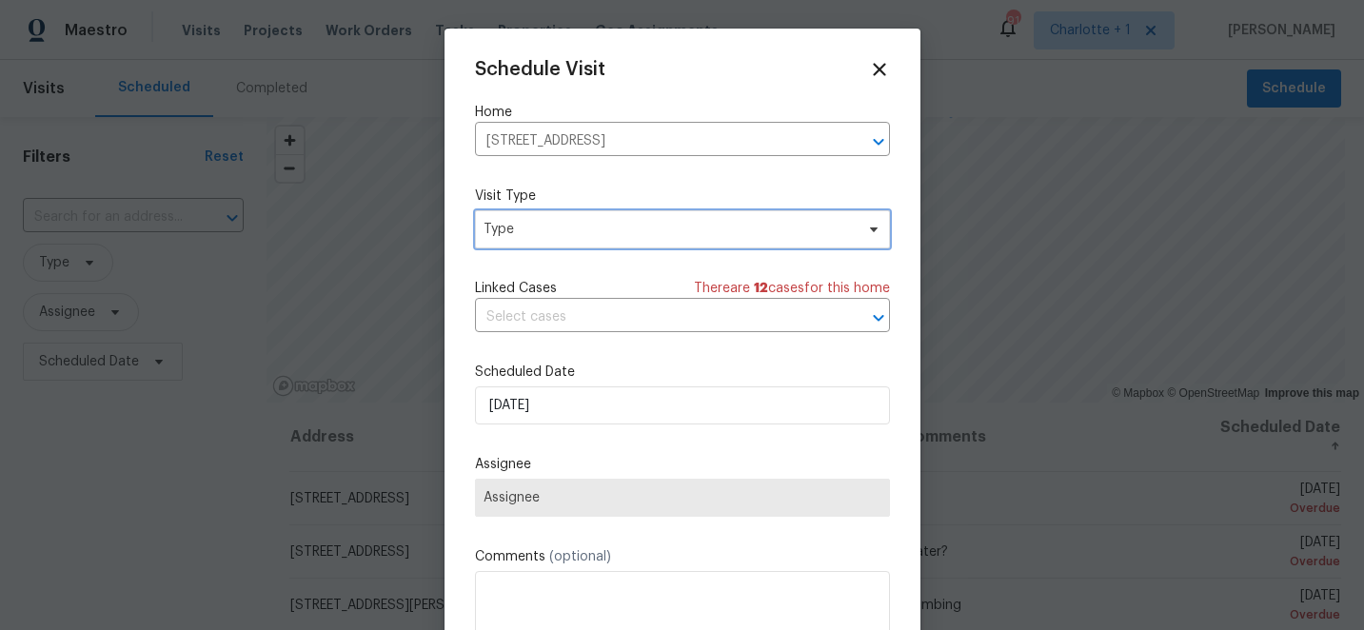
click at [546, 242] on span "Type" at bounding box center [682, 229] width 415 height 38
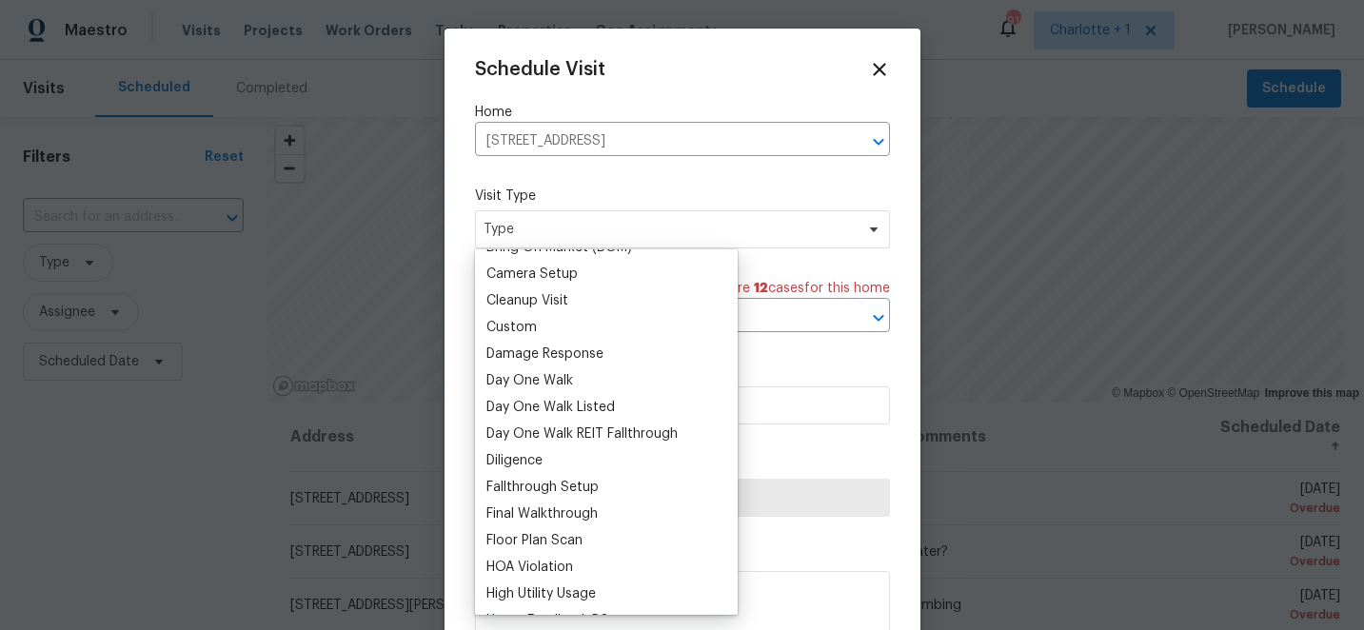
scroll to position [172, 0]
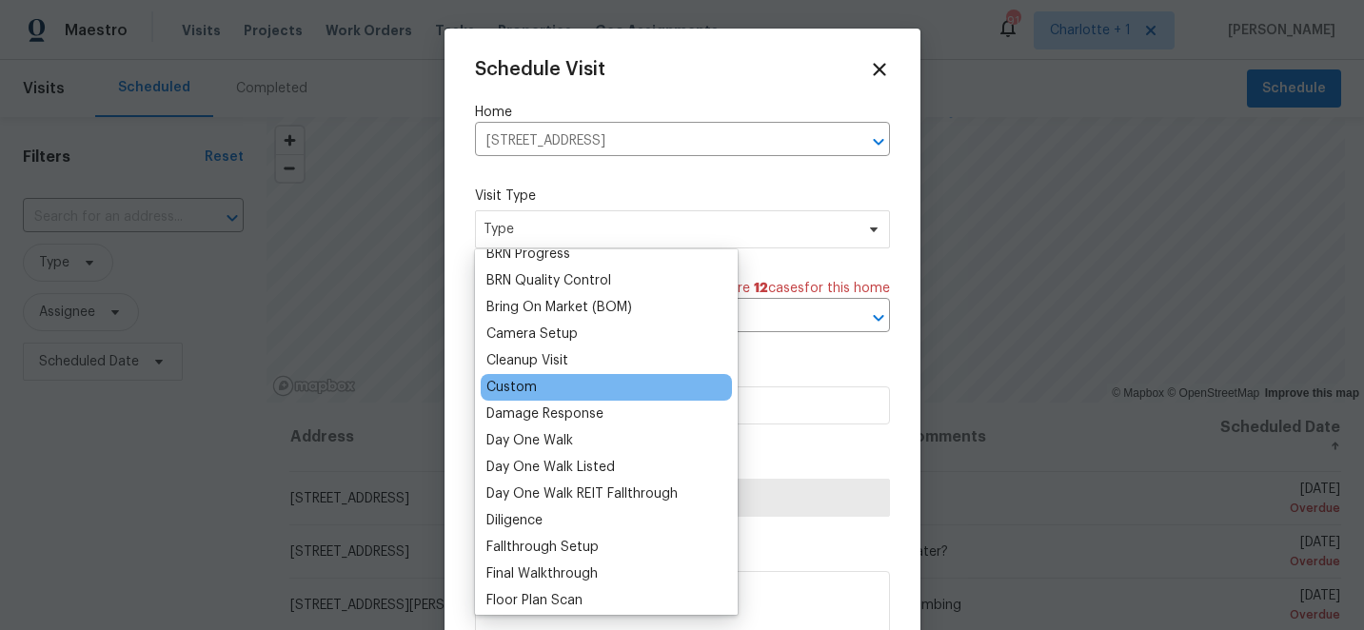
click at [537, 391] on div "Custom" at bounding box center [606, 387] width 251 height 27
click at [520, 389] on div "Custom" at bounding box center [511, 387] width 50 height 19
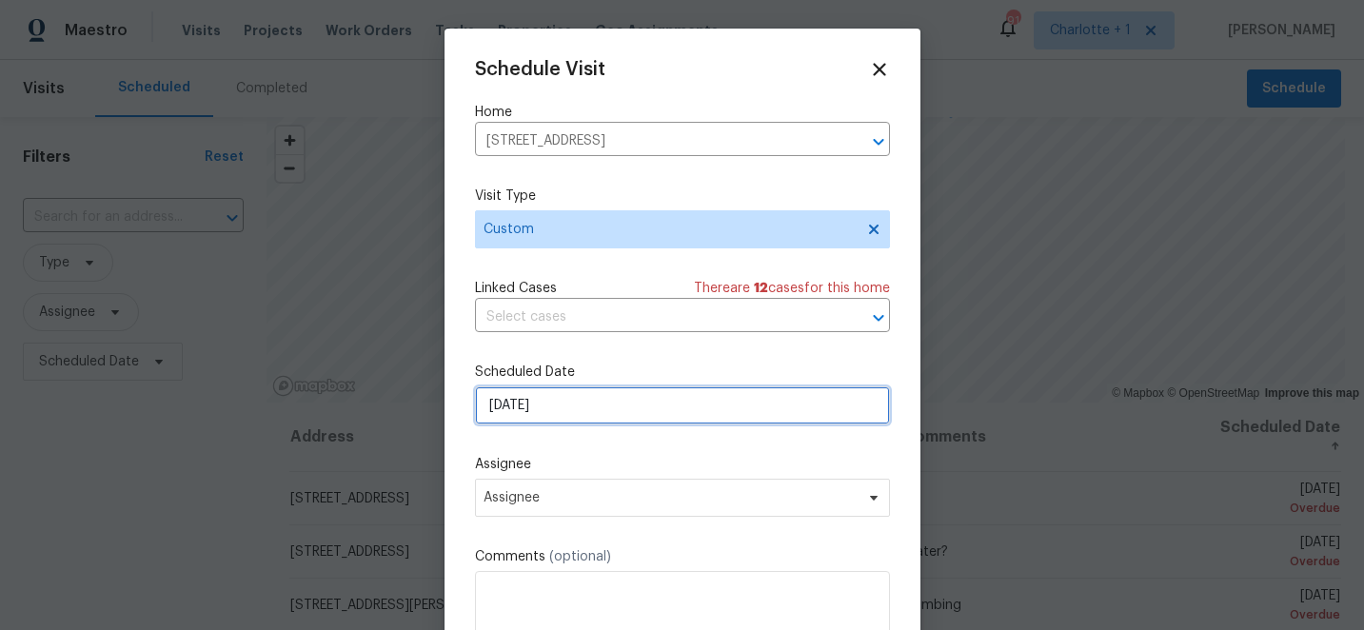
click at [563, 403] on input "[DATE]" at bounding box center [682, 405] width 415 height 38
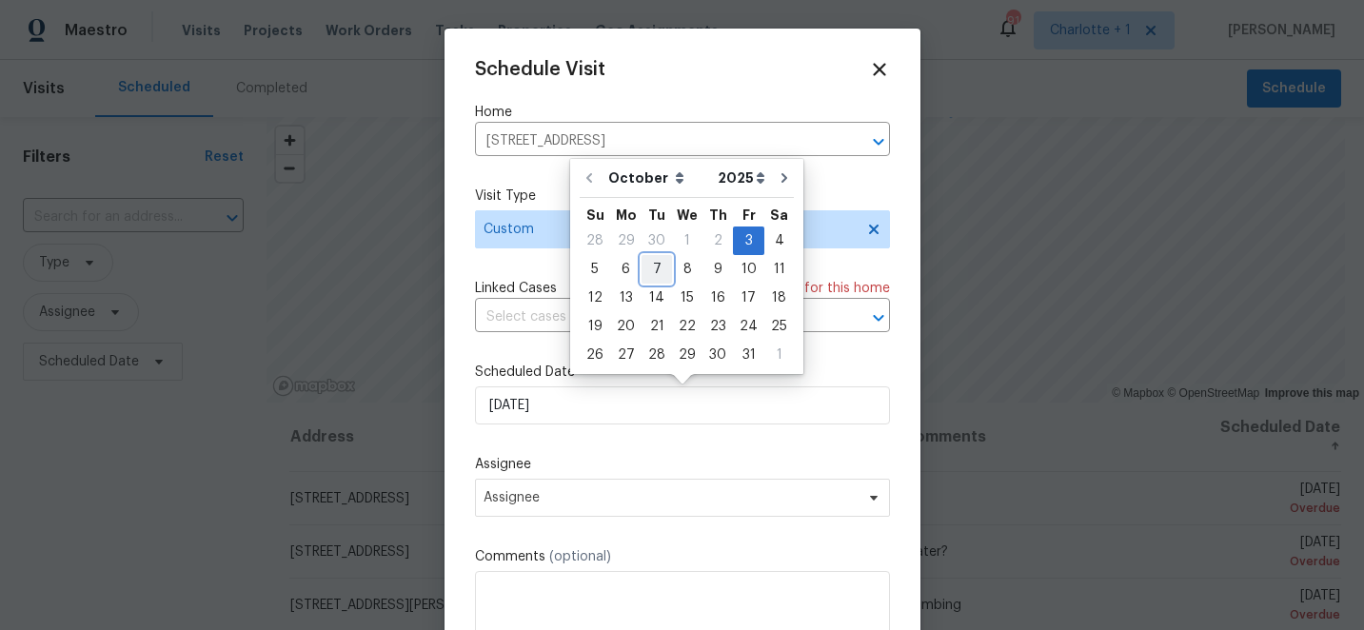
click at [650, 270] on div "7" at bounding box center [656, 269] width 30 height 27
type input "10/7/2025"
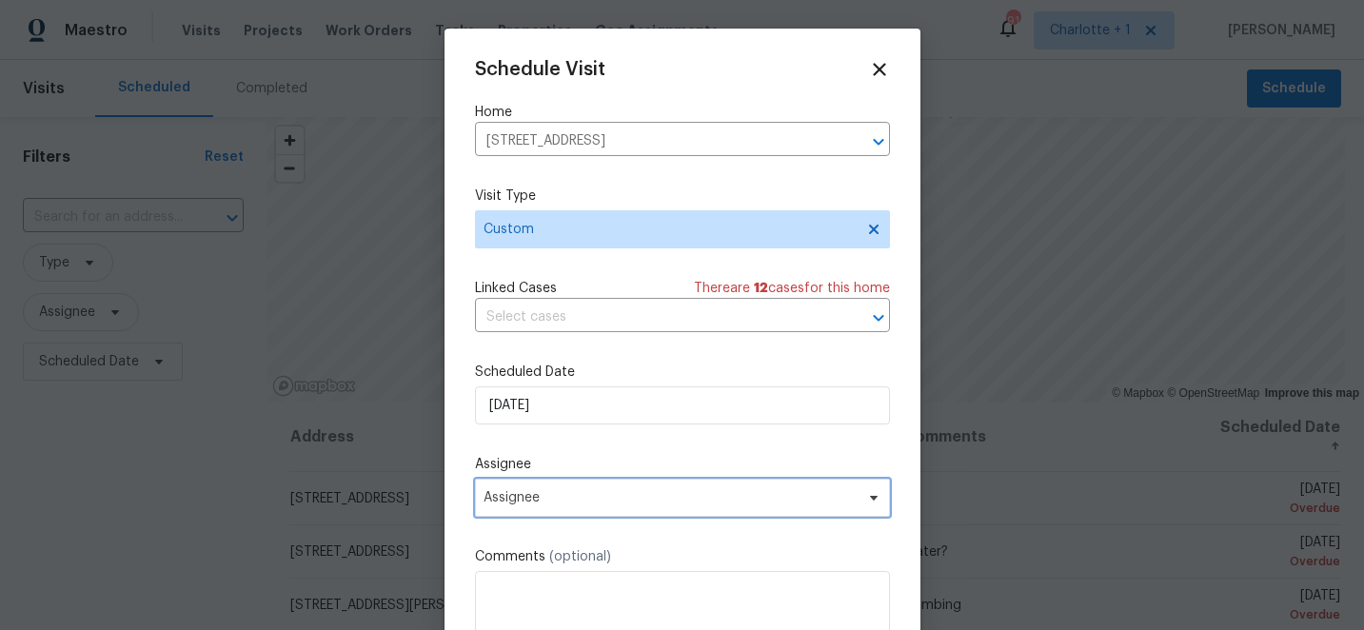
click at [603, 489] on span "Assignee" at bounding box center [682, 498] width 415 height 38
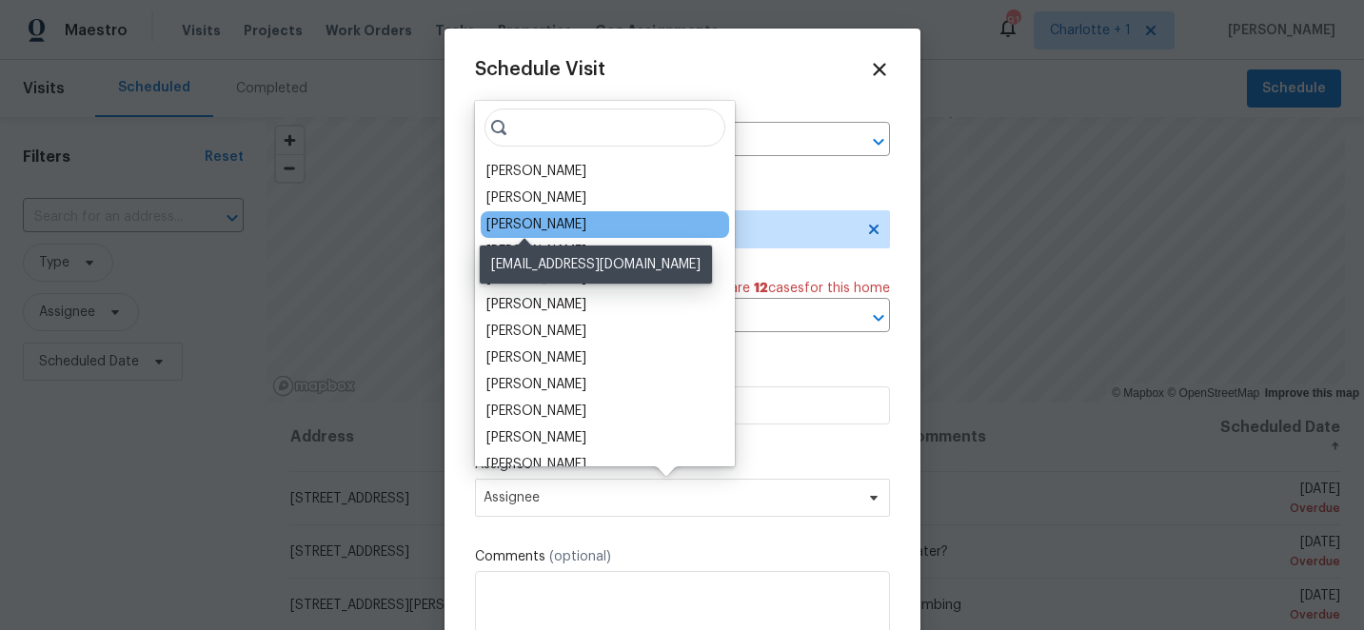
click at [536, 221] on div "[PERSON_NAME]" at bounding box center [536, 224] width 100 height 19
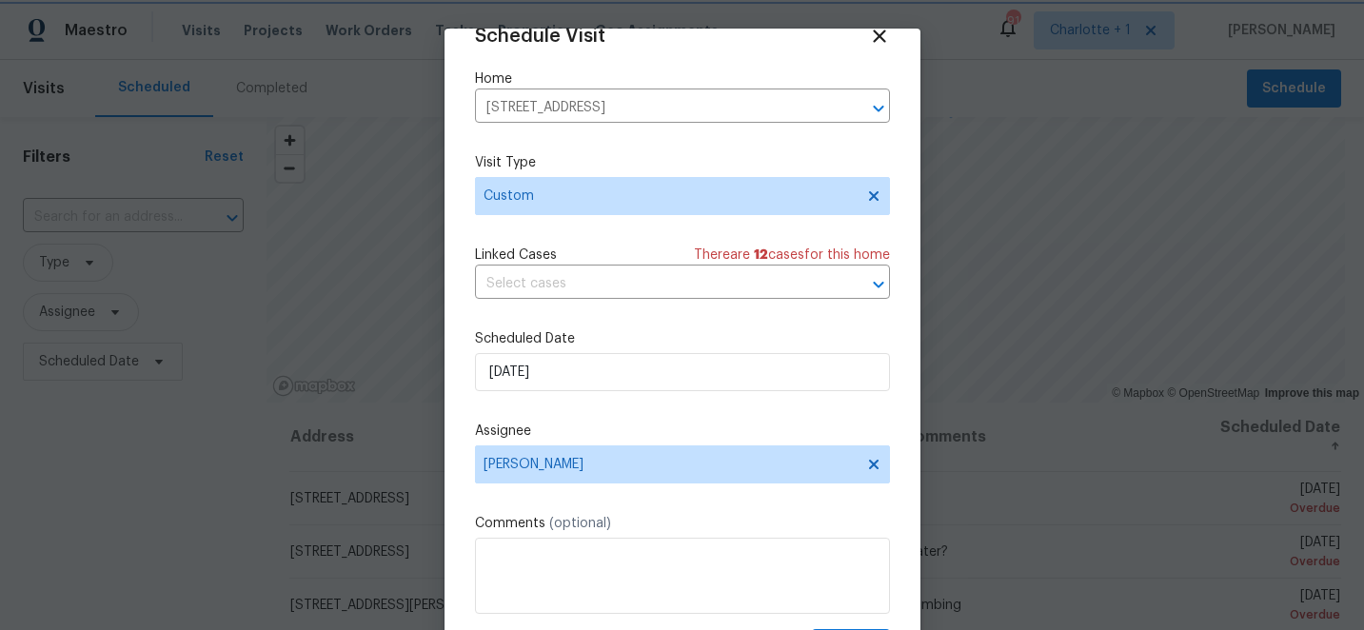
scroll to position [93, 0]
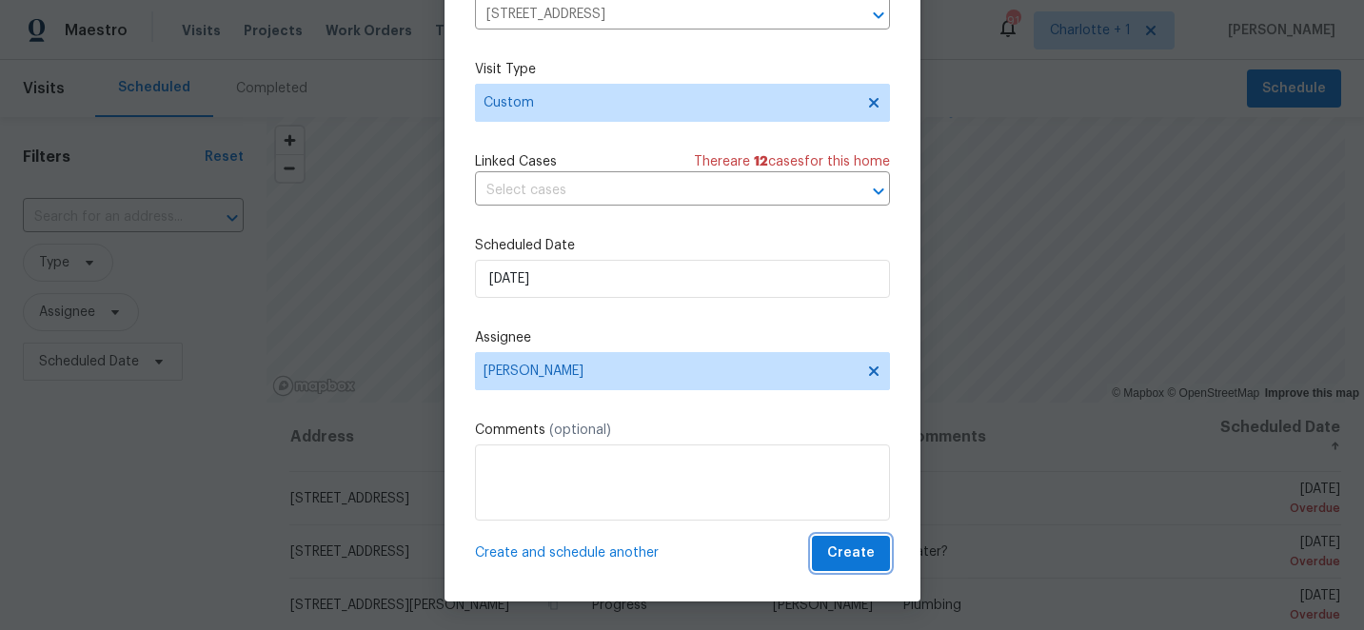
click at [862, 552] on span "Create" at bounding box center [851, 554] width 48 height 24
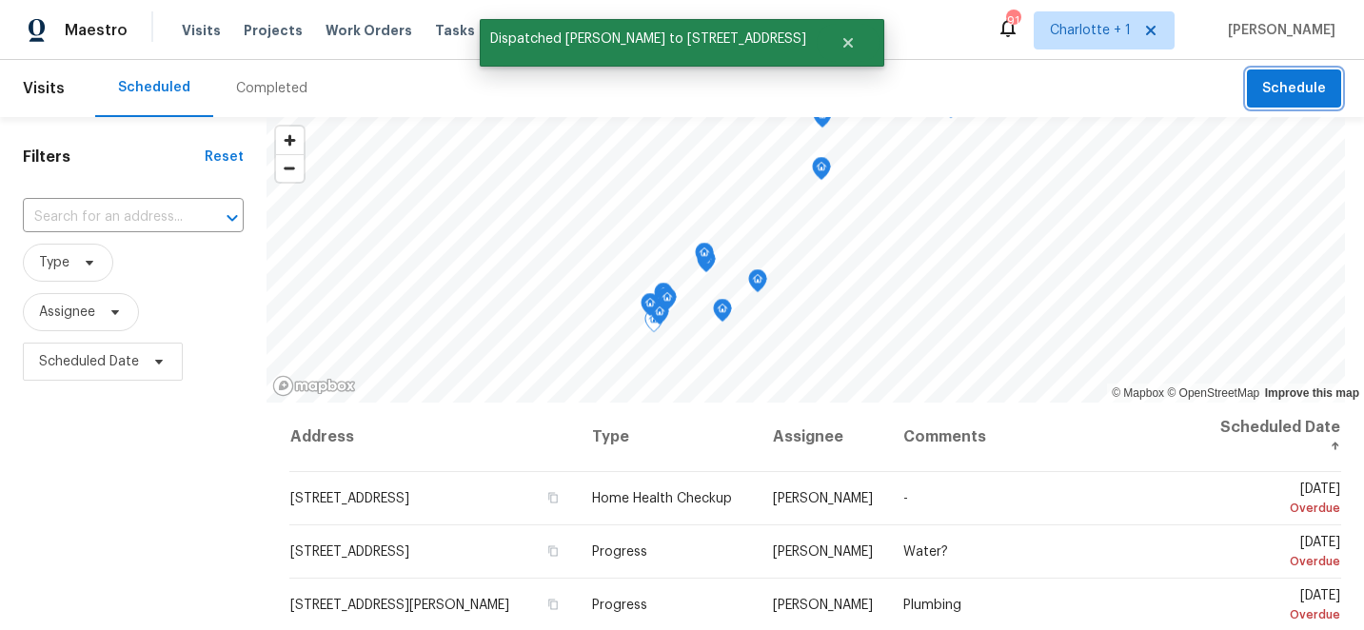
scroll to position [0, 0]
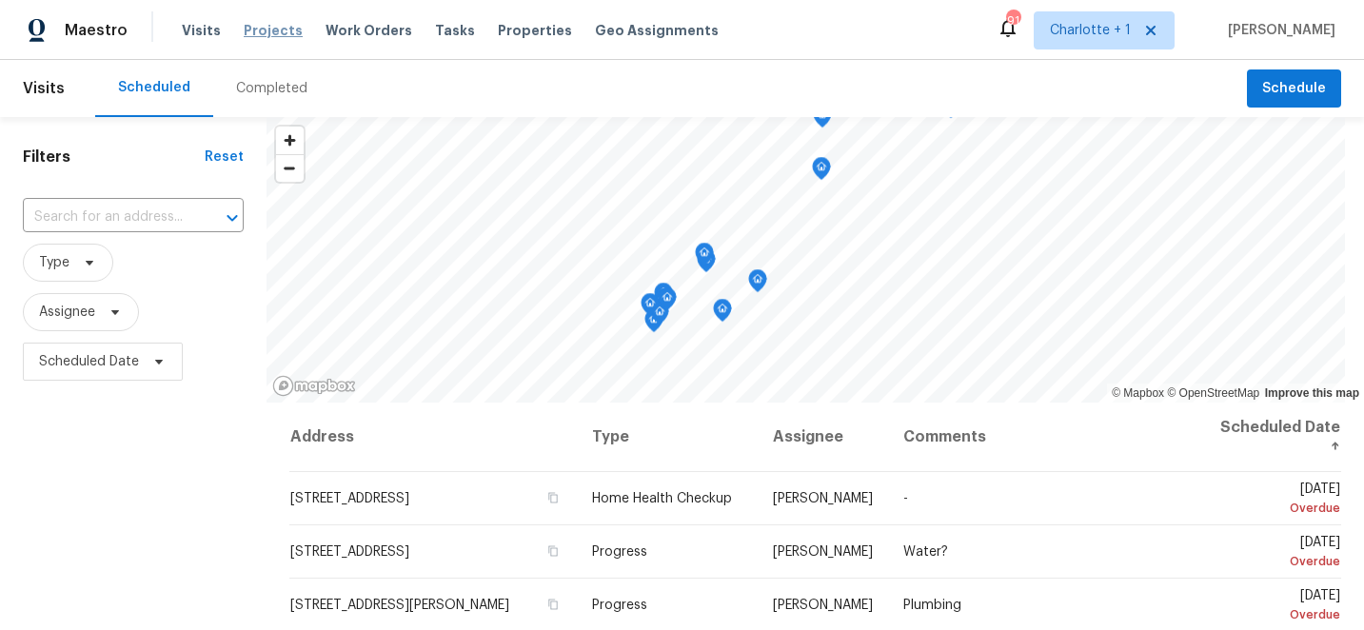
click at [247, 30] on span "Projects" at bounding box center [273, 30] width 59 height 19
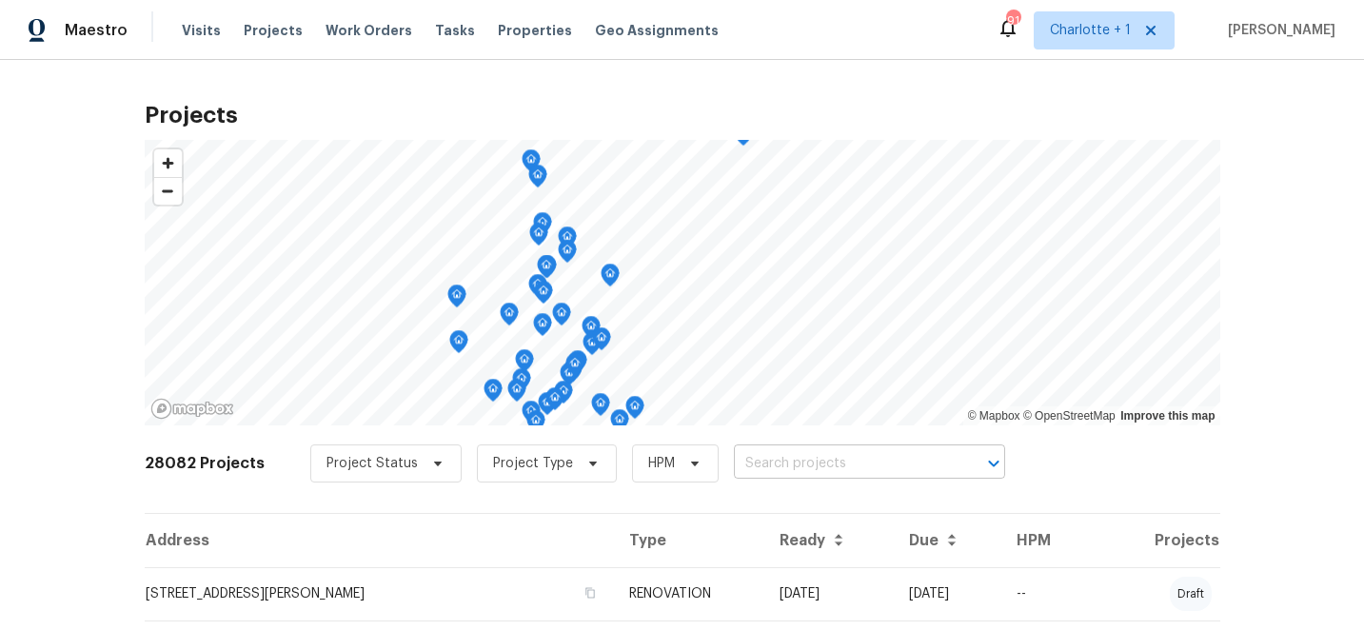
click at [751, 463] on input "text" at bounding box center [843, 464] width 218 height 30
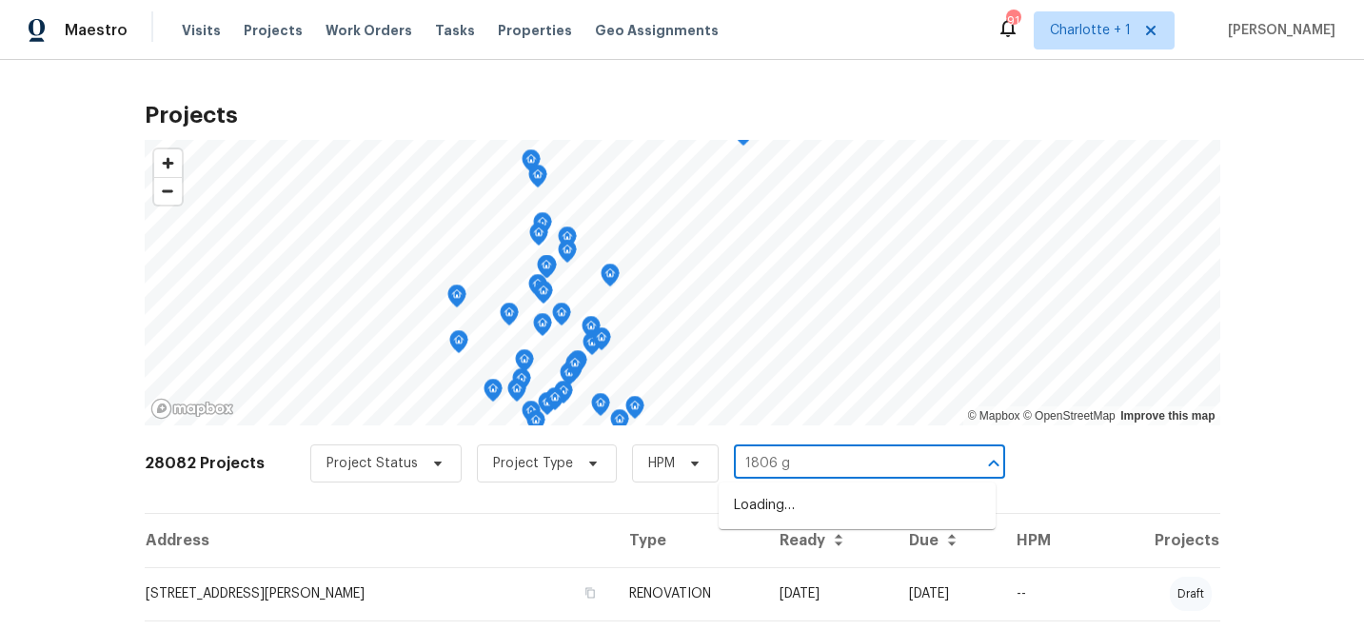
type input "1806 gl"
click at [762, 516] on li "1806 Glenside Dr, Greensboro, NC 27405" at bounding box center [857, 505] width 277 height 31
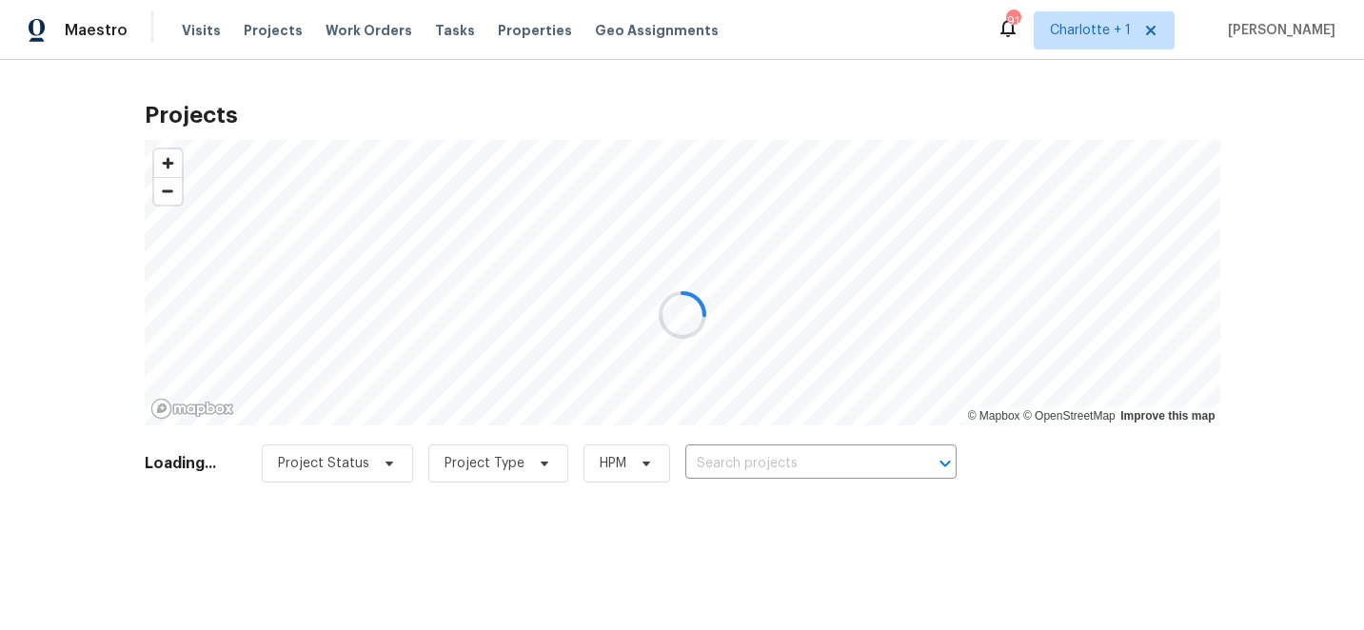
type input "1806 Glenside Dr, Greensboro, NC 27405"
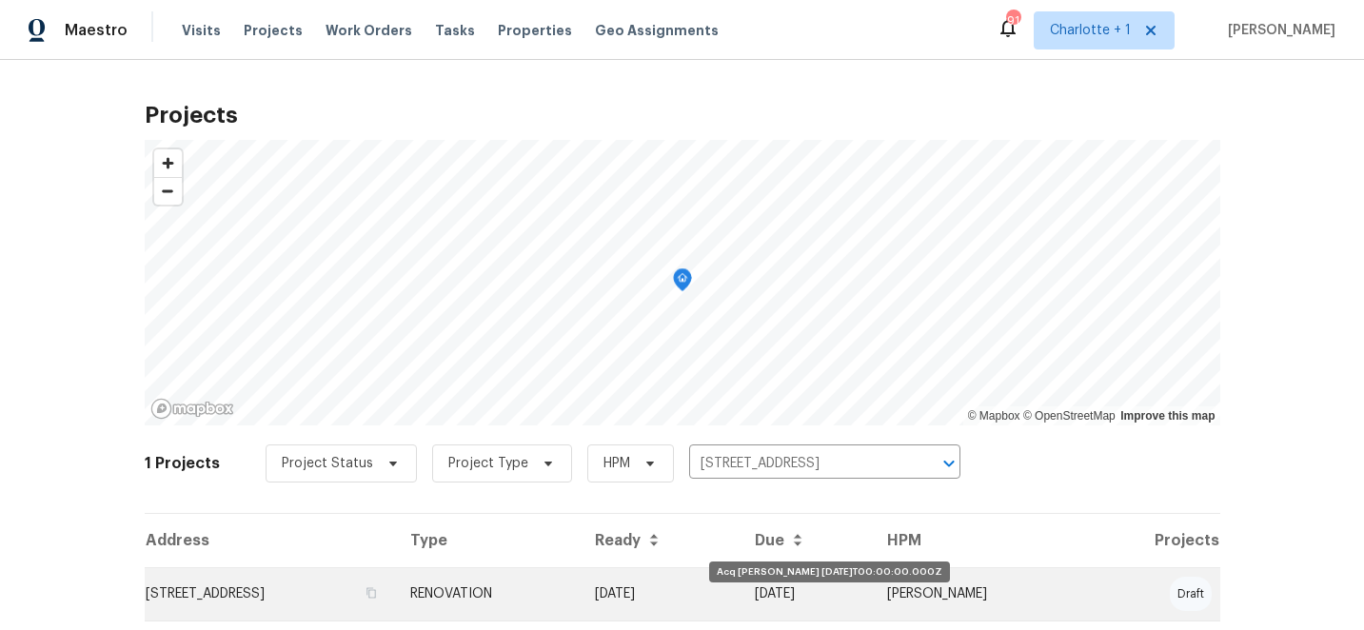
click at [739, 581] on td "[DATE]" at bounding box center [660, 593] width 160 height 53
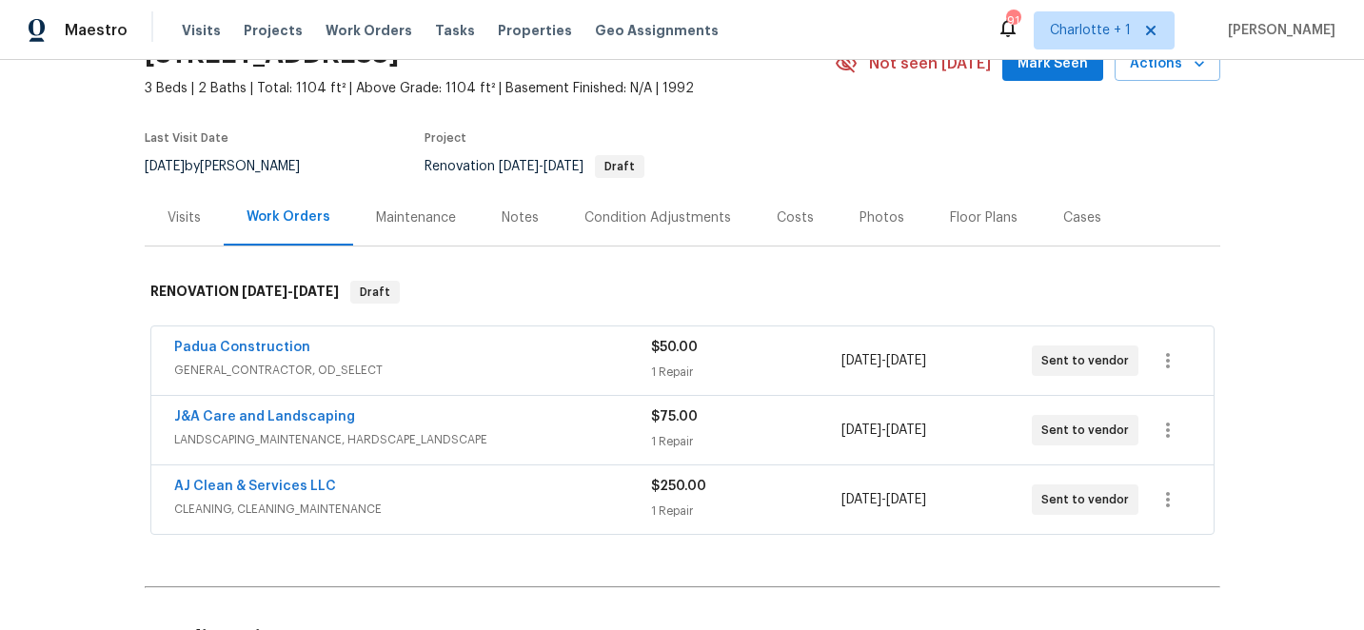
scroll to position [101, 0]
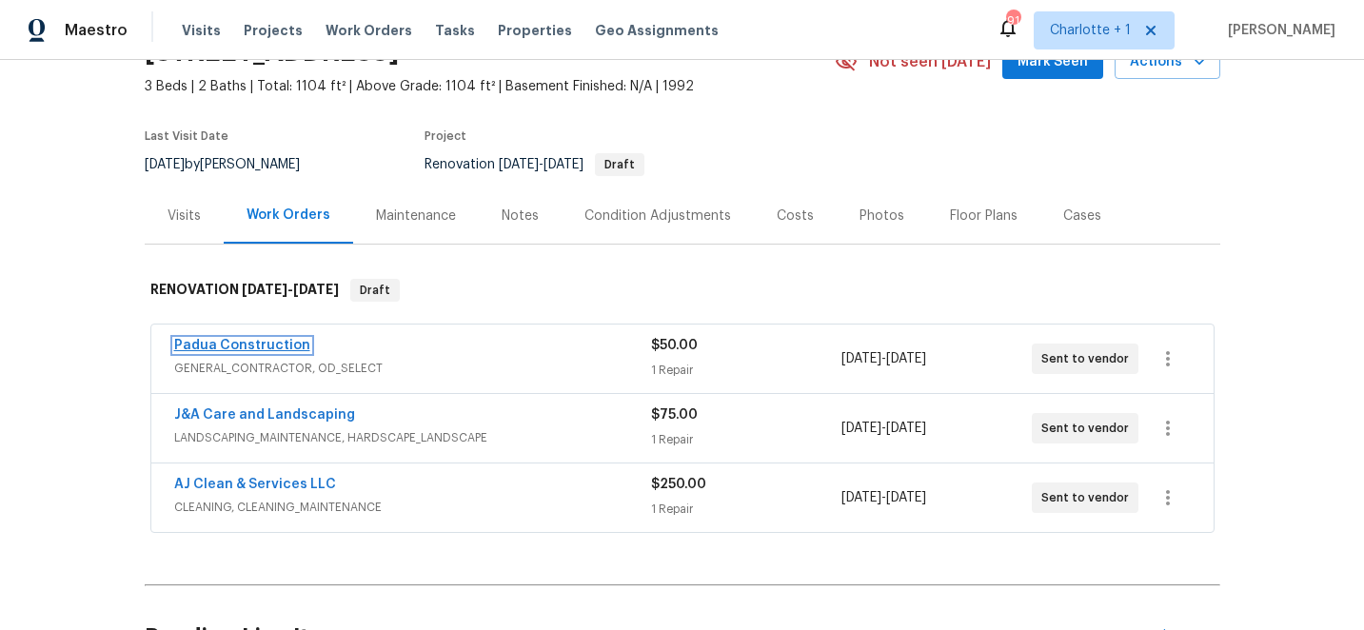
click at [247, 348] on link "Padua Construction" at bounding box center [242, 345] width 136 height 13
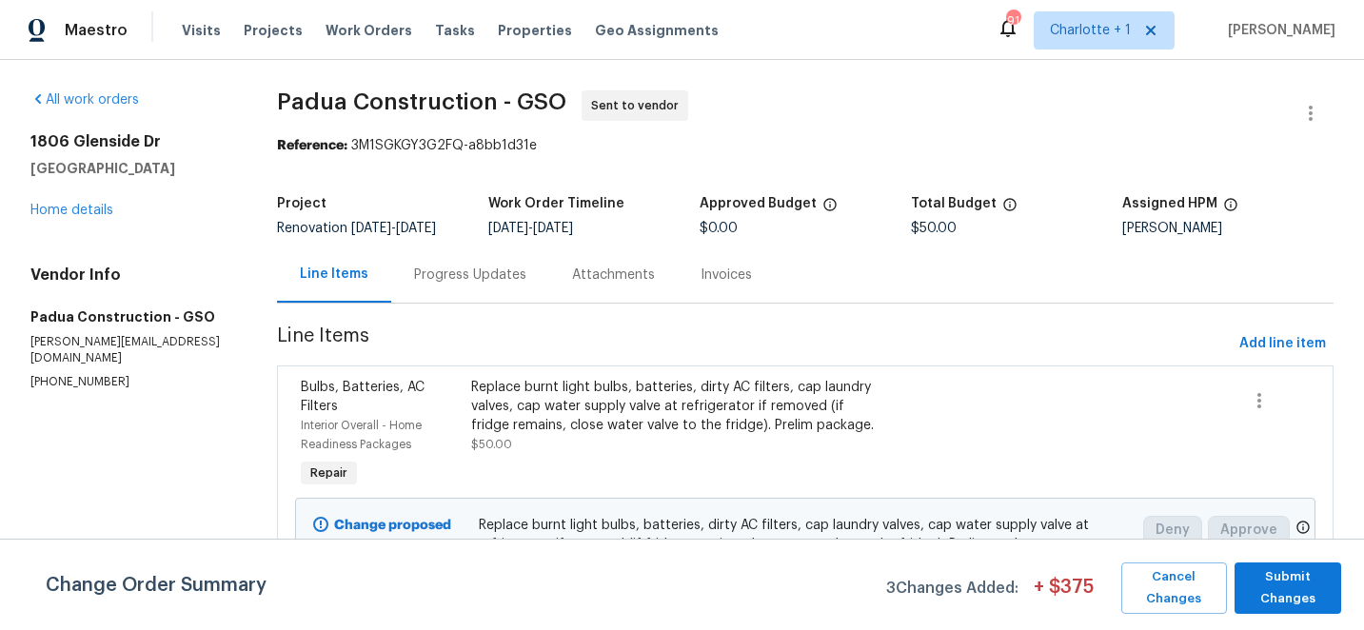
click at [493, 279] on div "Progress Updates" at bounding box center [470, 275] width 112 height 19
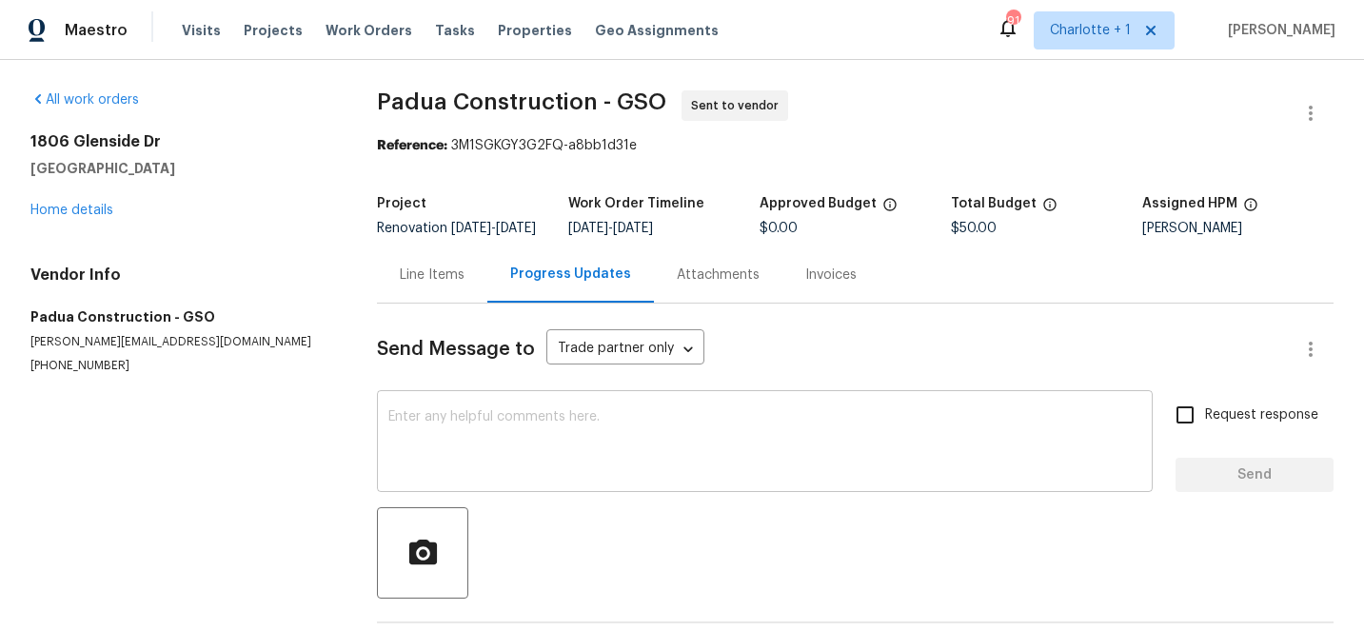
click at [513, 432] on textarea at bounding box center [764, 443] width 753 height 67
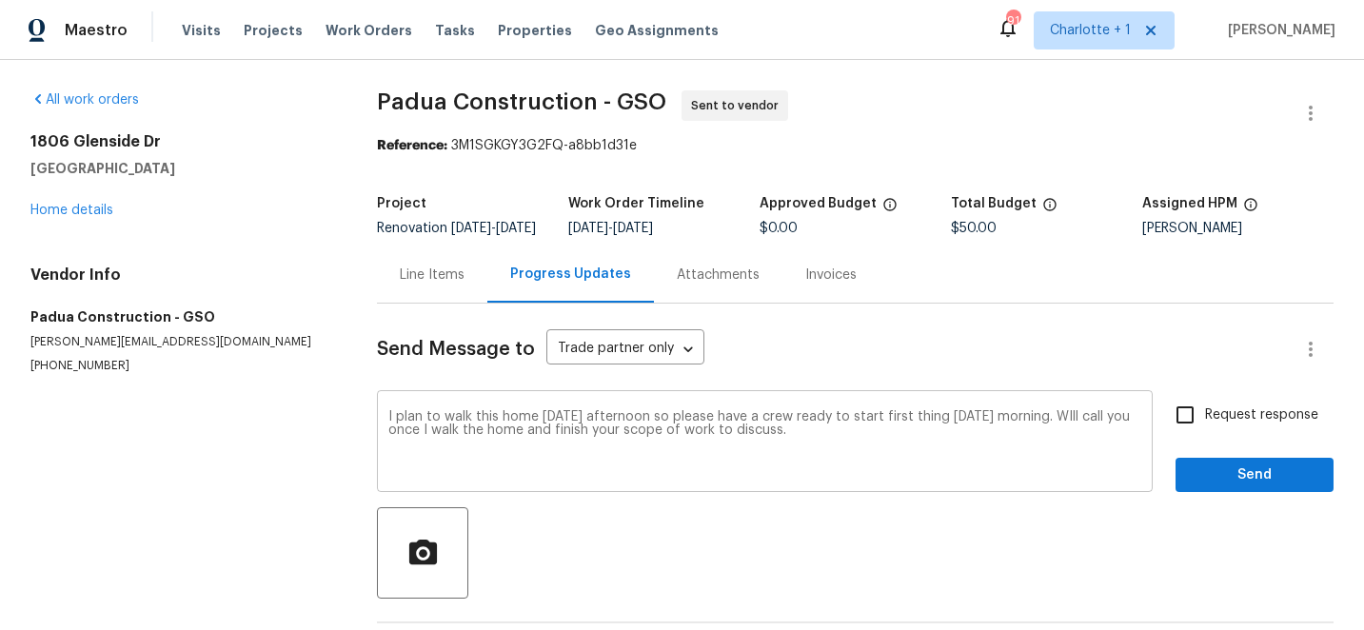
click at [1107, 419] on div "I plan to walk this home Tuesday afternoon so please have a crew ready to start…" at bounding box center [765, 443] width 776 height 97
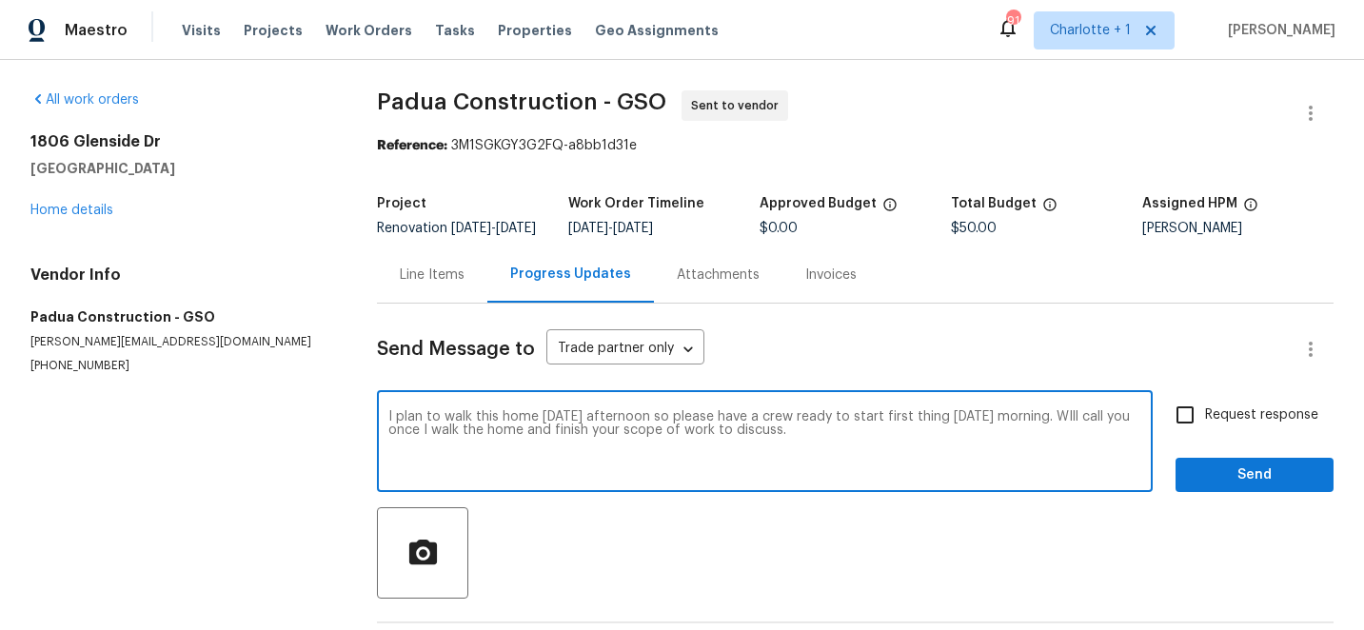
click at [1099, 433] on textarea "I plan to walk this home Tuesday afternoon so please have a crew ready to start…" at bounding box center [764, 443] width 753 height 67
type textarea "I plan to walk this home Tuesday afternoon so please have a crew ready to start…"
click at [1240, 483] on span "Send" at bounding box center [1255, 475] width 128 height 24
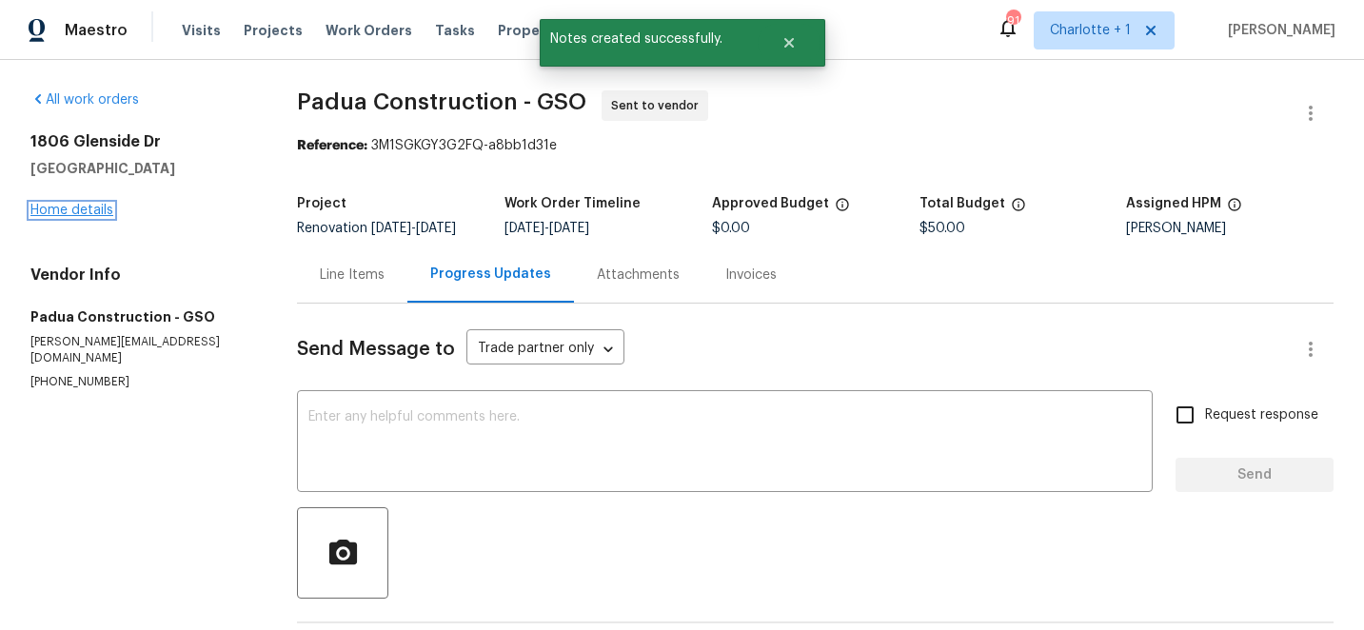
click at [68, 208] on link "Home details" at bounding box center [71, 210] width 83 height 13
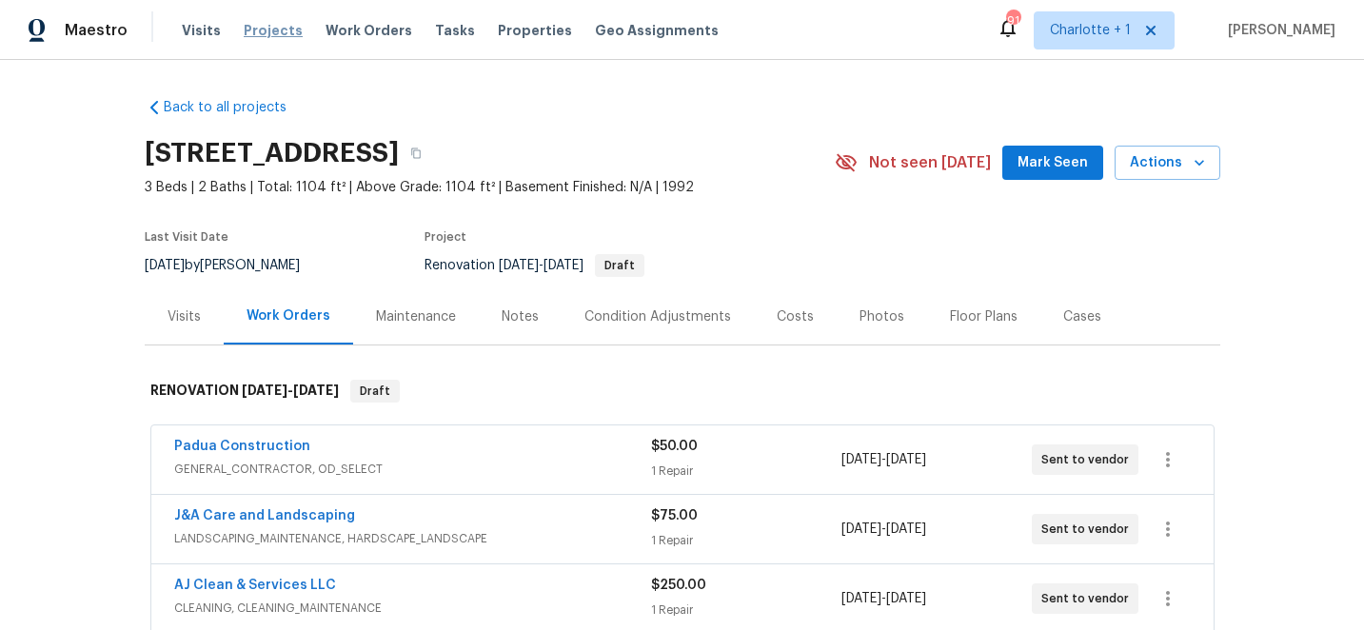
click at [252, 26] on span "Projects" at bounding box center [273, 30] width 59 height 19
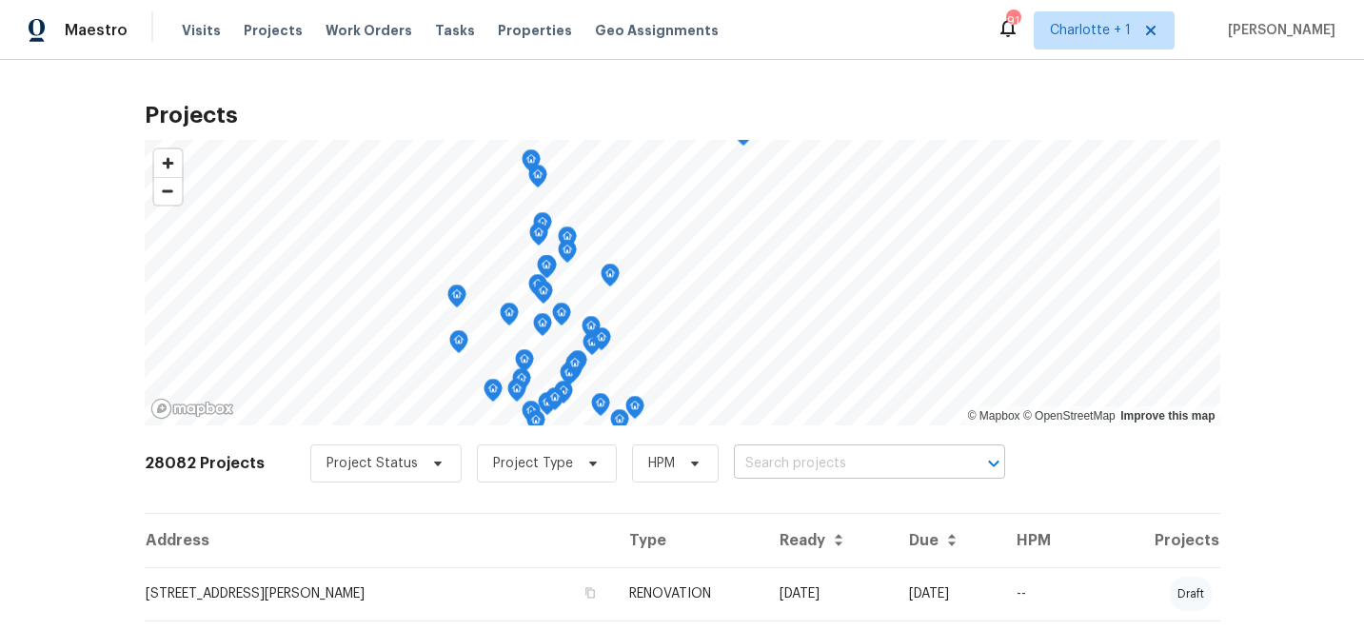
click at [778, 463] on input "text" at bounding box center [843, 464] width 218 height 30
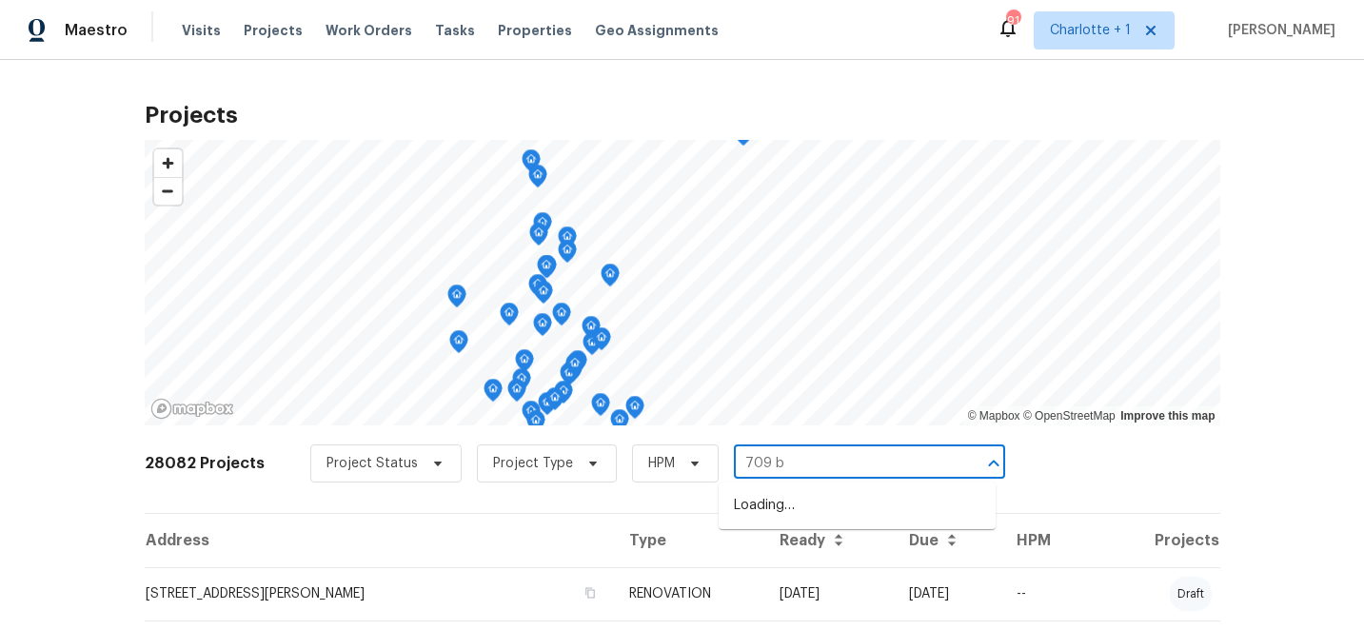
type input "709 br"
click at [798, 549] on li "709 Broad St, Gibsonville, NC 27249" at bounding box center [857, 537] width 277 height 31
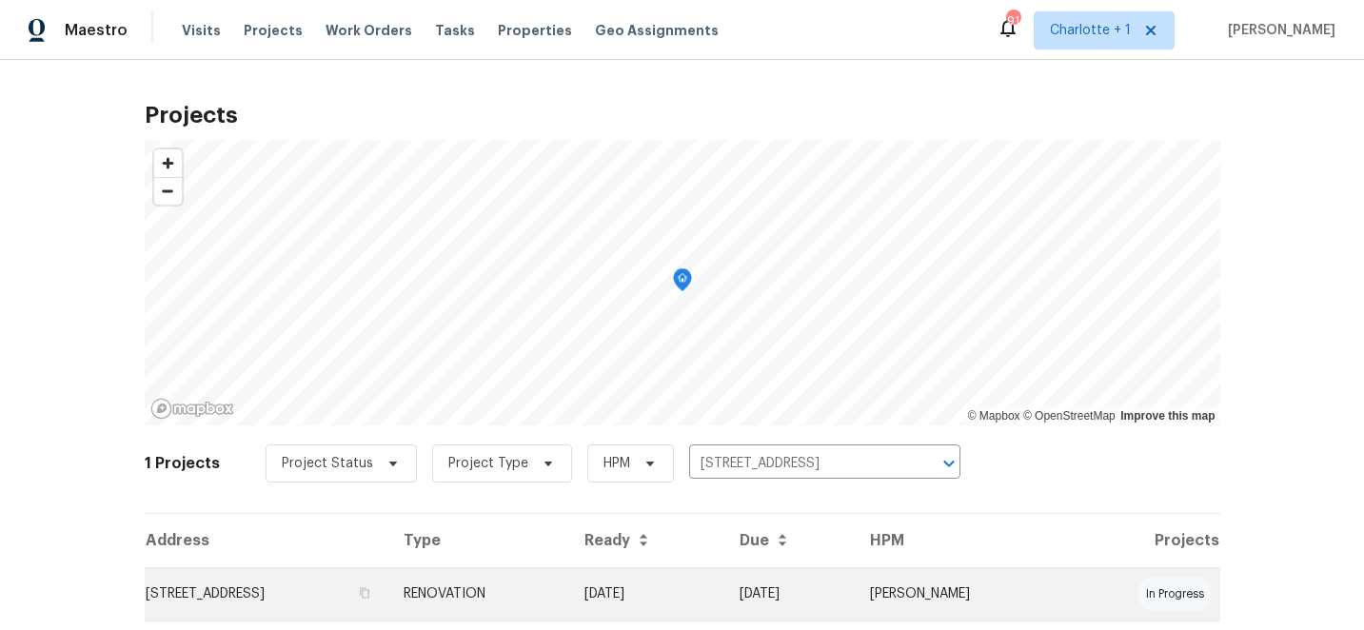
click at [568, 588] on td "RENOVATION" at bounding box center [478, 593] width 180 height 53
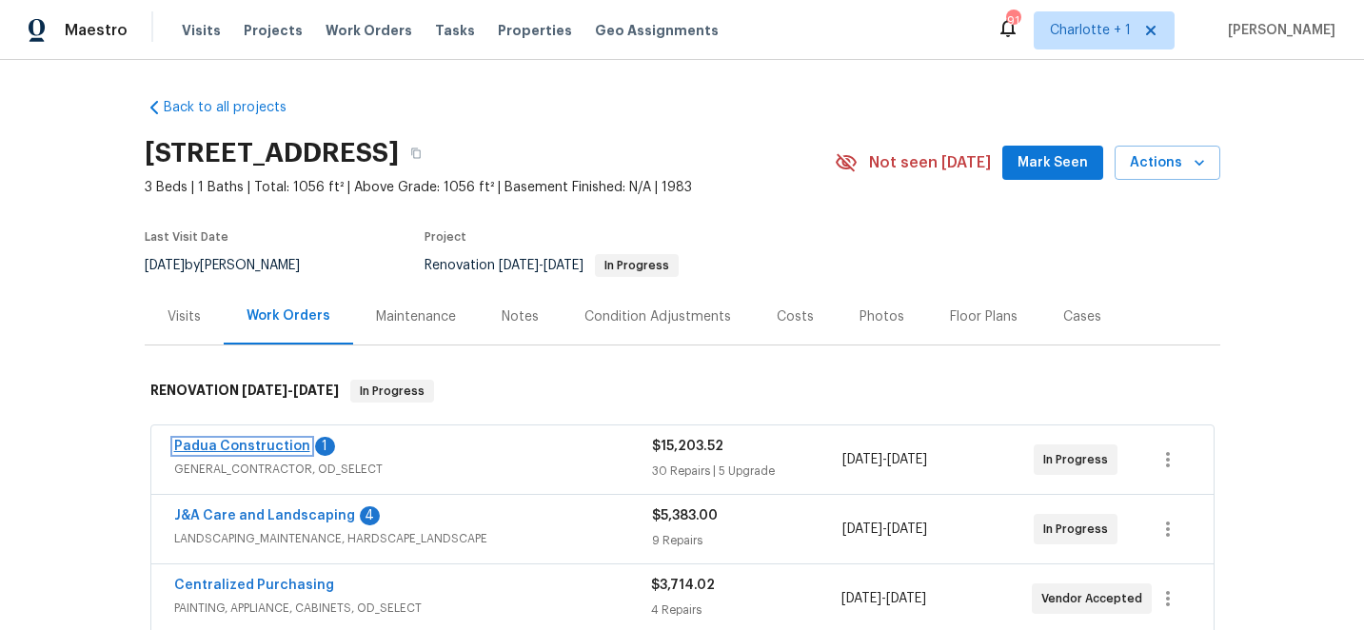
click at [226, 447] on link "Padua Construction" at bounding box center [242, 446] width 136 height 13
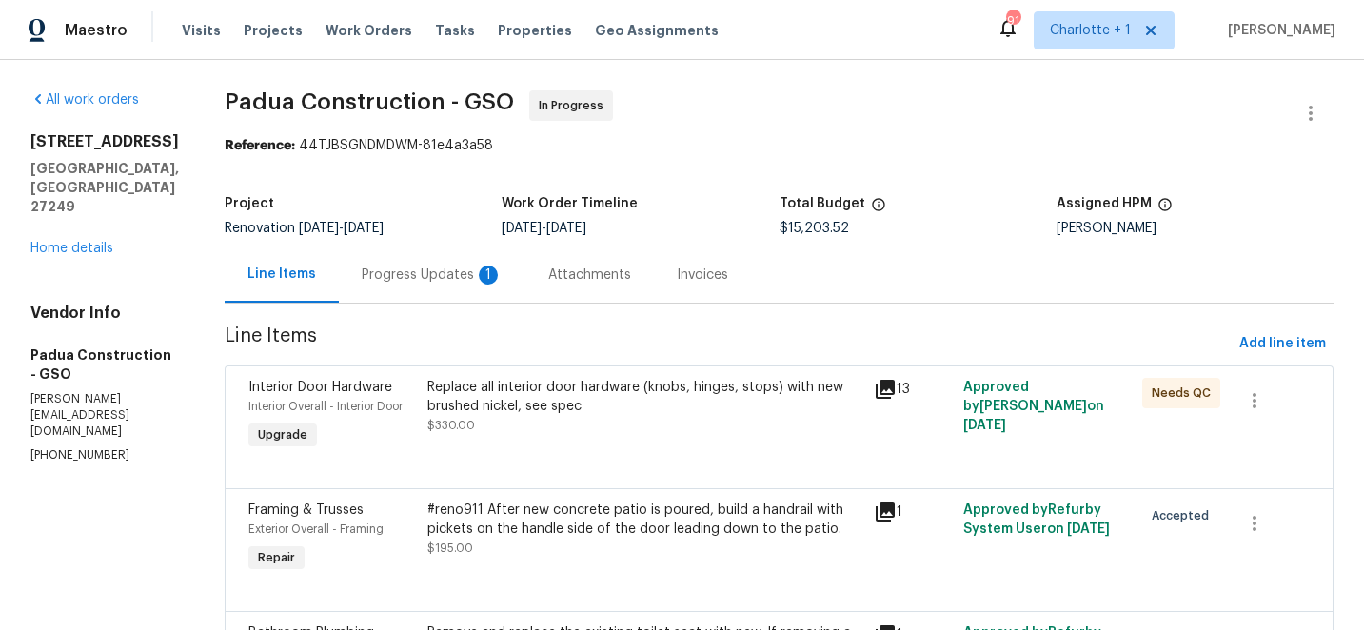
click at [382, 268] on div "Progress Updates 1" at bounding box center [432, 275] width 141 height 19
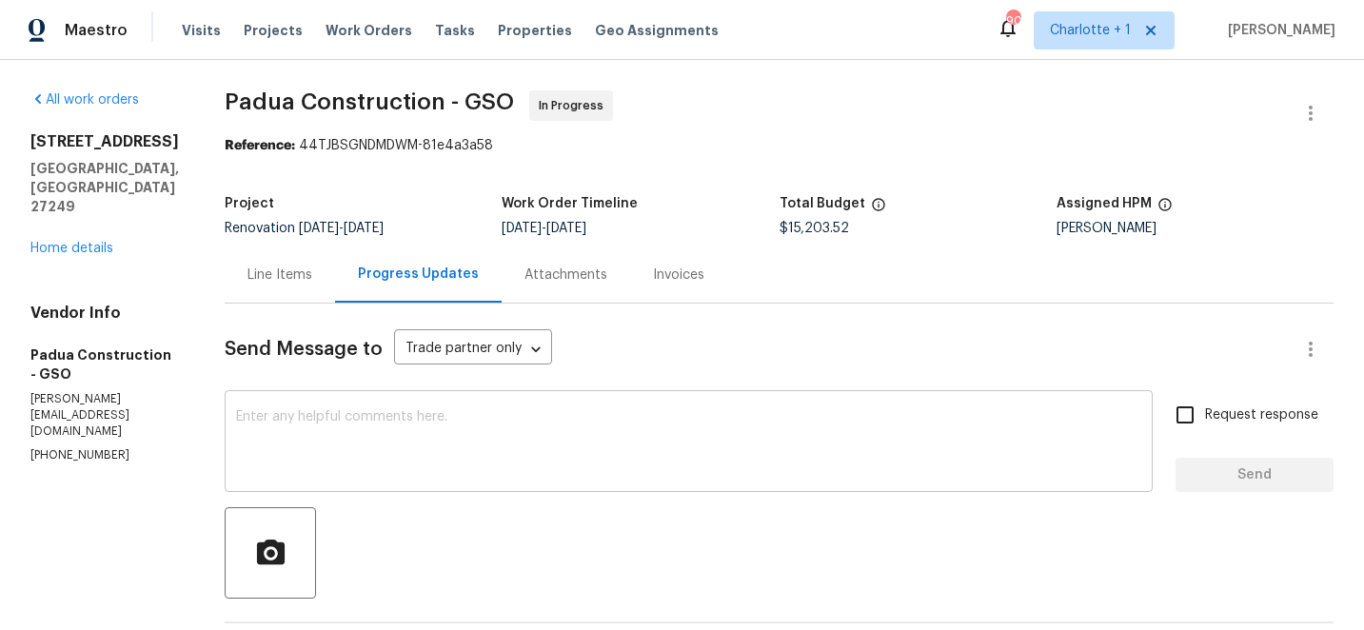
click at [459, 415] on textarea at bounding box center [688, 443] width 905 height 67
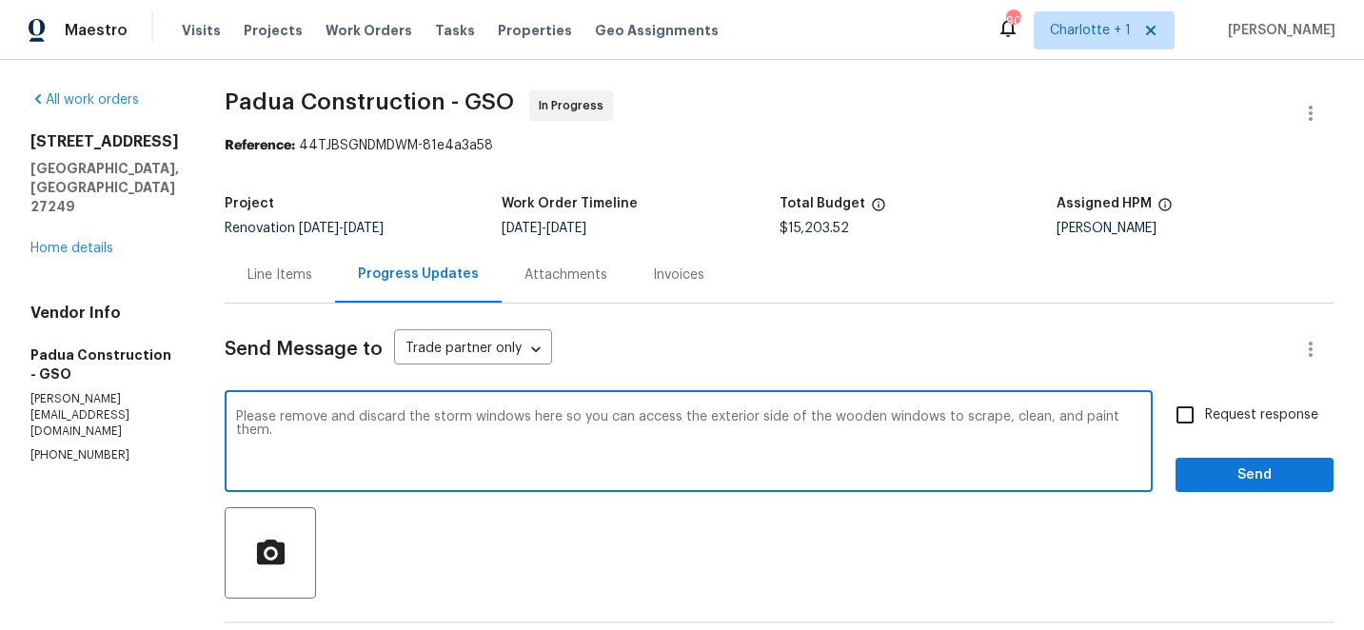
type textarea "Please remove and discard the storm windows here so you can access the exterior…"
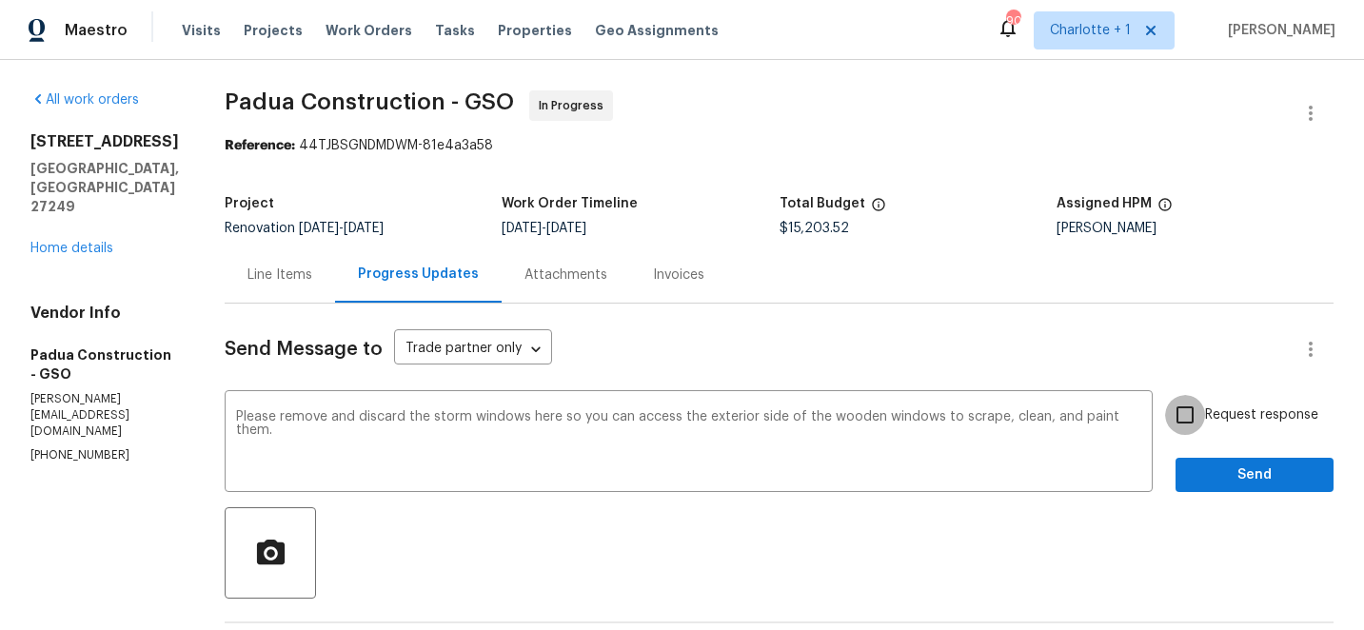
click at [1188, 417] on input "Request response" at bounding box center [1185, 415] width 40 height 40
checkbox input "true"
click at [1101, 424] on textarea "Please remove and discard the storm windows here so you can access the exterior…" at bounding box center [688, 443] width 905 height 67
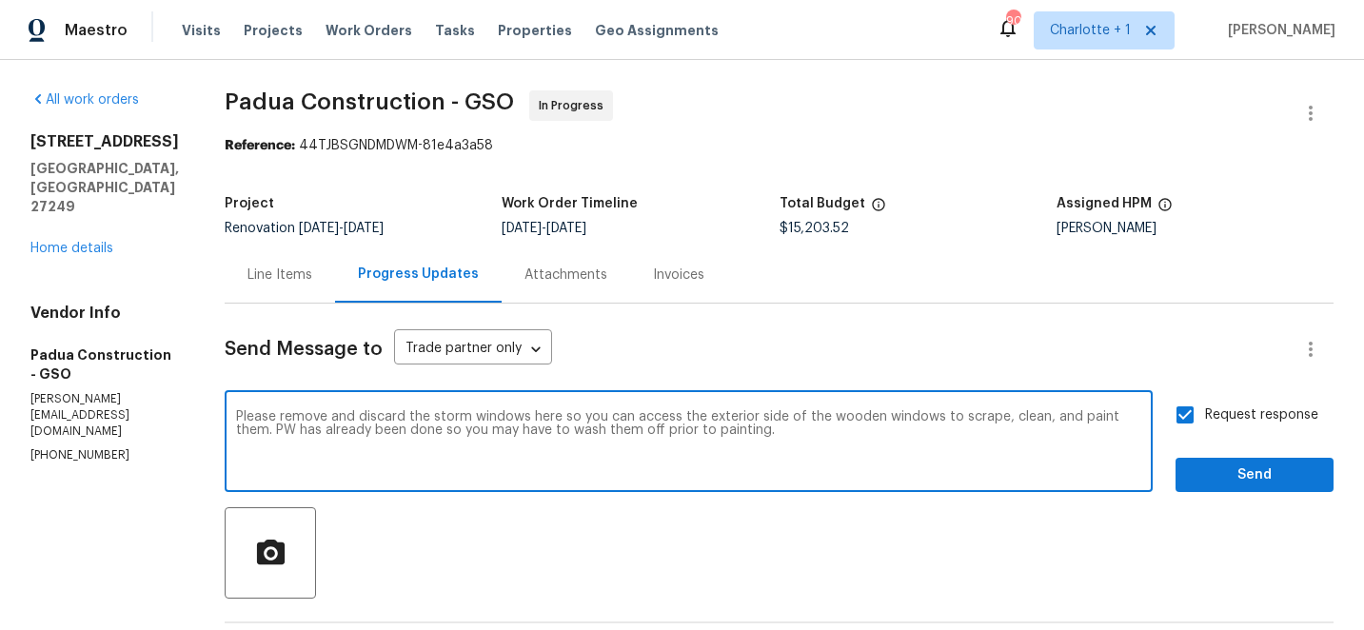
type textarea "Please remove and discard the storm windows here so you can access the exterior…"
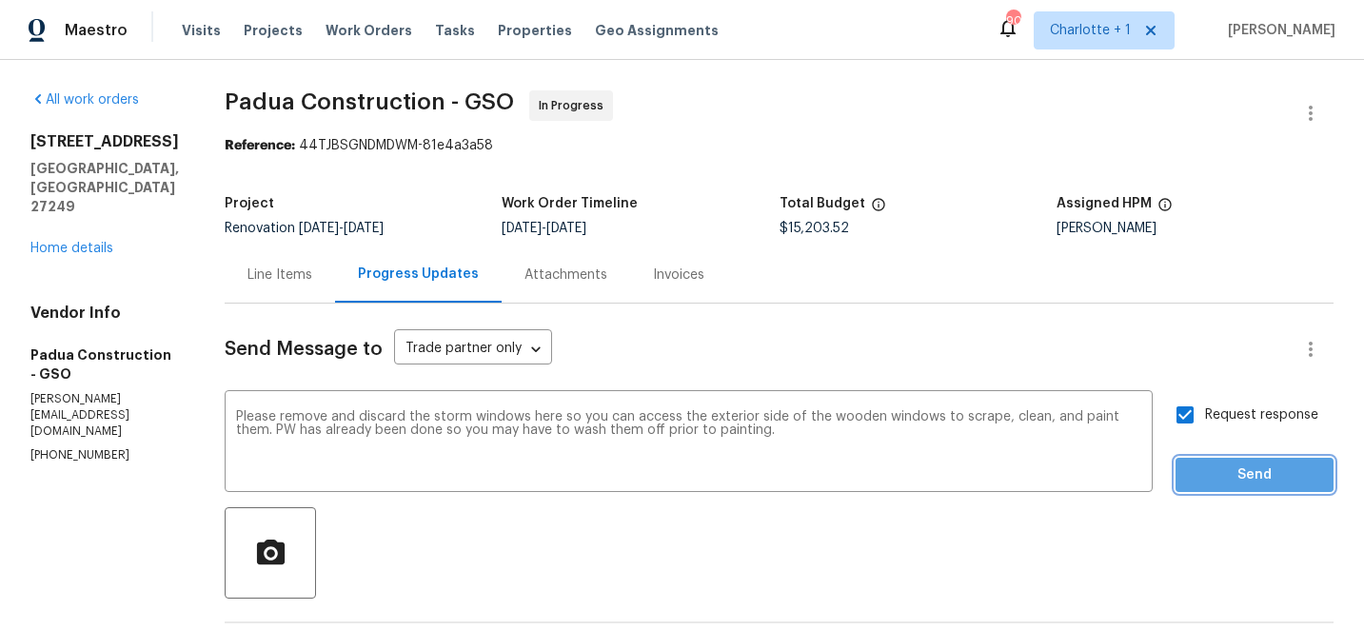
click at [1223, 463] on span "Send" at bounding box center [1255, 475] width 128 height 24
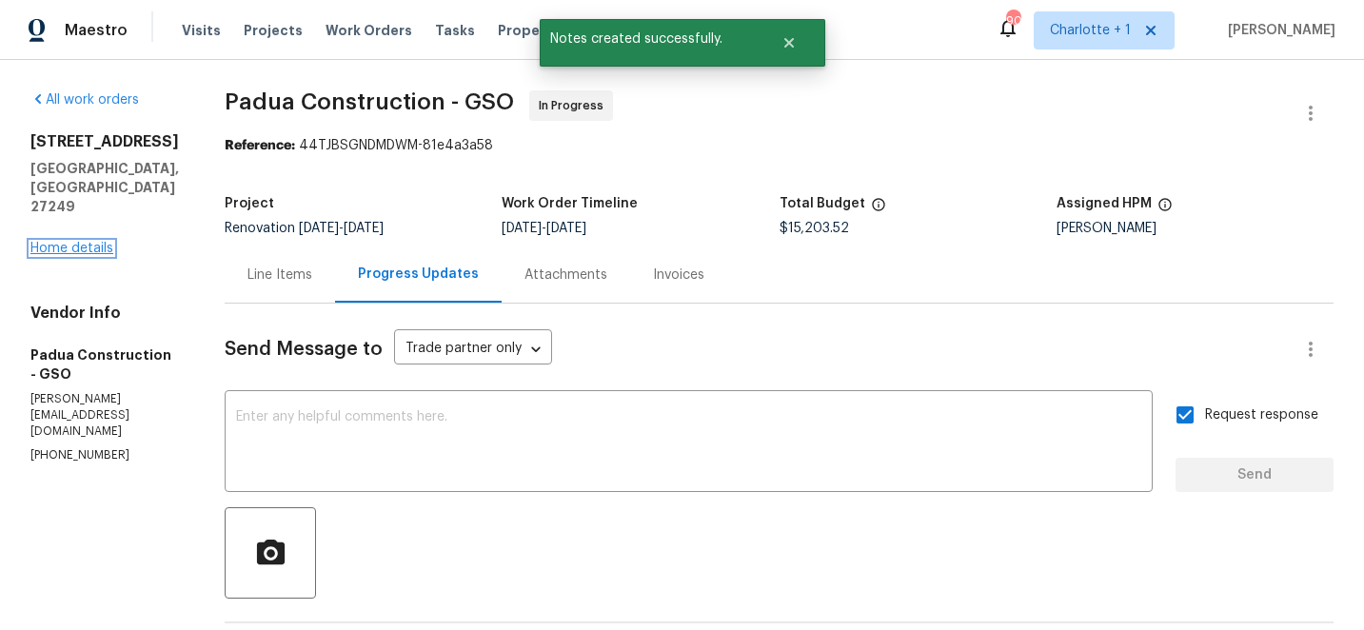
click at [84, 245] on link "Home details" at bounding box center [71, 248] width 83 height 13
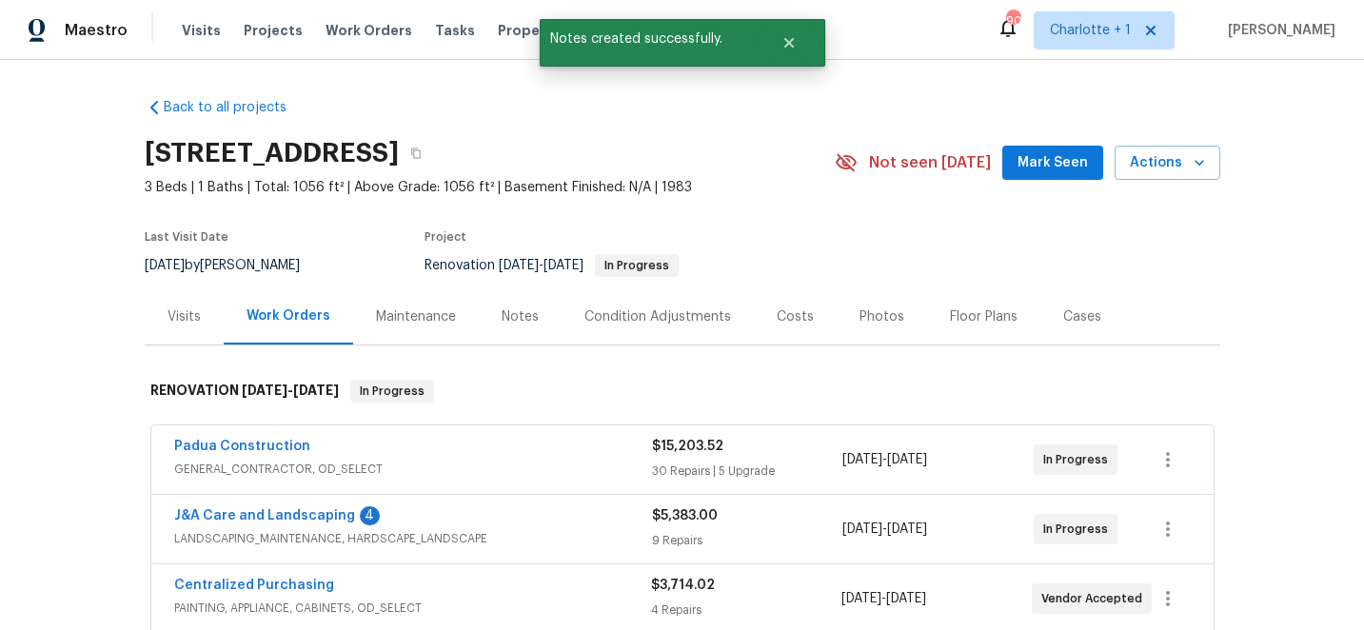
click at [794, 321] on div "Costs" at bounding box center [795, 316] width 37 height 19
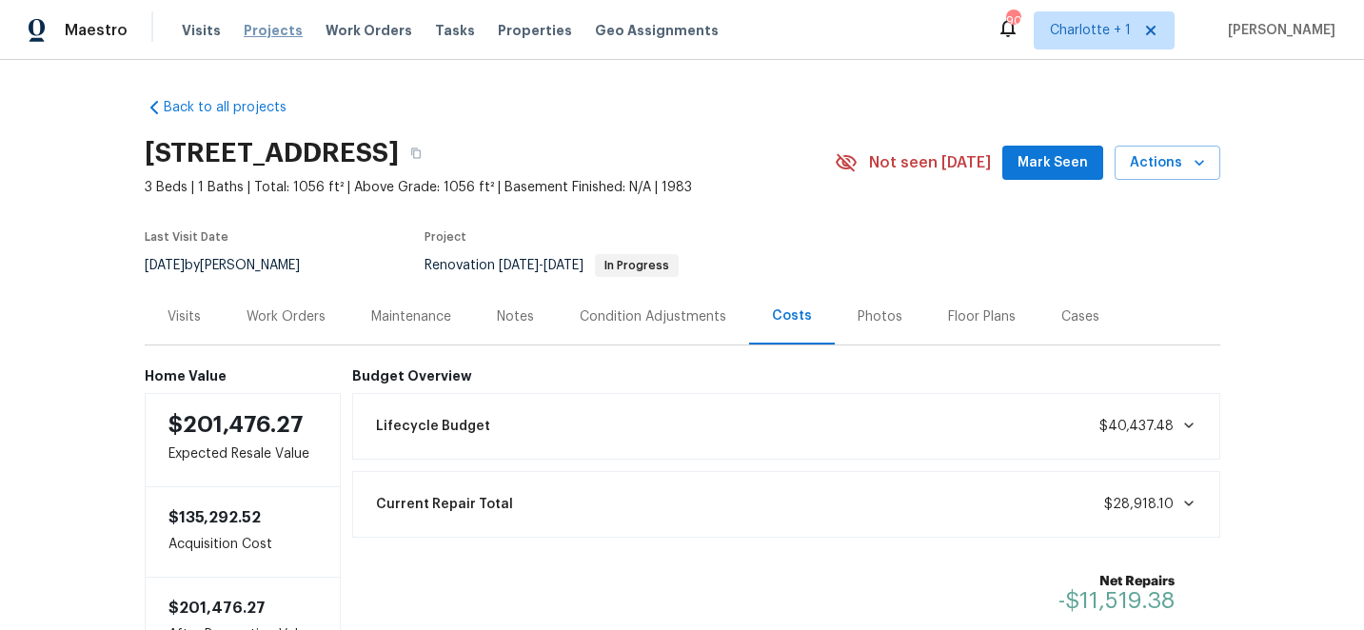
click at [264, 28] on span "Projects" at bounding box center [273, 30] width 59 height 19
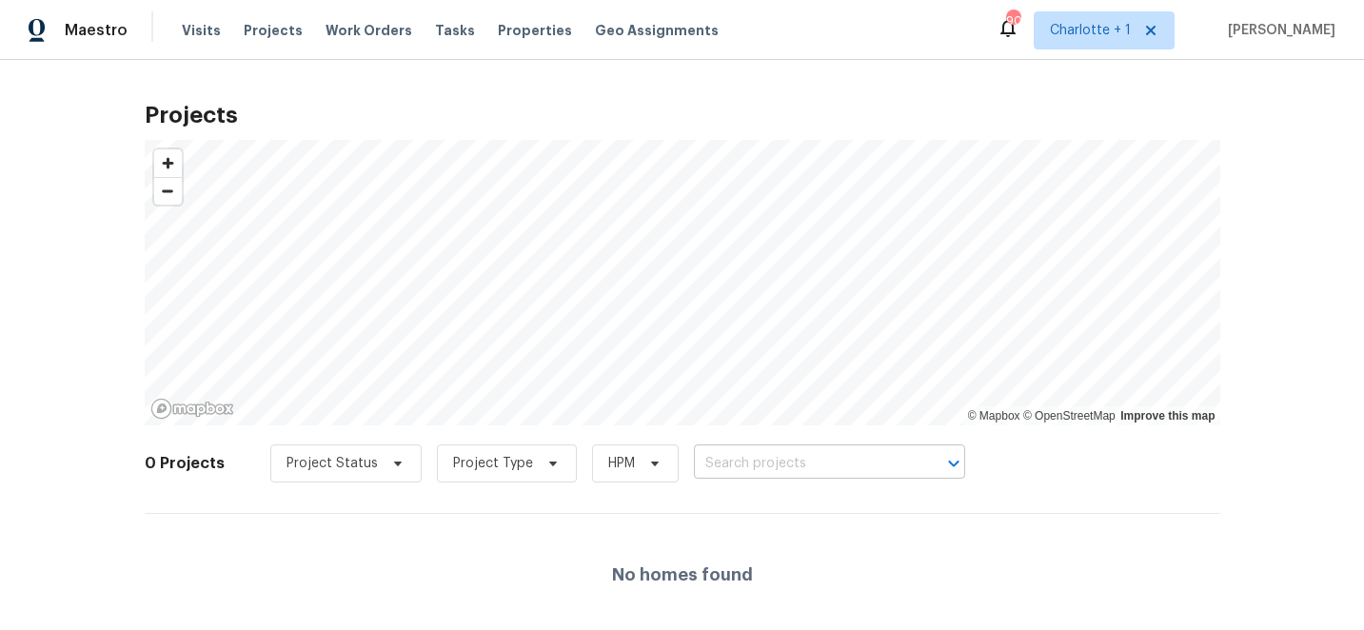
click at [757, 463] on input "text" at bounding box center [803, 464] width 218 height 30
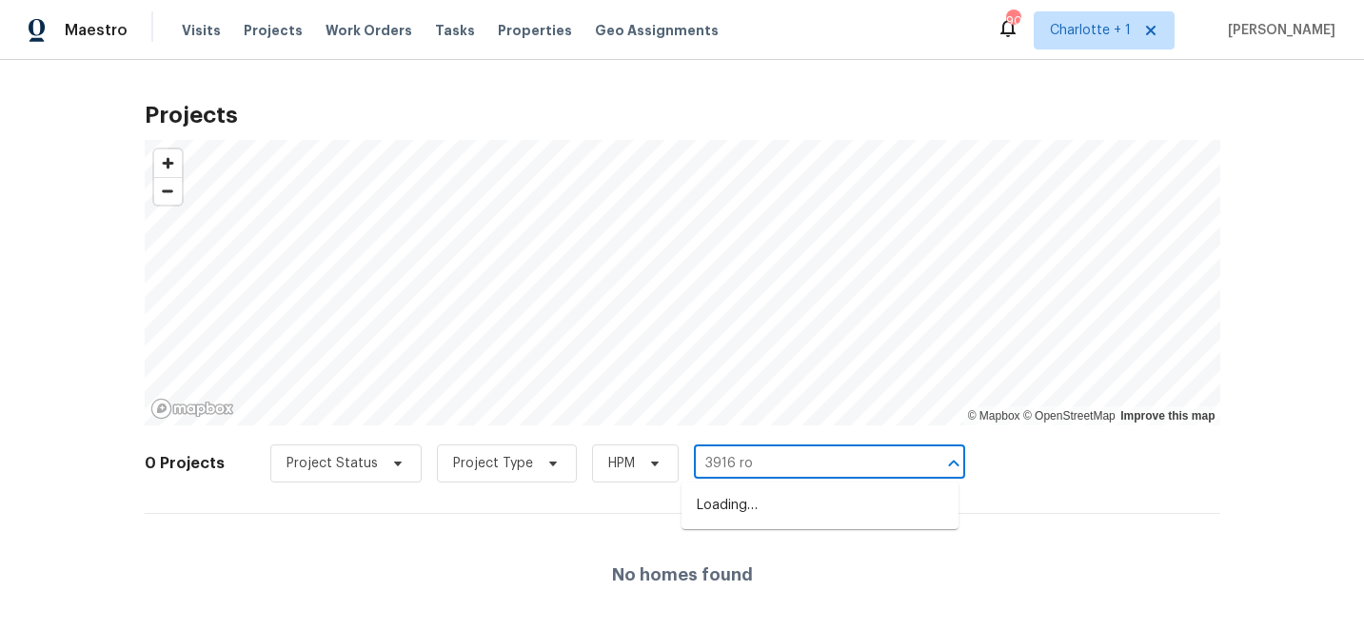
type input "3916 rol"
click at [779, 509] on li "[STREET_ADDRESS]" at bounding box center [819, 505] width 277 height 31
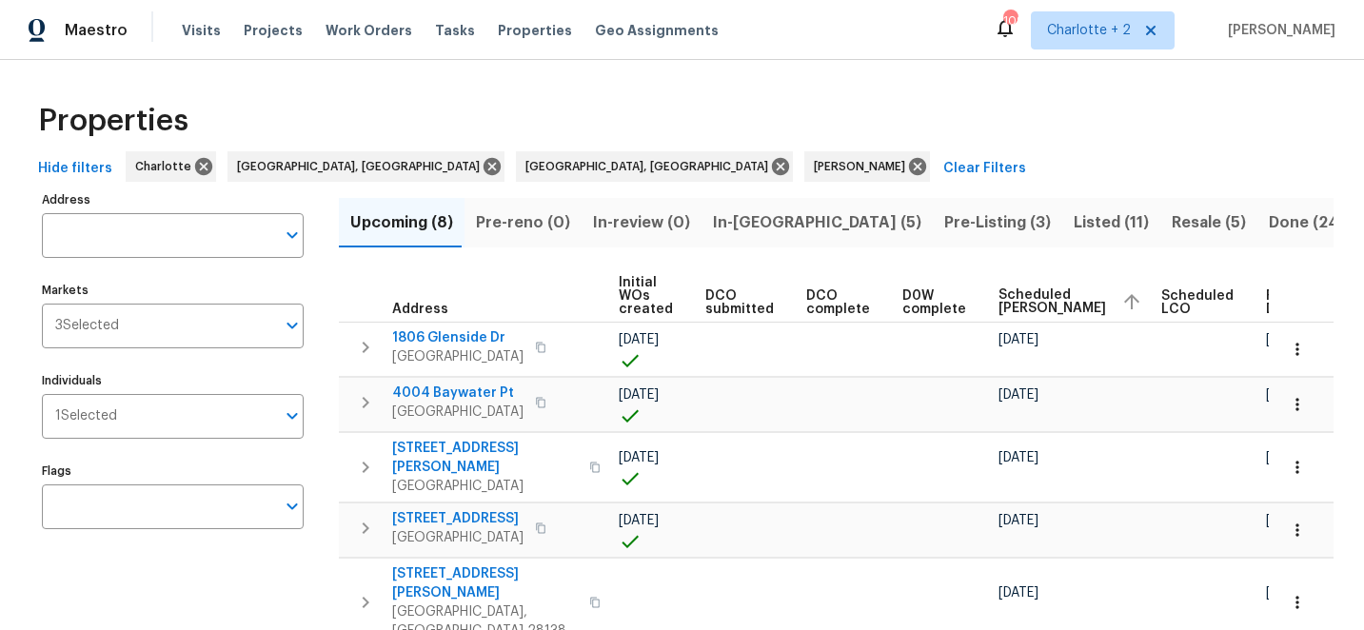
scroll to position [7, 0]
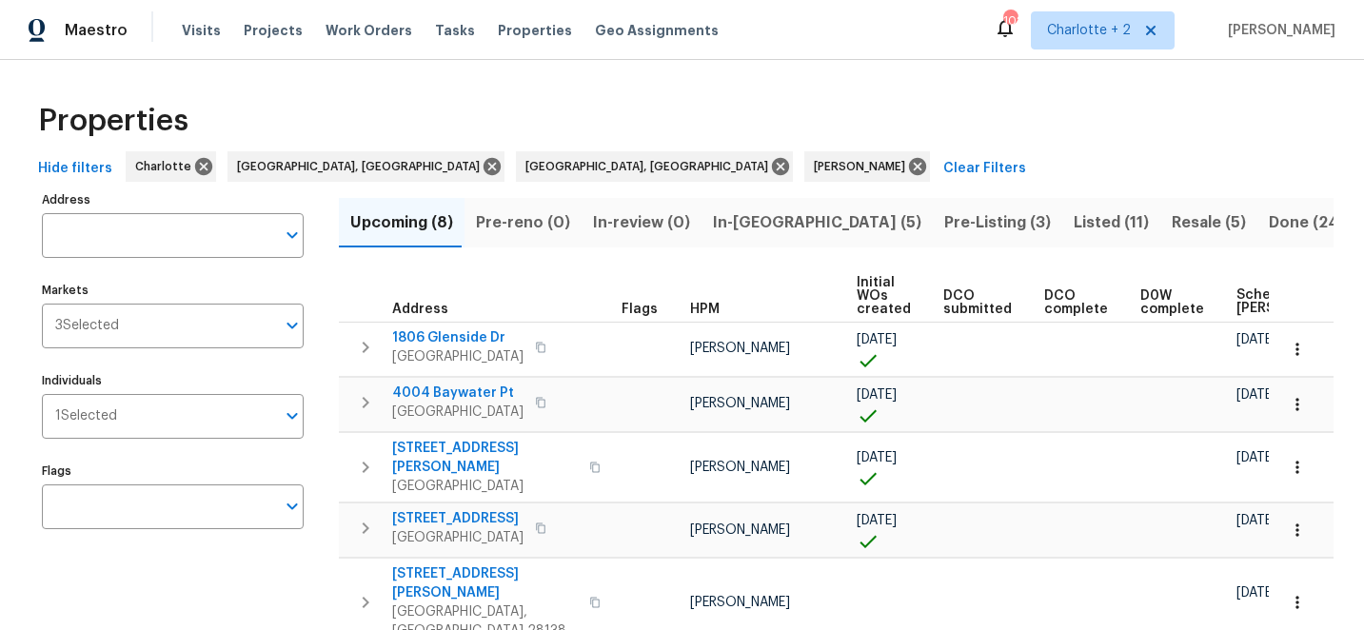
scroll to position [0, 238]
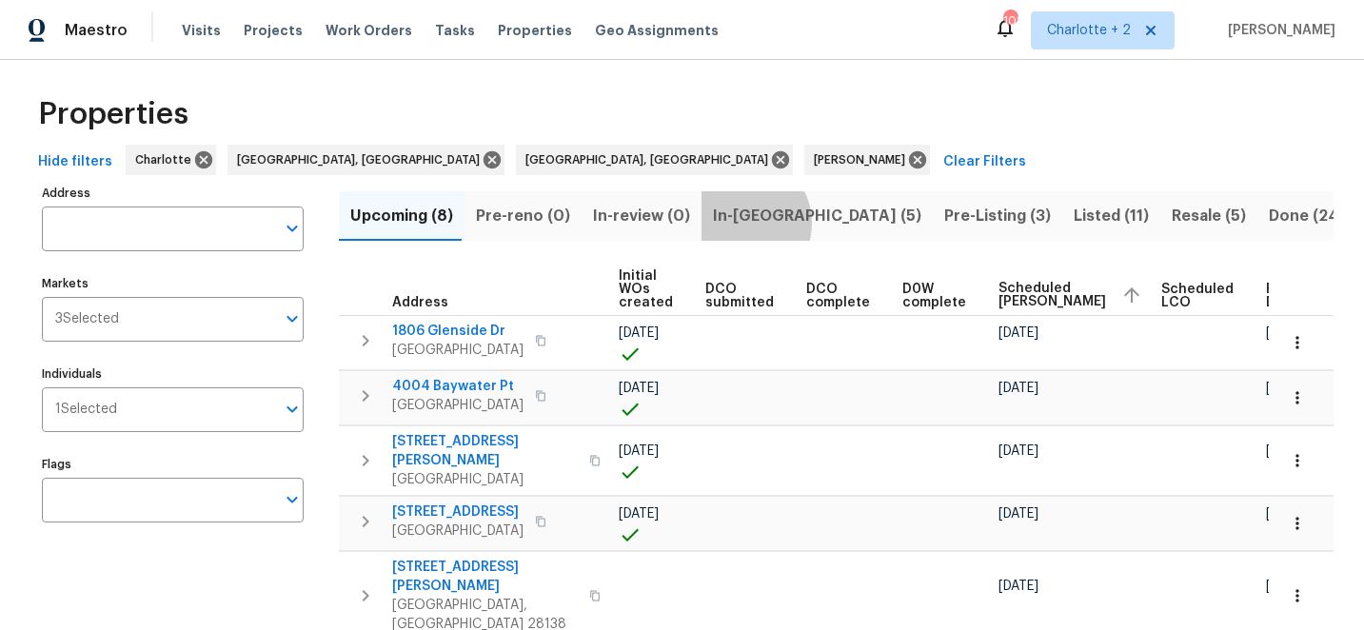
click at [732, 223] on span "In-reno (5)" at bounding box center [817, 216] width 208 height 27
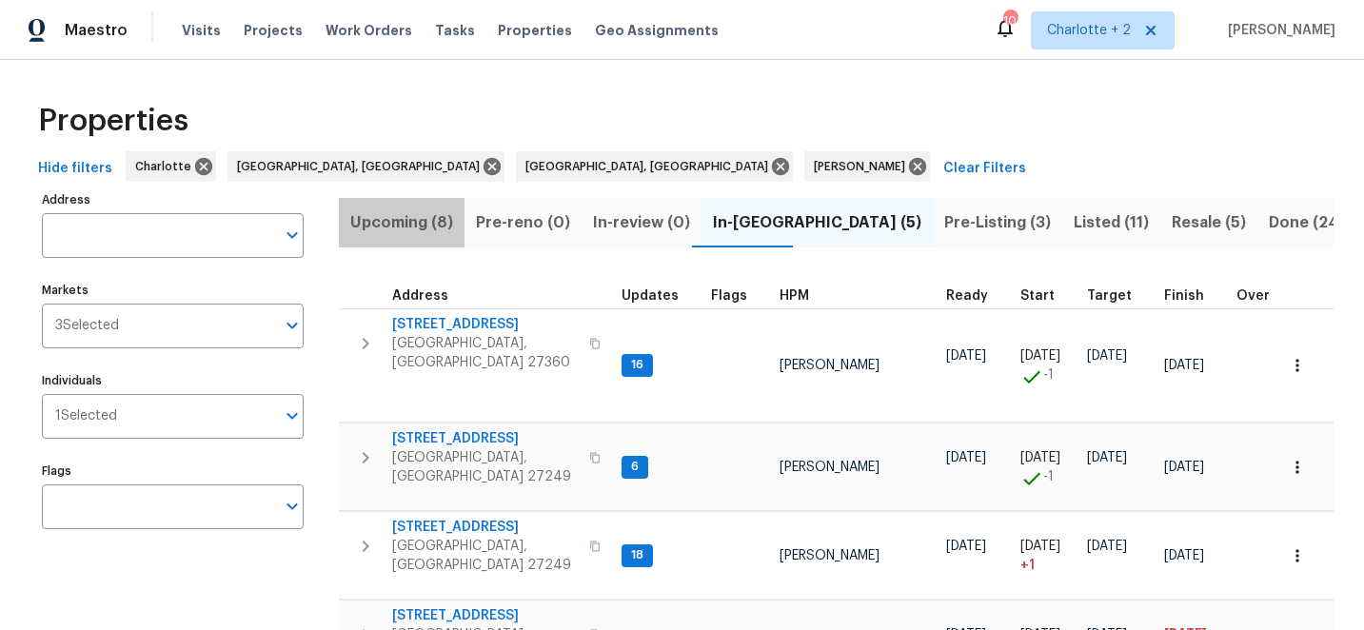
click at [387, 226] on span "Upcoming (8)" at bounding box center [401, 222] width 103 height 27
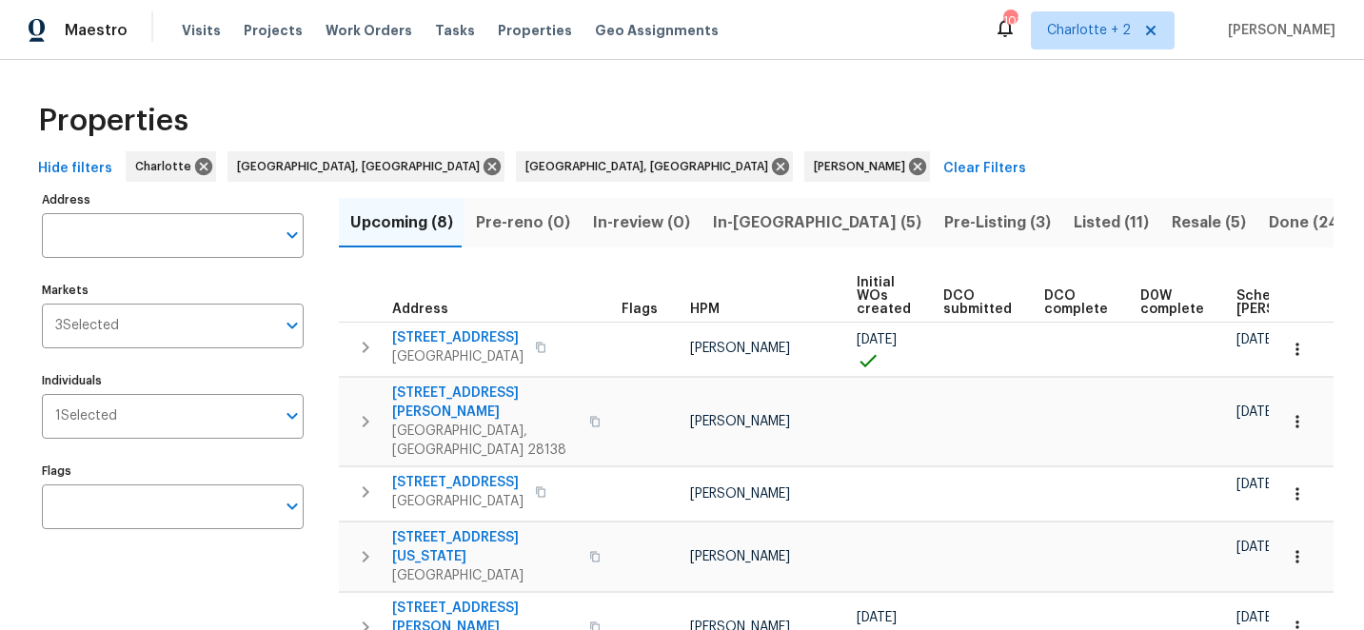
click at [728, 223] on span "In-reno (5)" at bounding box center [817, 222] width 208 height 27
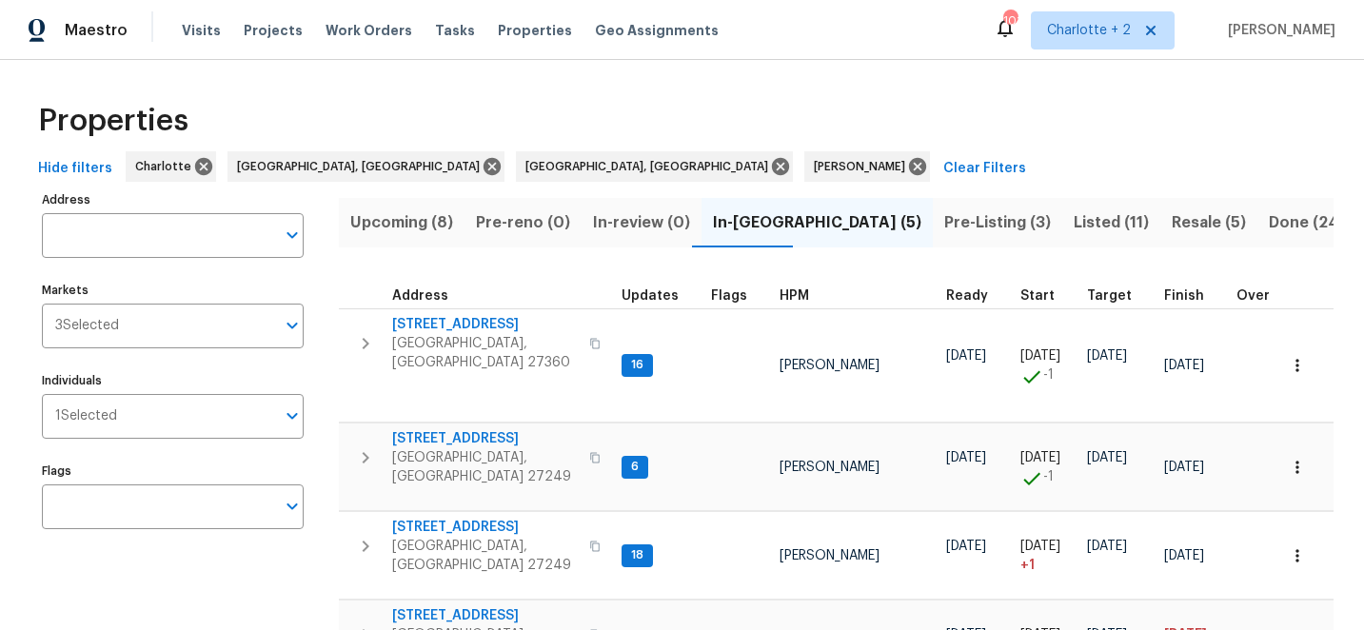
click at [400, 215] on span "Upcoming (8)" at bounding box center [401, 222] width 103 height 27
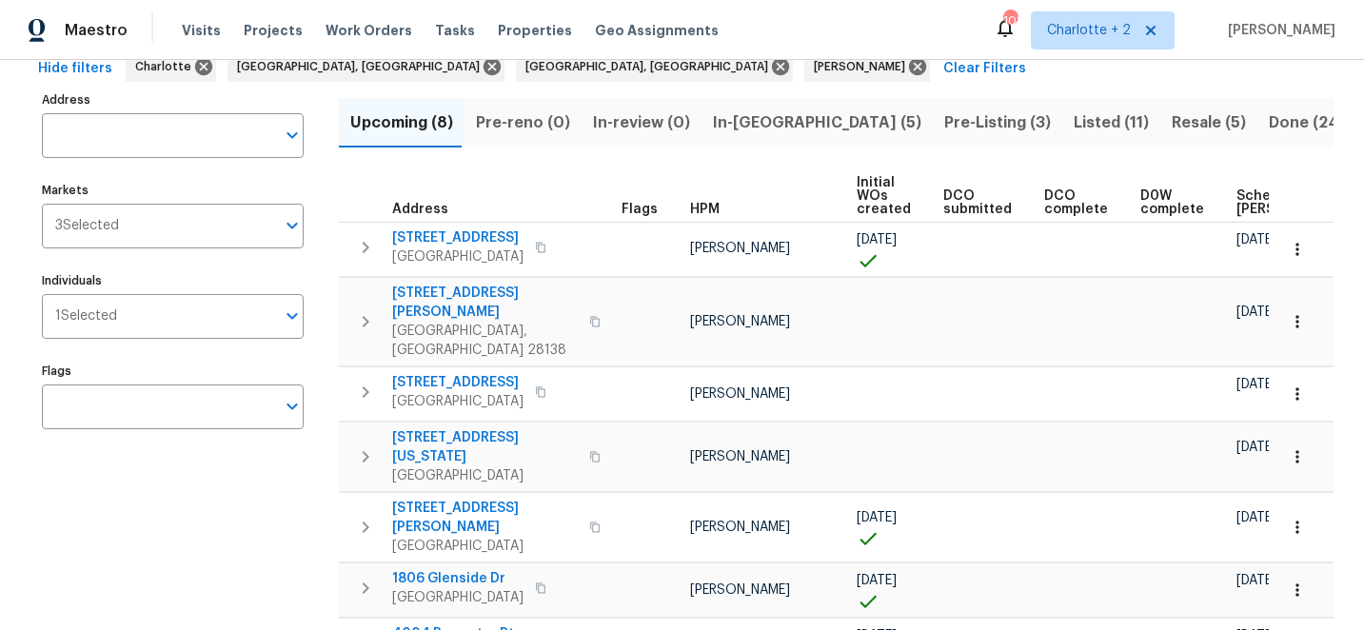
click at [1236, 198] on span "Scheduled COE" at bounding box center [1290, 202] width 108 height 27
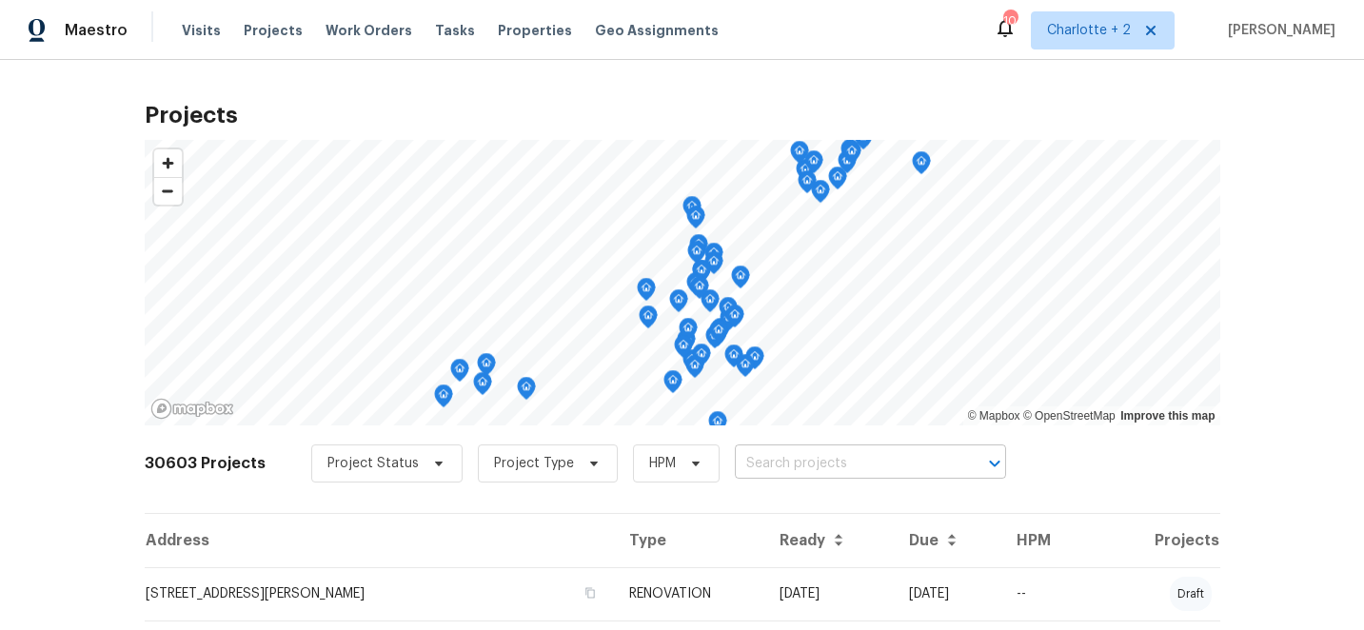
click at [755, 467] on input "text" at bounding box center [844, 464] width 218 height 30
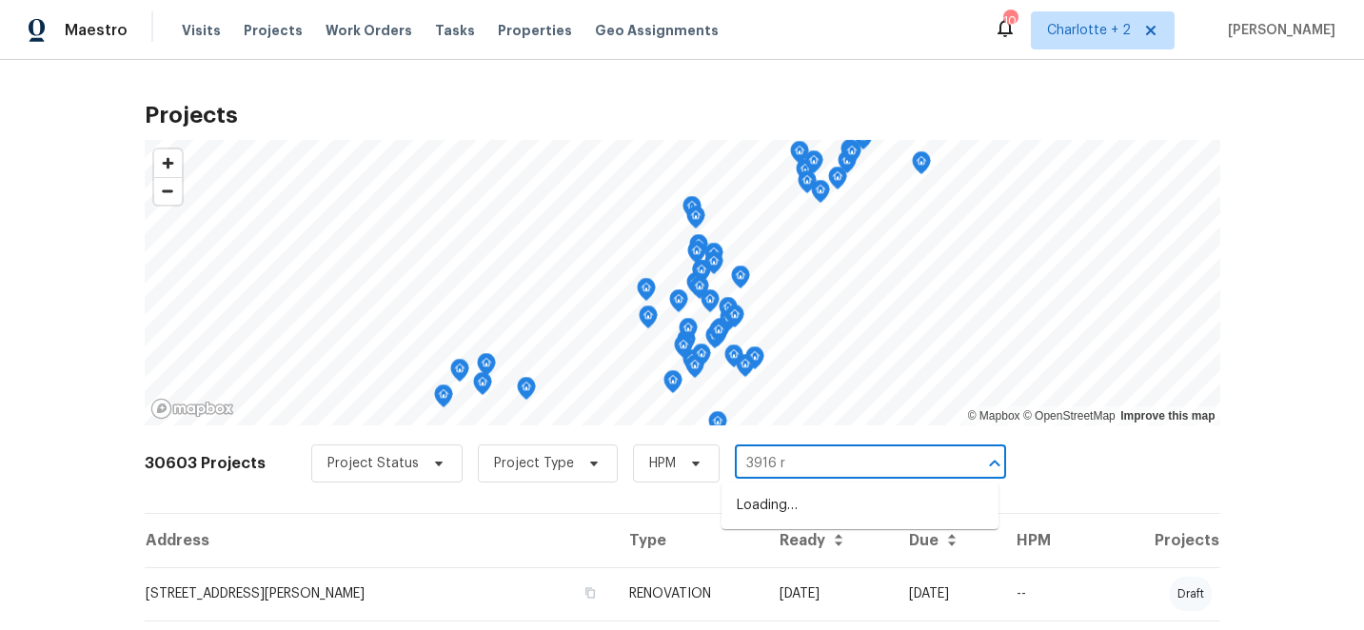
type input "3916 ro"
click at [780, 506] on li "[STREET_ADDRESS]" at bounding box center [859, 505] width 277 height 31
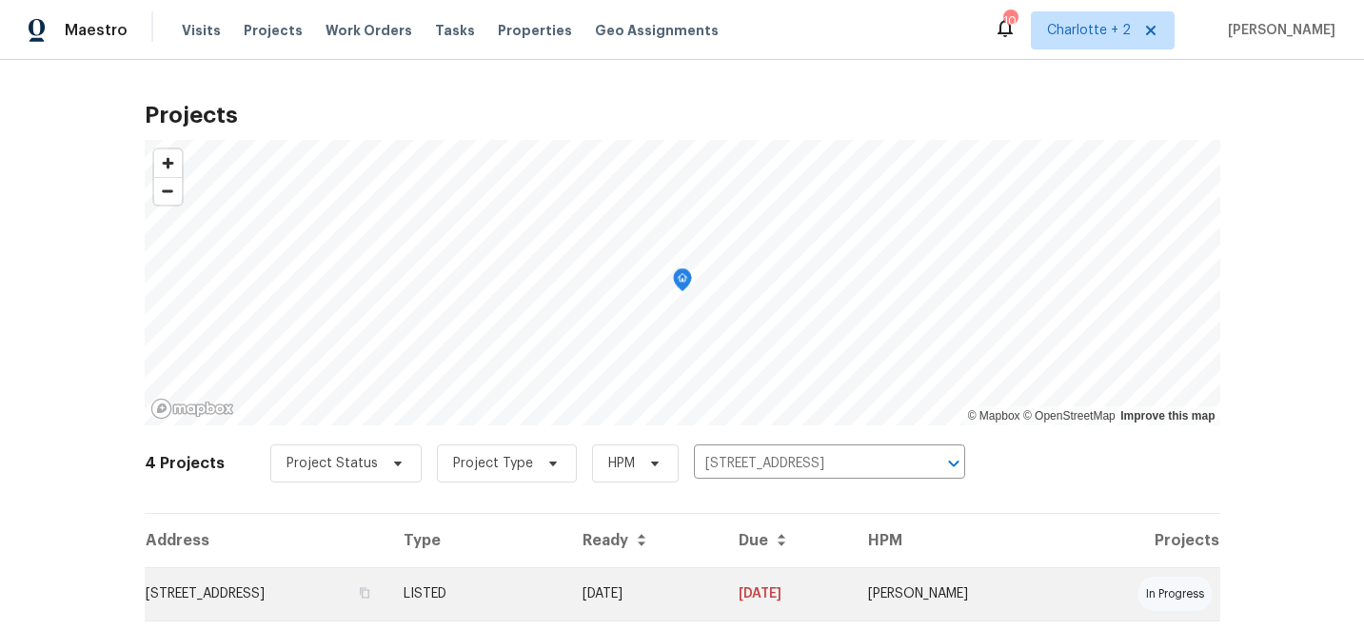
click at [722, 590] on td "[DATE]" at bounding box center [644, 593] width 155 height 53
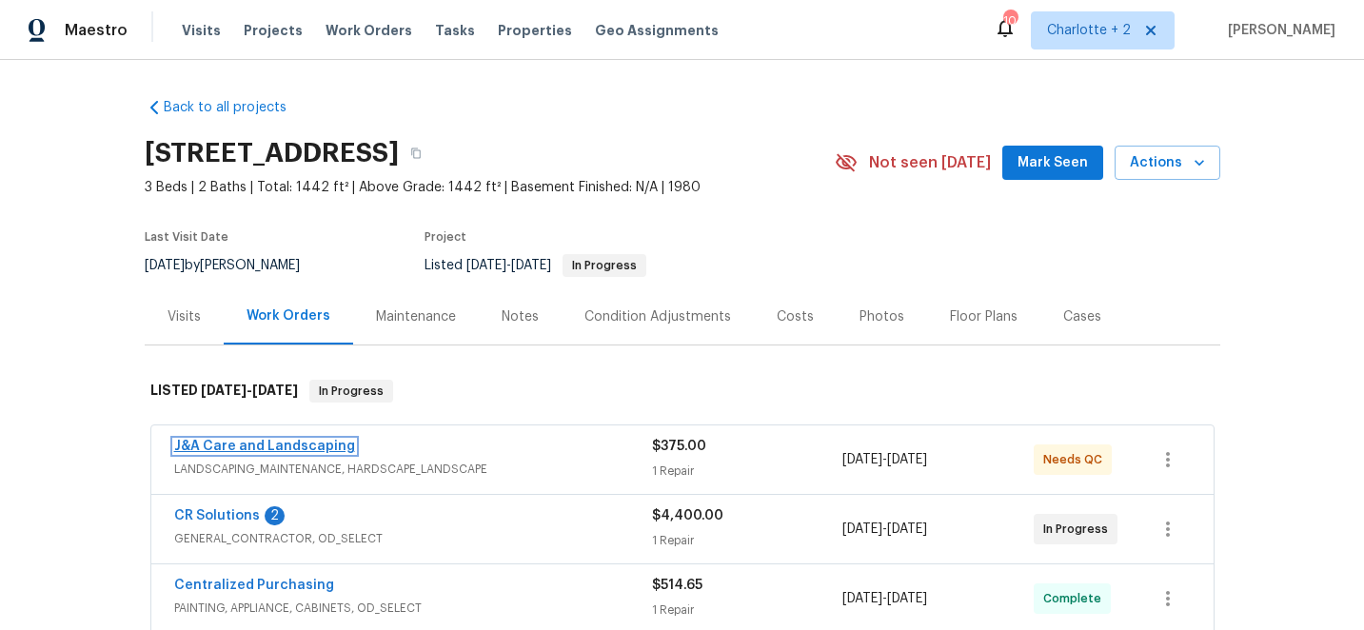
click at [234, 445] on link "J&A Care and Landscaping" at bounding box center [264, 446] width 181 height 13
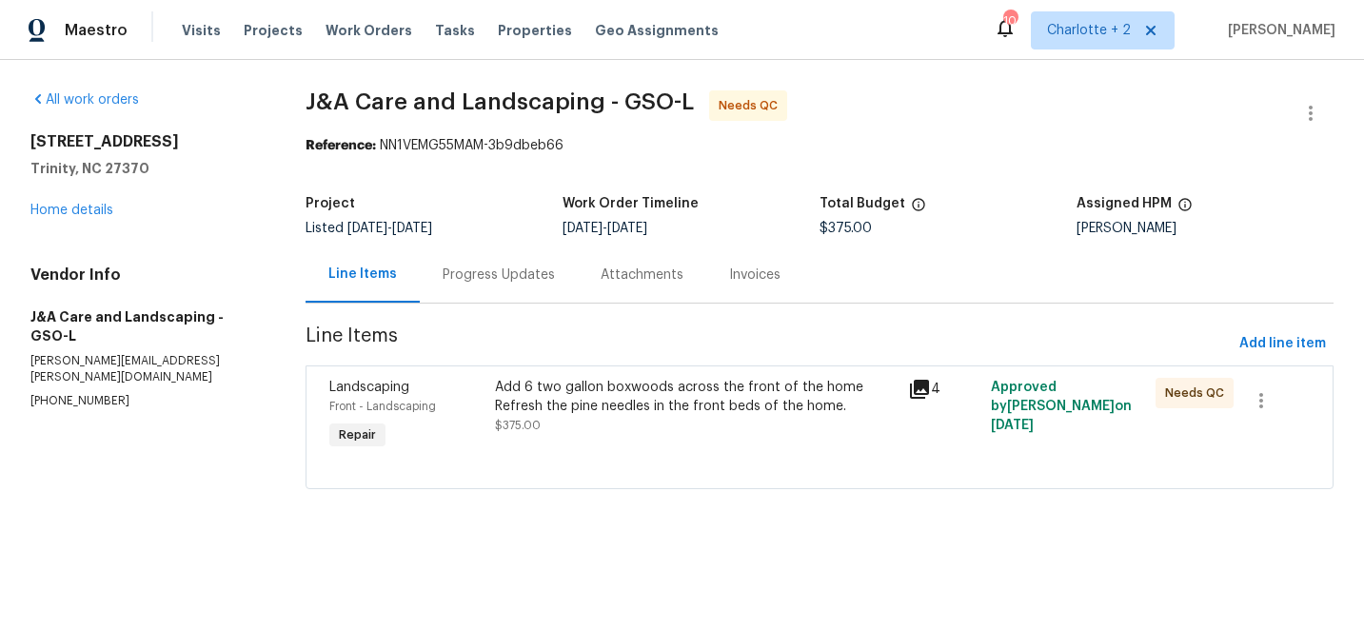
click at [582, 398] on div "Add 6 two gallon boxwoods across the front of the home Refresh the pine needles…" at bounding box center [696, 397] width 402 height 38
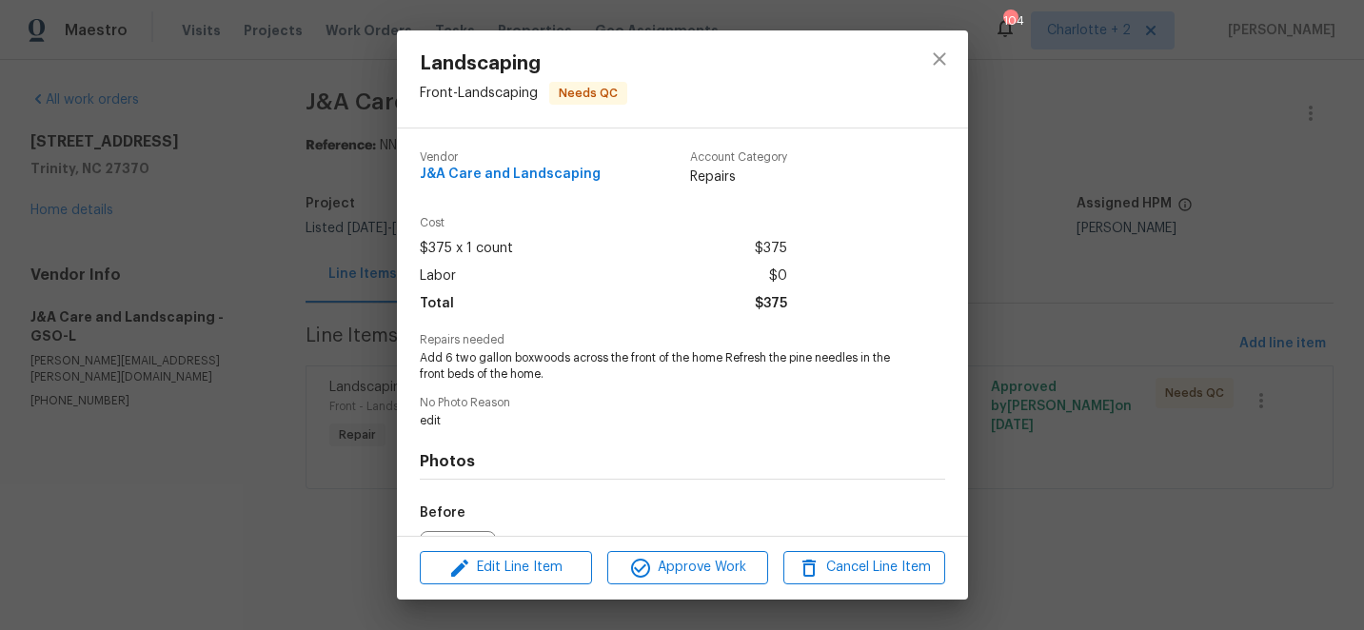
scroll to position [214, 0]
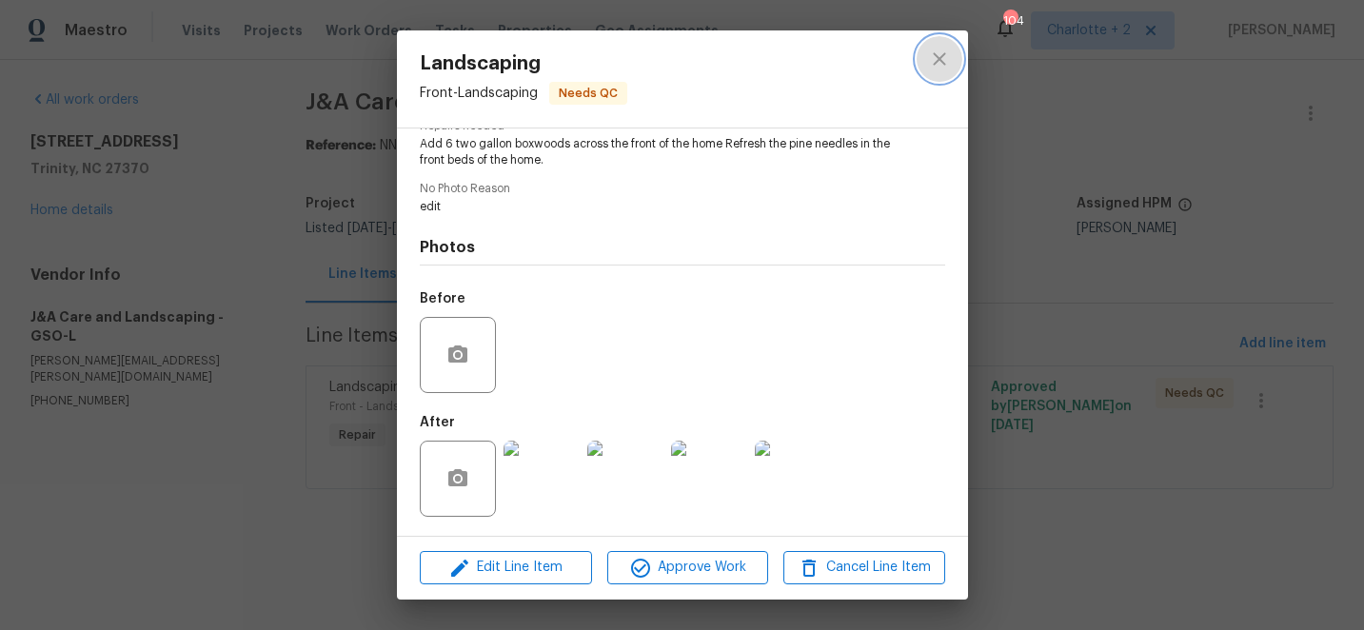
click at [938, 56] on icon "close" at bounding box center [939, 59] width 23 height 23
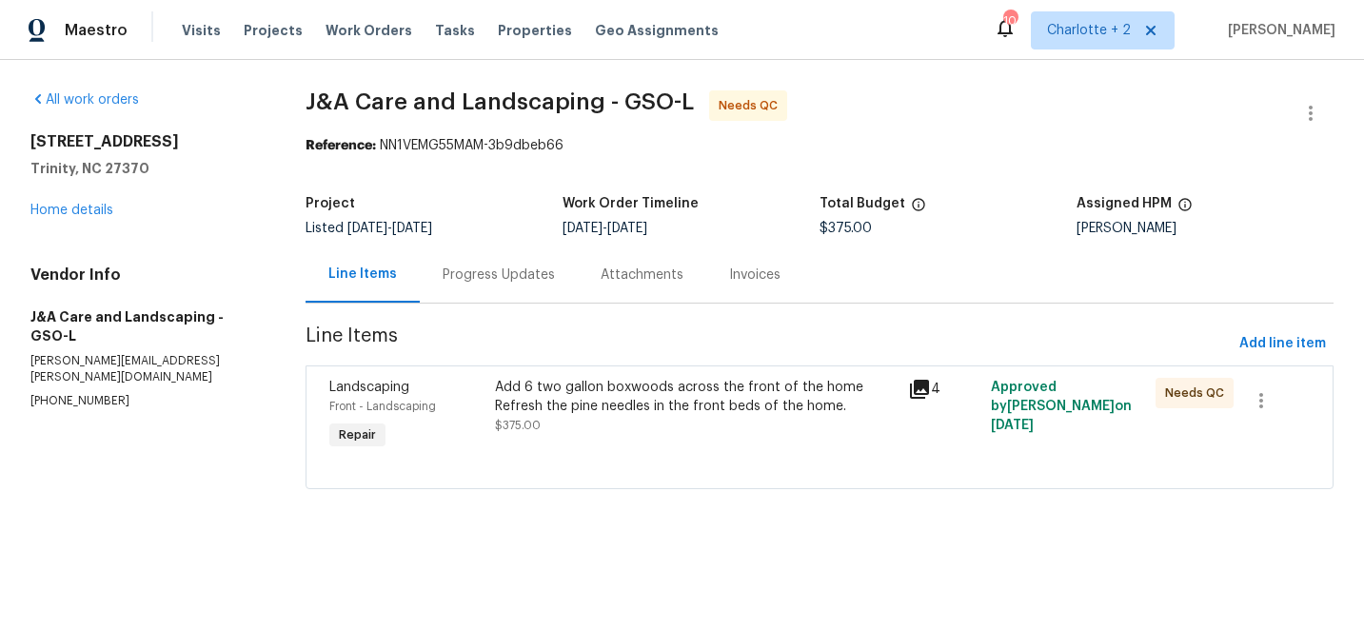
click at [495, 279] on div "Progress Updates" at bounding box center [499, 275] width 112 height 19
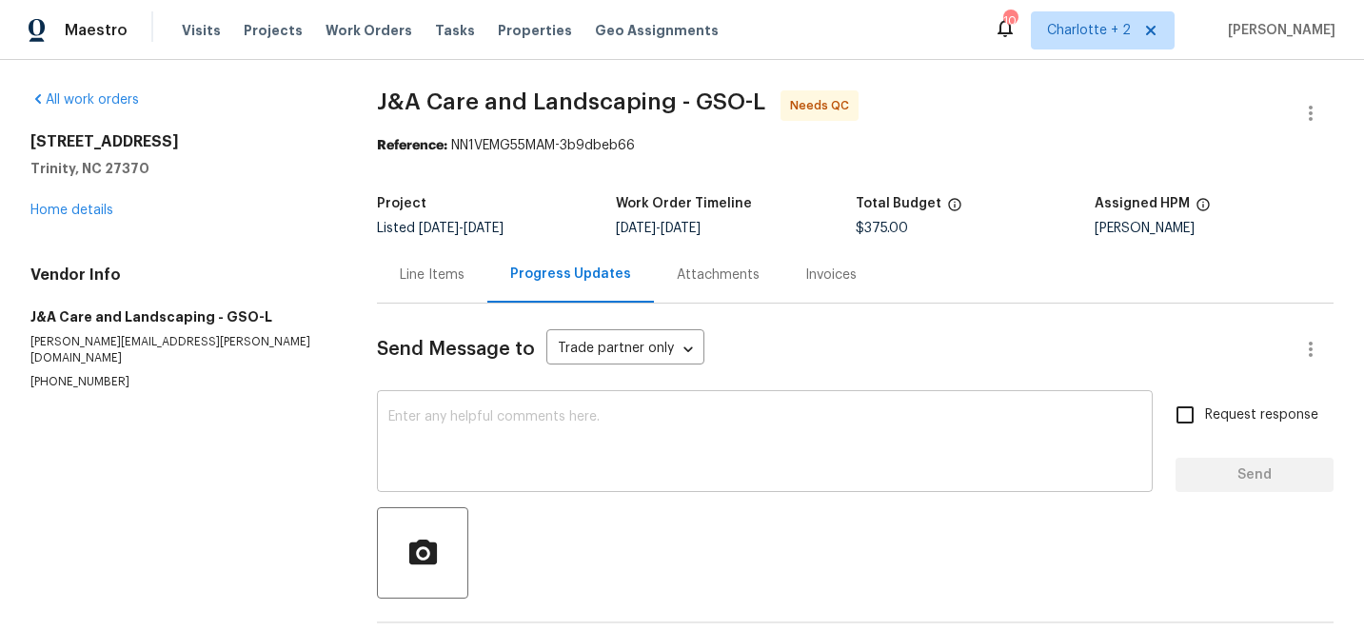
click at [505, 420] on textarea at bounding box center [764, 443] width 753 height 67
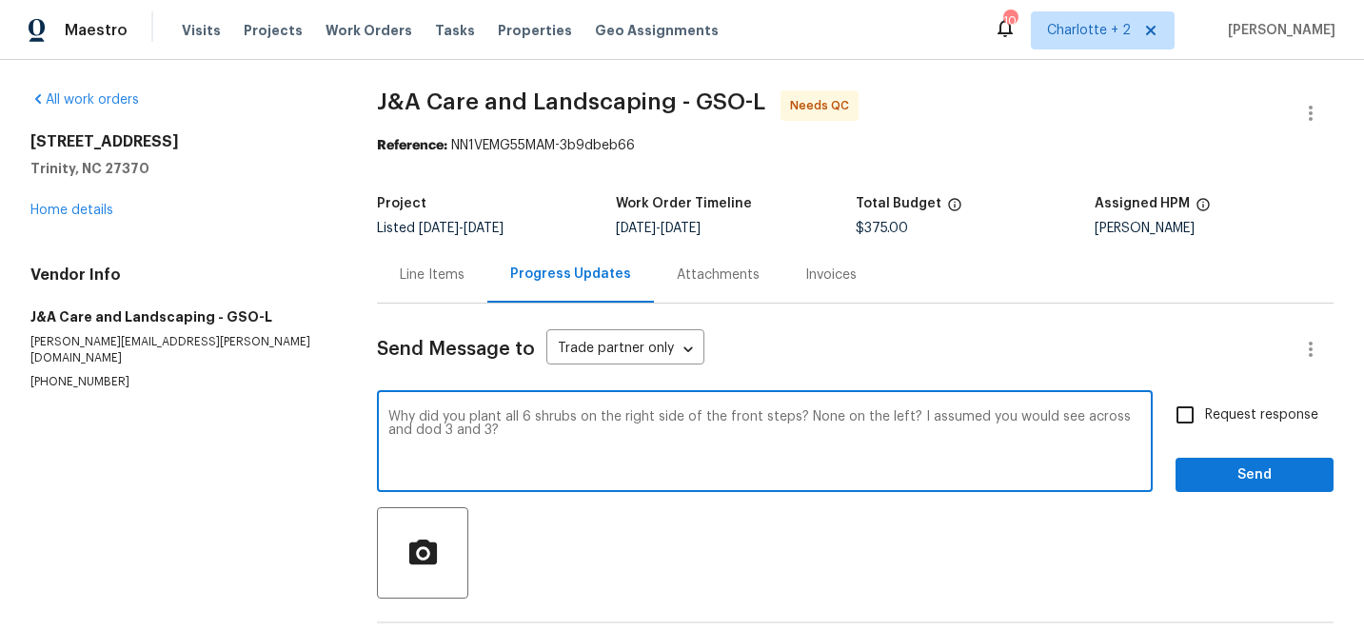
click at [1112, 420] on textarea "Why did you plant all 6 shrubs on the right side of the front steps? None on th…" at bounding box center [764, 443] width 753 height 67
click at [412, 435] on textarea "Why did you plant all 6 shrubs on the right side of the front steps? None on th…" at bounding box center [764, 443] width 753 height 67
click at [471, 422] on textarea "Why did you plant all 6 shrubs on the right side of the front steps? None on th…" at bounding box center [764, 443] width 753 height 67
click at [468, 440] on textarea "Why did you plant all 6 shrubs on the right side of the front steps? None on th…" at bounding box center [764, 443] width 753 height 67
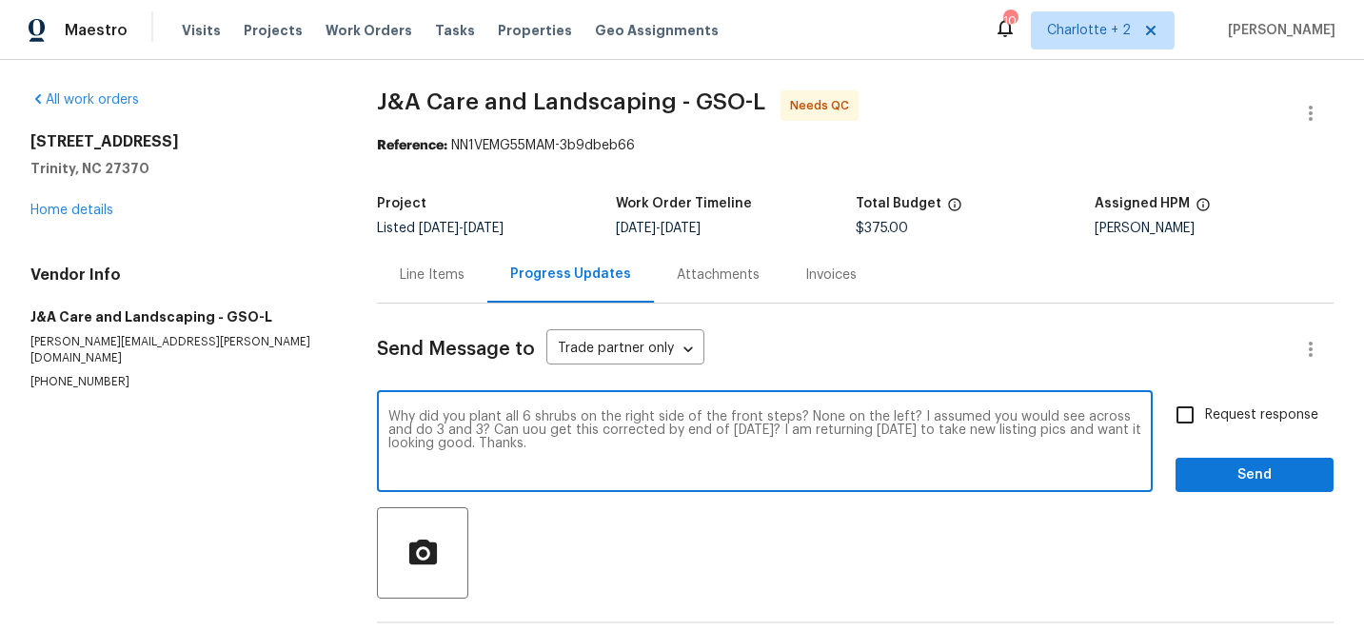
click at [500, 432] on textarea "Why did you plant all 6 shrubs on the right side of the front steps? None on th…" at bounding box center [764, 443] width 753 height 67
click at [461, 432] on textarea "Why did you plant all 6 shrubs on the right side of the front steps? None on th…" at bounding box center [764, 443] width 753 height 67
type textarea "Why did you plant all 6 shrubs on the right side of the front steps? None on th…"
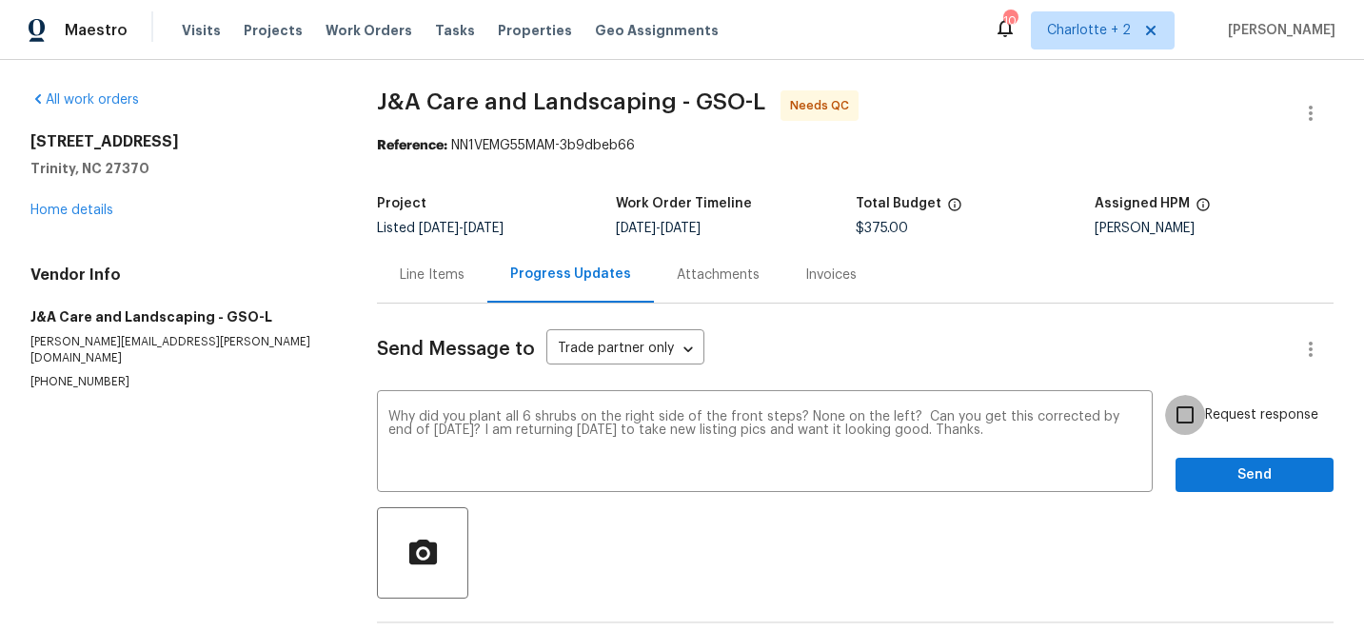
click at [1188, 411] on input "Request response" at bounding box center [1185, 415] width 40 height 40
checkbox input "true"
click at [1256, 487] on button "Send" at bounding box center [1254, 475] width 158 height 35
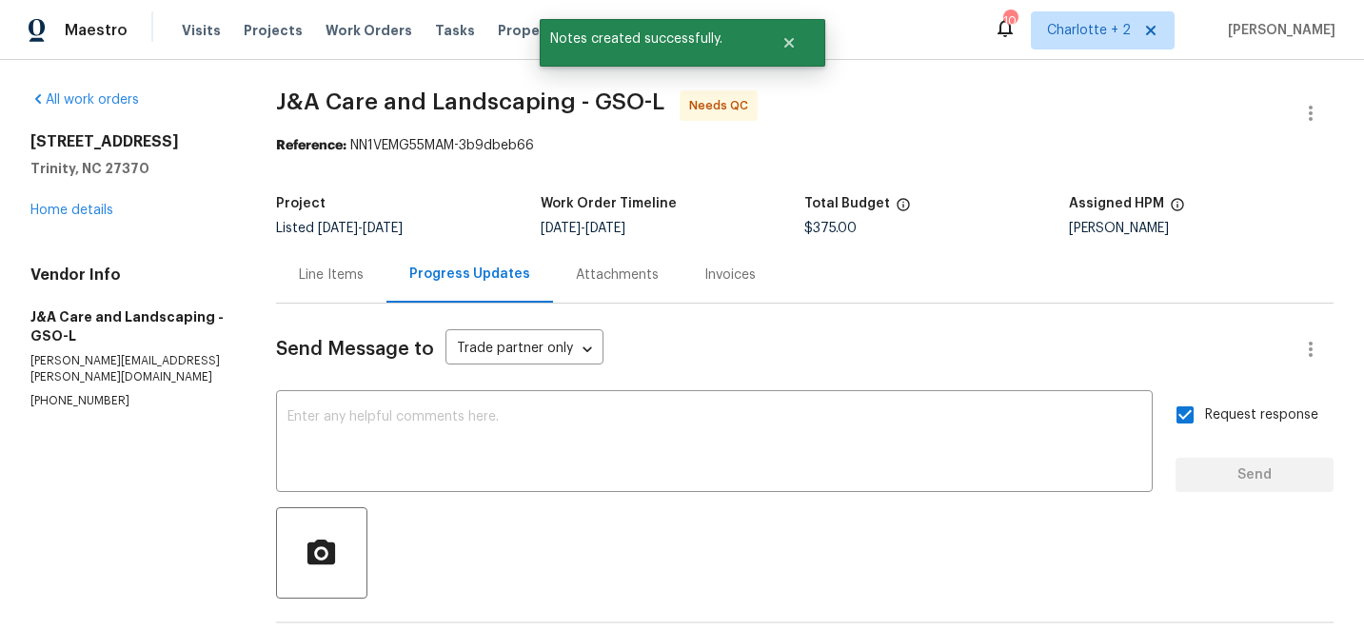
click at [66, 220] on div "All work orders [STREET_ADDRESS] Home details Vendor Info J&A Care and Landscap…" at bounding box center [130, 249] width 200 height 319
click at [86, 207] on link "Home details" at bounding box center [71, 210] width 83 height 13
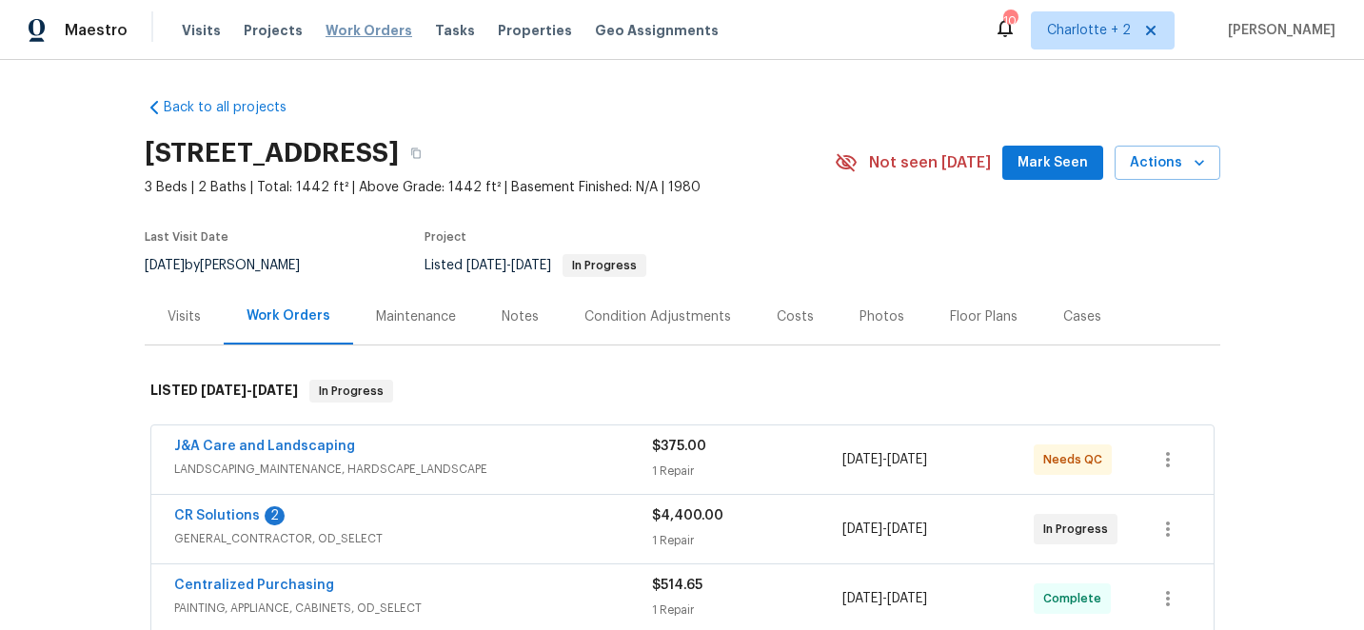
click at [340, 30] on span "Work Orders" at bounding box center [368, 30] width 87 height 19
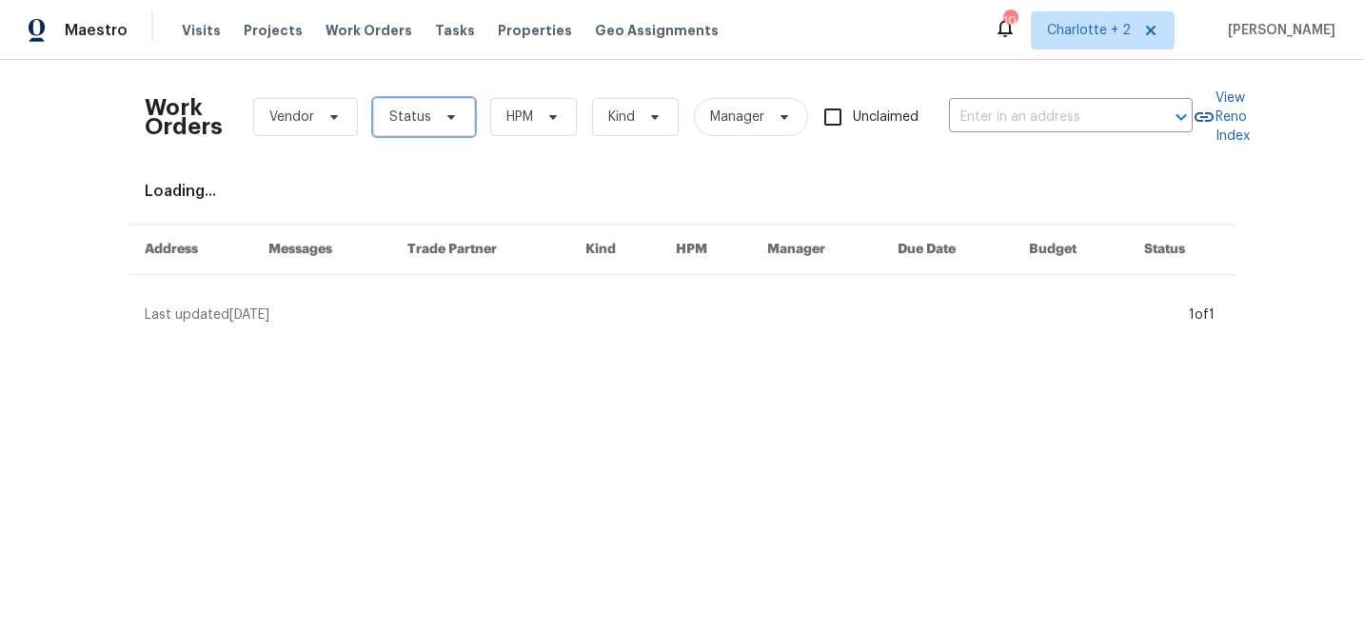
click at [428, 118] on span "Status" at bounding box center [424, 117] width 102 height 38
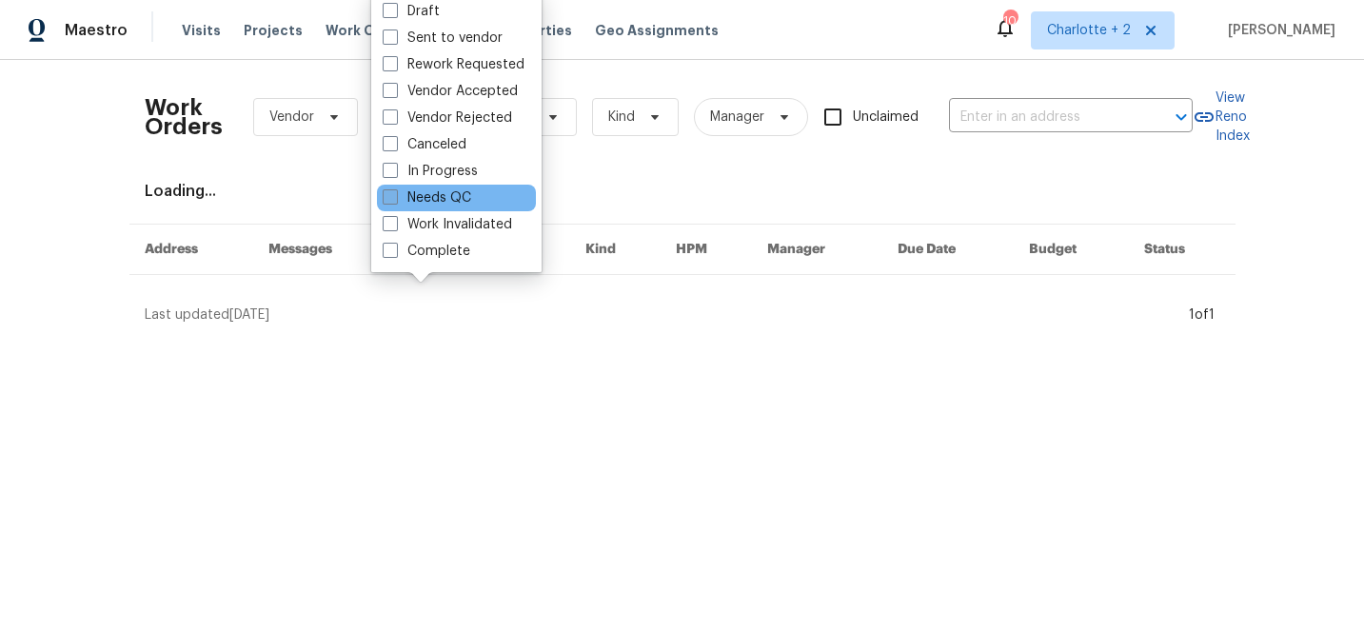
click at [393, 198] on span at bounding box center [390, 196] width 15 height 15
click at [393, 198] on input "Needs QC" at bounding box center [389, 194] width 12 height 12
checkbox input "true"
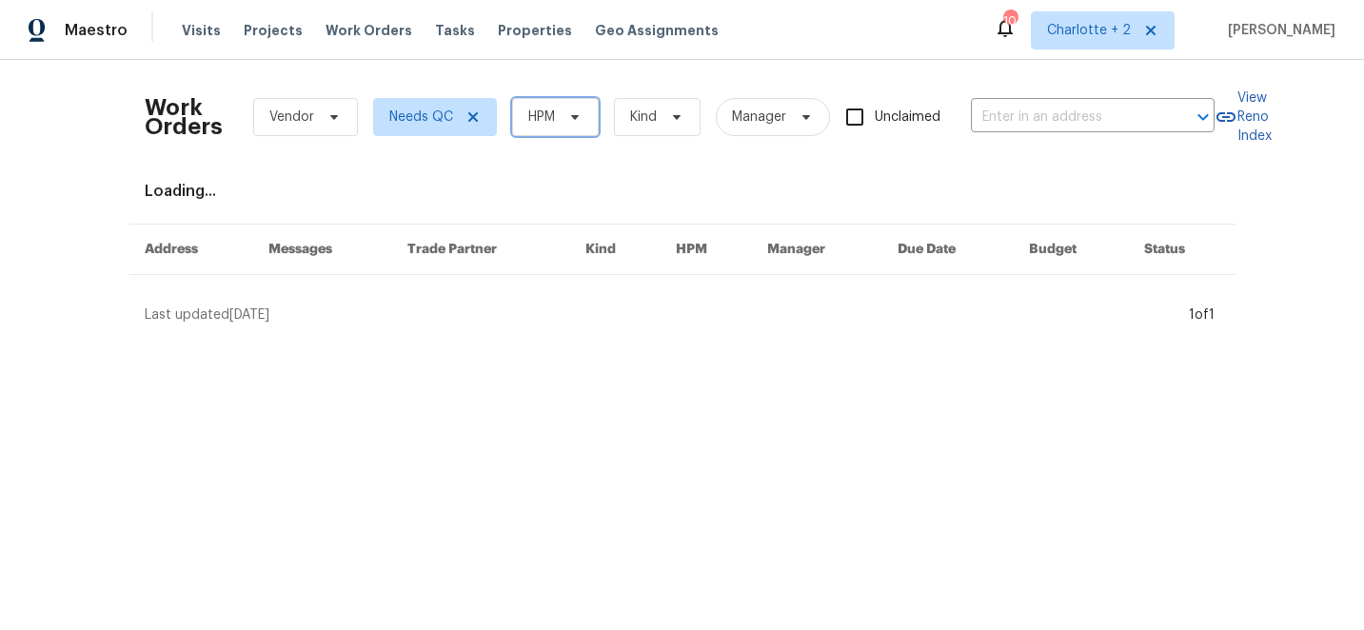
click at [535, 120] on span "HPM" at bounding box center [541, 117] width 27 height 19
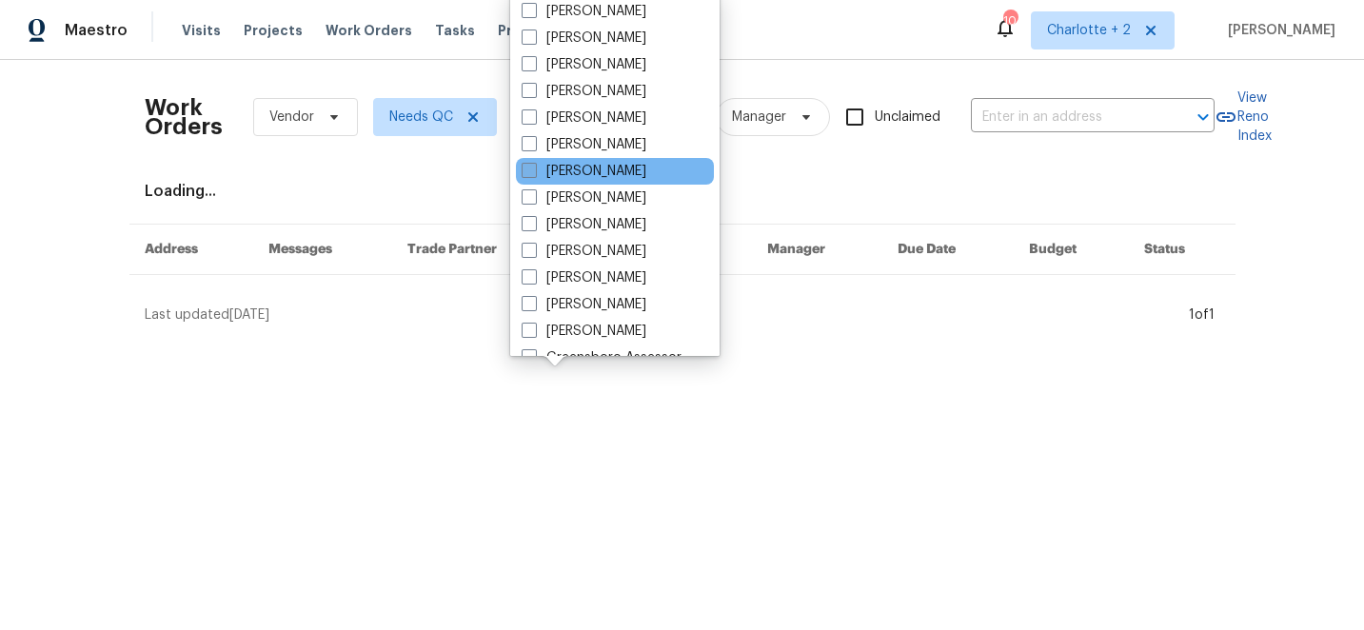
click at [524, 168] on span at bounding box center [529, 170] width 15 height 15
click at [524, 168] on input "[PERSON_NAME]" at bounding box center [528, 168] width 12 height 12
checkbox input "true"
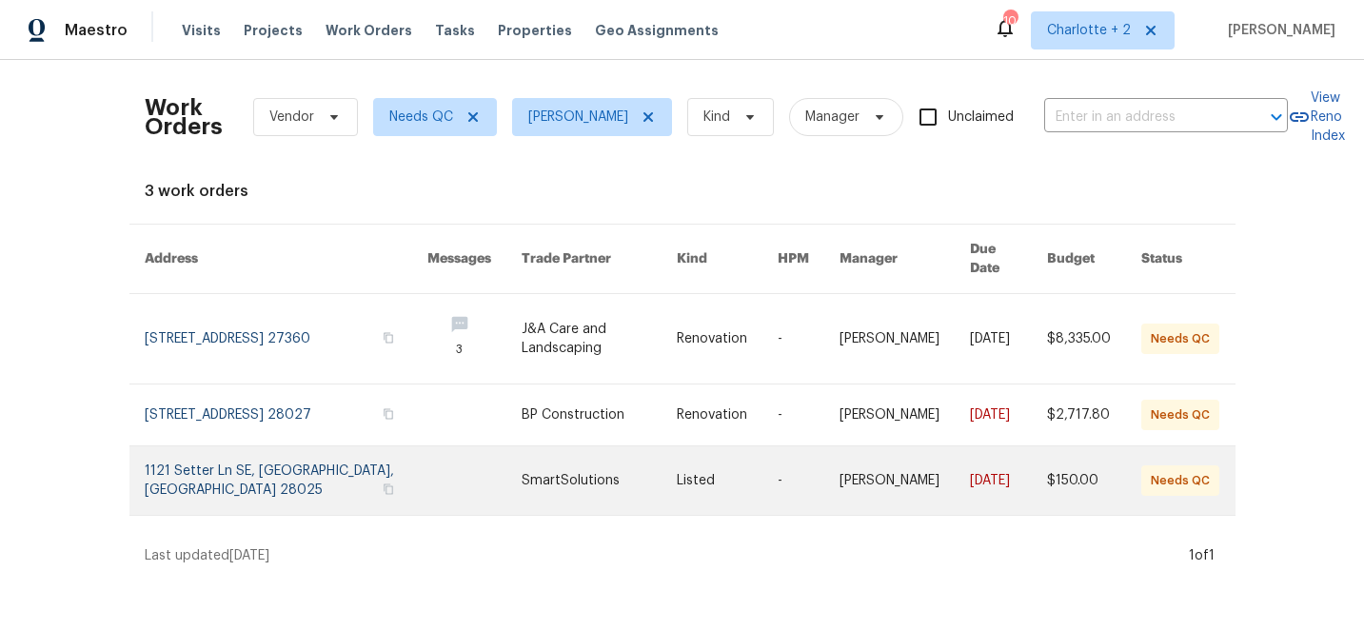
click at [258, 456] on link at bounding box center [287, 480] width 284 height 69
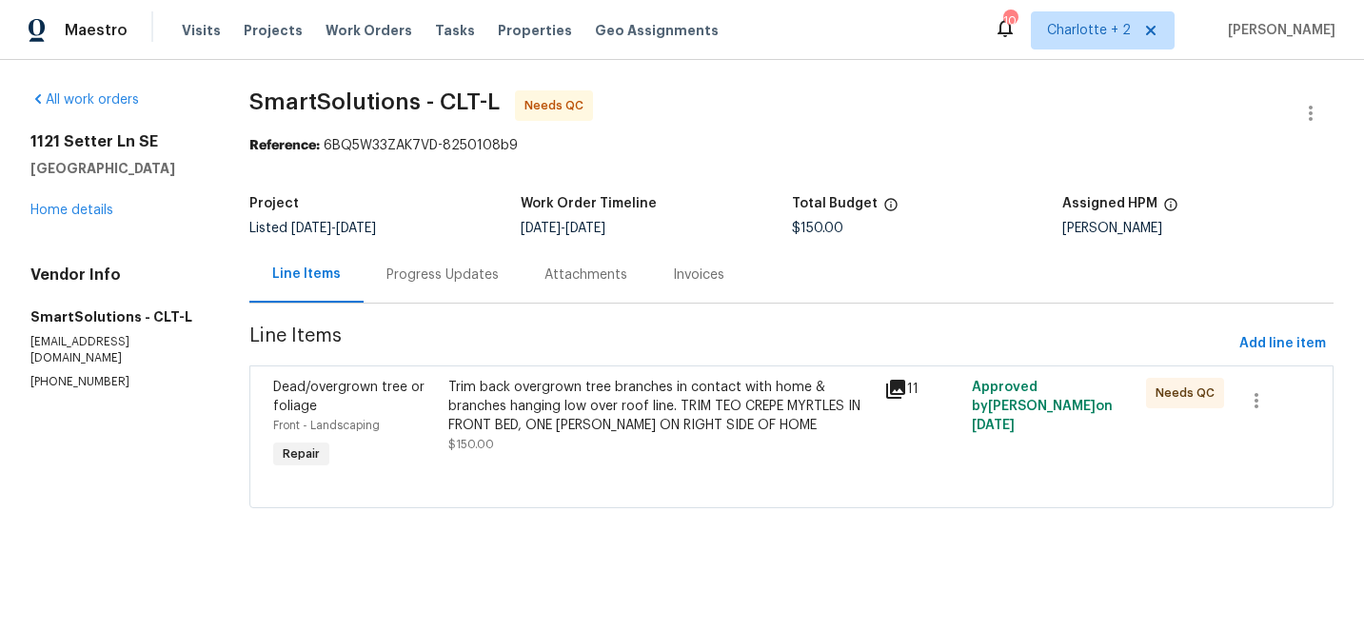
click at [561, 410] on div "Trim back overgrown tree branches in contact with home & branches hanging low o…" at bounding box center [660, 406] width 425 height 57
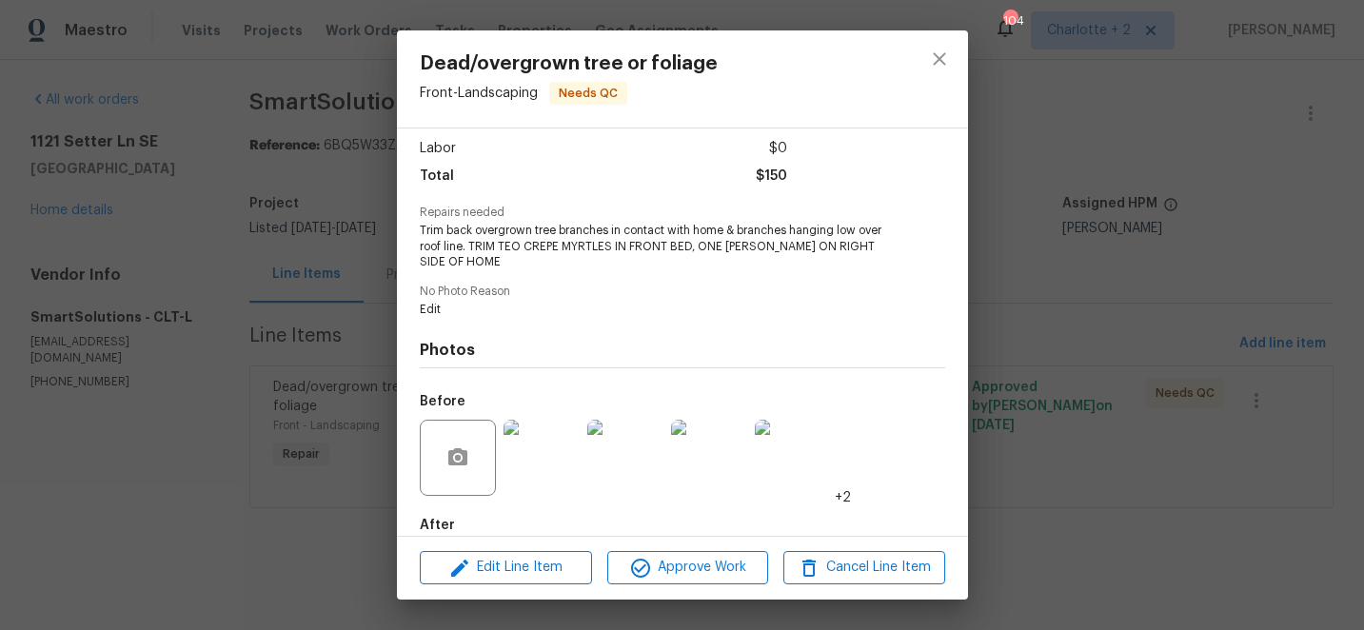
scroll to position [230, 0]
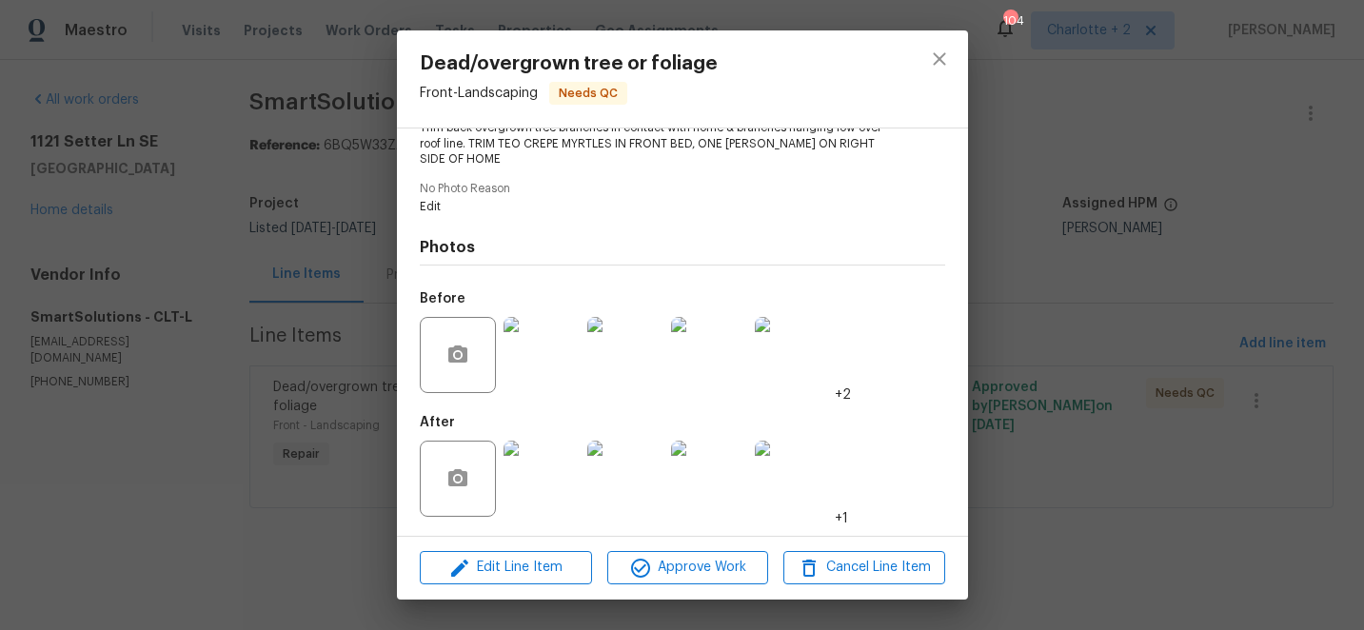
click at [544, 473] on img at bounding box center [541, 479] width 76 height 76
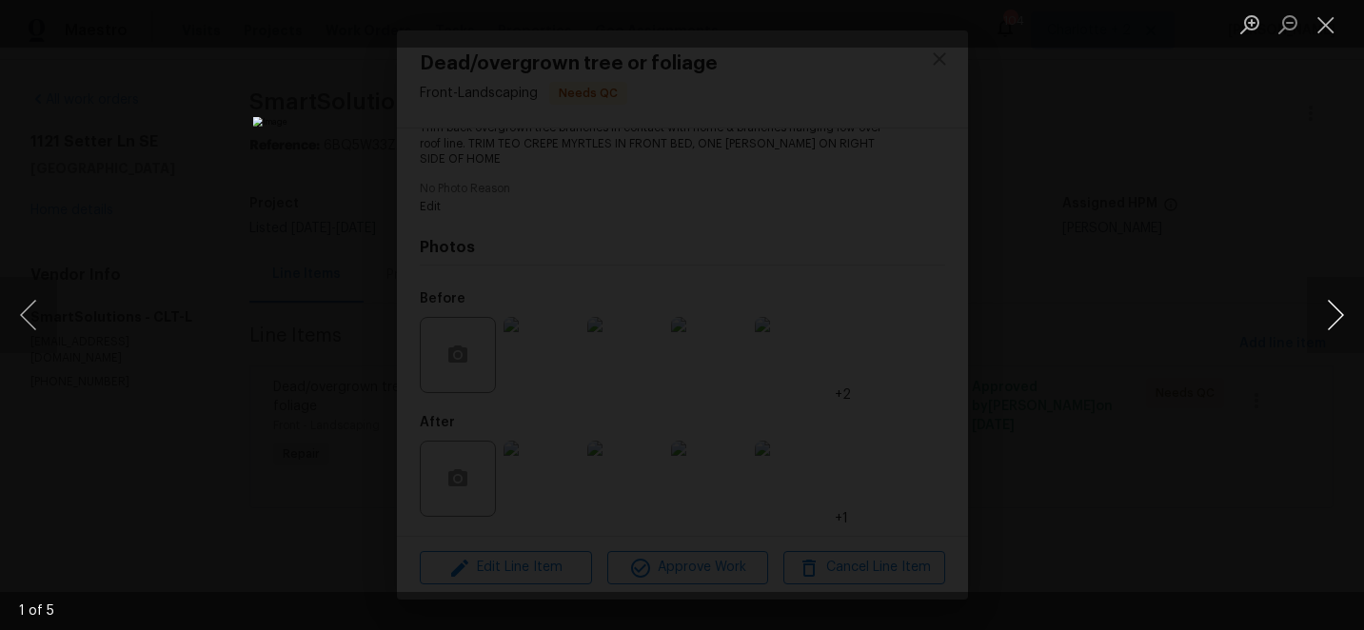
click at [1332, 317] on button "Next image" at bounding box center [1335, 315] width 57 height 76
click at [1336, 317] on button "Next image" at bounding box center [1335, 315] width 57 height 76
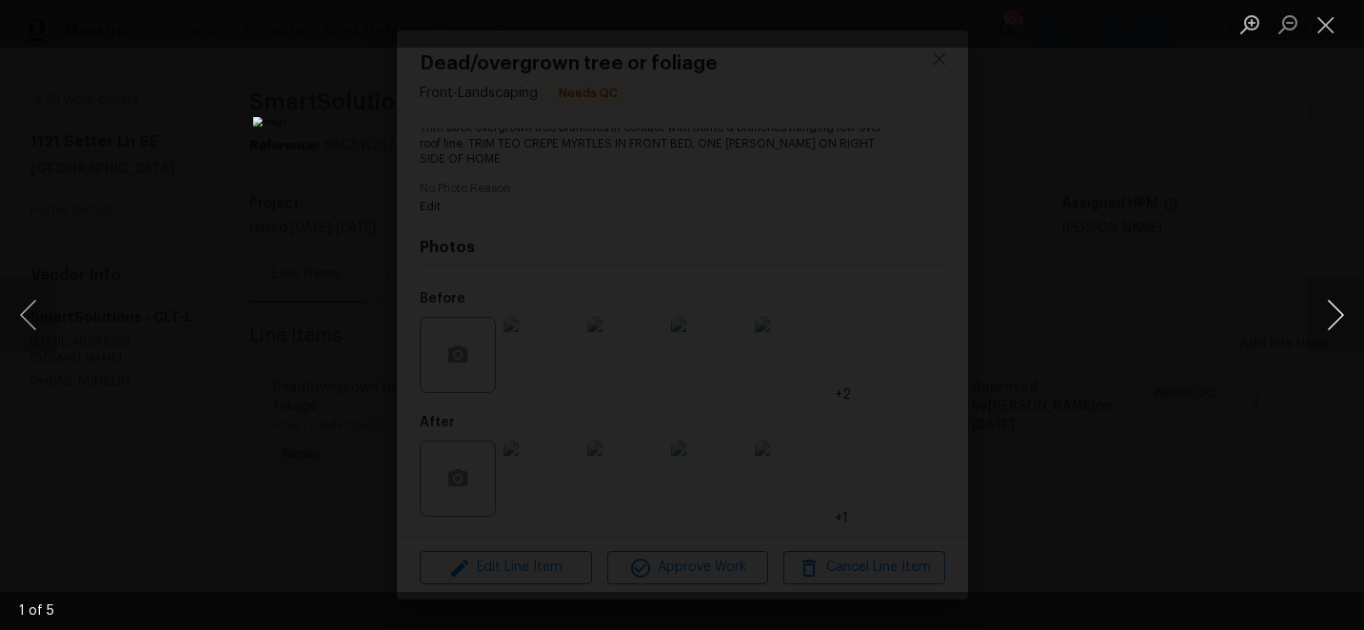
click at [1337, 303] on button "Next image" at bounding box center [1335, 315] width 57 height 76
click at [1327, 28] on button "Close lightbox" at bounding box center [1326, 24] width 38 height 33
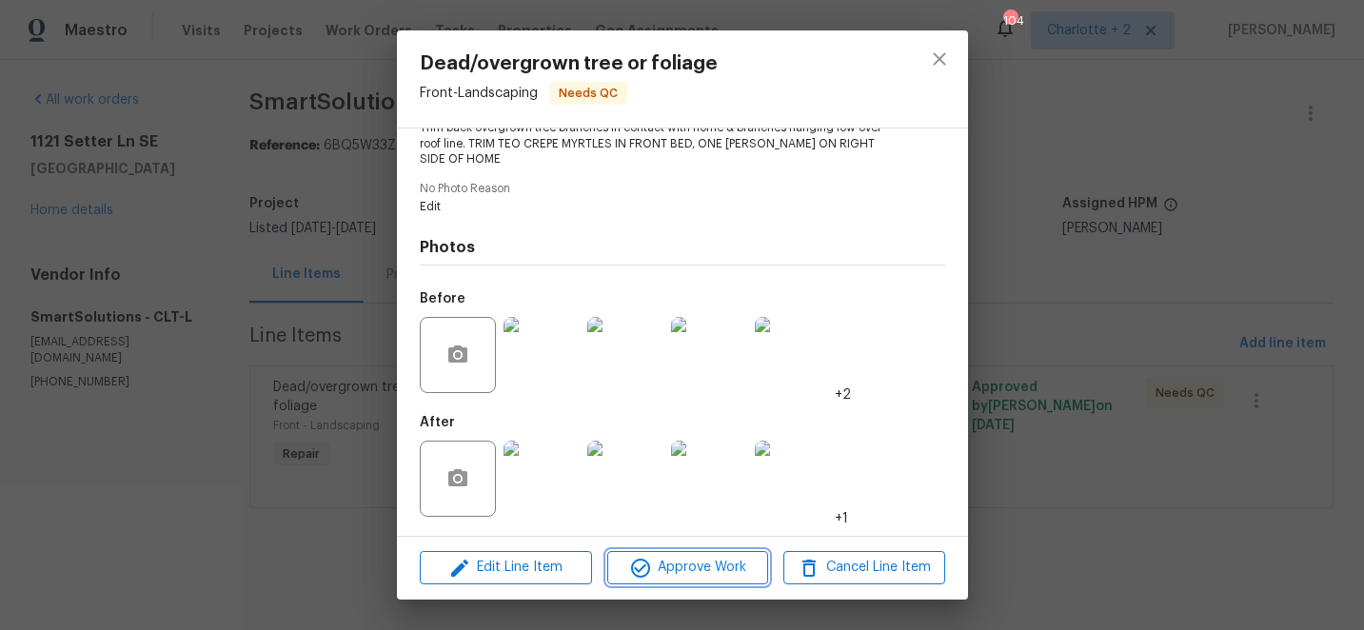
click at [714, 574] on span "Approve Work" at bounding box center [687, 568] width 149 height 24
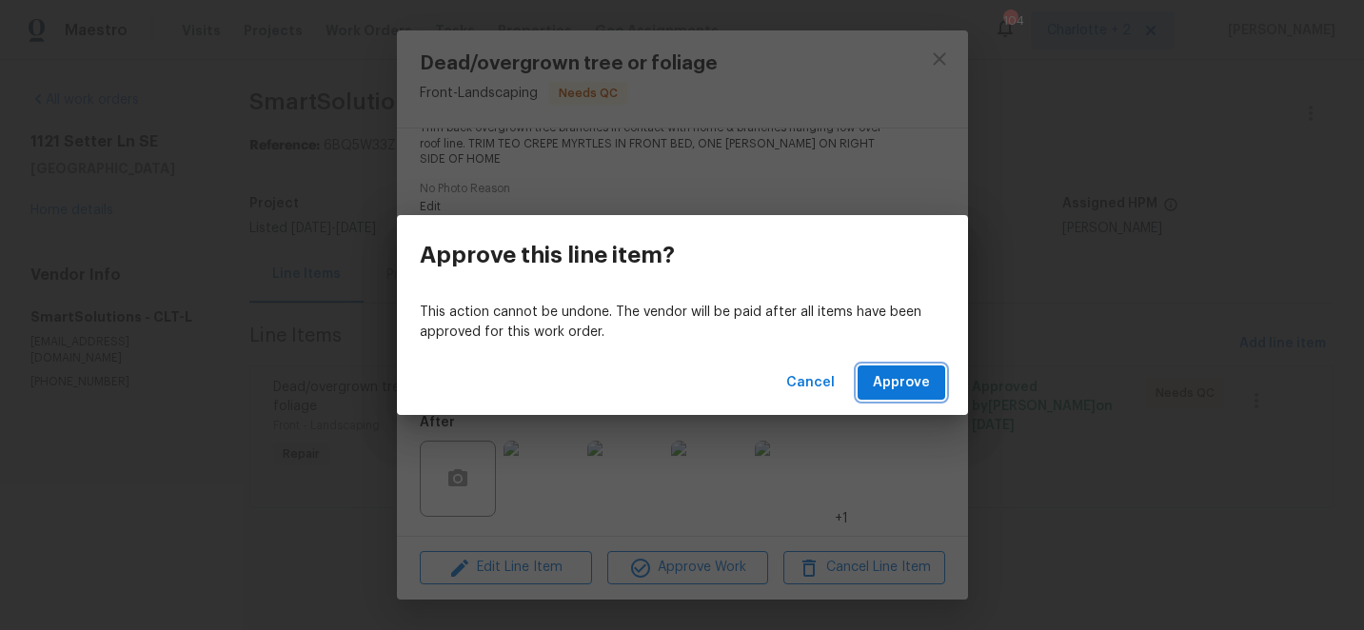
click at [911, 380] on span "Approve" at bounding box center [901, 383] width 57 height 24
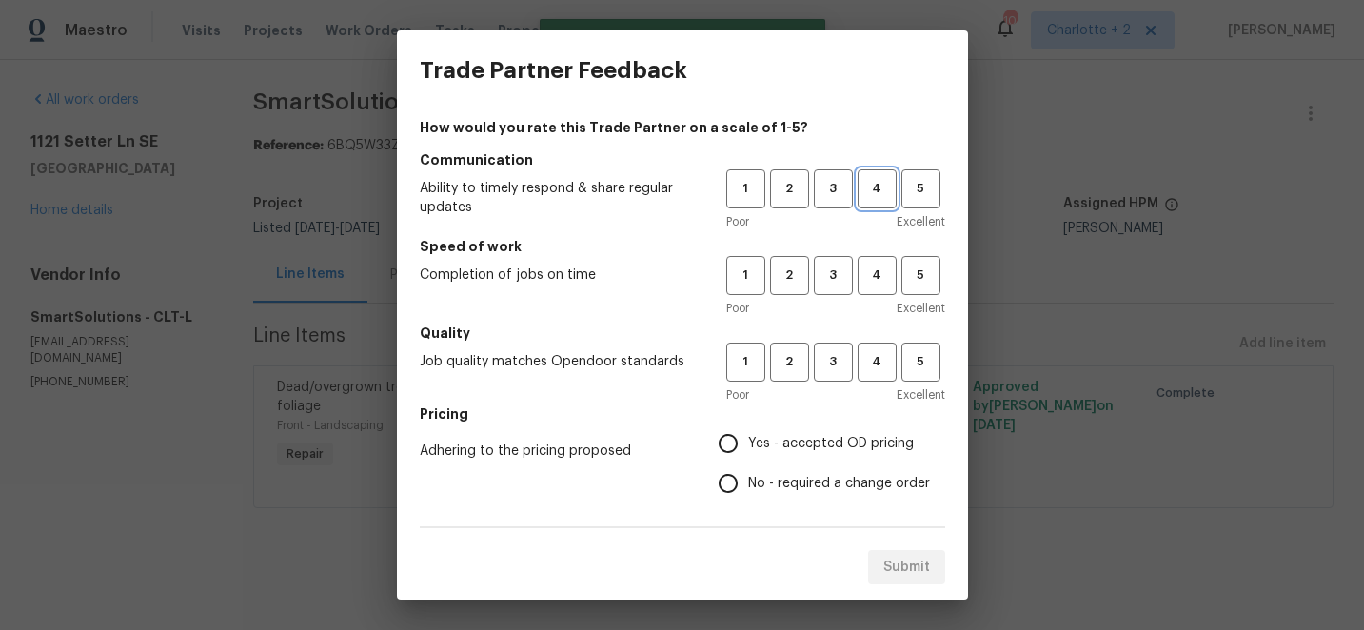
click at [869, 187] on span "4" at bounding box center [876, 189] width 35 height 22
click at [871, 261] on button "4" at bounding box center [876, 275] width 39 height 39
click at [873, 368] on span "4" at bounding box center [876, 362] width 35 height 22
click at [730, 447] on input "Yes - accepted OD pricing" at bounding box center [728, 444] width 40 height 40
radio input "true"
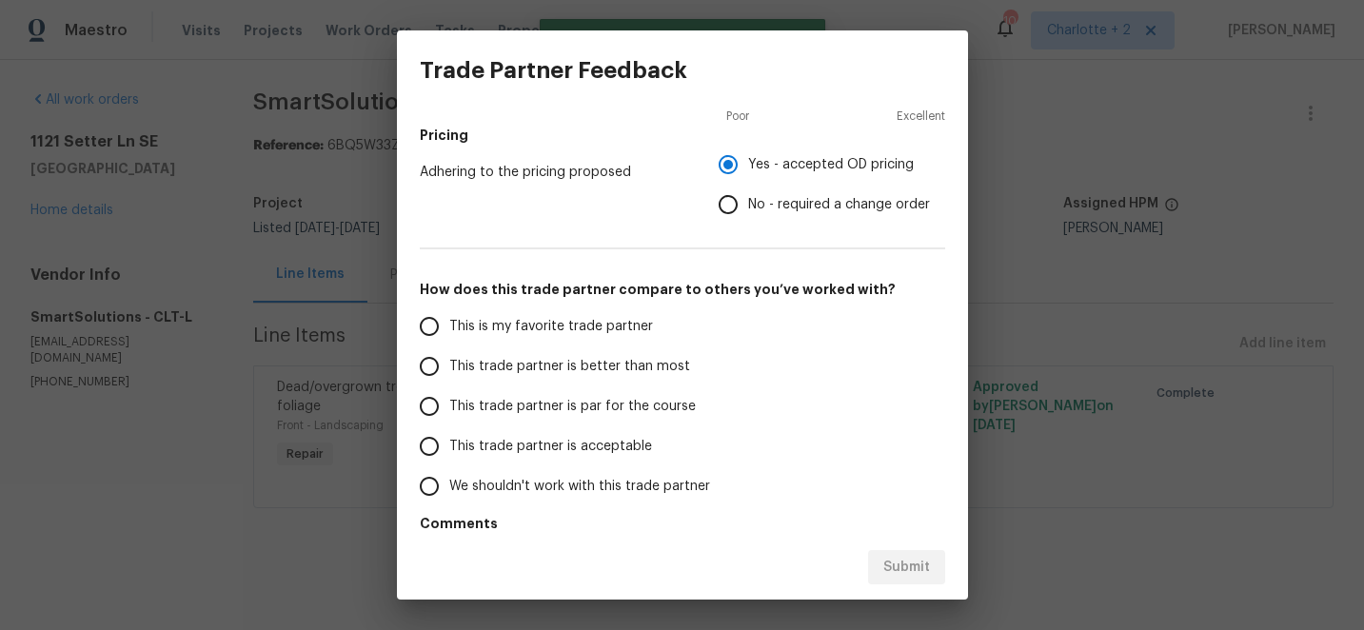
scroll to position [283, 0]
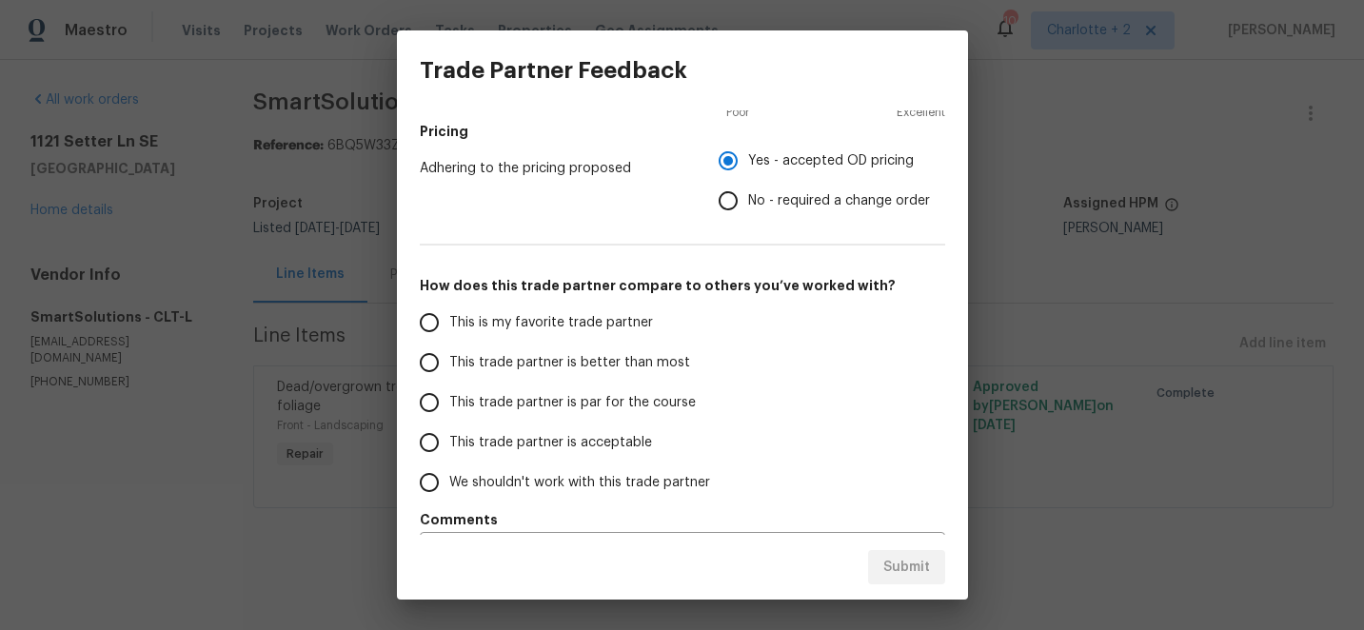
click at [436, 364] on input "This trade partner is better than most" at bounding box center [429, 363] width 40 height 40
click at [909, 564] on span "Submit" at bounding box center [906, 568] width 47 height 24
radio input "true"
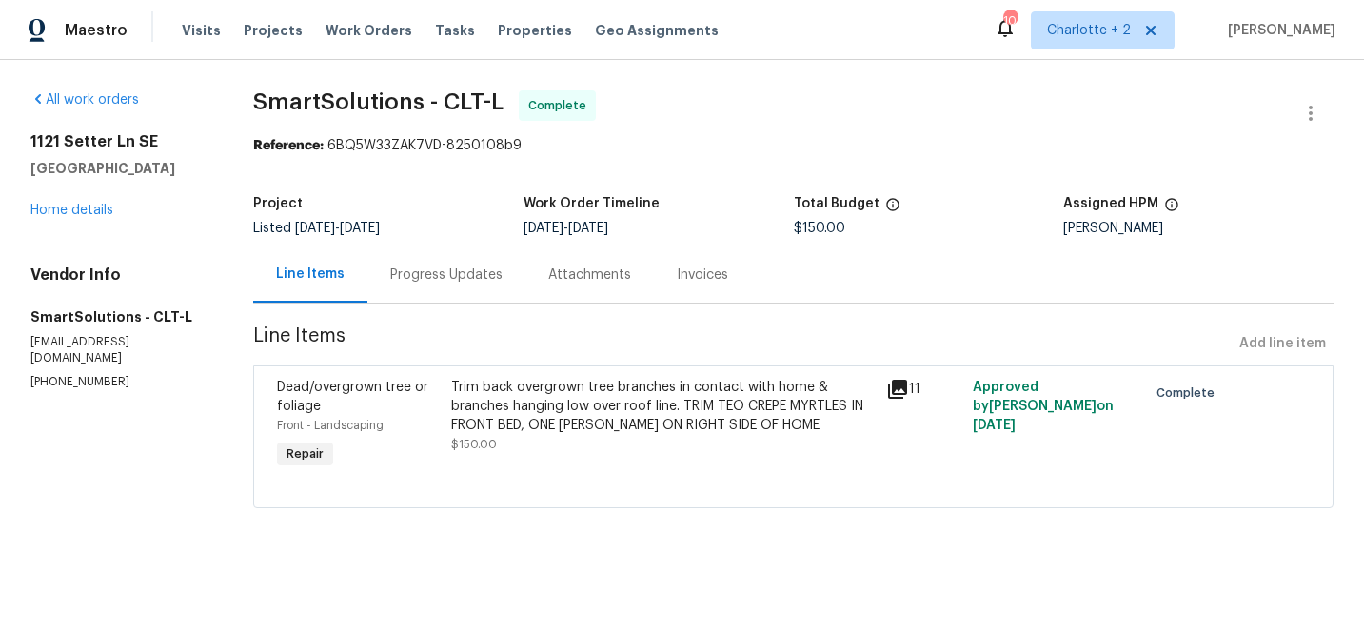
radio input "false"
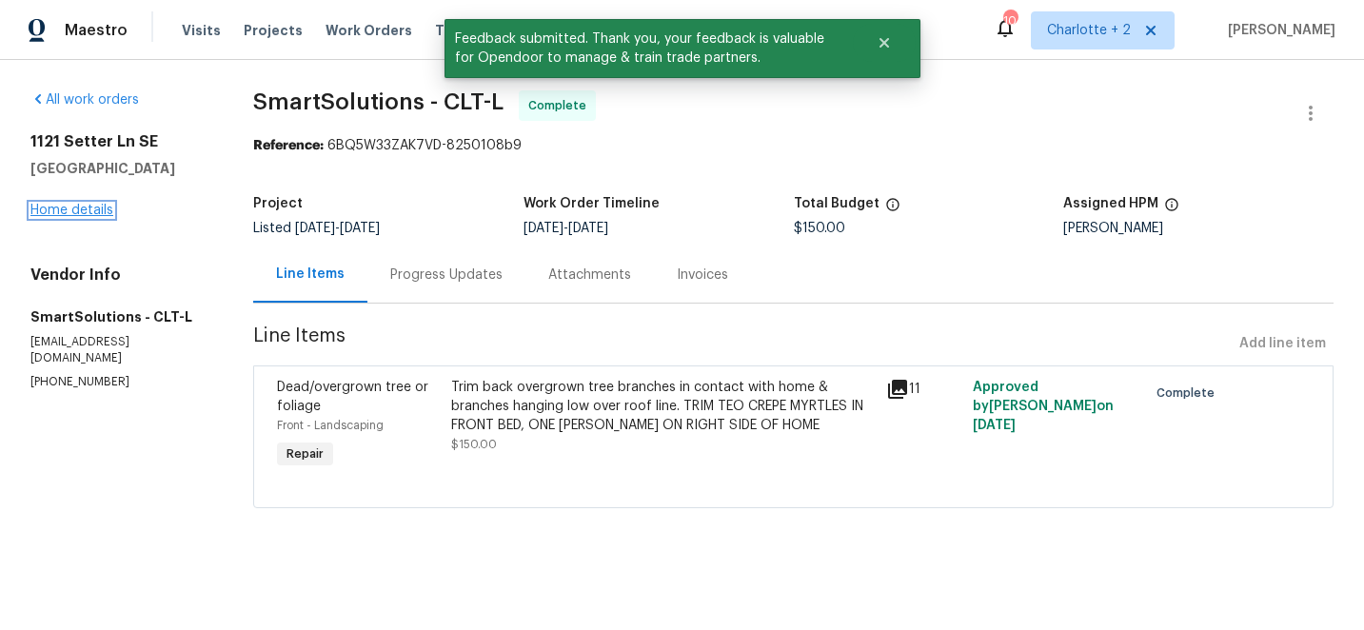
click at [93, 207] on link "Home details" at bounding box center [71, 210] width 83 height 13
